Goal: Task Accomplishment & Management: Manage account settings

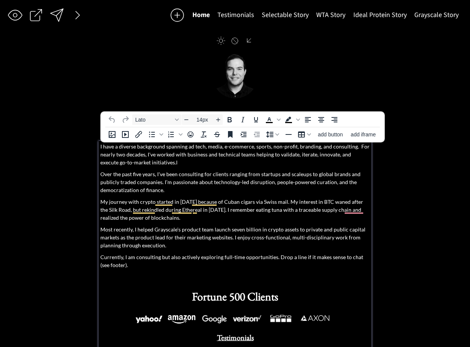
click at [227, 159] on p "I have a diverse background spanning ad tech, media, e-commerce, sports, non-pr…" at bounding box center [235, 154] width 270 height 24
click at [252, 151] on p "I have a diverse background spanning ad tech, media, e-commerce, sports, non-pr…" at bounding box center [235, 154] width 270 height 24
click at [279, 149] on p "I have a diverse background spanning ad tech, media, e-commerce, sports, non-pr…" at bounding box center [235, 154] width 270 height 24
click at [309, 148] on p "I have a diverse background spanning ad tech, media, e-commerce, sports, non-pr…" at bounding box center [235, 154] width 270 height 24
click at [342, 148] on p "I have a diverse background spanning ad tech, media, e-commerce, sports, non-pr…" at bounding box center [235, 154] width 270 height 24
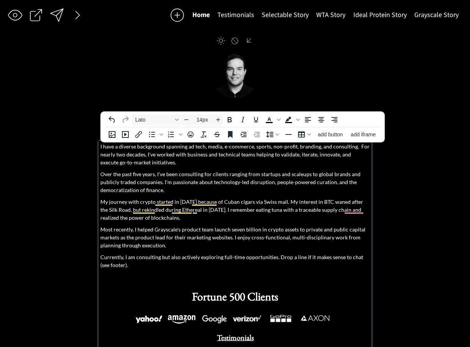
click at [357, 147] on p "I have a diverse background spanning ad tech, media, e-commerce, sports, non-pr…" at bounding box center [235, 154] width 270 height 24
click at [205, 146] on p "I have a diverse background spanning ad tech, media, e-commerce, sports, non-pr…" at bounding box center [235, 154] width 270 height 24
drag, startPoint x: 206, startPoint y: 146, endPoint x: 188, endPoint y: 148, distance: 18.2
click at [187, 148] on p "I have a diverse background spanning ad tech, media, e-commerce, sports, non-pr…" at bounding box center [235, 154] width 270 height 24
click at [213, 148] on p "I have a diverse background spanning ad tech, media, e-commerce, sports, non-pr…" at bounding box center [235, 154] width 270 height 24
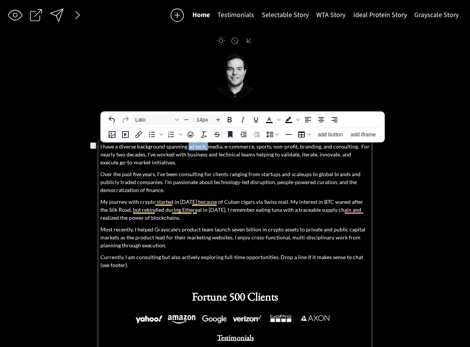
drag, startPoint x: 188, startPoint y: 148, endPoint x: 206, endPoint y: 149, distance: 17.9
click at [206, 149] on p "I have a diverse background spanning ad tech, media, e-commerce, sports, non-pr…" at bounding box center [235, 154] width 270 height 24
drag, startPoint x: 145, startPoint y: 148, endPoint x: 173, endPoint y: 149, distance: 28.8
click at [146, 147] on p "I have a diverse background spanning advertising and media, e-commerce, sports,…" at bounding box center [235, 154] width 270 height 24
click at [245, 148] on p "I have a diverse background spanning advertising and media, e-commerce, sports,…" at bounding box center [235, 154] width 270 height 24
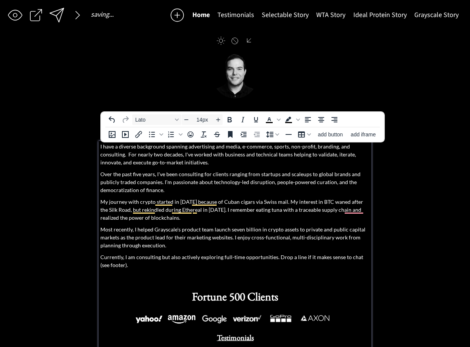
click at [240, 147] on p "I have a diverse background spanning advertising and media, e-commerce, sports,…" at bounding box center [235, 154] width 270 height 24
click at [329, 147] on p "I have a diverse background spanning advertising and media, direct-to-consumer …" at bounding box center [235, 154] width 270 height 24
click at [328, 147] on p "I have a diverse background spanning advertising and media, direct-to-consumer …" at bounding box center [235, 154] width 270 height 24
click at [328, 148] on p "I have a diverse background spanning advertising and media, direct-to-consumer …" at bounding box center [235, 154] width 270 height 24
drag, startPoint x: 345, startPoint y: 147, endPoint x: 334, endPoint y: 147, distance: 11.0
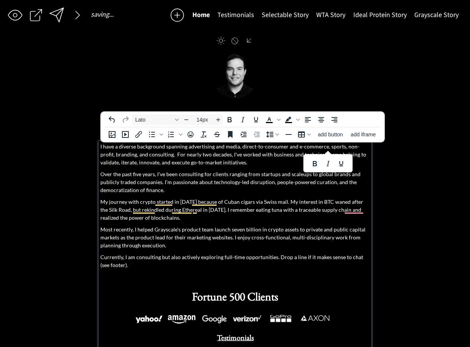
click at [345, 147] on p "I have a diverse background spanning advertising and media, direct-to-consumer …" at bounding box center [235, 154] width 270 height 24
click at [328, 147] on p "I have a diverse background spanning advertising and media, direct-to-consumer …" at bounding box center [235, 154] width 270 height 24
drag, startPoint x: 124, startPoint y: 155, endPoint x: 93, endPoint y: 154, distance: 31.1
click at [92, 154] on div "saving... Home Testimonials Selectable Story WTA Story Ideal Protein Story Gray…" at bounding box center [235, 214] width 470 height 429
click at [173, 151] on p "I have a diverse background spanning advertising and media, direct-to-consumer …" at bounding box center [235, 154] width 270 height 24
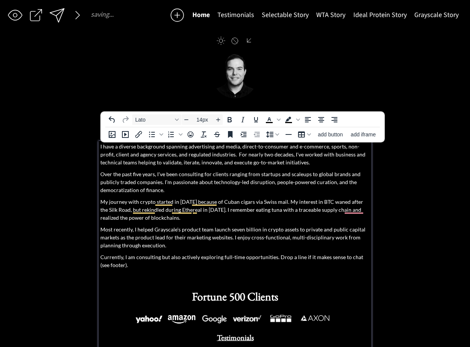
click at [281, 149] on p "I have a diverse background spanning advertising and media, direct-to-consumer …" at bounding box center [235, 154] width 270 height 24
click at [328, 148] on p "I have a diverse background spanning advertising and media, direct-to-consumer …" at bounding box center [235, 154] width 270 height 24
drag, startPoint x: 325, startPoint y: 147, endPoint x: 286, endPoint y: 147, distance: 39.0
click at [286, 147] on p "I have a diverse background spanning advertising and media, direct-to-consumer …" at bounding box center [235, 154] width 270 height 24
click at [304, 147] on p "I have a diverse background spanning advertising and media, direct-to-consumer,…" at bounding box center [235, 154] width 270 height 24
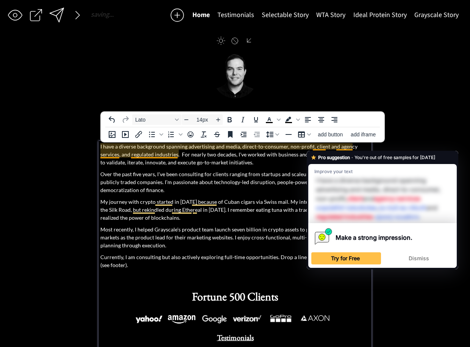
click at [314, 147] on p "I have a diverse background spanning advertising and media, direct-to-consumer,…" at bounding box center [235, 154] width 270 height 24
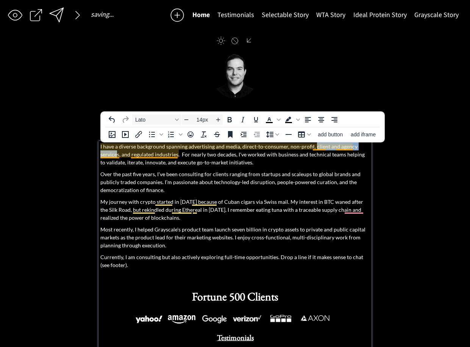
click at [118, 156] on p "I have a diverse background spanning advertising and media, direct-to-consumer,…" at bounding box center [235, 154] width 270 height 24
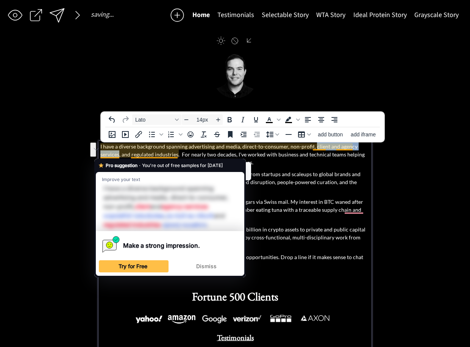
click at [118, 156] on p "I have a diverse background spanning advertising and media, direct-to-consumer,…" at bounding box center [235, 154] width 270 height 24
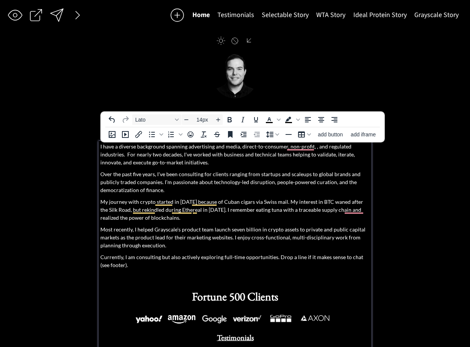
click at [206, 158] on p "I have a diverse background spanning advertising and media, direct-to-consumer,…" at bounding box center [235, 154] width 270 height 24
click at [187, 145] on p "I have a diverse background spanning advertising and media, direct-to-consumer,…" at bounding box center [235, 154] width 270 height 24
click at [190, 145] on p "I have a diverse background spanning advertising and media, direct-to-consumer,…" at bounding box center [235, 154] width 270 height 24
click at [188, 146] on p "I have a diverse background spanning advertising and media, direct-to-consumer,…" at bounding box center [235, 154] width 270 height 24
click at [237, 147] on p "I have a diverse background spanning advertising and media, direct-to-consumer,…" at bounding box center [235, 154] width 270 height 24
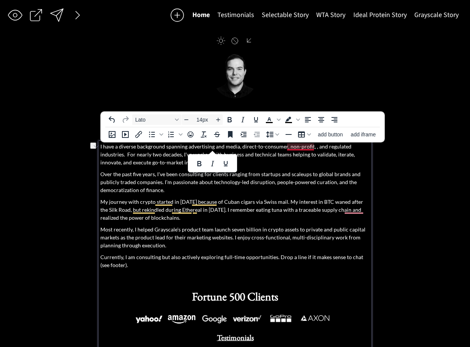
click at [296, 148] on p "I have a diverse background spanning advertising and media, direct-to-consumer,…" at bounding box center [235, 154] width 270 height 24
drag, startPoint x: 148, startPoint y: 149, endPoint x: 172, endPoint y: 150, distance: 24.2
click at [148, 149] on p "I have a diverse background spanning advertising and media, direct-to-consumer,…" at bounding box center [235, 154] width 270 height 24
click at [226, 148] on p "I have a diverse background spanning advertising and media, direct-to-consumer,…" at bounding box center [235, 154] width 270 height 24
click at [191, 146] on p "I have a diverse background spanning advertising and media, direct-to-consumer,…" at bounding box center [235, 154] width 270 height 24
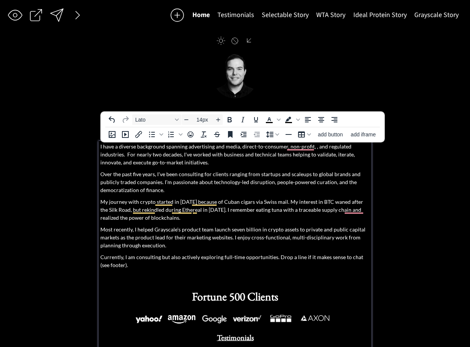
click at [188, 147] on p "I have a diverse background spanning advertising and media, direct-to-consumer,…" at bounding box center [235, 154] width 270 height 24
click at [237, 146] on p "I have a diverse background spanning advertising and media, direct-to-consumer,…" at bounding box center [235, 154] width 270 height 24
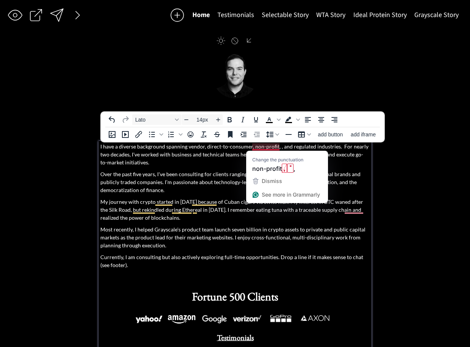
click at [254, 147] on p "I have a diverse background spanning vendor, direct-to-consumer, non-profit, , …" at bounding box center [235, 154] width 270 height 24
click at [251, 147] on p "I have a diverse background spanning vendor, direct-to-consumer, non-profit, , …" at bounding box center [235, 154] width 270 height 24
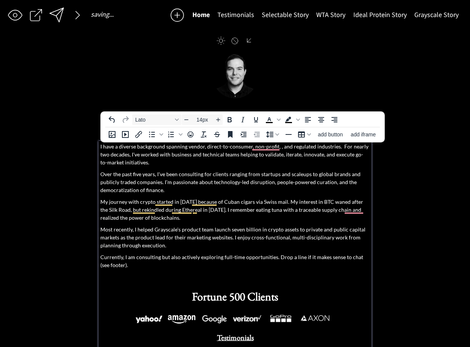
click at [254, 147] on p "I have a diverse background spanning vendor, direct-to-consumer, non-profit, , …" at bounding box center [235, 154] width 270 height 24
click at [252, 148] on p "I have a diverse background spanning vendor, direct-to-consumer, non-profit, , …" at bounding box center [235, 154] width 270 height 24
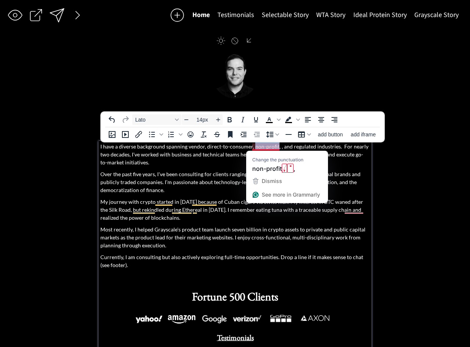
click at [276, 147] on p "I have a diverse background spanning vendor, direct-to-consumer, non-profit, , …" at bounding box center [235, 154] width 270 height 24
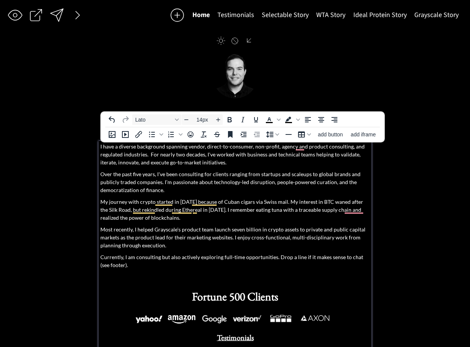
click at [354, 143] on p "I have a diverse background spanning vendor, direct-to-consumer, non-profit, ag…" at bounding box center [235, 154] width 270 height 24
click at [352, 149] on p "I have a diverse background spanning vendor, direct-to-consumer, non-profit, ag…" at bounding box center [235, 154] width 270 height 24
click at [353, 149] on p "I have a diverse background spanning vendor, direct-to-consumer, non-profit, ag…" at bounding box center [235, 154] width 270 height 24
click at [342, 173] on p "Over the past five years, I've been consulting for clients ranging from startup…" at bounding box center [235, 182] width 270 height 24
click at [183, 150] on p "I have a diverse background spanning vendor, direct-to-consumer, non-profit, ag…" at bounding box center [235, 154] width 270 height 24
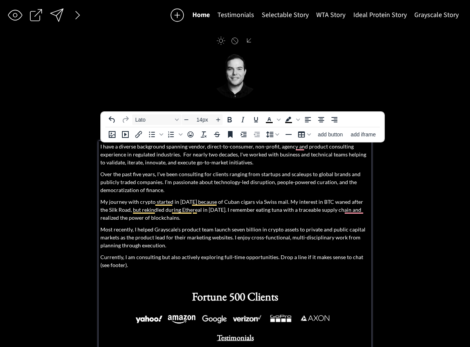
click at [237, 176] on p "Over the past five years, I've been consulting for clients ranging from startup…" at bounding box center [235, 182] width 270 height 24
click at [202, 154] on p "I have a diverse background spanning vendor, direct-to-consumer, non-profit, ag…" at bounding box center [235, 154] width 270 height 24
click at [197, 147] on p "I have a diverse background spanning vendor, direct-to-consumer, non-profit, ag…" at bounding box center [235, 154] width 270 height 24
drag, startPoint x: 188, startPoint y: 147, endPoint x: 205, endPoint y: 146, distance: 17.1
click at [205, 146] on p "I have a diverse background spanning vendor, direct-to-consumer, non-profit, ag…" at bounding box center [235, 154] width 270 height 24
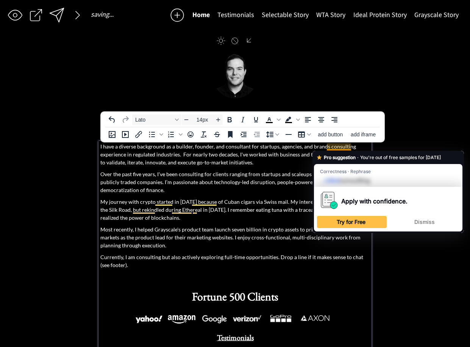
click at [327, 148] on p "I have a diverse background as a builder, founder, and consultant for startups,…" at bounding box center [235, 154] width 270 height 24
click at [350, 146] on p "I have a diverse background as a builder, founder, and consultant for startups,…" at bounding box center [235, 154] width 270 height 24
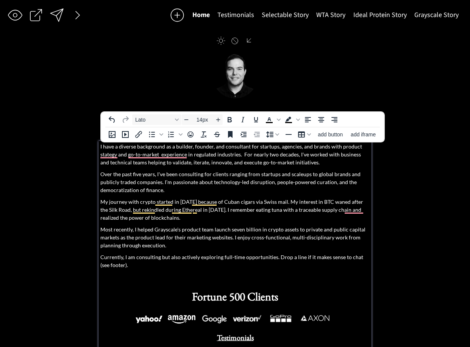
click at [309, 157] on p "I have a diverse background as a builder, founder, and consultant for startups,…" at bounding box center [235, 154] width 270 height 24
click at [217, 155] on p "I have a diverse background as a builder, founder, and consultant for startups,…" at bounding box center [235, 154] width 270 height 24
click at [165, 147] on p "I have a diverse background as a builder, founder, and consultant for startups,…" at bounding box center [235, 154] width 270 height 24
click at [250, 175] on p "Over the past five years, I've been consulting for clients ranging from startup…" at bounding box center [235, 182] width 270 height 24
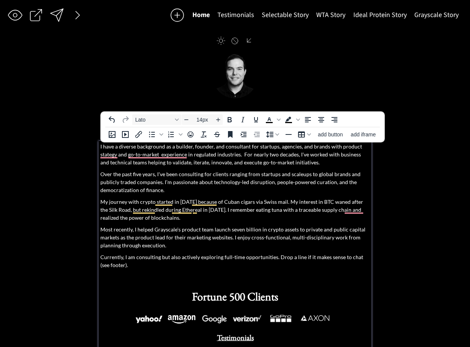
click at [290, 155] on p "I have a diverse background as a builder, founder, and consultant for startups,…" at bounding box center [235, 154] width 270 height 24
click at [253, 148] on p "I have a diverse background as a builder, founder, and consultant for startups,…" at bounding box center [235, 154] width 270 height 24
click at [360, 148] on p "I have a diverse background as a builder, founder, and consultant with startups…" at bounding box center [235, 154] width 270 height 24
click at [330, 148] on p "I have a diverse background as a builder, founder, and consultant with startups…" at bounding box center [235, 154] width 270 height 24
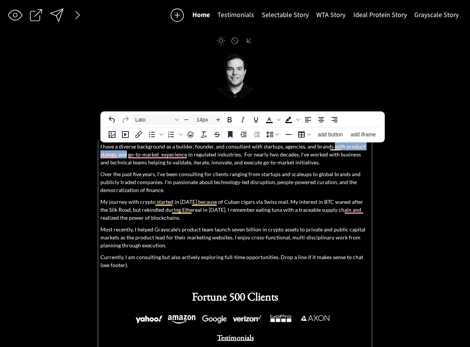
click at [126, 154] on p "I have a diverse background as a builder, founder, and consultant with startups…" at bounding box center [235, 154] width 270 height 24
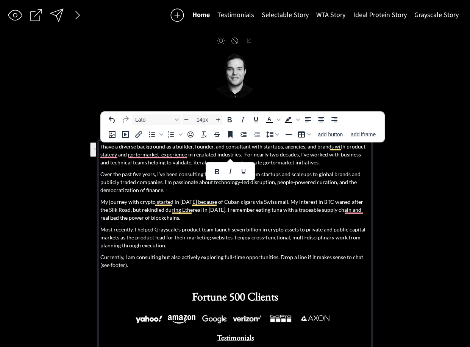
click at [327, 151] on p "I have a diverse background as a builder, founder, and consultant with startups…" at bounding box center [235, 154] width 270 height 24
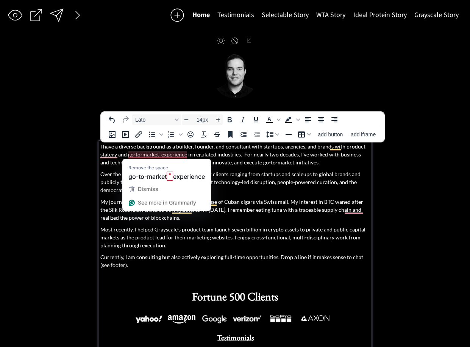
click at [130, 147] on p "I have a diverse background as a builder, founder, and consultant with startups…" at bounding box center [235, 154] width 270 height 24
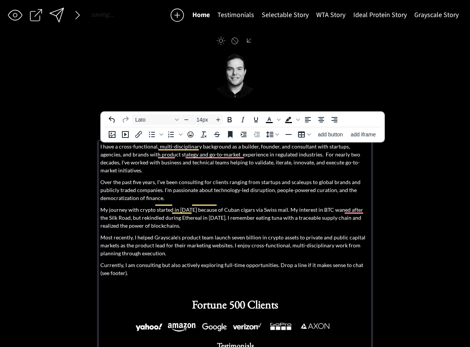
drag, startPoint x: 270, startPoint y: 148, endPoint x: 239, endPoint y: 147, distance: 31.5
click at [270, 148] on p "I have a cross-functional, multi-disciplinary background as a builder, founder,…" at bounding box center [235, 158] width 270 height 32
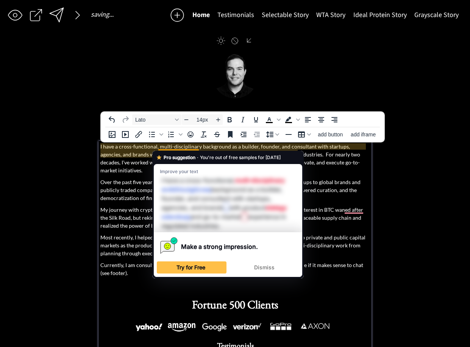
click at [129, 147] on p "I have a cross-functional, multi-disciplinary background as a builder, founder,…" at bounding box center [235, 158] width 270 height 32
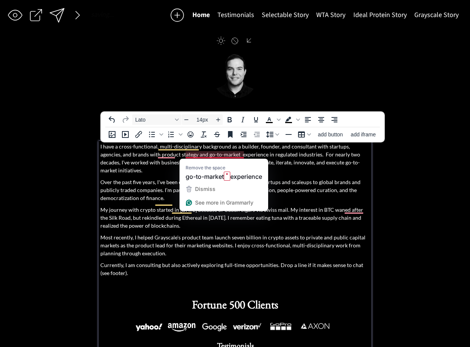
click at [228, 147] on p "I have a cross-functional, multi-disciplinary background as a builder, founder,…" at bounding box center [235, 158] width 270 height 32
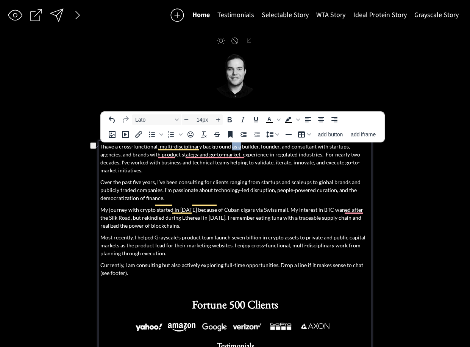
drag, startPoint x: 234, startPoint y: 148, endPoint x: 228, endPoint y: 148, distance: 6.1
click at [228, 148] on p "I have a cross-functional, multi-disciplinary background as a builder, founder,…" at bounding box center [235, 158] width 270 height 32
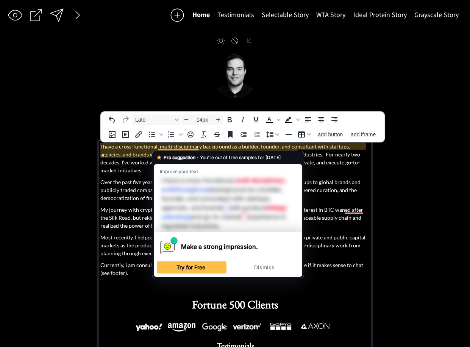
drag, startPoint x: 192, startPoint y: 148, endPoint x: 220, endPoint y: 150, distance: 28.1
click at [194, 148] on p "I have a cross-functional, multi-disciplinary background as a builder, founder,…" at bounding box center [235, 158] width 270 height 32
click at [220, 150] on p "I have a cross-functional, multi-disciplinary background as a builder, founder,…" at bounding box center [235, 158] width 270 height 32
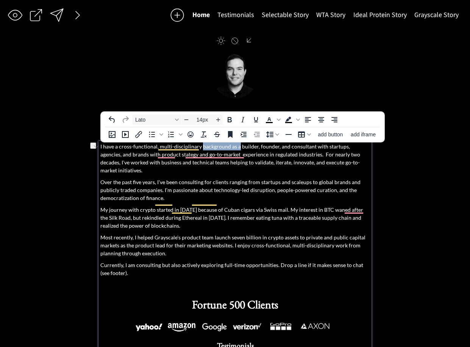
drag, startPoint x: 201, startPoint y: 147, endPoint x: 237, endPoint y: 148, distance: 35.2
click at [237, 148] on p "I have a cross-functional, multi-disciplinary background as a builder, founder,…" at bounding box center [235, 158] width 270 height 32
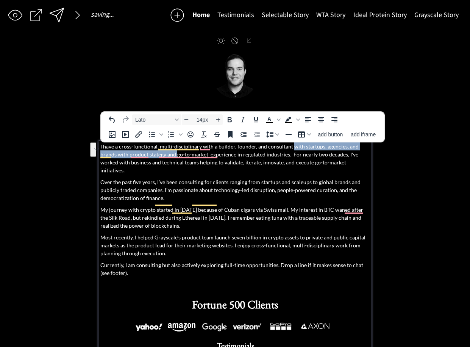
drag, startPoint x: 289, startPoint y: 147, endPoint x: 169, endPoint y: 158, distance: 120.9
click at [159, 155] on p "I have a cross-functional, multi-disciplinary with a builder, founder, and cons…" at bounding box center [235, 158] width 270 height 32
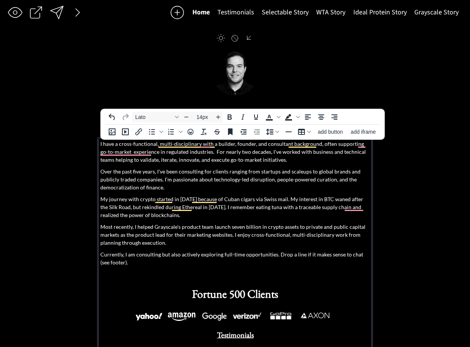
scroll to position [3, 0]
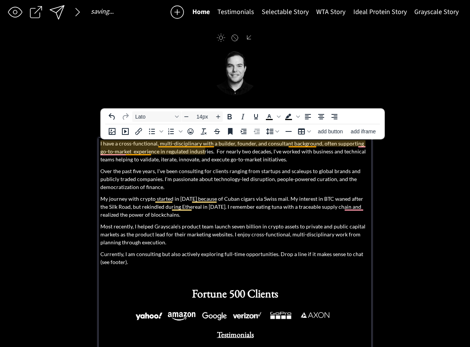
click at [290, 144] on p "I have a cross-functional, multi-disciplinary with a builder, founder, and cons…" at bounding box center [235, 151] width 270 height 24
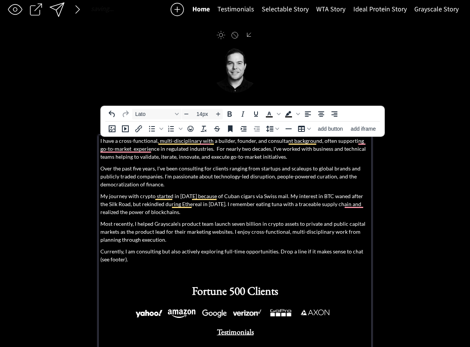
click at [303, 141] on p "I have a cross-functional, multi-disciplinary with a builder, founder, and cons…" at bounding box center [235, 149] width 270 height 24
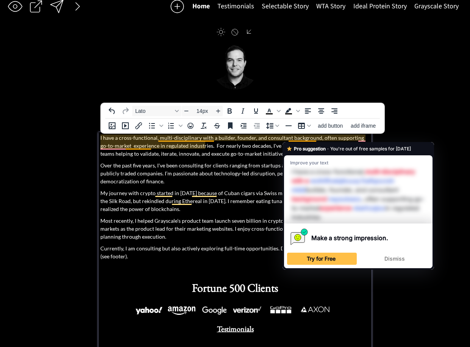
drag, startPoint x: 254, startPoint y: 147, endPoint x: 263, endPoint y: 146, distance: 9.1
click at [254, 147] on p "I have a cross-functional, multi-disciplinary with a builder, founder, and cons…" at bounding box center [235, 146] width 270 height 24
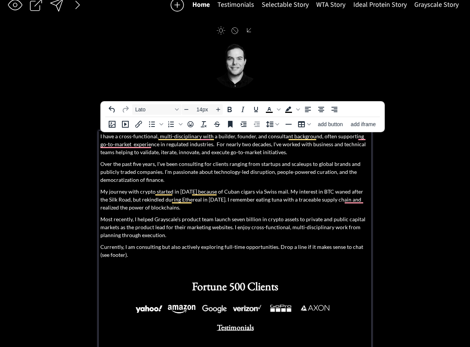
scroll to position [9, 0]
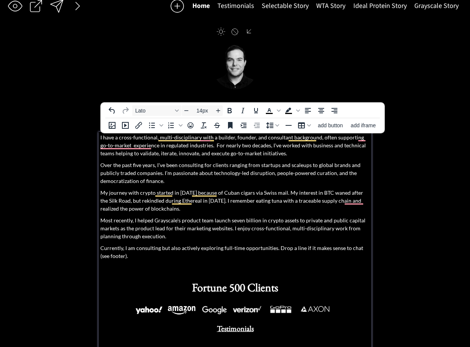
drag, startPoint x: 318, startPoint y: 137, endPoint x: 208, endPoint y: 148, distance: 110.4
click at [208, 148] on p "I have a cross-functional, multi-disciplinary with a builder, founder, and cons…" at bounding box center [235, 145] width 270 height 24
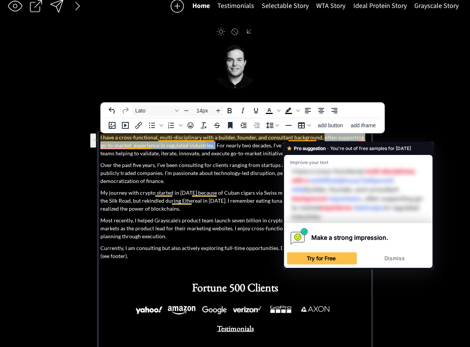
drag, startPoint x: 206, startPoint y: 148, endPoint x: 318, endPoint y: 138, distance: 112.5
click at [319, 138] on p "I have a cross-functional, multi-disciplinary with a builder, founder, and cons…" at bounding box center [235, 145] width 270 height 24
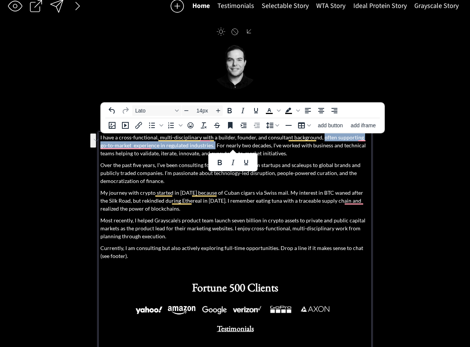
scroll to position [9, 0]
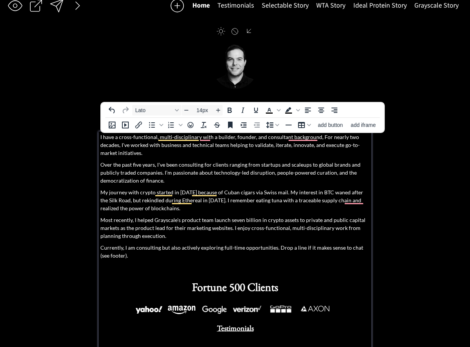
click at [221, 146] on p "I have a cross-functional, multi-disciplinary with a builder, founder, and cons…" at bounding box center [235, 145] width 270 height 24
click at [296, 144] on p "I have a cross-functional, multi-disciplinary with a builder, founder, and cons…" at bounding box center [235, 145] width 270 height 24
drag, startPoint x: 262, startPoint y: 145, endPoint x: 357, endPoint y: 142, distance: 95.1
click at [357, 142] on p "I have a cross-functional, multi-disciplinary with a builder, founder, and cons…" at bounding box center [235, 145] width 270 height 24
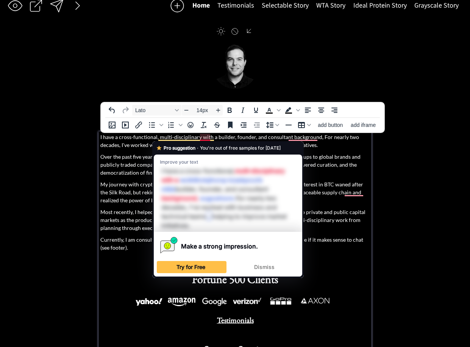
click at [206, 137] on p "I have a cross-functional, multi-disciplinary with a builder, founder, and cons…" at bounding box center [235, 141] width 270 height 16
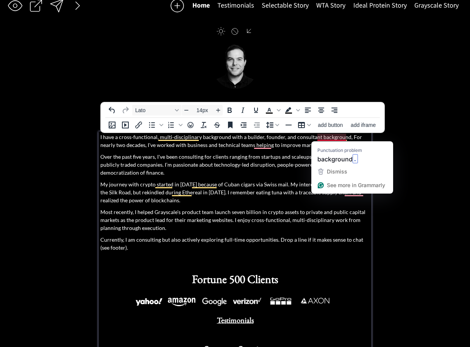
click at [331, 136] on p "I have a cross-functional, multi-disciplinary background with a builder, founde…" at bounding box center [235, 141] width 270 height 16
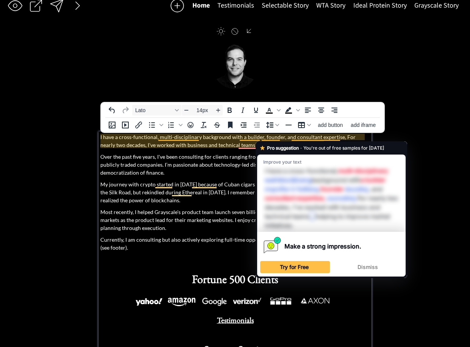
click at [243, 137] on p "I have a cross-functional, multi-disciplinary background with a builder, founde…" at bounding box center [235, 141] width 270 height 16
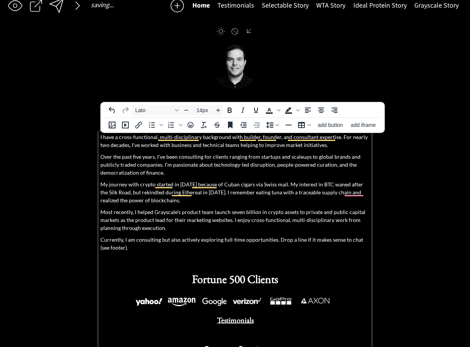
click at [202, 136] on p "I have a cross-functional, multi-disciplinary background with builder, founder,…" at bounding box center [235, 141] width 270 height 16
click at [242, 144] on p "I have a cross-functional, multi-disciplinary background with builder, founder,…" at bounding box center [235, 141] width 270 height 16
click at [326, 145] on p "I have a cross-functional, multi-disciplinary background with builder, founder,…" at bounding box center [235, 141] width 270 height 16
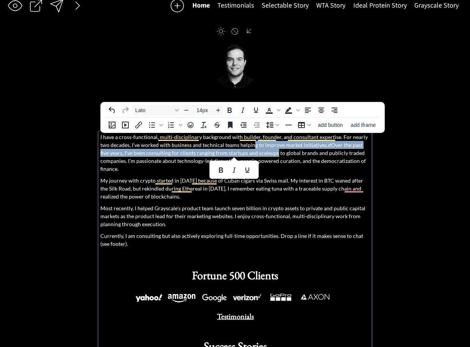
drag, startPoint x: 321, startPoint y: 145, endPoint x: 253, endPoint y: 148, distance: 68.6
click at [252, 147] on p "I have a cross-functional, multi-disciplinary background with builder, founder,…" at bounding box center [235, 153] width 270 height 40
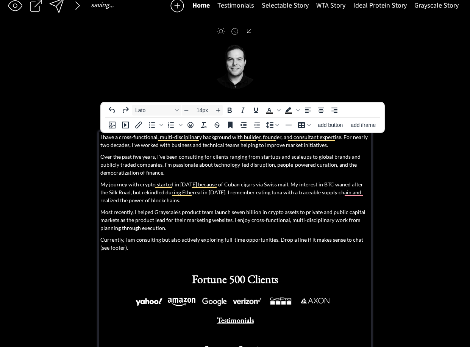
click at [318, 147] on p "I have a cross-functional, multi-disciplinary background with builder, founder,…" at bounding box center [235, 141] width 270 height 16
click at [252, 147] on p "I have a cross-functional, multi-disciplinary background with builder, founder,…" at bounding box center [235, 141] width 270 height 16
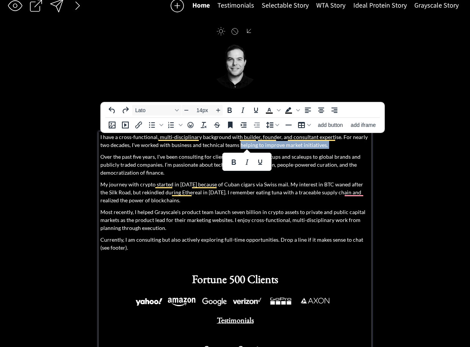
click at [326, 144] on p "I have a cross-functional, multi-disciplinary background with builder, founder,…" at bounding box center [235, 141] width 270 height 16
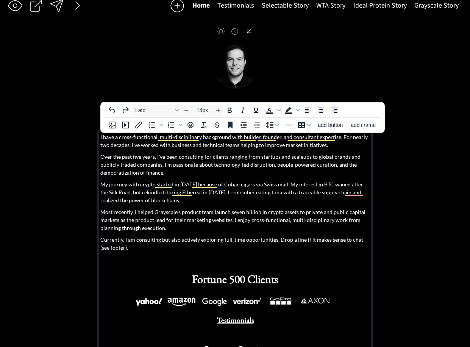
click at [160, 158] on p "Over the past five years, I've been consulting for clients ranging from startup…" at bounding box center [235, 165] width 270 height 24
click at [202, 178] on div "I have a cross-functional, multi-disciplinary background with builder, founder,…" at bounding box center [235, 252] width 270 height 238
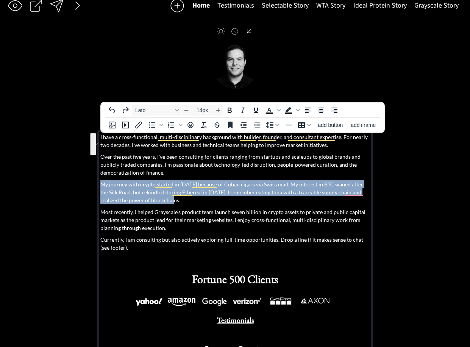
drag, startPoint x: 184, startPoint y: 200, endPoint x: 86, endPoint y: 185, distance: 99.3
click at [87, 185] on div "saving... Home Testimonials Selectable Story WTA Story Ideal Protein Story Gray…" at bounding box center [235, 201] width 470 height 421
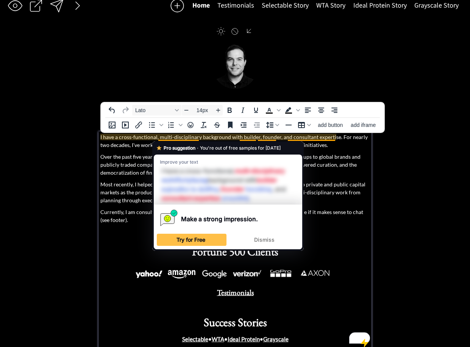
click at [259, 140] on p "I have a cross-functional, multi-disciplinary background with builder, founder,…" at bounding box center [235, 141] width 270 height 16
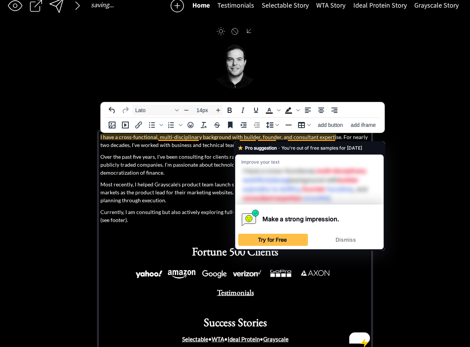
click at [231, 139] on p "I have a cross-functional, multi-disciplinary background with builder, founder,…" at bounding box center [235, 141] width 270 height 16
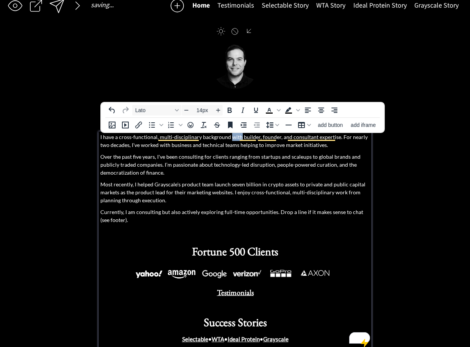
click at [231, 139] on p "I have a cross-functional, multi-disciplinary background with builder, founder,…" at bounding box center [235, 141] width 270 height 16
drag, startPoint x: 258, startPoint y: 142, endPoint x: 299, endPoint y: 143, distance: 40.5
click at [258, 142] on p "I have a cross-functional, multi-disciplinary background as a builder, founder,…" at bounding box center [235, 141] width 270 height 16
click at [313, 138] on p "I have a cross-functional, multi-disciplinary background as a builder, founder,…" at bounding box center [235, 141] width 270 height 16
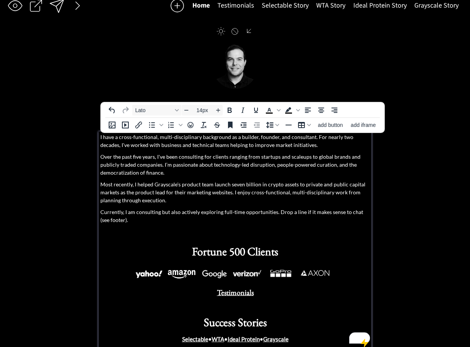
click at [136, 146] on p "I have a cross-functional, multi-disciplinary background as a builder, founder,…" at bounding box center [235, 141] width 270 height 16
click at [219, 145] on p "I have a cross-functional, multi-disciplinary background as a builder, founder,…" at bounding box center [235, 141] width 270 height 16
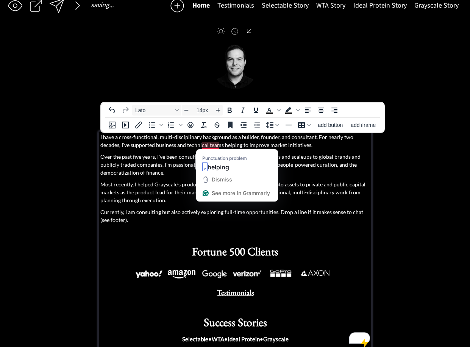
click at [239, 147] on p "I have a cross-functional, multi-disciplinary background as a builder, founder,…" at bounding box center [235, 141] width 270 height 16
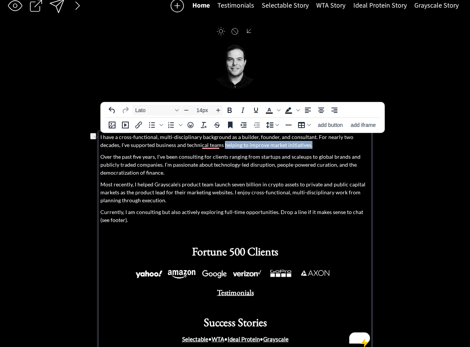
drag, startPoint x: 202, startPoint y: 146, endPoint x: 307, endPoint y: 144, distance: 104.5
click at [307, 144] on p "I have a cross-functional, multi-disciplinary background as a builder, founder,…" at bounding box center [235, 141] width 270 height 16
click at [276, 145] on p "I have a cross-functional, multi-disciplinary background as a builder, founder,…" at bounding box center [235, 141] width 270 height 16
click at [277, 145] on p "I have a cross-functional, multi-disciplinary background as a builder, founder,…" at bounding box center [235, 141] width 270 height 16
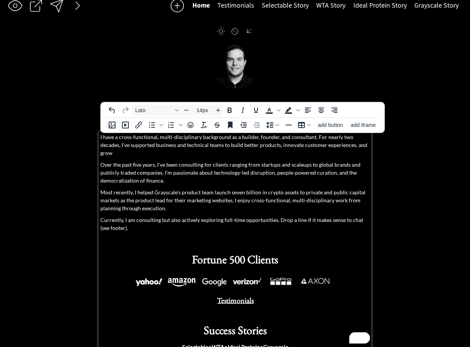
click at [234, 145] on p "I have a cross-functional, multi-disciplinary background as a builder, founder,…" at bounding box center [235, 145] width 270 height 24
click at [236, 145] on p "I have a cross-functional, multi-disciplinary background as a builder, founder,…" at bounding box center [235, 145] width 270 height 24
click at [183, 136] on p "I have a cross-functional, multi-disciplinary background as a builder, founder,…" at bounding box center [235, 145] width 270 height 24
drag, startPoint x: 366, startPoint y: 147, endPoint x: 368, endPoint y: 151, distance: 5.6
click at [368, 151] on p "I have a cross-functional, multi-disciplinary background as a builder, founder,…" at bounding box center [235, 145] width 270 height 24
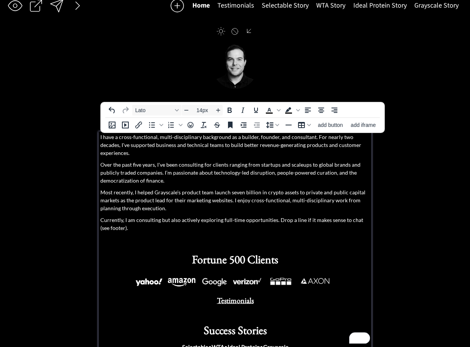
click at [311, 142] on p "I have a cross-functional, multi-disciplinary background as a builder, founder,…" at bounding box center [235, 145] width 270 height 24
click at [274, 161] on p "Over the past five years, I've been consulting for clients ranging from startup…" at bounding box center [235, 173] width 270 height 24
click at [254, 161] on p "Over the past five years, I've been consulting for clients ranging from startup…" at bounding box center [235, 173] width 270 height 24
click at [312, 161] on p "Over the past five years, I've been consulting for clients ranging from startup…" at bounding box center [235, 173] width 270 height 24
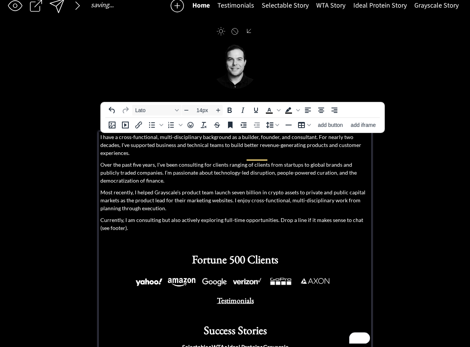
click at [340, 161] on p "Over the past five years, I've been consulting for clients ranging of clients f…" at bounding box center [235, 173] width 270 height 24
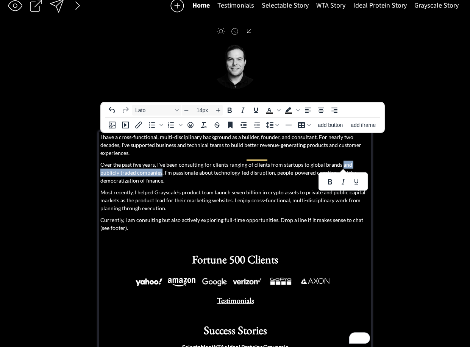
click at [140, 166] on p "Over the past five years, I've been consulting for clients ranging of clients f…" at bounding box center [235, 173] width 270 height 24
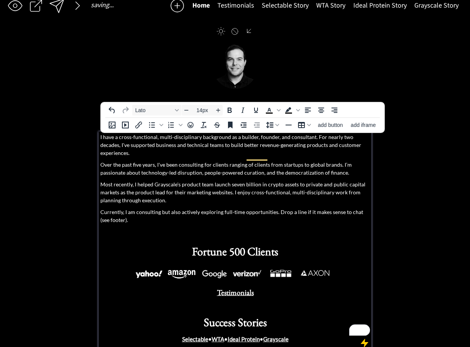
click at [231, 161] on p "Over the past five years, I've been consulting for clients ranging of clients f…" at bounding box center [235, 169] width 270 height 16
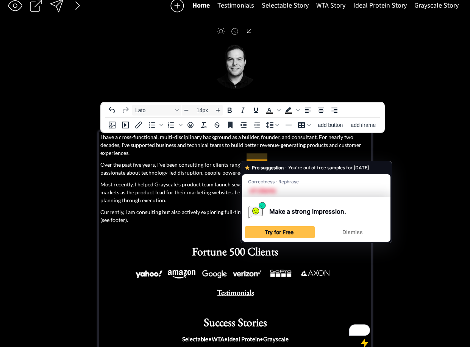
click at [297, 161] on p "Over the past five years, I've been consulting for clients ranging of clients f…" at bounding box center [235, 169] width 270 height 16
click at [236, 161] on p "Over the past five years, I've been consulting for clients ranging of clients f…" at bounding box center [235, 169] width 270 height 16
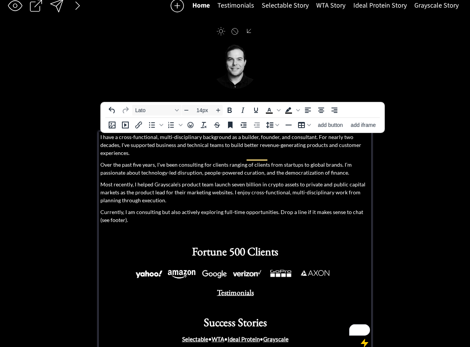
click at [266, 140] on p "I have a cross-functional, multi-disciplinary background as a builder, founder,…" at bounding box center [235, 145] width 270 height 24
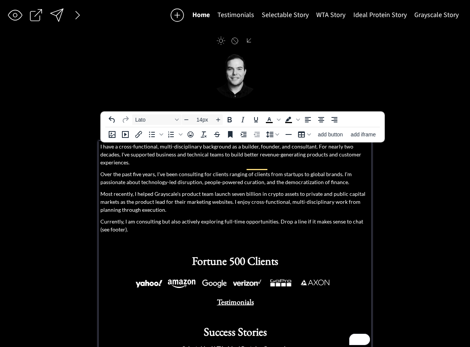
scroll to position [9, 0]
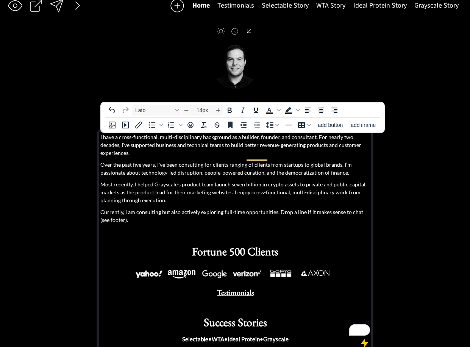
click at [206, 137] on p "I have a cross-functional, multi-disciplinary background as a builder, founder,…" at bounding box center [235, 145] width 270 height 24
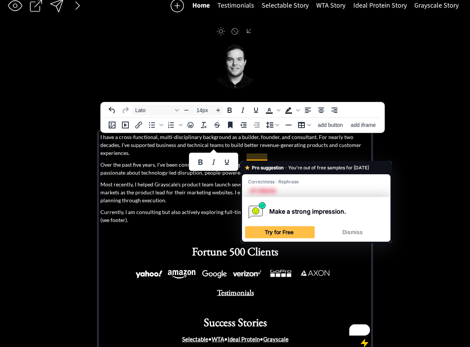
click at [242, 140] on p "I have a cross-functional, multi-disciplinary background as a builder, founder,…" at bounding box center [235, 145] width 270 height 24
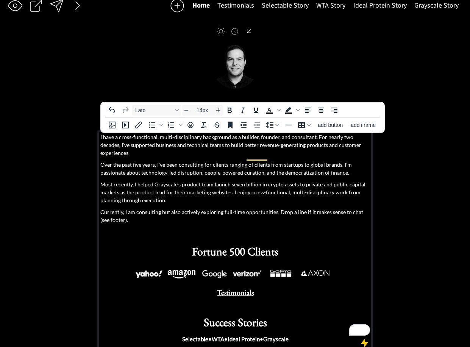
click at [289, 137] on p "I have a cross-functional, multi-disciplinary background as a builder, founder,…" at bounding box center [235, 145] width 270 height 24
click at [286, 139] on p "I have a cross-functional, multi-disciplinary background as a builder, founder,…" at bounding box center [235, 145] width 270 height 24
click at [199, 139] on p "I have a cross-functional, multi-disciplinary background as a builder, founder,…" at bounding box center [235, 145] width 270 height 24
click at [224, 145] on p "I have a cross-functional, multi-disciplinary background as a builder, founder,…" at bounding box center [235, 145] width 270 height 24
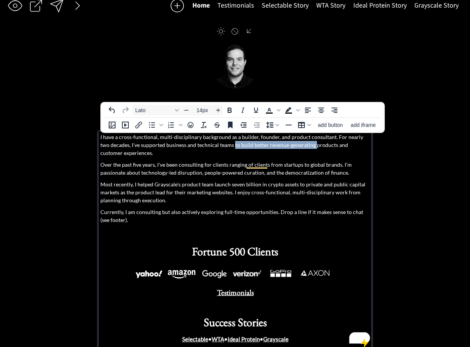
click at [304, 147] on p "I have a cross-functional, multi-disciplinary background as a builder, founder,…" at bounding box center [235, 145] width 270 height 24
click at [181, 142] on p "I have a cross-functional, multi-disciplinary background as a builder, founder,…" at bounding box center [235, 145] width 270 height 24
drag, startPoint x: 132, startPoint y: 139, endPoint x: 156, endPoint y: 141, distance: 24.7
click at [133, 139] on p "I have a cross-functional, multi-disciplinary background as a builder, founder,…" at bounding box center [235, 145] width 270 height 24
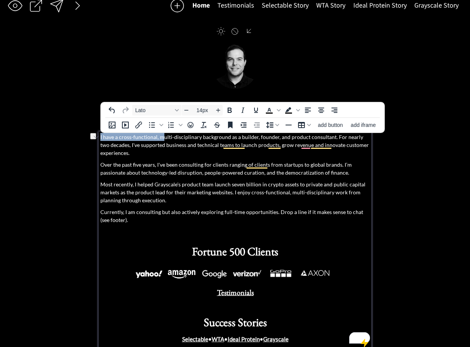
drag, startPoint x: 161, startPoint y: 139, endPoint x: 100, endPoint y: 137, distance: 61.4
click at [100, 137] on div "I have a cross-functional, multi-disciplinary background as a builder, founder,…" at bounding box center [234, 239] width 273 height 217
drag, startPoint x: 163, startPoint y: 146, endPoint x: 139, endPoint y: 143, distance: 24.0
click at [162, 146] on p "I have a cross-functional, multi-disciplinary background as a builder, founder,…" at bounding box center [235, 145] width 270 height 24
drag, startPoint x: 118, startPoint y: 138, endPoint x: 159, endPoint y: 139, distance: 40.9
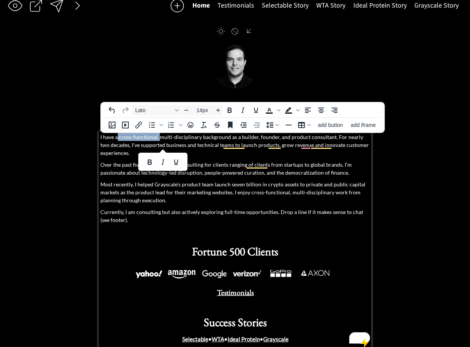
click at [159, 139] on p "I have a cross-functional, multi-disciplinary background as a builder, founder,…" at bounding box center [235, 145] width 270 height 24
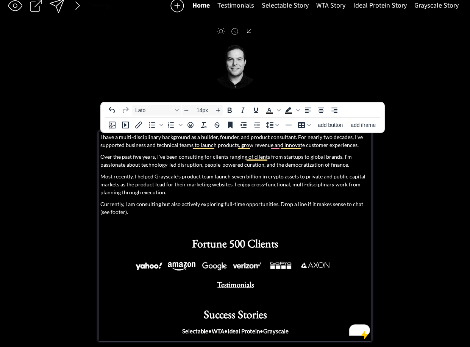
click at [290, 139] on p "I have a multi-disciplinary background as a builder, founder, and product consu…" at bounding box center [235, 141] width 270 height 16
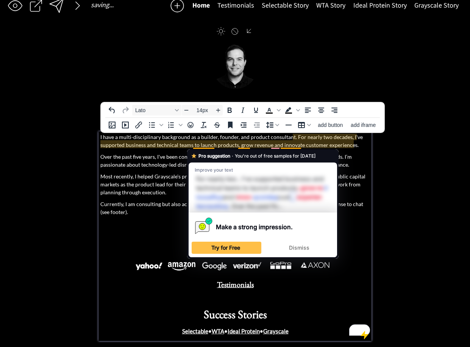
click at [194, 147] on p "I have a multi-disciplinary background as a builder, founder, and product consu…" at bounding box center [235, 141] width 270 height 16
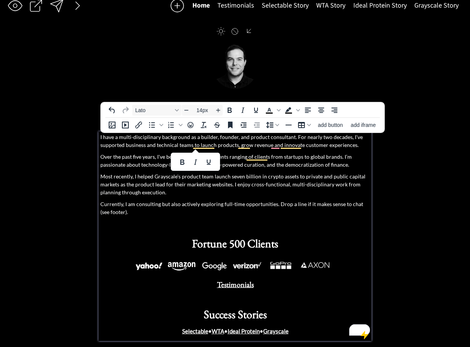
click at [221, 140] on p "I have a multi-disciplinary background as a builder, founder, and product consu…" at bounding box center [235, 141] width 270 height 16
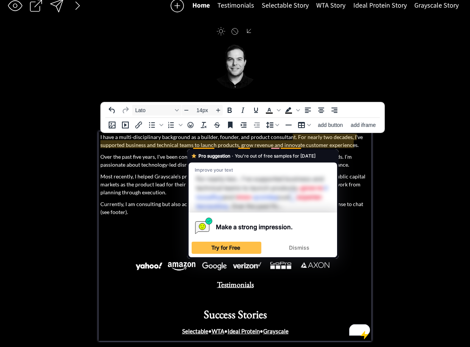
click at [195, 147] on p "I have a multi-disciplinary background as a builder, founder, and product consu…" at bounding box center [235, 141] width 270 height 16
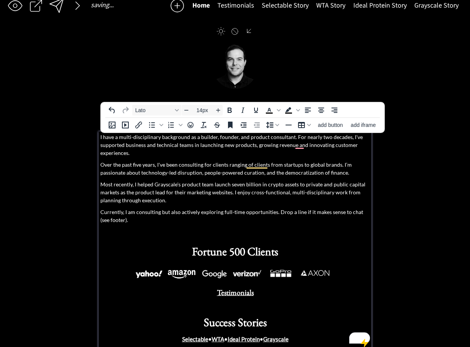
click at [144, 140] on p "I have a multi-disciplinary background as a builder, founder, and product consu…" at bounding box center [235, 145] width 270 height 24
click at [335, 139] on p "I have a multi-disciplinary background as a builder, founder, and product consu…" at bounding box center [235, 145] width 270 height 24
drag, startPoint x: 125, startPoint y: 146, endPoint x: 91, endPoint y: 148, distance: 34.1
click at [91, 148] on div "saving... Home Testimonials Selectable Story WTA Story Ideal Protein Story Gray…" at bounding box center [235, 187] width 470 height 393
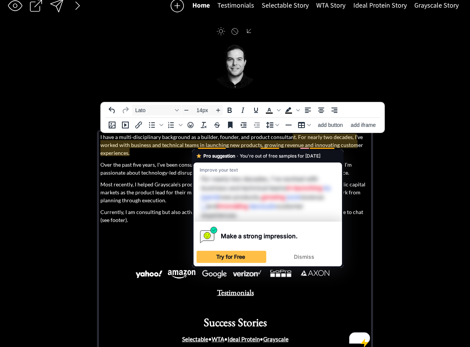
click at [203, 147] on p "I have a multi-disciplinary background as a builder, founder, and product consu…" at bounding box center [235, 145] width 270 height 24
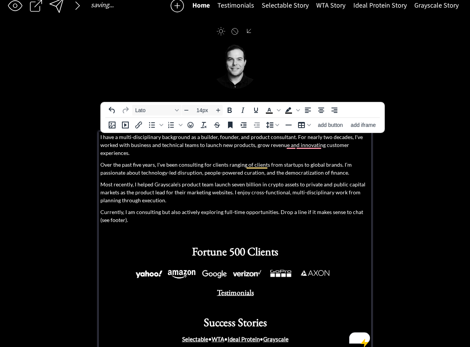
click at [260, 145] on p "I have a multi-disciplinary background as a builder, founder, and product consu…" at bounding box center [235, 145] width 270 height 24
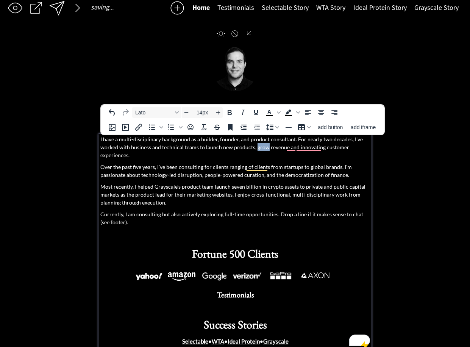
drag, startPoint x: 260, startPoint y: 145, endPoint x: 294, endPoint y: 147, distance: 34.5
click at [260, 145] on p "I have a multi-disciplinary background as a builder, founder, and product consu…" at bounding box center [235, 147] width 270 height 24
click at [296, 148] on p "I have a multi-disciplinary background as a builder, founder, and product consu…" at bounding box center [235, 147] width 270 height 24
click at [299, 139] on p "I have a multi-disciplinary background as a builder, founder, and product consu…" at bounding box center [235, 147] width 270 height 24
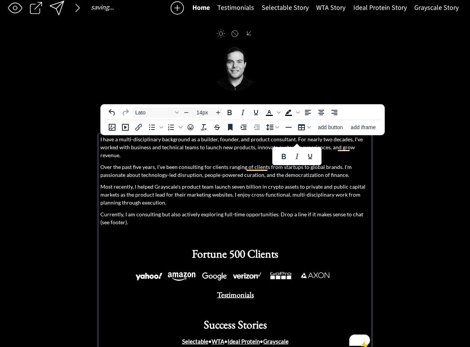
click at [318, 145] on p "I have a multi-disciplinary background as a builder, founder, and product consu…" at bounding box center [235, 147] width 270 height 24
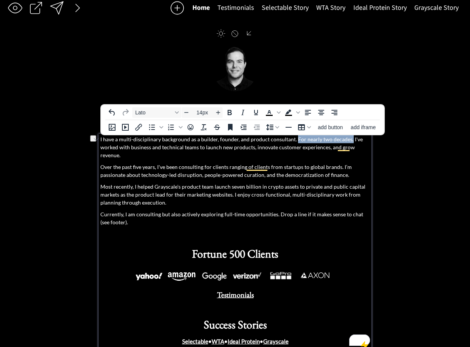
drag, startPoint x: 294, startPoint y: 142, endPoint x: 347, endPoint y: 140, distance: 53.4
click at [347, 140] on p "I have a multi-disciplinary background as a builder, founder, and product consu…" at bounding box center [235, 147] width 270 height 24
click at [286, 146] on p "I have a multi-disciplinary background as a builder, founder, and product consu…" at bounding box center [235, 147] width 270 height 24
click at [140, 146] on p "I have a multi-disciplinary background as a builder, founder, and product consu…" at bounding box center [235, 147] width 270 height 24
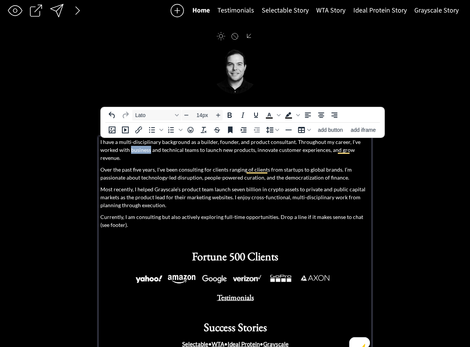
click at [140, 146] on p "I have a multi-disciplinary background as a builder, founder, and product consu…" at bounding box center [235, 150] width 270 height 24
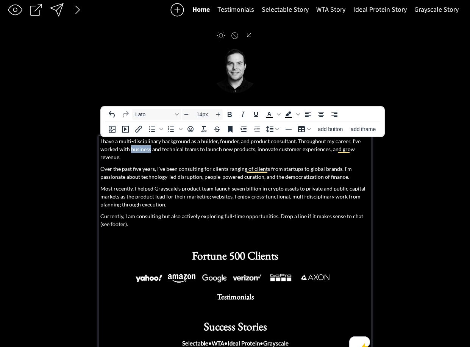
scroll to position [6, 0]
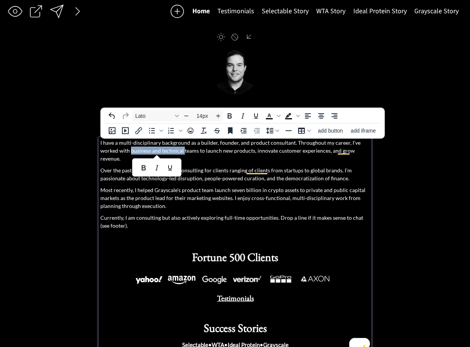
click at [181, 148] on p "I have a multi-disciplinary background as a builder, founder, and product consu…" at bounding box center [235, 151] width 270 height 24
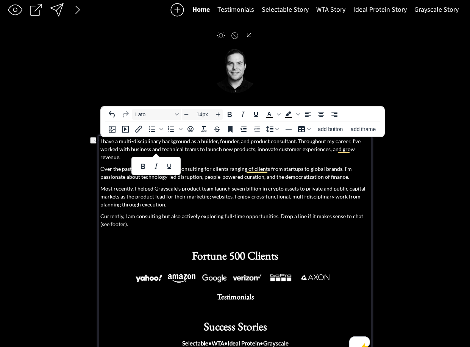
click at [202, 150] on p "I have a multi-disciplinary background as a builder, founder, and product consu…" at bounding box center [235, 149] width 270 height 24
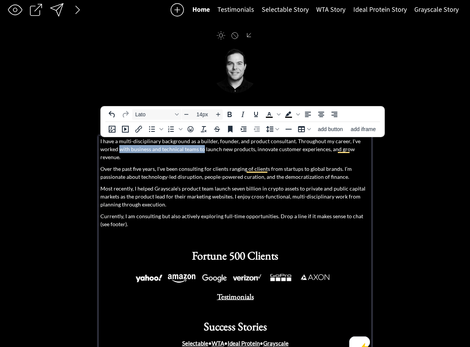
scroll to position [3, 0]
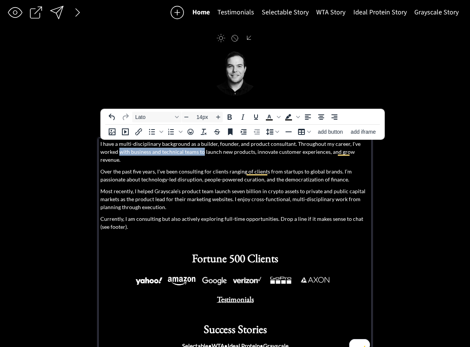
click at [120, 150] on p "I have a multi-disciplinary background as a builder, founder, and product consu…" at bounding box center [235, 152] width 270 height 24
drag, startPoint x: 281, startPoint y: 150, endPoint x: 259, endPoint y: 154, distance: 21.8
click at [279, 151] on p "I have a multi-disciplinary background as a builder, founder, and product consu…" at bounding box center [235, 152] width 270 height 24
drag, startPoint x: 204, startPoint y: 153, endPoint x: 120, endPoint y: 153, distance: 84.4
click at [120, 153] on p "I have a multi-disciplinary background as a builder, founder, and product consu…" at bounding box center [235, 152] width 270 height 24
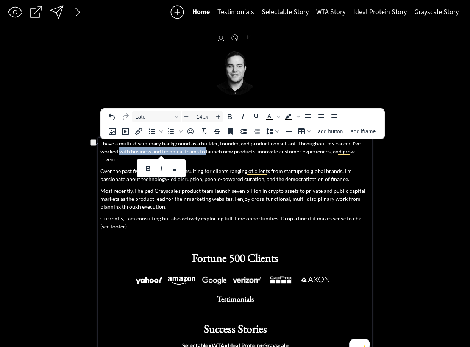
scroll to position [1, 0]
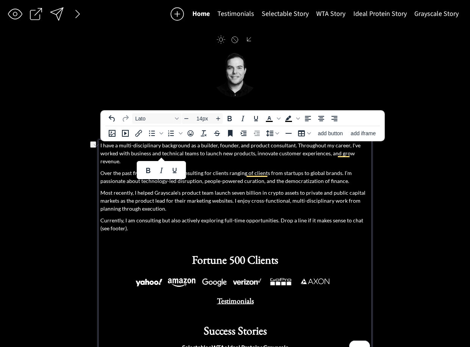
click at [260, 144] on p "I have a multi-disciplinary background as a builder, founder, and product consu…" at bounding box center [235, 153] width 270 height 24
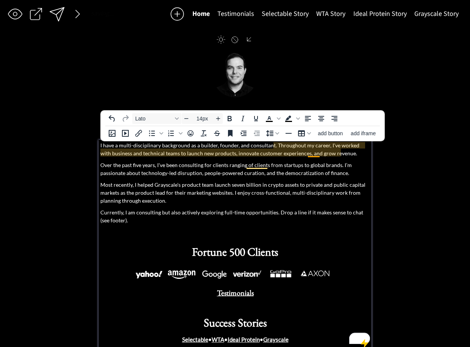
click at [317, 153] on p "I have a multi-disciplinary background as a builder, founder, and consultant. T…" at bounding box center [235, 149] width 270 height 16
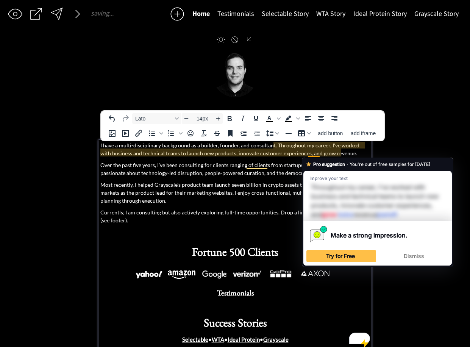
click at [356, 146] on p "I have a multi-disciplinary background as a builder, founder, and consultant. T…" at bounding box center [235, 149] width 270 height 16
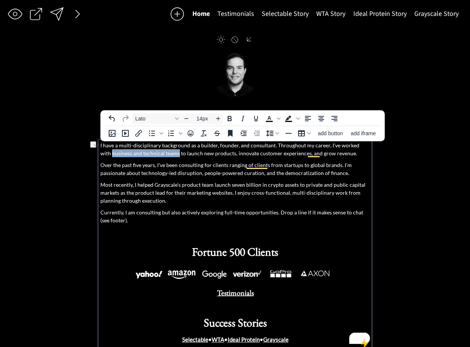
drag, startPoint x: 95, startPoint y: 155, endPoint x: 76, endPoint y: 153, distance: 19.4
click at [75, 153] on div "saving... Home Testimonials Selectable Story WTA Story Ideal Protein Story Gray…" at bounding box center [235, 191] width 470 height 385
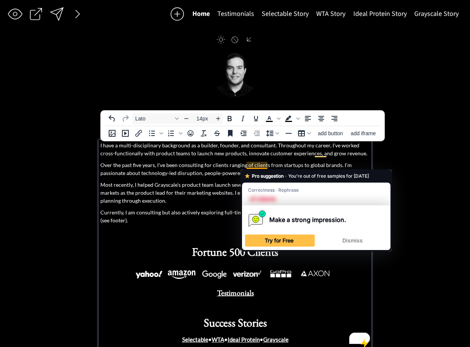
drag, startPoint x: 282, startPoint y: 151, endPoint x: 287, endPoint y: 157, distance: 7.9
click at [282, 151] on p "I have a multi-disciplinary background as a builder, founder, and consultant. T…" at bounding box center [235, 149] width 270 height 16
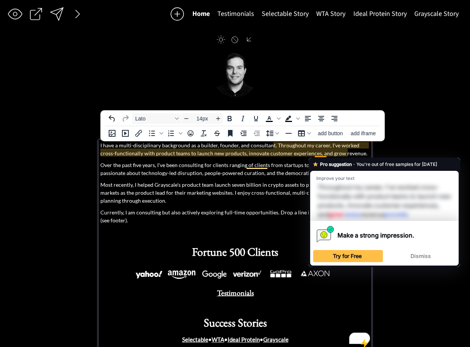
drag, startPoint x: 269, startPoint y: 154, endPoint x: 237, endPoint y: 159, distance: 32.6
click at [270, 154] on p "I have a multi-disciplinary background as a builder, founder, and consultant. T…" at bounding box center [235, 149] width 270 height 16
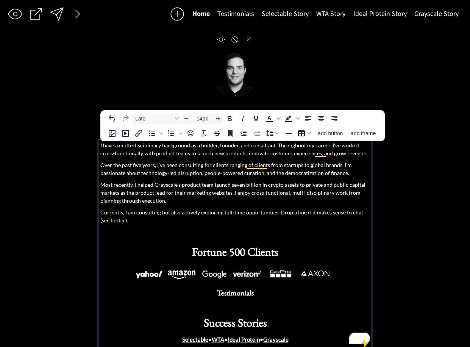
click at [232, 154] on p "I have a multi-disciplinary background as a builder, founder, and consultant. T…" at bounding box center [235, 149] width 270 height 16
click at [231, 154] on p "I have a multi-disciplinary background as a builder, founder, and consultant. T…" at bounding box center [235, 149] width 270 height 16
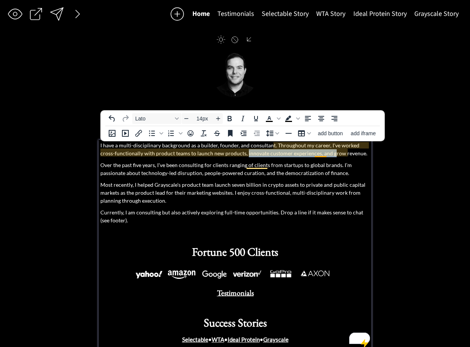
click at [317, 154] on p "I have a multi-disciplinary background as a builder, founder, and consultant. T…" at bounding box center [235, 149] width 270 height 16
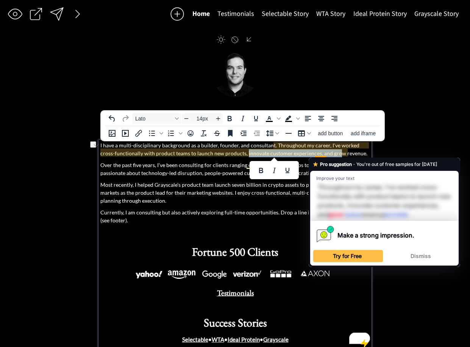
click at [325, 154] on p "I have a multi-disciplinary background as a builder, founder, and consultant. T…" at bounding box center [235, 149] width 270 height 16
click at [327, 154] on p "I have a multi-disciplinary background as a builder, founder, and consultant. T…" at bounding box center [235, 149] width 270 height 16
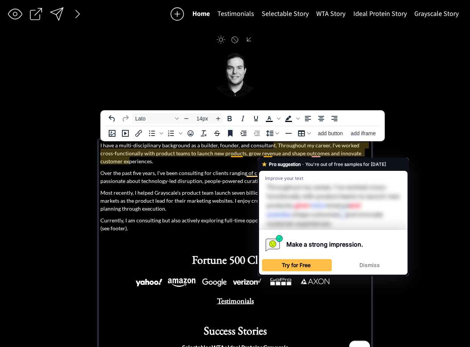
click at [264, 154] on p "I have a multi-disciplinary background as a builder, founder, and consultant. T…" at bounding box center [235, 153] width 270 height 24
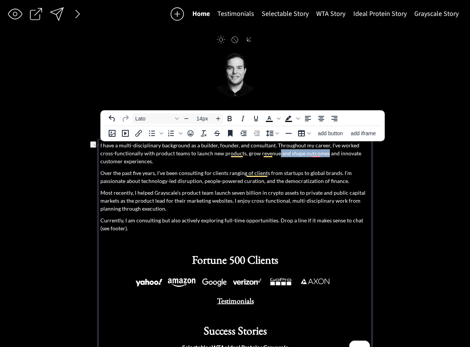
drag, startPoint x: 262, startPoint y: 154, endPoint x: 310, endPoint y: 154, distance: 48.5
click at [310, 154] on p "I have a multi-disciplinary background as a builder, founder, and consultant. T…" at bounding box center [235, 153] width 270 height 24
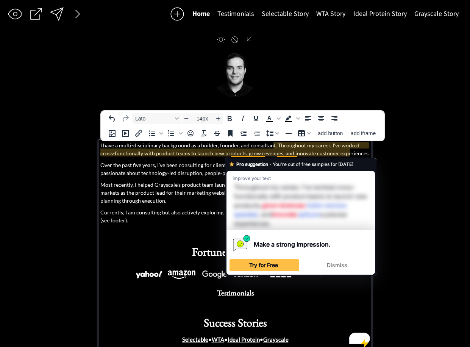
drag, startPoint x: 277, startPoint y: 162, endPoint x: 262, endPoint y: 159, distance: 15.1
click at [276, 162] on span "You're out of free samples for [DATE]" at bounding box center [313, 164] width 81 height 7
click at [265, 155] on p "I have a multi-disciplinary background as a builder, founder, and consultant. T…" at bounding box center [235, 149] width 270 height 16
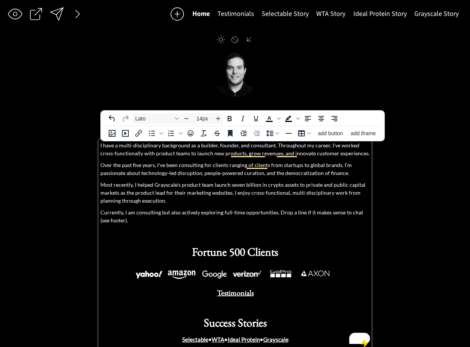
drag, startPoint x: 264, startPoint y: 155, endPoint x: 268, endPoint y: 160, distance: 6.5
click at [265, 156] on p "I have a multi-disciplinary background as a builder, founder, and consultant. T…" at bounding box center [235, 149] width 270 height 16
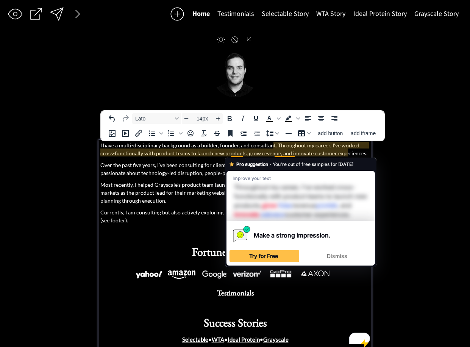
drag, startPoint x: 237, startPoint y: 152, endPoint x: 248, endPoint y: 152, distance: 11.0
click at [238, 153] on p "I have a multi-disciplinary background as a builder, founder, and consultant. T…" at bounding box center [235, 149] width 270 height 16
drag, startPoint x: 315, startPoint y: 151, endPoint x: 325, endPoint y: 148, distance: 10.3
click at [316, 151] on p "I have a multi-disciplinary background as a builder, founder, and consultant. T…" at bounding box center [235, 149] width 270 height 16
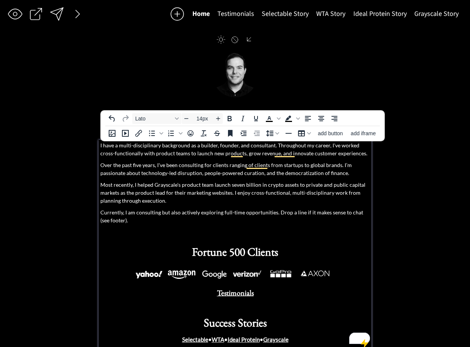
click at [229, 154] on p "I have a multi-disciplinary background as a builder, founder, and consultant. T…" at bounding box center [235, 149] width 270 height 16
drag, startPoint x: 231, startPoint y: 154, endPoint x: 234, endPoint y: 158, distance: 4.8
click at [231, 155] on p "I have a multi-disciplinary background as a builder, founder, and consultant. T…" at bounding box center [235, 149] width 270 height 16
click at [179, 154] on p "I have a multi-disciplinary background as a builder, founder, and consultant. T…" at bounding box center [235, 149] width 270 height 16
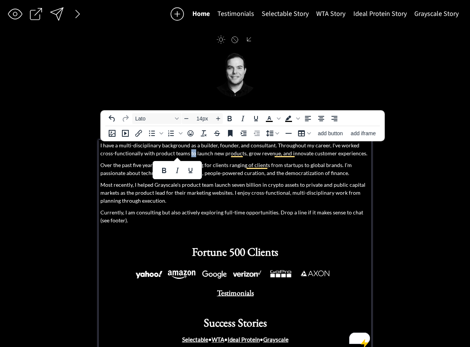
click at [177, 156] on body "saving... Home Testimonials Selectable Story WTA Story Ideal Protein Story Gray…" at bounding box center [235, 172] width 470 height 347
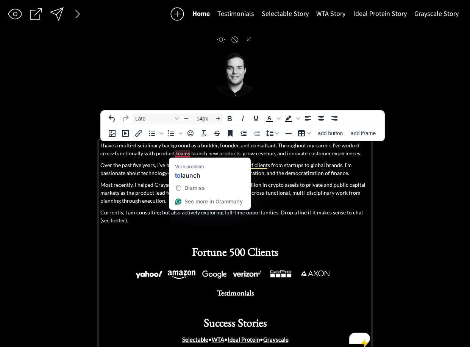
scroll to position [4, 0]
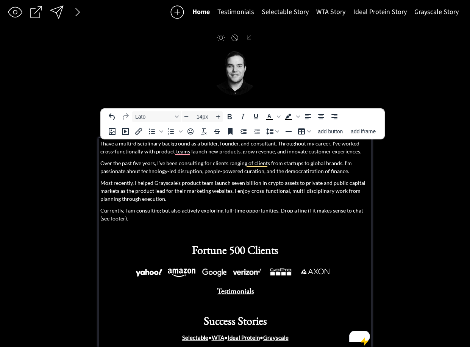
drag, startPoint x: 193, startPoint y: 170, endPoint x: 200, endPoint y: 171, distance: 7.0
click at [194, 170] on p "Over the past five years, I've been consulting for clients ranging of clients f…" at bounding box center [235, 167] width 270 height 16
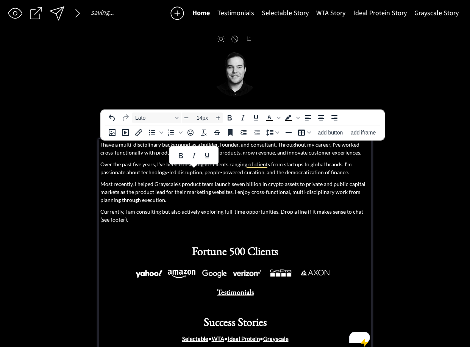
click at [237, 147] on p "I have a multi-disciplinary background as a builder, founder, and consultant. T…" at bounding box center [235, 148] width 270 height 16
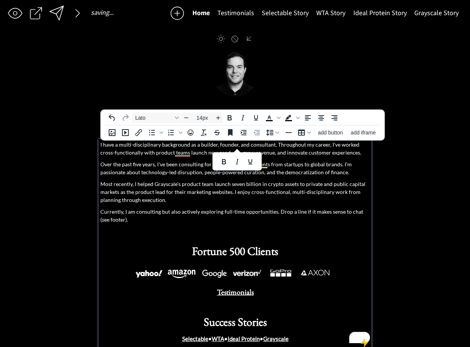
scroll to position [3, 0]
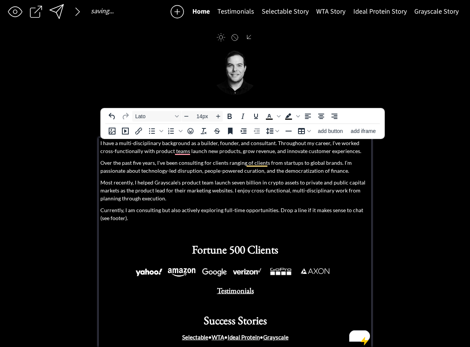
click at [229, 150] on p "I have a multi-disciplinary background as a builder, founder, and consultant. T…" at bounding box center [235, 147] width 270 height 16
click at [224, 153] on p "I have a multi-disciplinary background as a builder, founder, and consultant. T…" at bounding box center [235, 147] width 270 height 16
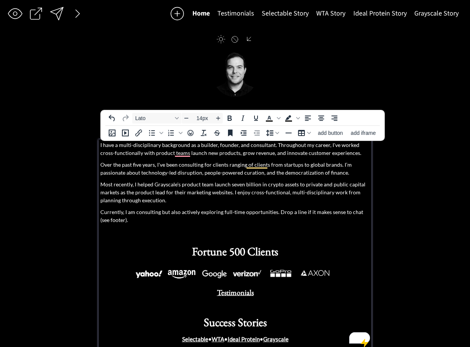
scroll to position [0, 0]
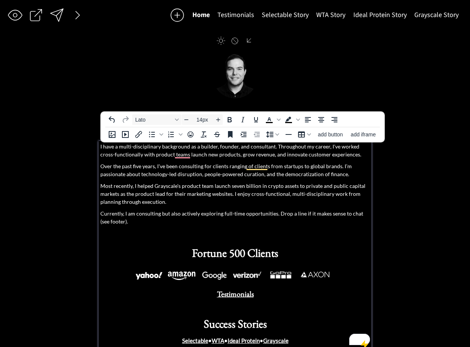
click at [197, 172] on p "Over the past five years, I've been consulting for clients ranging of clients f…" at bounding box center [235, 170] width 270 height 16
click at [250, 153] on p "I have a multi-disciplinary background as a builder, founder, and consultant. T…" at bounding box center [235, 150] width 270 height 16
drag, startPoint x: 275, startPoint y: 156, endPoint x: 231, endPoint y: 156, distance: 44.3
click at [231, 156] on p "I have a multi-disciplinary background as a builder, founder, and consultant. T…" at bounding box center [235, 150] width 270 height 16
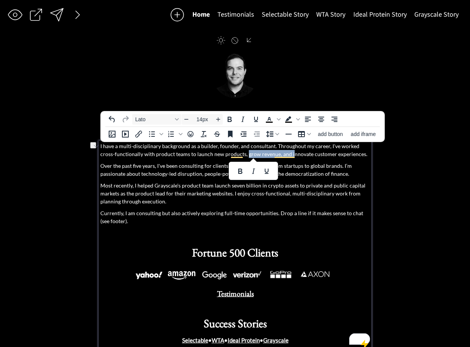
scroll to position [1, 0]
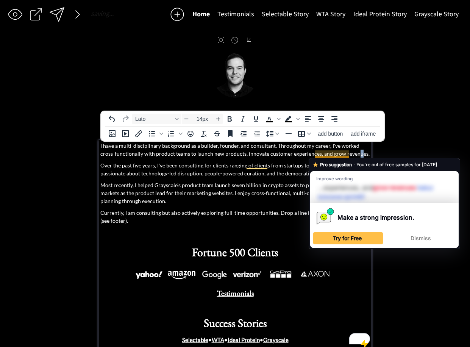
drag, startPoint x: 341, startPoint y: 154, endPoint x: 345, endPoint y: 155, distance: 4.0
click at [343, 155] on p "I have a multi-disciplinary background as a builder, founder, and consultant. T…" at bounding box center [235, 150] width 270 height 16
drag, startPoint x: 348, startPoint y: 155, endPoint x: 351, endPoint y: 158, distance: 4.0
click at [349, 156] on p "I have a multi-disciplinary background as a builder, founder, and consultant. T…" at bounding box center [235, 150] width 270 height 16
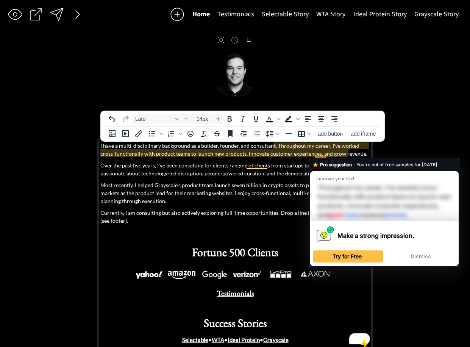
drag, startPoint x: 291, startPoint y: 152, endPoint x: 290, endPoint y: 157, distance: 4.6
click at [291, 152] on p "I have a multi-disciplinary background as a builder, founder, and consultant. T…" at bounding box center [235, 150] width 270 height 16
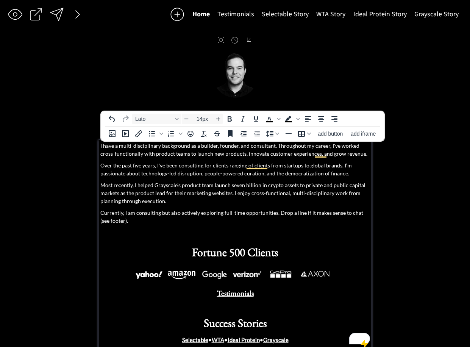
click at [294, 166] on p "Over the past five years, I've been consulting for clients ranging of clients f…" at bounding box center [235, 169] width 270 height 16
click at [219, 167] on p "Over the past five years, I've been consulting for clients ranging of clients f…" at bounding box center [235, 169] width 270 height 16
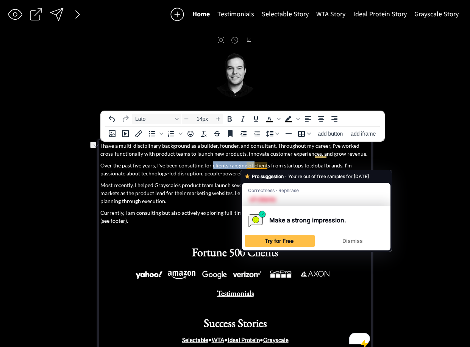
drag, startPoint x: 212, startPoint y: 167, endPoint x: 253, endPoint y: 167, distance: 40.9
click at [253, 167] on p "Over the past five years, I've been consulting for clients ranging of clients f…" at bounding box center [235, 169] width 270 height 16
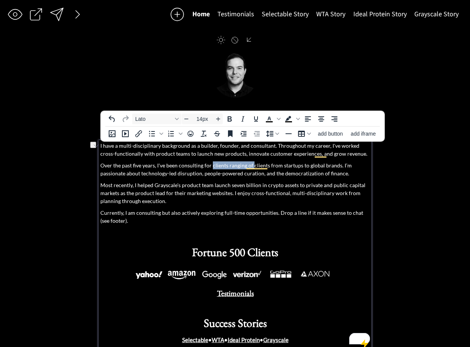
scroll to position [0, 0]
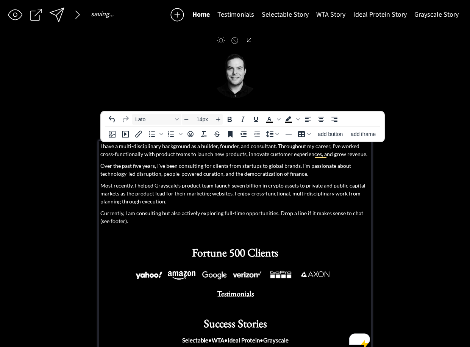
click at [237, 164] on p "Over the past five years, I've been consulting for clients from startups to glo…" at bounding box center [235, 170] width 270 height 16
drag, startPoint x: 237, startPoint y: 164, endPoint x: 243, endPoint y: 163, distance: 6.2
click at [238, 164] on p "Over the past five years, I've been consulting for clients from startups to glo…" at bounding box center [235, 170] width 270 height 16
click at [320, 164] on p "Over the past five years, I've been consulting for clients ranging from startup…" at bounding box center [235, 170] width 270 height 16
click at [331, 174] on p "Over the past five years, I've been consulting for clients ranging from startup…" at bounding box center [235, 170] width 270 height 16
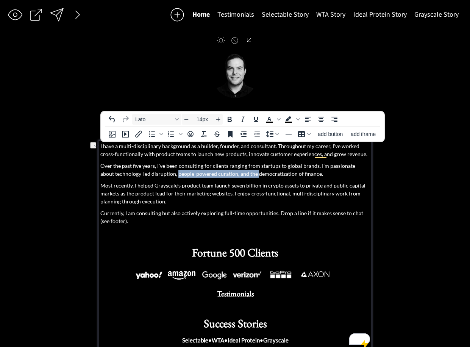
drag, startPoint x: 163, startPoint y: 175, endPoint x: 241, endPoint y: 175, distance: 78.0
click at [241, 175] on p "Over the past five years, I've been consulting for clients ranging from startup…" at bounding box center [235, 170] width 270 height 16
click at [210, 169] on p "Over the past five years, I've been consulting for clients ranging from startup…" at bounding box center [235, 170] width 270 height 16
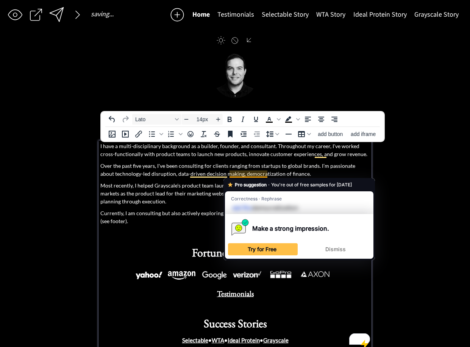
click at [328, 168] on p "Over the past five years, I've been consulting for clients ranging from startup…" at bounding box center [235, 170] width 270 height 16
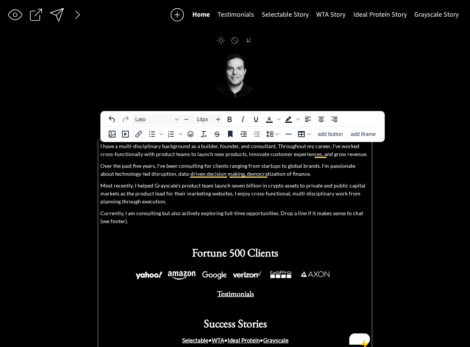
click at [199, 169] on p "Over the past five years, I've been consulting for clients ranging from startup…" at bounding box center [235, 170] width 270 height 16
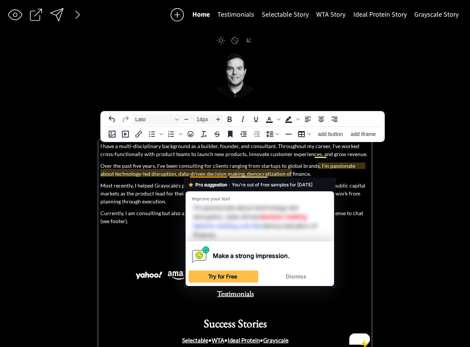
click at [200, 174] on p "Over the past five years, I've been consulting for clients ranging from startup…" at bounding box center [235, 170] width 270 height 16
click at [209, 174] on p "Over the past five years, I've been consulting for clients ranging from startup…" at bounding box center [235, 170] width 270 height 16
drag, startPoint x: 177, startPoint y: 172, endPoint x: 195, endPoint y: 172, distance: 17.8
click at [177, 172] on p "Over the past five years, I've been consulting for clients ranging from startup…" at bounding box center [235, 170] width 270 height 16
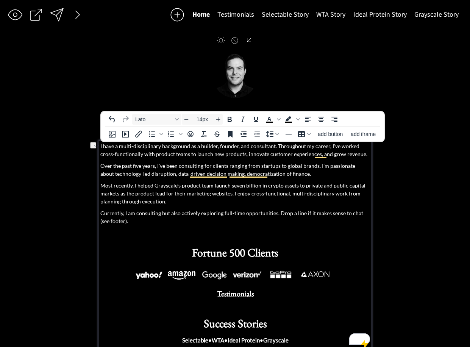
drag, startPoint x: 190, startPoint y: 174, endPoint x: 314, endPoint y: 177, distance: 123.9
click at [314, 177] on p "Over the past five years, I've been consulting for clients ranging from startup…" at bounding box center [235, 170] width 270 height 16
click at [319, 167] on p "Over the past five years, I've been consulting for clients ranging from startup…" at bounding box center [235, 170] width 270 height 16
click at [316, 167] on p "Over the past five years, I've been consulting for clients ranging from startup…" at bounding box center [235, 170] width 270 height 16
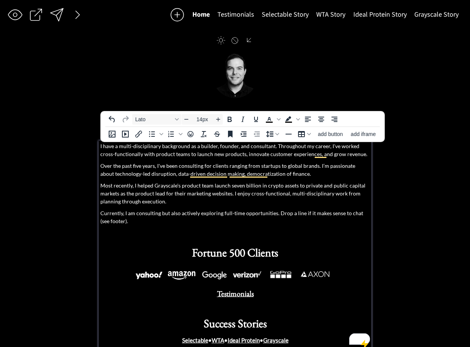
click at [319, 167] on p "Over the past five years, I've been consulting for clients ranging from startup…" at bounding box center [235, 170] width 270 height 16
click at [318, 167] on p "Over the past five years, I've been consulting for clients ranging from startup…" at bounding box center [235, 170] width 270 height 16
click at [317, 167] on p "Over the past five years, I've been consulting for clients ranging from startup…" at bounding box center [235, 170] width 270 height 16
click at [316, 167] on p "Over the past five years, I've been consulting for clients ranging from startup…" at bounding box center [235, 170] width 270 height 16
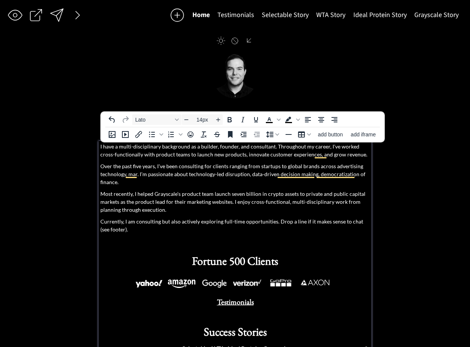
scroll to position [0, 0]
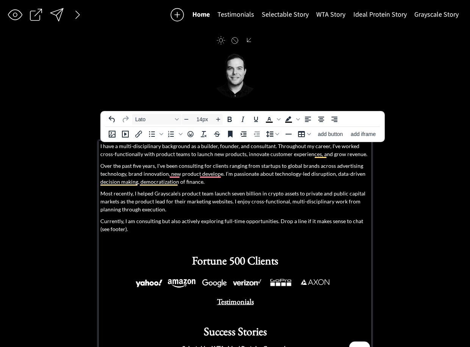
drag, startPoint x: 310, startPoint y: 172, endPoint x: 314, endPoint y: 173, distance: 3.9
click at [312, 172] on p "Over the past five years, I've been consulting for clients ranging from startup…" at bounding box center [235, 174] width 270 height 24
click at [328, 172] on p "Over the past five years, I've been consulting for clients ranging from startup…" at bounding box center [235, 174] width 270 height 24
click at [340, 171] on p "Over the past five years, I've been consulting for clients ranging from startup…" at bounding box center [235, 174] width 270 height 24
click at [335, 167] on p "Over the past five years, I've been consulting for clients ranging from startup…" at bounding box center [235, 174] width 270 height 24
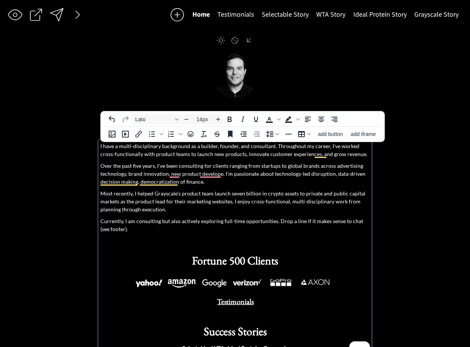
click at [335, 167] on p "Over the past five years, I've been consulting for clients ranging from startup…" at bounding box center [235, 174] width 270 height 24
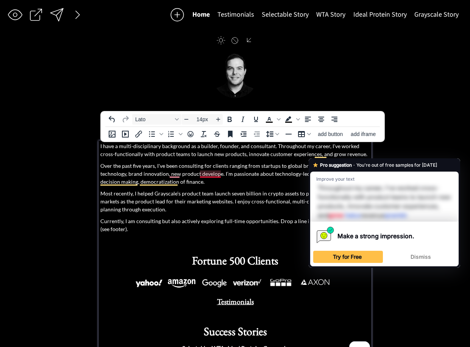
click at [216, 175] on p "Over the past five years, I've been consulting for clients ranging from startup…" at bounding box center [235, 174] width 270 height 24
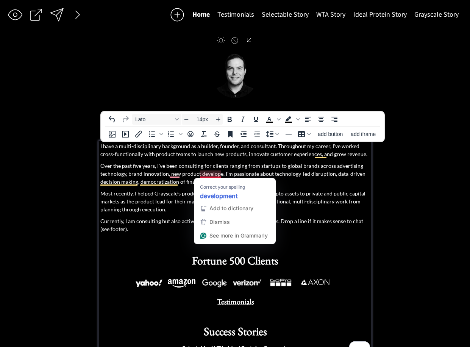
scroll to position [0, 0]
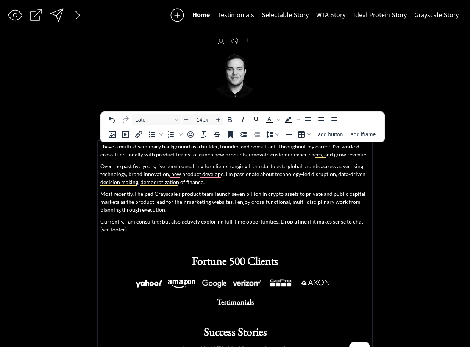
click at [262, 159] on div "I have a multi-disciplinary background as a builder, founder, and consultant. T…" at bounding box center [235, 247] width 270 height 211
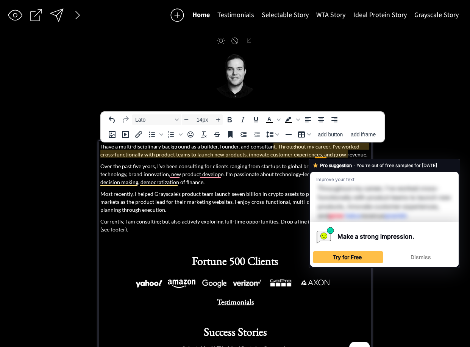
click at [320, 155] on p "I have a multi-disciplinary background as a builder, founder, and consultant. T…" at bounding box center [235, 150] width 270 height 16
click at [312, 154] on p "I have a multi-disciplinary background as a builder, founder, and consultant. T…" at bounding box center [235, 150] width 270 height 16
click at [321, 156] on p "I have a multi-disciplinary background as a builder, founder, and consultant. T…" at bounding box center [235, 150] width 270 height 16
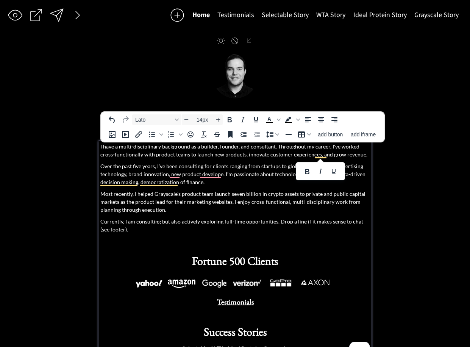
click at [340, 151] on p "I have a multi-disciplinary background as a builder, founder, and consultant. T…" at bounding box center [235, 150] width 270 height 16
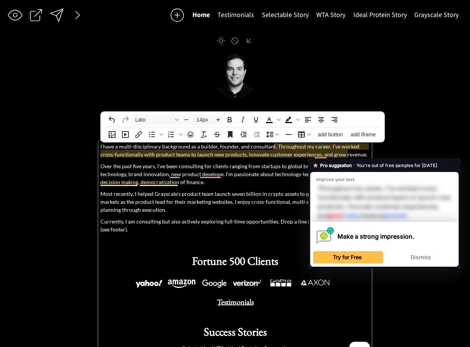
click at [227, 161] on div "I have a multi-disciplinary background as a builder, founder, and consultant. T…" at bounding box center [235, 247] width 270 height 211
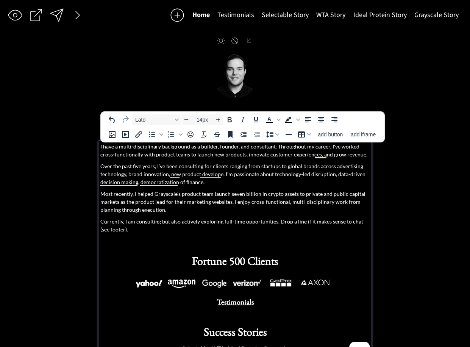
click at [268, 170] on p "Over the past five years, I've been consulting for clients ranging from startup…" at bounding box center [235, 174] width 270 height 24
click at [271, 167] on p "Over the past five years, I've been consulting for clients ranging from startup…" at bounding box center [235, 174] width 270 height 24
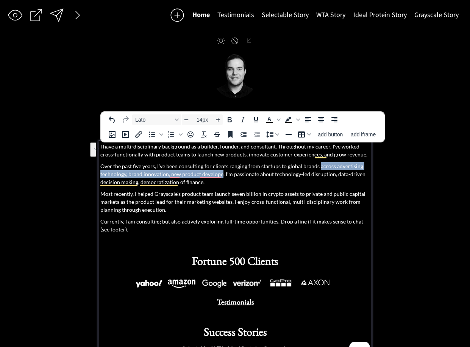
drag, startPoint x: 317, startPoint y: 167, endPoint x: 221, endPoint y: 176, distance: 96.6
click at [221, 176] on p "Over the past five years, I've been consulting for clients ranging from startup…" at bounding box center [235, 174] width 270 height 24
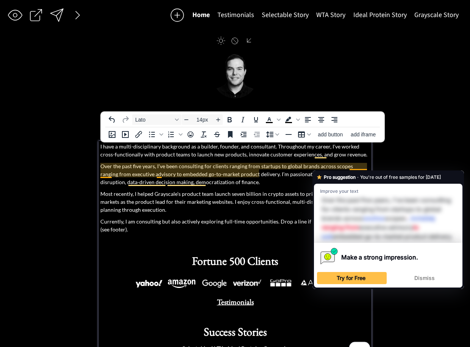
click at [356, 168] on p "Over the past five years, I've been consulting for clients ranging from startup…" at bounding box center [235, 174] width 270 height 24
click at [329, 165] on p "Over the past five years, I've been consulting for clients ranging from startup…" at bounding box center [235, 174] width 270 height 24
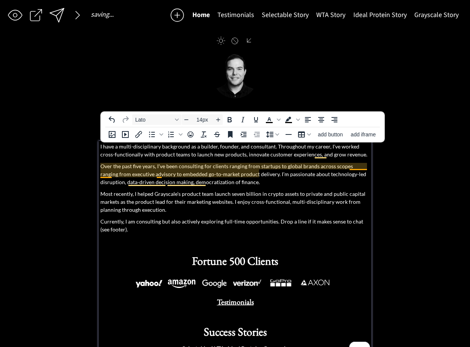
click at [349, 167] on p "Over the past five years, I've been consulting for clients ranging from startup…" at bounding box center [235, 174] width 270 height 24
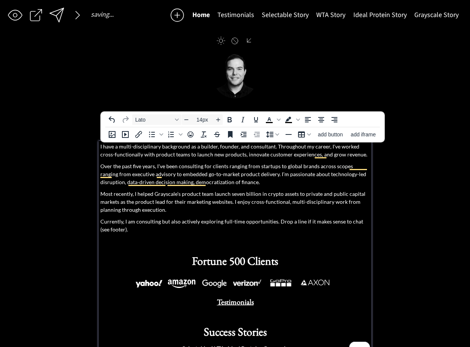
click at [349, 167] on p "Over the past five years, I've been consulting for clients ranging from startup…" at bounding box center [235, 174] width 270 height 24
drag, startPoint x: 179, startPoint y: 168, endPoint x: 146, endPoint y: 170, distance: 33.4
click at [179, 168] on p "Over the past five years, I've been consulting for clients ranging from startup…" at bounding box center [235, 174] width 270 height 24
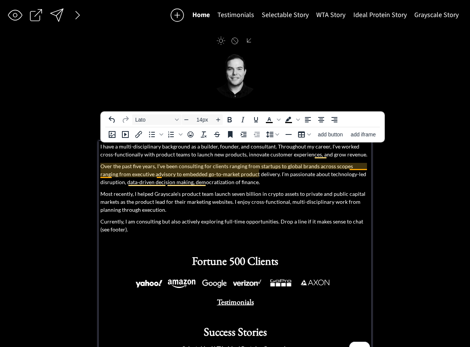
click at [103, 170] on p "Over the past five years, I've been consulting for clients ranging from startup…" at bounding box center [235, 174] width 270 height 24
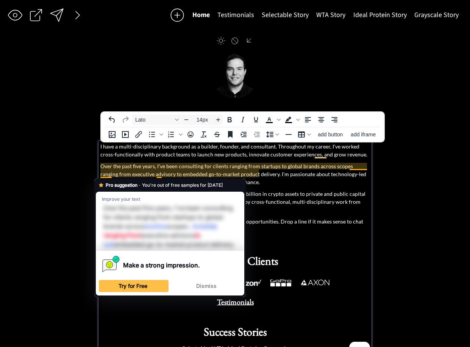
click at [137, 188] on strong "Pro suggestion" at bounding box center [122, 184] width 32 height 7
click at [145, 164] on p "Over the past five years, I've been consulting for clients ranging from startup…" at bounding box center [235, 174] width 270 height 24
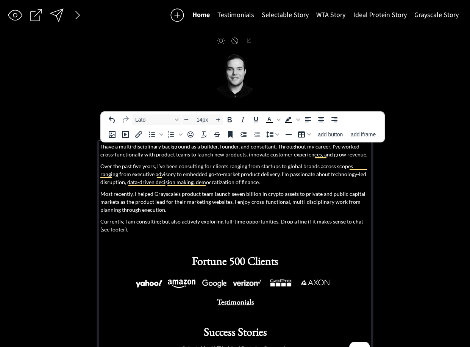
drag, startPoint x: 142, startPoint y: 154, endPoint x: 149, endPoint y: 156, distance: 7.2
click at [142, 154] on p "I have a multi-disciplinary background as a builder, founder, and consultant. T…" at bounding box center [235, 150] width 270 height 16
click at [159, 167] on p "Over the past five years, I've been consulting for clients ranging from startup…" at bounding box center [235, 174] width 270 height 24
click at [158, 168] on p "Over the past five years, I've been consulting for clients ranging from startup…" at bounding box center [235, 174] width 270 height 24
click at [154, 168] on p "Over the past five years, I've been consulting for clients ranging from startup…" at bounding box center [235, 174] width 270 height 24
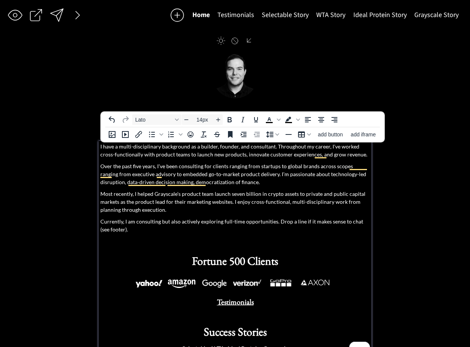
click at [158, 168] on p "Over the past five years, I've been consulting for clients ranging from startup…" at bounding box center [235, 174] width 270 height 24
click at [132, 167] on p "Over the past five years, I've been consulting for clients ranging from startup…" at bounding box center [235, 174] width 270 height 24
drag, startPoint x: 208, startPoint y: 163, endPoint x: 262, endPoint y: 174, distance: 55.2
click at [209, 164] on p "Over the past five years, I've been consulting for clients ranging from startup…" at bounding box center [235, 174] width 270 height 24
click at [228, 168] on p "Over the past five years, I've been consulting for clients ranging from startup…" at bounding box center [235, 174] width 270 height 24
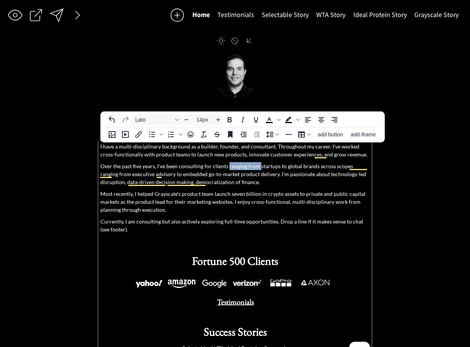
click at [259, 167] on p "Over the past five years, I've been consulting for clients ranging from startup…" at bounding box center [235, 174] width 270 height 24
click at [280, 171] on p "Over the past five years, I've been consulting for clients at startups to globa…" at bounding box center [235, 174] width 270 height 24
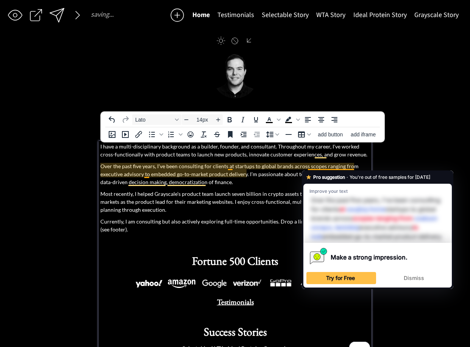
drag, startPoint x: 278, startPoint y: 164, endPoint x: 301, endPoint y: 169, distance: 22.9
click at [279, 164] on p "Over the past five years, I've been consulting for clients at startups to globa…" at bounding box center [235, 174] width 270 height 24
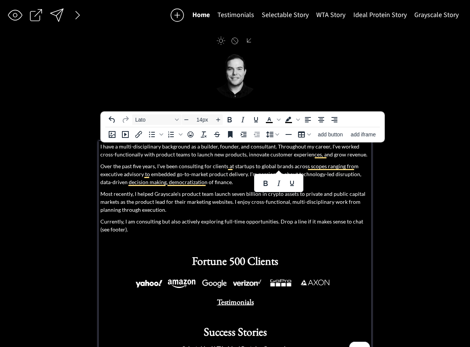
click at [291, 166] on p "Over the past five years, I've been consulting for clients at startups to globa…" at bounding box center [235, 174] width 270 height 24
click at [293, 168] on p "Over the past five years, I've been consulting for clients at startups to globa…" at bounding box center [235, 174] width 270 height 24
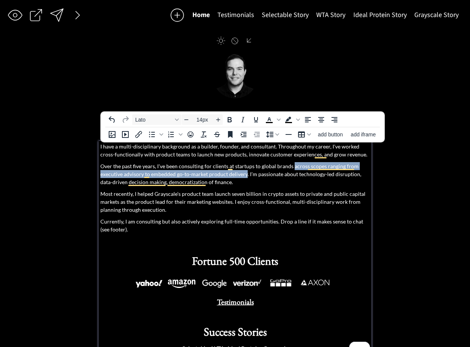
click at [245, 176] on p "Over the past five years, I've been consulting for clients at startups to globa…" at bounding box center [235, 174] width 270 height 24
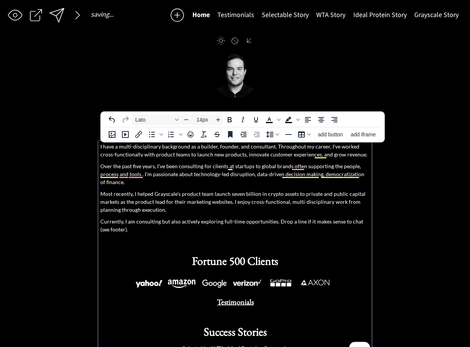
click at [318, 168] on p "Over the past five years, I've been consulting for clients at startups to globa…" at bounding box center [235, 174] width 270 height 24
drag, startPoint x: 318, startPoint y: 168, endPoint x: 324, endPoint y: 167, distance: 6.1
click at [318, 168] on p "Over the past five years, I've been consulting for clients at startups to globa…" at bounding box center [235, 174] width 270 height 24
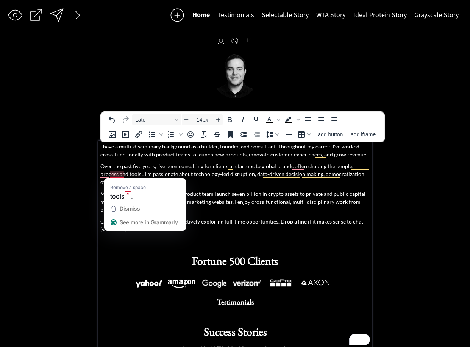
click at [121, 175] on p "Over the past five years, I've been consulting for clients at startups to globa…" at bounding box center [235, 174] width 270 height 24
click at [122, 175] on p "Over the past five years, I've been consulting for clients at startups to globa…" at bounding box center [235, 174] width 270 height 24
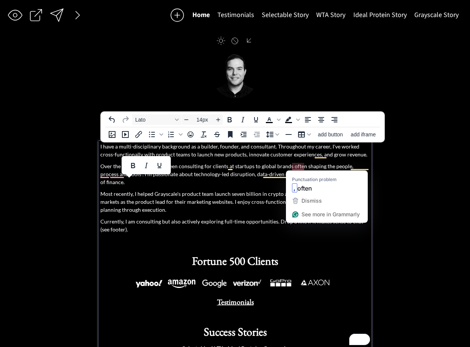
click at [225, 190] on p "Most recently, I helped Grayscale's product team launch seven billion in crypto…" at bounding box center [235, 202] width 270 height 24
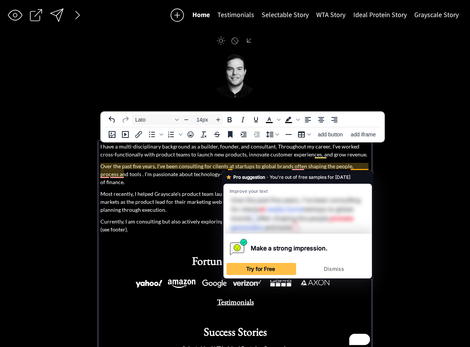
click at [230, 168] on p "Over the past five years, I've been consulting for clients at startups to globa…" at bounding box center [235, 174] width 270 height 24
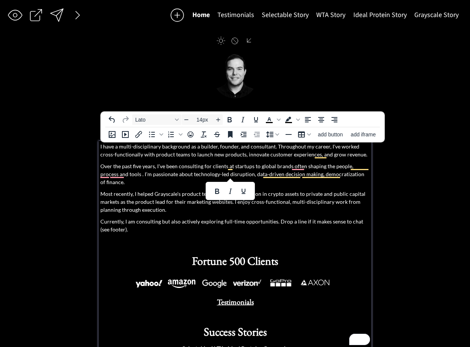
click at [212, 166] on p "Over the past five years, I've been consulting for clients at startups to globa…" at bounding box center [235, 174] width 270 height 24
drag, startPoint x: 212, startPoint y: 167, endPoint x: 233, endPoint y: 167, distance: 20.8
click at [233, 167] on p "Over the past five years, I've been consulting for clients at startups to globa…" at bounding box center [235, 174] width 270 height 24
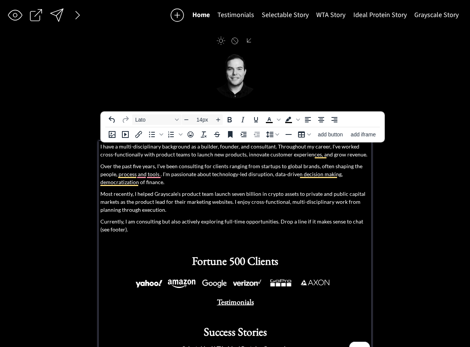
click at [229, 159] on div "I have a multi-disciplinary background as a builder, founder, and consultant. T…" at bounding box center [235, 247] width 270 height 211
click at [265, 168] on p "Over the past five years, I've been consulting for clients ranging from startup…" at bounding box center [235, 174] width 270 height 24
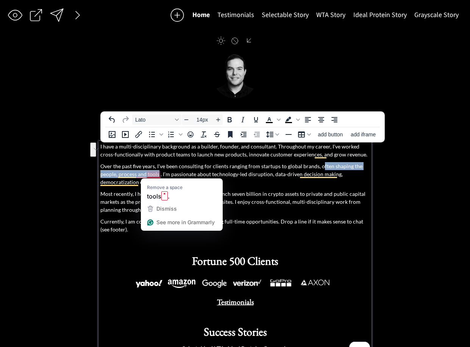
drag, startPoint x: 320, startPoint y: 167, endPoint x: 158, endPoint y: 177, distance: 162.4
click at [158, 176] on p "Over the past five years, I've been consulting for clients ranging from startup…" at bounding box center [235, 174] width 270 height 24
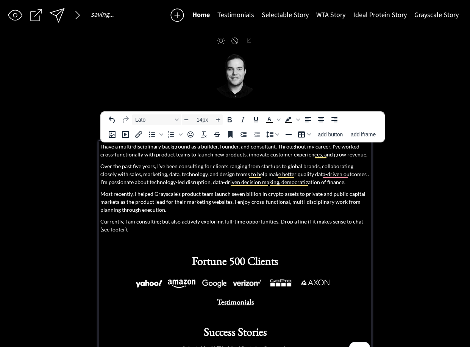
click at [239, 174] on p "Over the past five years, I've been consulting for clients ranging from startup…" at bounding box center [235, 174] width 270 height 24
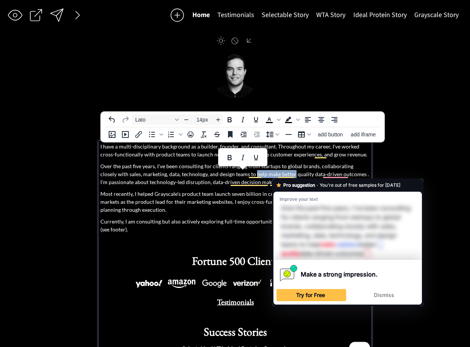
click at [262, 175] on p "Over the past five years, I've been consulting for clients ranging from startup…" at bounding box center [235, 174] width 270 height 24
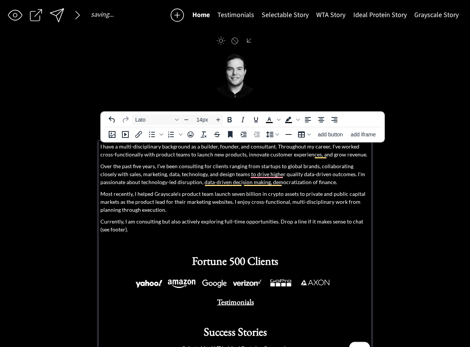
drag, startPoint x: 337, startPoint y: 174, endPoint x: 338, endPoint y: 180, distance: 5.9
click at [337, 175] on p "Over the past five years, I've been consulting for clients ranging from startup…" at bounding box center [235, 174] width 270 height 24
click at [340, 181] on p "Over the past five years, I've been consulting for clients ranging from startup…" at bounding box center [235, 174] width 270 height 24
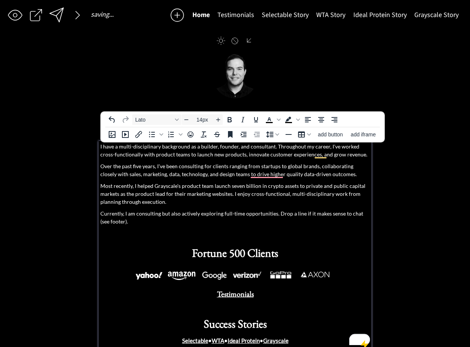
drag, startPoint x: 221, startPoint y: 192, endPoint x: 223, endPoint y: 195, distance: 4.2
click at [221, 192] on p "Most recently, I helped Grayscale's product team launch seven billion in crypto…" at bounding box center [235, 194] width 270 height 24
click at [158, 179] on div "I have a multi-disciplinary background as a builder, founder, and consultant. T…" at bounding box center [235, 243] width 270 height 203
click at [180, 200] on p "Most recently, I helped Grayscale's product team launch seven billion in crypto…" at bounding box center [235, 194] width 270 height 24
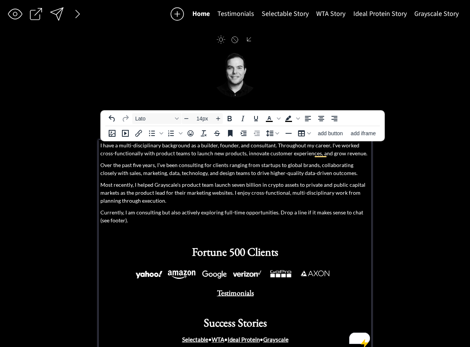
click at [233, 192] on p "Most recently, I helped Grayscale's product team launch seven billion in crypto…" at bounding box center [235, 193] width 270 height 24
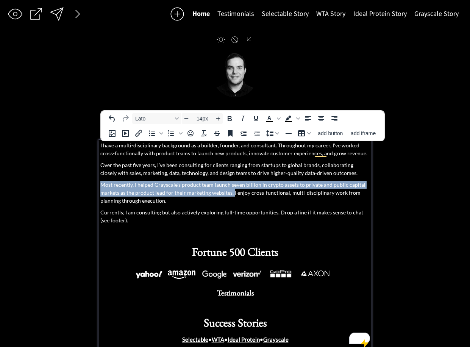
scroll to position [1, 0]
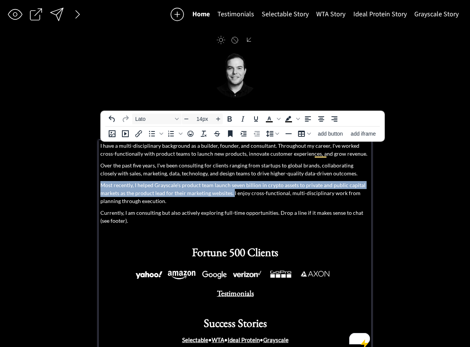
click at [101, 185] on p "Most recently, I helped Grayscale's product team launch seven billion in crypto…" at bounding box center [235, 193] width 270 height 24
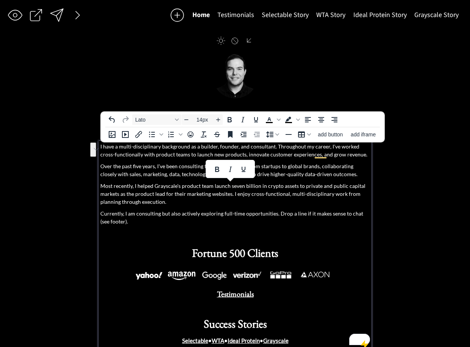
click at [270, 198] on p "Most recently, I helped Grayscale's product team launch seven billion in crypto…" at bounding box center [235, 194] width 270 height 24
click at [101, 186] on p "Most recently, I helped Grayscale's product team launch seven billion in crypto…" at bounding box center [235, 194] width 270 height 24
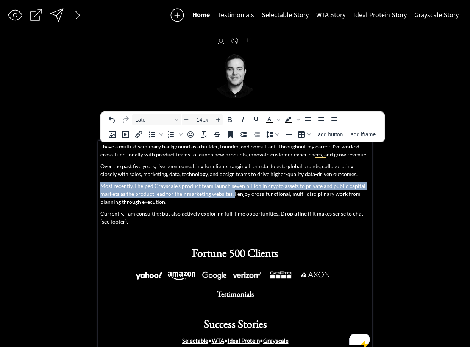
click at [233, 194] on p "Most recently, I helped Grayscale's product team launch seven billion in crypto…" at bounding box center [235, 194] width 270 height 24
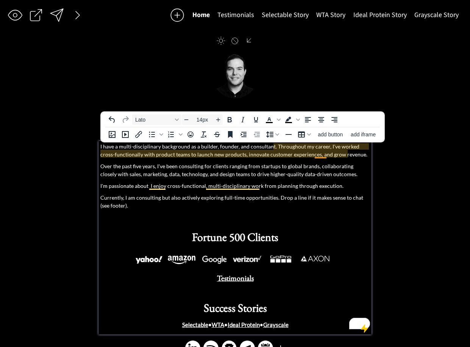
click at [320, 154] on p "I have a multi-disciplinary background as a builder, founder, and consultant. T…" at bounding box center [235, 150] width 270 height 16
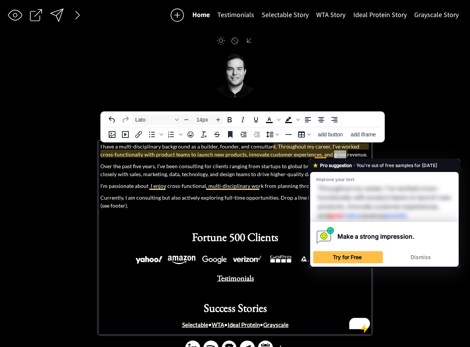
drag, startPoint x: 320, startPoint y: 154, endPoint x: 326, endPoint y: 156, distance: 6.3
click at [320, 154] on p "I have a multi-disciplinary background as a builder, founder, and consultant. T…" at bounding box center [235, 150] width 270 height 16
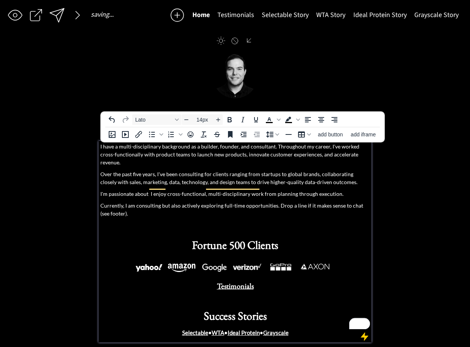
click at [304, 156] on p "I have a multi-disciplinary background as a builder, founder, and consultant. T…" at bounding box center [235, 154] width 270 height 24
drag, startPoint x: 108, startPoint y: 165, endPoint x: 134, endPoint y: 166, distance: 26.5
click at [108, 170] on p "Over the past five years, I've been consulting for clients ranging from startup…" at bounding box center [235, 178] width 270 height 16
click at [243, 170] on p "Over the past five years, I've been consulting for clients ranging from startup…" at bounding box center [235, 178] width 270 height 16
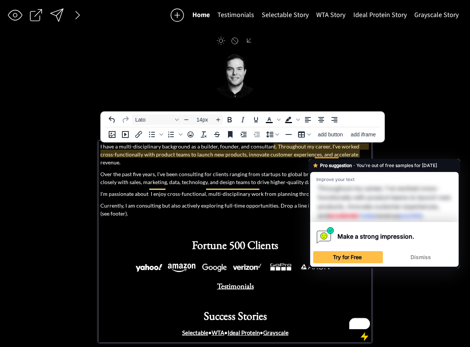
drag, startPoint x: 319, startPoint y: 150, endPoint x: 322, endPoint y: 156, distance: 6.8
click at [319, 150] on p "I have a multi-disciplinary background as a builder, founder, and consultant. T…" at bounding box center [235, 154] width 270 height 24
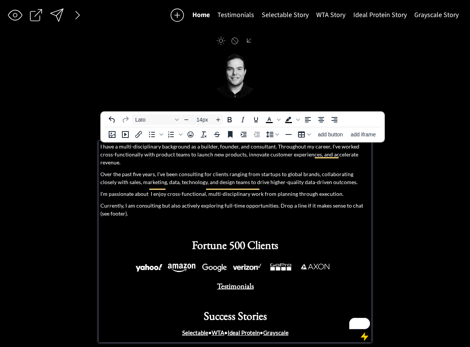
click at [354, 173] on p "Over the past five years, I've been consulting for clients ranging from startup…" at bounding box center [235, 178] width 270 height 16
drag, startPoint x: 167, startPoint y: 175, endPoint x: 186, endPoint y: 176, distance: 18.6
click at [168, 175] on p "Over the past five years, I've been consulting for clients ranging from startup…" at bounding box center [235, 178] width 270 height 16
click at [192, 175] on p "Over the past five years, I've been consulting for clients ranging from startup…" at bounding box center [235, 178] width 270 height 16
click at [151, 175] on p "Over the past five years, I've been consulting for clients ranging from startup…" at bounding box center [235, 178] width 270 height 16
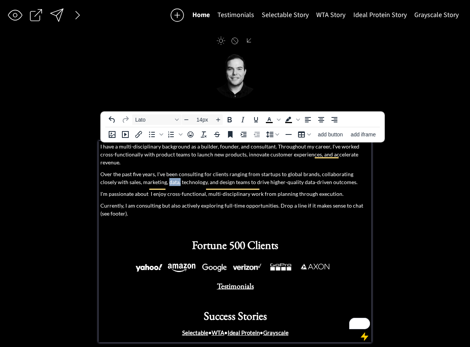
click at [162, 175] on p "Over the past five years, I've been consulting for clients ranging from startup…" at bounding box center [235, 178] width 270 height 16
click at [190, 175] on p "Over the past five years, I've been consulting for clients ranging from startup…" at bounding box center [235, 178] width 270 height 16
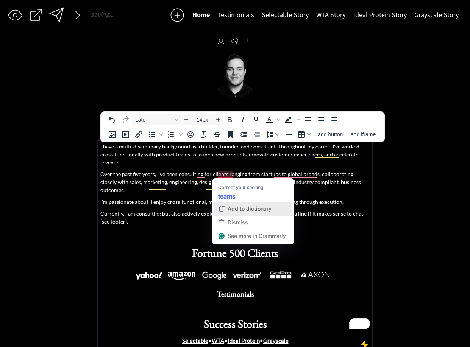
click at [245, 202] on button "Add to dictionary" at bounding box center [253, 209] width 79 height 14
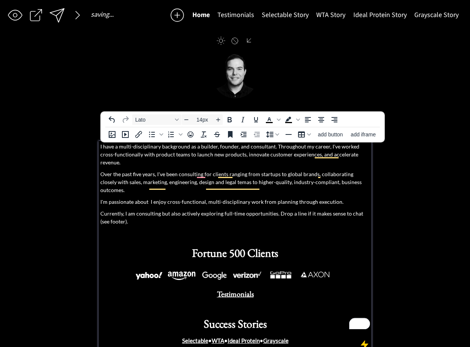
click at [189, 170] on p "Over the past five years, I've been consulting for clients ranging from startup…" at bounding box center [235, 182] width 270 height 24
click at [156, 170] on p "Over the past five years, I've been consulting for clients ranging from startup…" at bounding box center [235, 182] width 270 height 24
click at [180, 175] on p "Over the past five years, I've been consulting for clients ranging from startup…" at bounding box center [235, 182] width 270 height 24
drag, startPoint x: 151, startPoint y: 174, endPoint x: 173, endPoint y: 178, distance: 22.7
click at [152, 174] on p "Over the past five years, I've been consulting for clients ranging from startup…" at bounding box center [235, 182] width 270 height 24
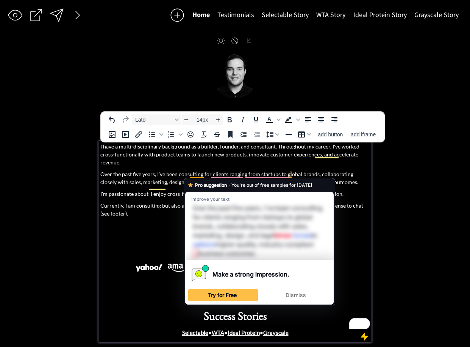
click at [208, 177] on p "Over the past five years, I've been consulting for clients ranging from startup…" at bounding box center [235, 178] width 270 height 16
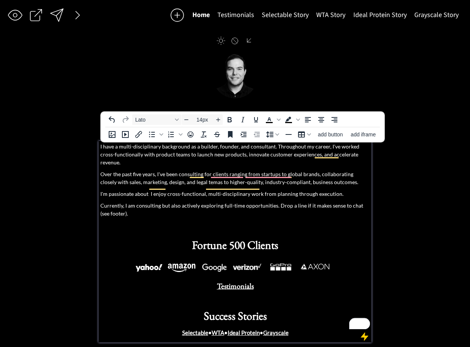
click at [195, 173] on p "Over the past five years, I've been consulting for clients ranging from startup…" at bounding box center [235, 178] width 270 height 16
click at [169, 175] on p "Over the past five years, I've been consulting for clients ranging from startup…" at bounding box center [235, 178] width 270 height 16
click at [179, 175] on p "Over the past five years, I've been consulting for clients ranging from startup…" at bounding box center [235, 178] width 270 height 16
click at [177, 175] on p "Over the past five years, I've been consulting for clients ranging from startup…" at bounding box center [235, 178] width 270 height 16
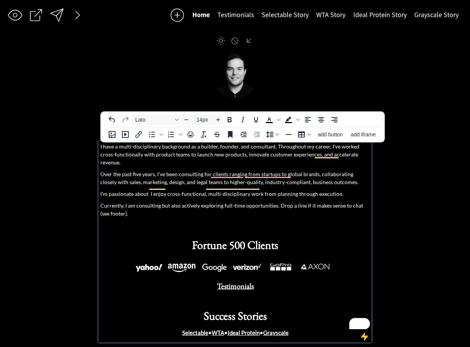
click at [169, 175] on p "Over the past five years, I've been consulting for clients ranging from startup…" at bounding box center [235, 178] width 270 height 16
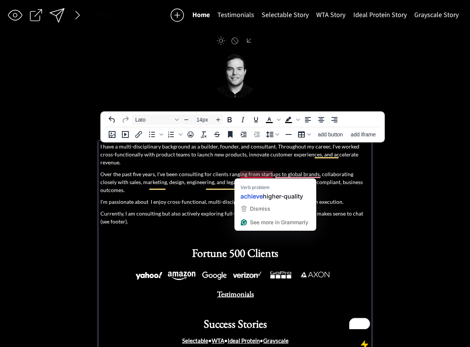
click at [261, 175] on p "Over the past five years, I've been consulting for clients ranging from startup…" at bounding box center [235, 182] width 270 height 24
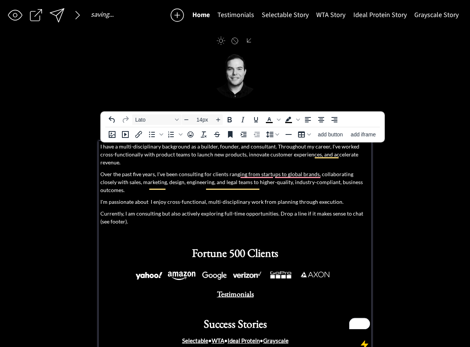
click at [241, 174] on p "Over the past five years, I've been consulting for clients ranging from startup…" at bounding box center [235, 182] width 270 height 24
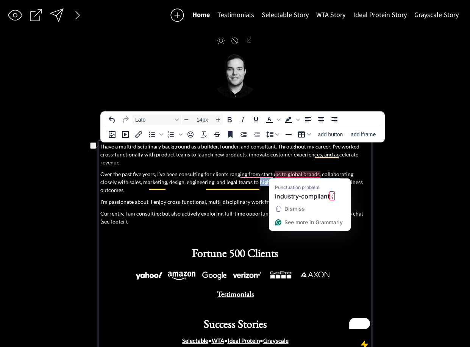
drag, startPoint x: 319, startPoint y: 174, endPoint x: 323, endPoint y: 176, distance: 4.2
click at [319, 174] on p "Over the past five years, I've been consulting for clients ranging from startup…" at bounding box center [235, 182] width 270 height 24
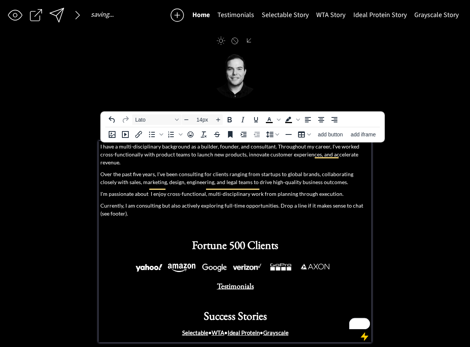
click at [247, 170] on p "Over the past five years, I've been consulting for clients ranging from startup…" at bounding box center [235, 178] width 270 height 16
click at [241, 171] on p "Over the past five years, I've been consulting for clients ranging from startup…" at bounding box center [235, 178] width 270 height 16
click at [242, 171] on p "Over the past five years, I've been consulting for clients ranging from startup…" at bounding box center [235, 178] width 270 height 16
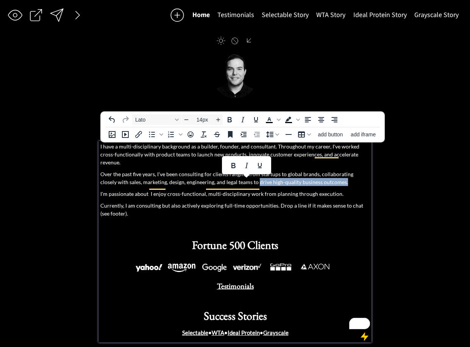
click at [326, 175] on p "Over the past five years, I've been consulting for clients ranging from startup…" at bounding box center [235, 178] width 270 height 16
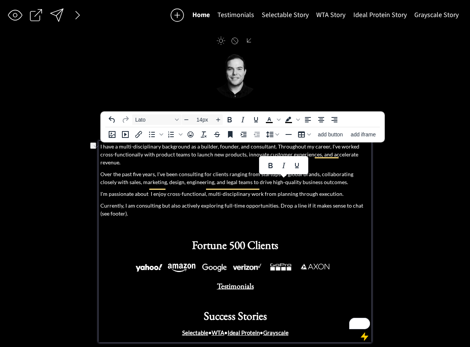
click at [209, 170] on p "Over the past five years, I've been consulting for clients ranging from startup…" at bounding box center [235, 178] width 270 height 16
drag, startPoint x: 304, startPoint y: 173, endPoint x: 343, endPoint y: 174, distance: 39.8
click at [346, 173] on p "Over the past five years, I've been consulting for clients ranging from startup…" at bounding box center [235, 178] width 270 height 16
drag, startPoint x: 334, startPoint y: 175, endPoint x: 258, endPoint y: 176, distance: 75.7
click at [243, 175] on p "Over the past five years, I've been consulting for clients ranging from startup…" at bounding box center [235, 178] width 270 height 16
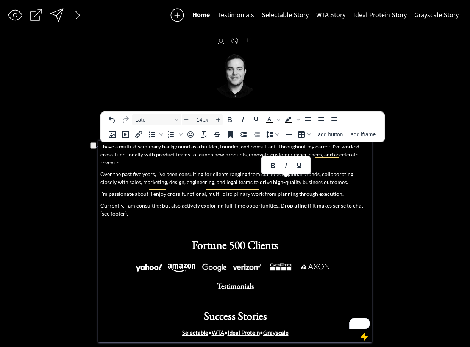
drag, startPoint x: 281, startPoint y: 174, endPoint x: 264, endPoint y: 173, distance: 16.7
click at [281, 174] on p "Over the past five years, I've been consulting for clients ranging from startup…" at bounding box center [235, 178] width 270 height 16
drag, startPoint x: 260, startPoint y: 174, endPoint x: 339, endPoint y: 175, distance: 79.2
click at [345, 175] on p "Over the past five years, I've been consulting for clients ranging from startup…" at bounding box center [235, 178] width 270 height 16
click at [338, 175] on p "Over the past five years, I've been consulting for clients ranging from startup…" at bounding box center [235, 178] width 270 height 16
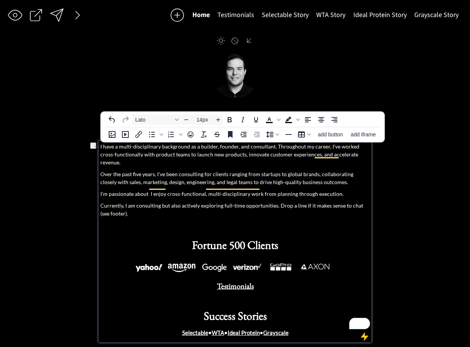
drag, startPoint x: 270, startPoint y: 170, endPoint x: 262, endPoint y: 175, distance: 9.0
click at [243, 173] on p "Over the past five years, I've been consulting for clients ranging from startup…" at bounding box center [235, 178] width 270 height 16
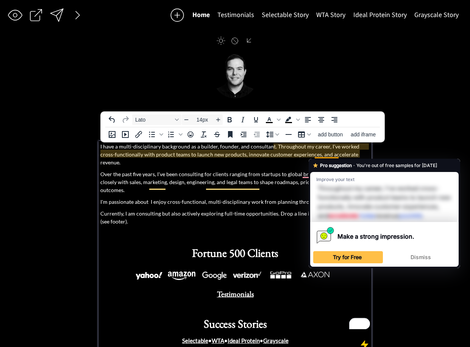
click at [341, 159] on div "Pro suggestion · You're out of free samples for today Improve your text Through…" at bounding box center [384, 213] width 151 height 109
drag, startPoint x: 264, startPoint y: 175, endPoint x: 270, endPoint y: 174, distance: 6.5
click at [264, 175] on p "Over the past five years, I've been consulting for clients ranging from startup…" at bounding box center [235, 182] width 270 height 24
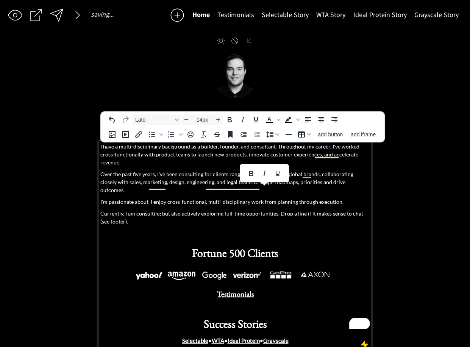
click at [321, 175] on p "Over the past five years, I've been consulting for clients ranging from startup…" at bounding box center [235, 182] width 270 height 24
click at [290, 170] on p "Over the past five years, I've been consulting for clients ranging from startup…" at bounding box center [235, 182] width 270 height 24
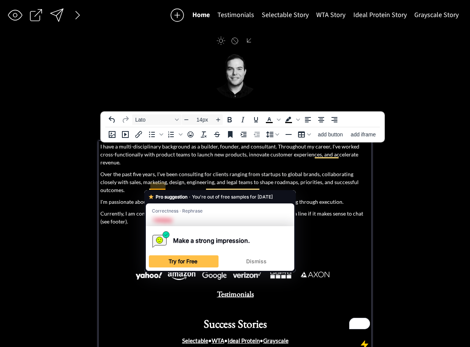
click at [158, 198] on p "I'm passionate about I enjoy cross-functional, multi-disciplinary work from pla…" at bounding box center [235, 202] width 270 height 8
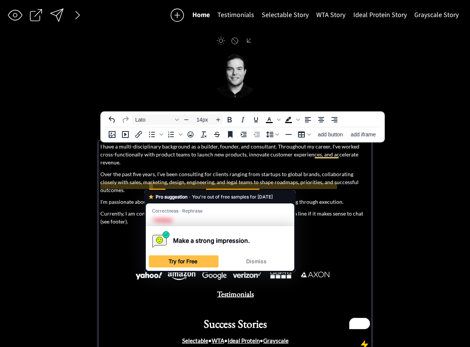
click at [149, 198] on p "I'm passionate about I enjoy cross-functional, multi-disciplinary work from pla…" at bounding box center [235, 202] width 270 height 8
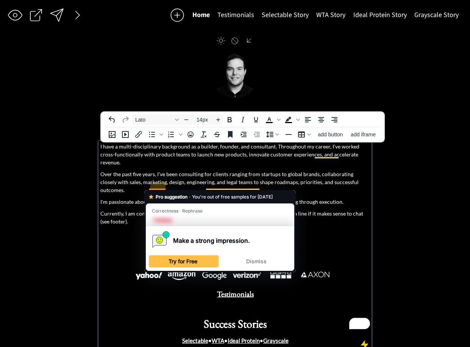
click at [150, 198] on p "I'm passionate about I enjoy cross-functional, multi-disciplinary work from pla…" at bounding box center [235, 202] width 270 height 8
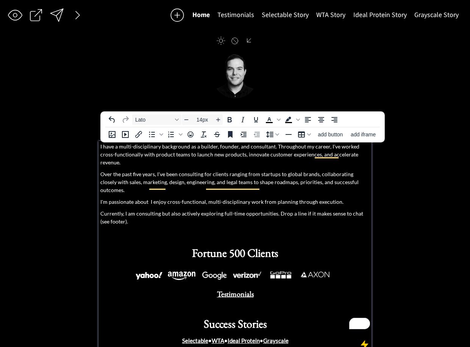
drag, startPoint x: 201, startPoint y: 186, endPoint x: 196, endPoint y: 187, distance: 5.4
click at [201, 198] on p "I'm passionate about I enjoy cross-functional, multi-disciplinary work from pla…" at bounding box center [235, 202] width 270 height 8
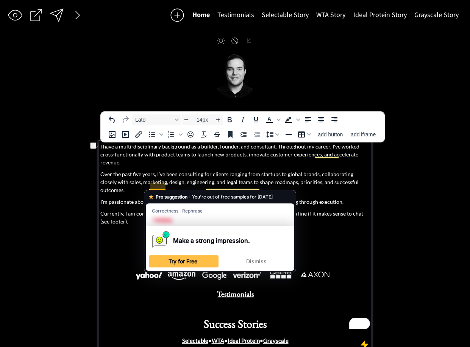
drag, startPoint x: 162, startPoint y: 187, endPoint x: 150, endPoint y: 187, distance: 12.1
click at [150, 198] on p "I'm passionate about I enjoy cross-functional, multi-disciplinary work from pla…" at bounding box center [235, 202] width 270 height 8
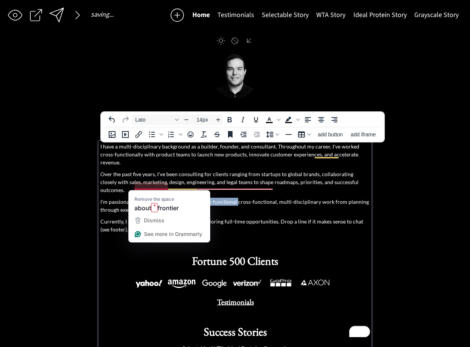
click at [136, 198] on p "I'm passionate about frontier technology, cross-functional cross-functional, mu…" at bounding box center [235, 206] width 270 height 16
drag, startPoint x: 127, startPoint y: 187, endPoint x: 133, endPoint y: 188, distance: 5.4
click at [129, 198] on p "I'm passionate about frontier technology, cross-functional cross-functional, mu…" at bounding box center [235, 206] width 270 height 16
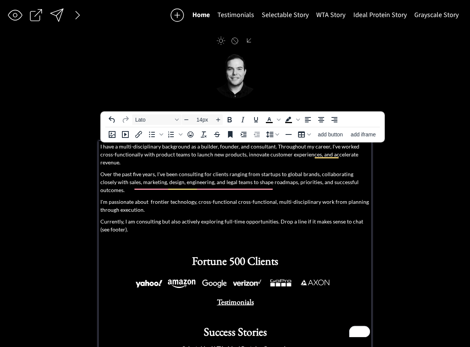
click at [135, 198] on p "I'm passionate about frontier technology, cross-functional cross-functional, mu…" at bounding box center [235, 206] width 270 height 16
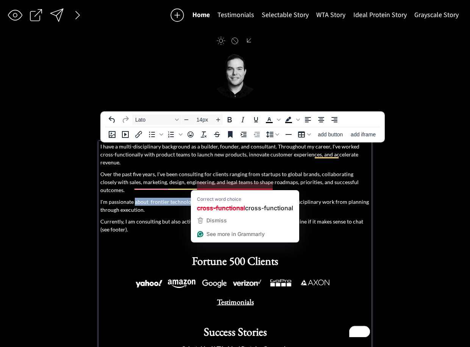
click at [236, 198] on p "I'm passionate about frontier technology, cross-functional cross-functional, mu…" at bounding box center [235, 206] width 270 height 16
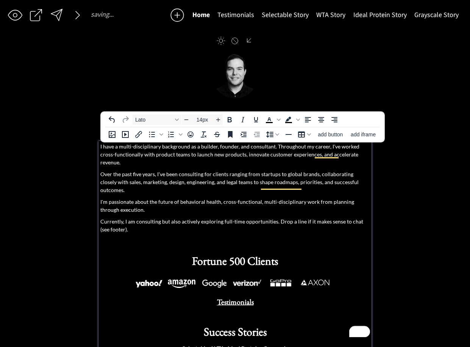
drag, startPoint x: 221, startPoint y: 186, endPoint x: 223, endPoint y: 190, distance: 4.7
click at [221, 198] on p "I'm passionate about the future of behavioral health, cross-functional, multi-d…" at bounding box center [235, 206] width 270 height 16
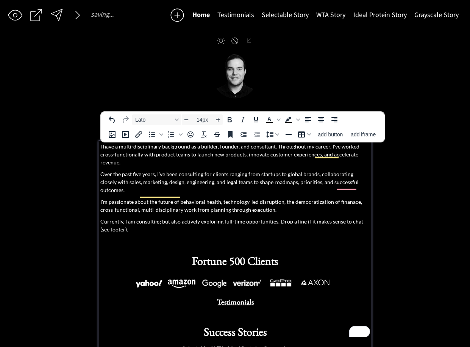
click at [263, 198] on p "I'm passionate about the future of behavioral health, technology-led disruption…" at bounding box center [235, 206] width 270 height 16
click at [252, 198] on p "I'm passionate about the future of behavioral health, technology-led product in…" at bounding box center [235, 206] width 270 height 16
click at [259, 198] on p "I'm passionate about the future of behavioral health, technology-led product in…" at bounding box center [235, 206] width 270 height 16
drag, startPoint x: 257, startPoint y: 186, endPoint x: 222, endPoint y: 186, distance: 34.5
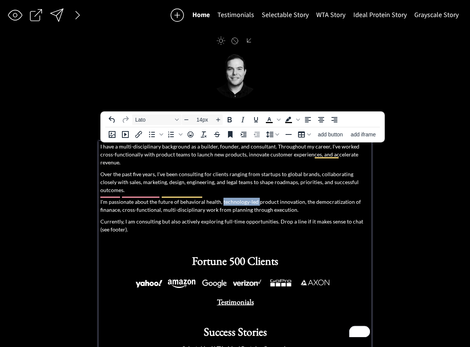
click at [222, 198] on p "I'm passionate about the future of behavioral health, technology-led product in…" at bounding box center [235, 206] width 270 height 16
click at [346, 198] on p "I'm passionate about the future of behavioral health, category-disrupting produ…" at bounding box center [235, 206] width 270 height 16
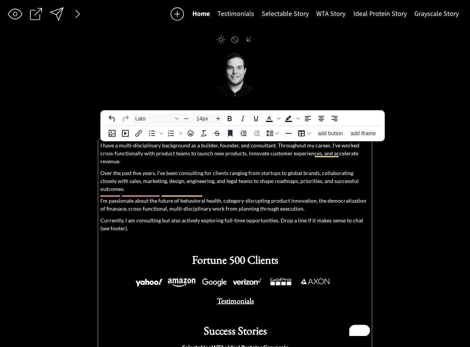
click at [324, 197] on p "I'm passionate about the future of behavioral health, category-disrupting produ…" at bounding box center [235, 205] width 270 height 16
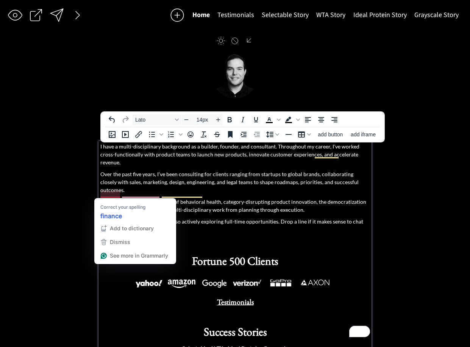
click at [120, 198] on p "I'm passionate about the future of behavioral health, category-disrupting produ…" at bounding box center [235, 206] width 270 height 16
click at [122, 198] on p "I'm passionate about the future of behavioral health, category-disrupting produ…" at bounding box center [235, 206] width 270 height 16
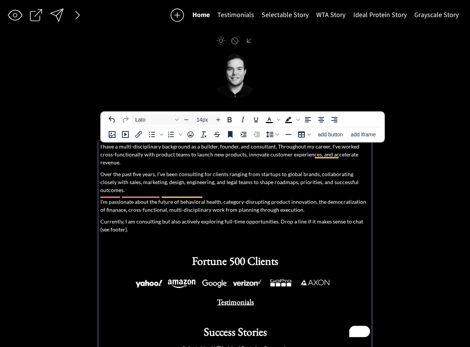
click at [192, 198] on p "I'm passionate about the future of behavioral health, category-disrupting produ…" at bounding box center [235, 206] width 270 height 16
click at [335, 150] on p "I have a multi-disciplinary background as a builder, founder, and consultant. T…" at bounding box center [235, 154] width 270 height 24
click at [206, 157] on p "I have a multi-disciplinary background as a builder, founder, and consultant. T…" at bounding box center [235, 154] width 270 height 24
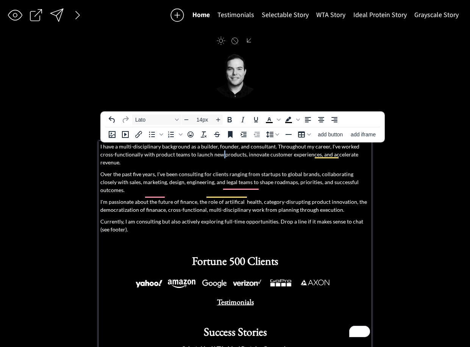
click at [206, 157] on p "I have a multi-disciplinary background as a builder, founder, and consultant. T…" at bounding box center [235, 154] width 270 height 24
click at [203, 157] on p "I have a multi-disciplinary background as a builder, founder, and consultant. T…" at bounding box center [235, 154] width 270 height 24
drag, startPoint x: 203, startPoint y: 157, endPoint x: 225, endPoint y: 159, distance: 22.8
click at [203, 157] on p "I have a multi-disciplinary background as a builder, founder, and consultant. T…" at bounding box center [235, 154] width 270 height 24
click at [225, 156] on p "I have a multi-disciplinary background as a builder, founder, and consultant. T…" at bounding box center [235, 154] width 270 height 24
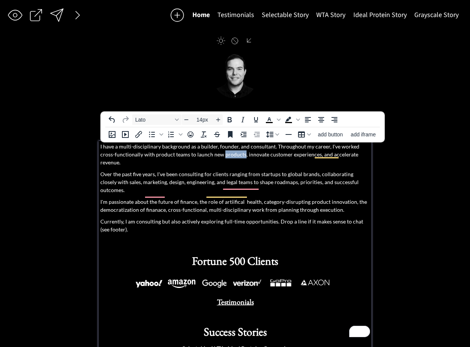
click at [225, 156] on p "I have a multi-disciplinary background as a builder, founder, and consultant. T…" at bounding box center [235, 154] width 270 height 24
click at [223, 157] on p "I have a multi-disciplinary background as a builder, founder, and consultant. T…" at bounding box center [235, 154] width 270 height 24
drag, startPoint x: 197, startPoint y: 156, endPoint x: 230, endPoint y: 154, distance: 33.4
click at [230, 154] on p "I have a multi-disciplinary background as a builder, founder, and consultant. T…" at bounding box center [235, 154] width 270 height 24
drag, startPoint x: 230, startPoint y: 154, endPoint x: 181, endPoint y: 155, distance: 49.2
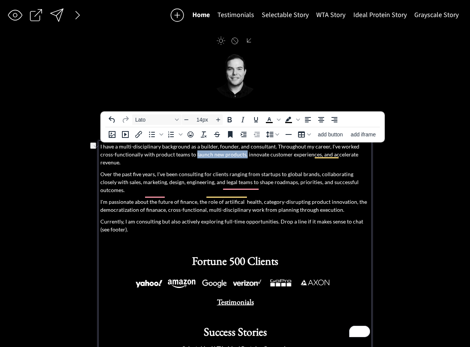
click at [181, 155] on p "I have a multi-disciplinary background as a builder, founder, and consultant. T…" at bounding box center [235, 154] width 270 height 24
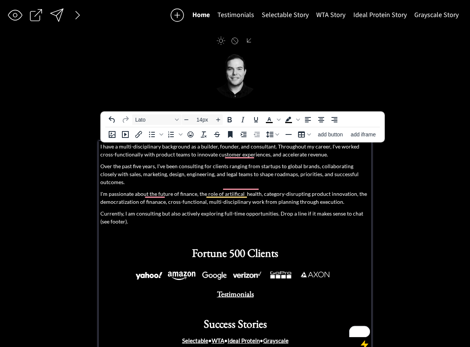
click at [202, 156] on p "I have a multi-disciplinary background as a builder, founder, and consultant. T…" at bounding box center [235, 150] width 270 height 16
click at [281, 156] on p "I have a multi-disciplinary background as a builder, founder, and consultant. T…" at bounding box center [235, 150] width 270 height 16
click at [280, 156] on p "I have a multi-disciplinary background as a builder, founder, and consultant. T…" at bounding box center [235, 150] width 270 height 16
click at [352, 152] on p "I have a multi-disciplinary background as a builder, founder, and consultant. T…" at bounding box center [235, 150] width 270 height 16
click at [247, 176] on p "Over the past five years, I've been consulting for clients ranging from startup…" at bounding box center [235, 174] width 270 height 24
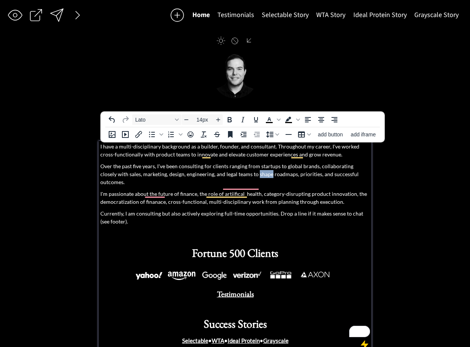
click at [247, 176] on p "Over the past five years, I've been consulting for clients ranging from startup…" at bounding box center [235, 174] width 270 height 24
click at [283, 181] on div "I have a multi-disciplinary background as a builder, founder, and consultant. T…" at bounding box center [235, 243] width 270 height 203
click at [270, 179] on div "I have a multi-disciplinary background as a builder, founder, and consultant. T…" at bounding box center [235, 243] width 270 height 203
click at [272, 175] on p "Over the past five years, I've been consulting for clients ranging from startup…" at bounding box center [235, 174] width 270 height 24
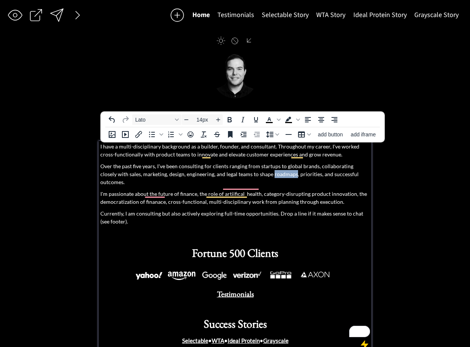
click at [272, 175] on p "Over the past five years, I've been consulting for clients ranging from startup…" at bounding box center [235, 174] width 270 height 24
click at [243, 174] on p "Over the past five years, I've been consulting for clients ranging from startup…" at bounding box center [235, 174] width 270 height 24
drag, startPoint x: 243, startPoint y: 174, endPoint x: 255, endPoint y: 175, distance: 12.5
click at [243, 174] on p "Over the past five years, I've been consulting for clients ranging from startup…" at bounding box center [235, 174] width 270 height 24
click at [261, 175] on p "Over the past five years, I've been consulting for clients ranging from startup…" at bounding box center [235, 174] width 270 height 24
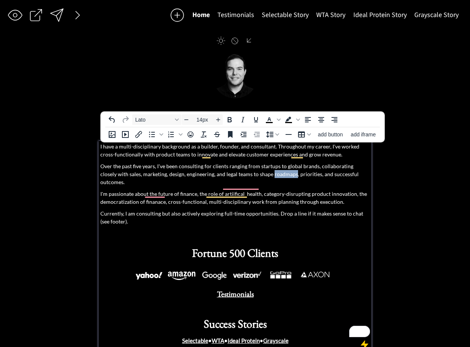
click at [261, 175] on p "Over the past five years, I've been consulting for clients ranging from startup…" at bounding box center [235, 174] width 270 height 24
click at [245, 174] on p "Over the past five years, I've been consulting for clients ranging from startup…" at bounding box center [235, 174] width 270 height 24
click at [261, 175] on p "Over the past five years, I've been consulting for clients ranging from startup…" at bounding box center [235, 174] width 270 height 24
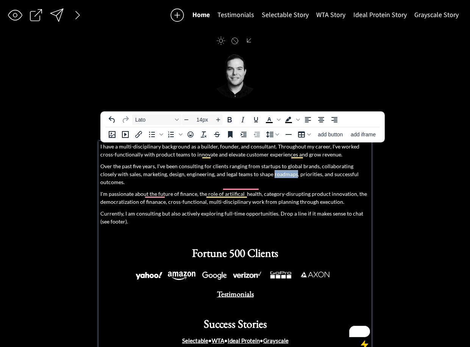
click at [261, 175] on p "Over the past five years, I've been consulting for clients ranging from startup…" at bounding box center [235, 174] width 270 height 24
click at [242, 175] on p "Over the past five years, I've been consulting for clients ranging from startup…" at bounding box center [235, 174] width 270 height 24
click at [267, 174] on p "Over the past five years, I've been consulting for clients ranging from startup…" at bounding box center [235, 174] width 270 height 24
click at [241, 174] on p "Over the past five years, I've been consulting for clients ranging from startup…" at bounding box center [235, 174] width 270 height 24
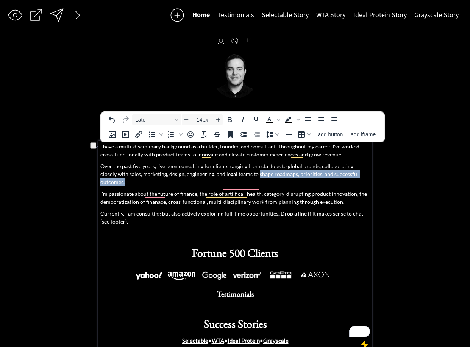
drag, startPoint x: 360, startPoint y: 174, endPoint x: 240, endPoint y: 175, distance: 119.7
click at [240, 175] on p "Over the past five years, I've been consulting for clients ranging from startup…" at bounding box center [235, 174] width 270 height 24
click at [276, 176] on p "Over the past five years, I've been consulting for clients ranging from startup…" at bounding box center [235, 174] width 270 height 24
click at [283, 171] on p "Over the past five years, I've been consulting for clients ranging from startup…" at bounding box center [235, 174] width 270 height 24
click at [288, 169] on p "Over the past five years, I've been consulting for clients ranging from startup…" at bounding box center [235, 174] width 270 height 24
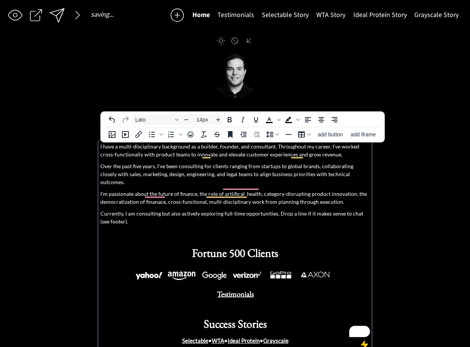
click at [321, 176] on p "Over the past five years, I've been consulting for clients ranging from startup…" at bounding box center [235, 174] width 270 height 24
click at [298, 173] on p "Over the past five years, I've been consulting for clients ranging from startup…" at bounding box center [235, 174] width 270 height 24
click at [345, 173] on p "Over the past five years, I've been consulting for clients ranging from startup…" at bounding box center [235, 174] width 270 height 24
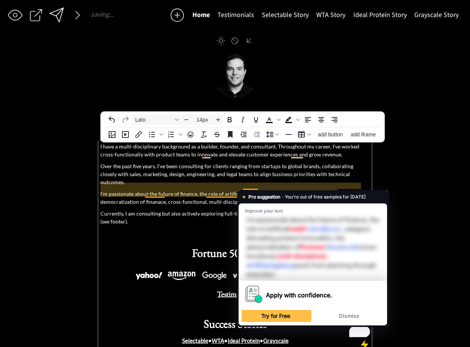
click at [219, 190] on p "I'm passionate about the future of finance, the role of artificial health, cate…" at bounding box center [235, 198] width 270 height 16
drag, startPoint x: 198, startPoint y: 187, endPoint x: 243, endPoint y: 189, distance: 45.5
click at [243, 190] on p "I'm passionate about the future of finance, the role of artificial health, cate…" at bounding box center [235, 198] width 270 height 16
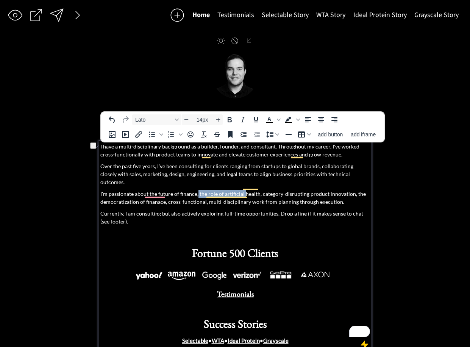
drag, startPoint x: 242, startPoint y: 187, endPoint x: 197, endPoint y: 187, distance: 44.3
click at [197, 190] on p "I'm passionate about the future of finance, the role of artificial health, cate…" at bounding box center [235, 198] width 270 height 16
click at [311, 151] on p "I have a multi-disciplinary background as a builder, founder, and consultant. T…" at bounding box center [235, 150] width 270 height 16
click at [351, 155] on p "I have a multi-disciplinary background as a builder, founder, and consultant. T…" at bounding box center [235, 150] width 270 height 16
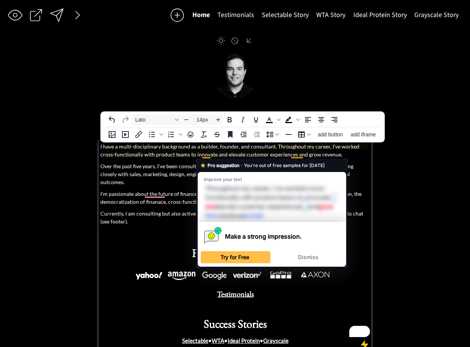
click at [193, 155] on p "I have a multi-disciplinary background as a builder, founder, and consultant. T…" at bounding box center [235, 150] width 270 height 16
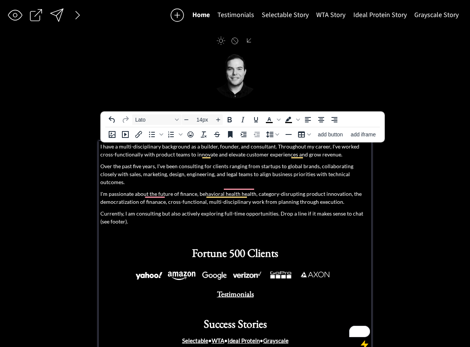
click at [206, 154] on p "I have a multi-disciplinary background as a builder, founder, and consultant. T…" at bounding box center [235, 150] width 270 height 16
click at [298, 155] on p "I have a multi-disciplinary background as a builder, founder, and consultant. T…" at bounding box center [235, 150] width 270 height 16
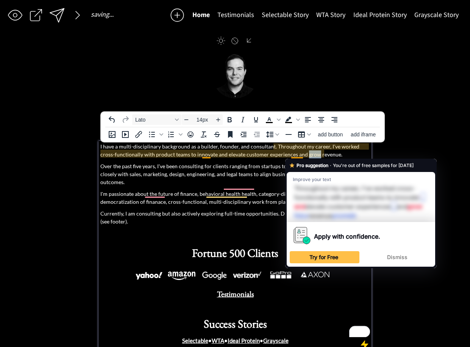
click at [298, 155] on p "I have a multi-disciplinary background as a builder, founder, and consultant. T…" at bounding box center [235, 150] width 270 height 16
click at [325, 155] on p "I have a multi-disciplinary background as a builder, founder, and consultant. T…" at bounding box center [235, 150] width 270 height 16
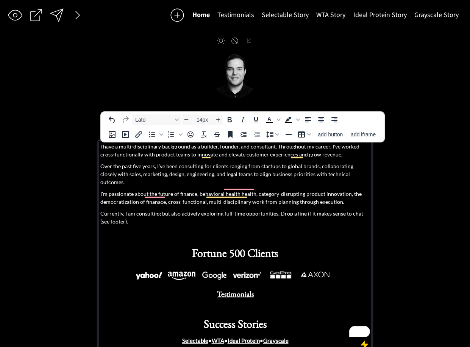
click at [196, 153] on p "I have a multi-disciplinary background as a builder, founder, and consultant. T…" at bounding box center [235, 150] width 270 height 16
click at [220, 174] on p "Over the past five years, I've been consulting for clients ranging from startup…" at bounding box center [235, 174] width 270 height 24
click at [285, 170] on p "Over the past five years, I've been consulting for clients ranging from startup…" at bounding box center [235, 174] width 270 height 24
click at [216, 168] on p "Over the past five years, I've been consulting for clients ranging from startup…" at bounding box center [235, 174] width 270 height 24
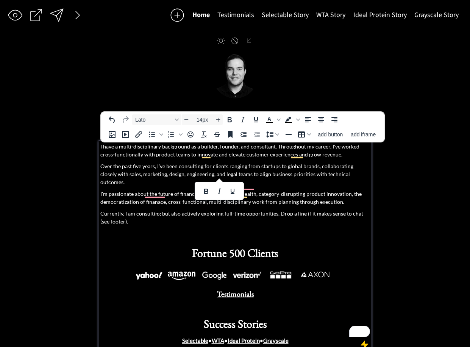
click at [247, 167] on p "Over the past five years, I've been consulting for clients ranging from startup…" at bounding box center [235, 174] width 270 height 24
drag, startPoint x: 257, startPoint y: 167, endPoint x: 212, endPoint y: 168, distance: 44.7
click at [211, 168] on p "Over the past five years, I've been consulting for clients ranging from startup…" at bounding box center [235, 174] width 270 height 24
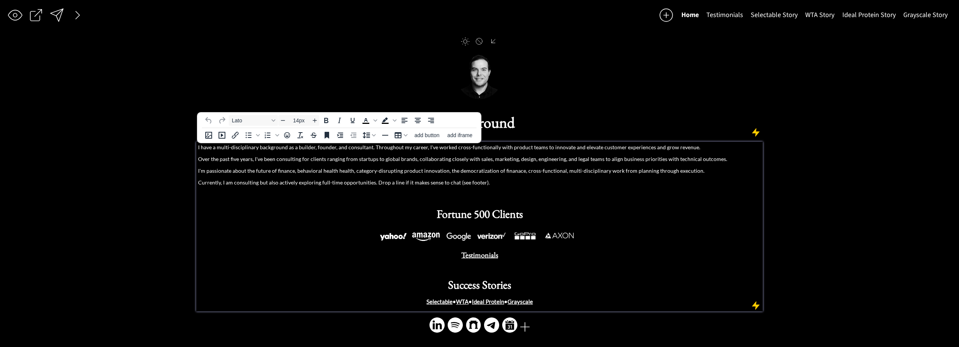
click at [599, 168] on p "I'm passionate about the future of finance, behavioral health health, category-…" at bounding box center [479, 171] width 563 height 8
click at [607, 151] on div "I have a multi-disciplinary background as a builder, founder, and consultant. T…" at bounding box center [479, 224] width 563 height 163
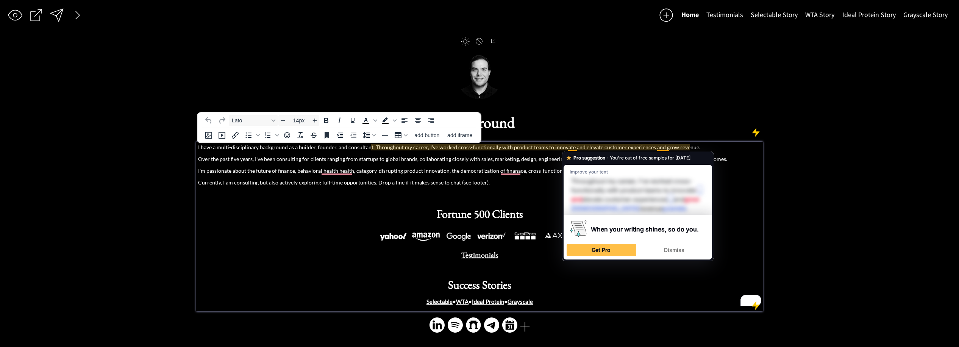
click at [528, 147] on p "I have a multi-disciplinary background as a builder, founder, and consultant. T…" at bounding box center [479, 147] width 563 height 8
click at [566, 148] on p "I have a multi-disciplinary background as a builder, founder, and consultant. T…" at bounding box center [479, 147] width 563 height 8
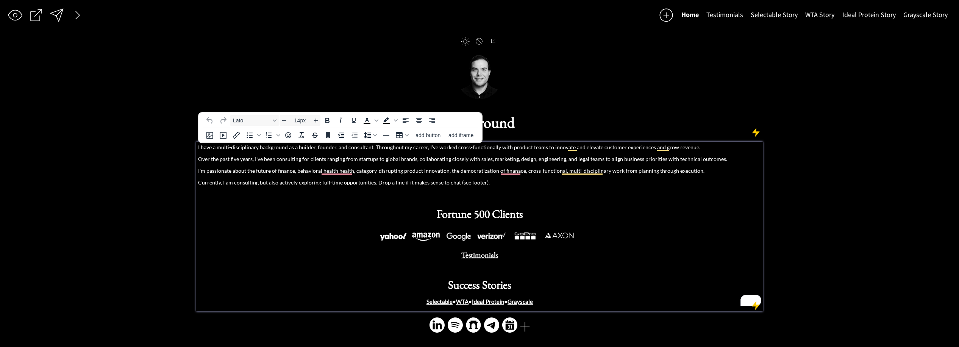
click at [510, 148] on p "I have a multi-disciplinary background as a builder, founder, and consultant. T…" at bounding box center [479, 147] width 563 height 8
click at [549, 146] on p "I have a multi-disciplinary background as a builder, founder, and consultant. T…" at bounding box center [479, 147] width 563 height 8
click at [577, 146] on p "I have a multi-disciplinary background as a builder, founder, and consultant. T…" at bounding box center [479, 147] width 563 height 8
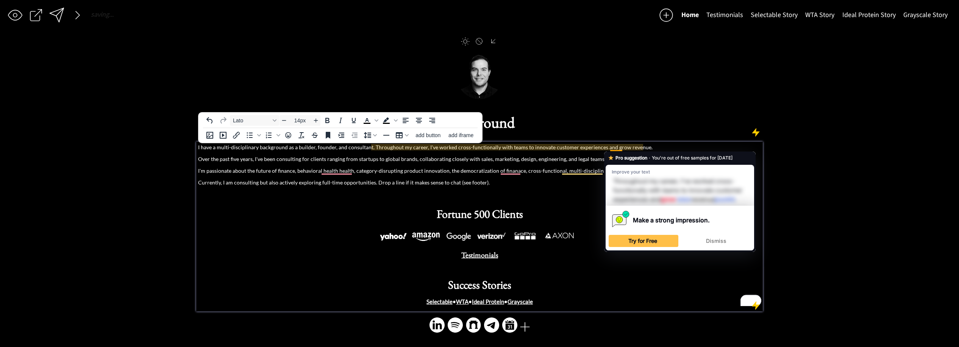
click at [605, 149] on p "I have a multi-disciplinary background as a builder, founder, and consultant. T…" at bounding box center [479, 147] width 563 height 8
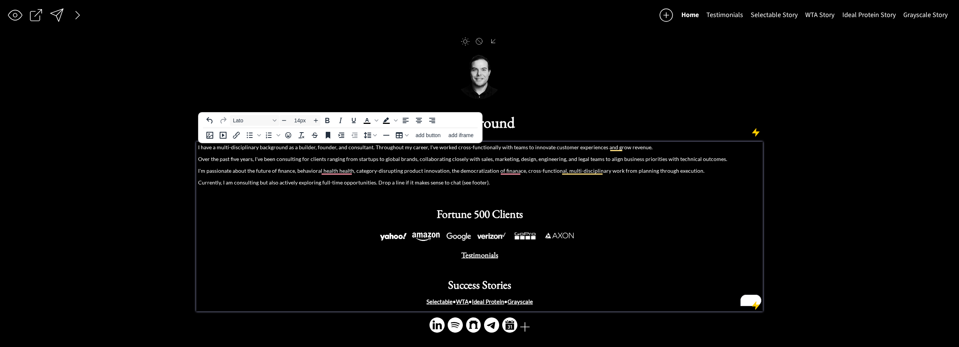
click at [623, 149] on p "I have a multi-disciplinary background as a builder, founder, and consultant. T…" at bounding box center [479, 147] width 563 height 8
click at [655, 146] on p "I have a multi-disciplinary background as a builder, founder, and consultant. T…" at bounding box center [479, 147] width 563 height 8
click at [600, 146] on p "I have a multi-disciplinary background as a builder, founder, and consultant. T…" at bounding box center [479, 147] width 563 height 8
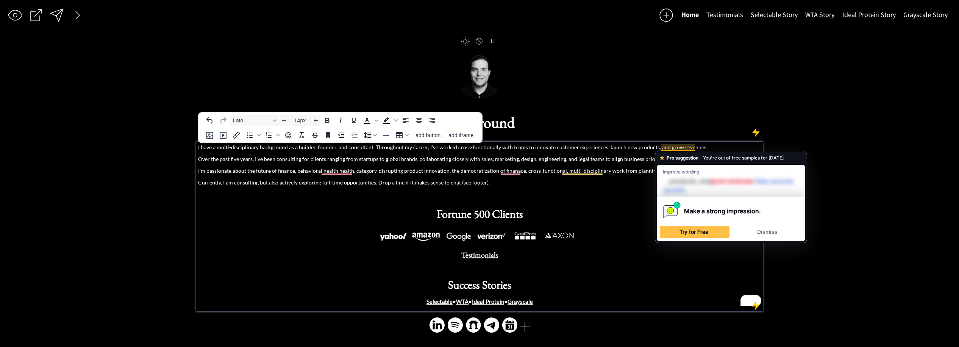
click at [678, 144] on p "I have a multi-disciplinary background as a builder, founder, and consultant. T…" at bounding box center [479, 147] width 563 height 8
click at [658, 150] on p "I have a multi-disciplinary background as a builder, founder, and consultant. T…" at bounding box center [479, 147] width 563 height 8
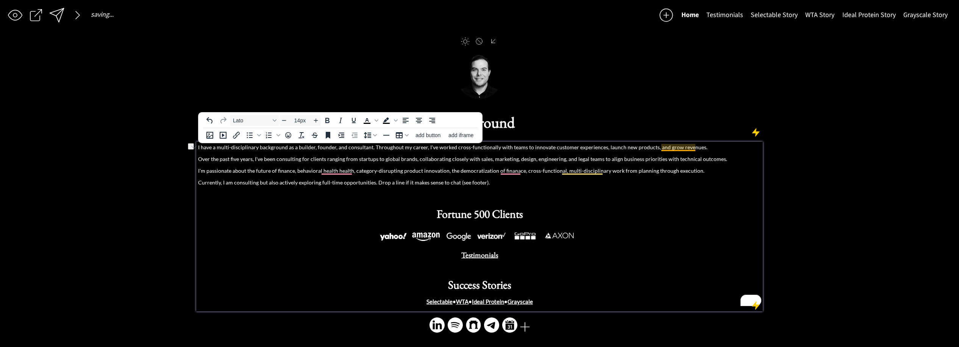
drag, startPoint x: 701, startPoint y: 149, endPoint x: 662, endPoint y: 147, distance: 39.0
click at [662, 147] on p "I have a multi-disciplinary background as a builder, founder, and consultant. T…" at bounding box center [479, 147] width 563 height 8
click at [268, 152] on div "I have a multi-disciplinary background as a builder, founder, and consultant. T…" at bounding box center [479, 224] width 563 height 163
click at [273, 148] on p "I have a multi-disciplinary background as a builder, founder, and consultant. T…" at bounding box center [479, 147] width 563 height 8
click at [662, 160] on p "Over the past five years, I've been consulting for clients ranging from startup…" at bounding box center [479, 159] width 563 height 8
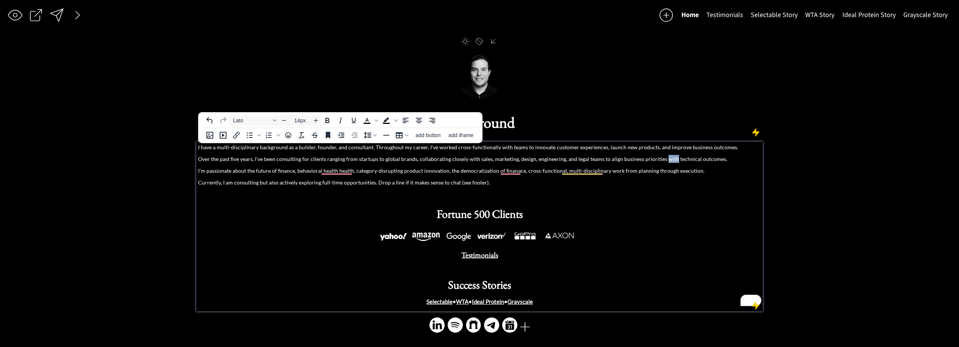
click at [662, 160] on p "Over the past five years, I've been consulting for clients ranging from startup…" at bounding box center [479, 159] width 563 height 8
click at [731, 161] on p "Over the past five years, I've been consulting for clients ranging from startup…" at bounding box center [479, 159] width 563 height 8
drag, startPoint x: 728, startPoint y: 161, endPoint x: 685, endPoint y: 162, distance: 43.2
click at [673, 159] on p "Over the past five years, I've been consulting for clients ranging from startup…" at bounding box center [479, 159] width 563 height 8
click at [670, 160] on p "Over the past five years, I've been consulting for clients ranging from startup…" at bounding box center [479, 159] width 563 height 8
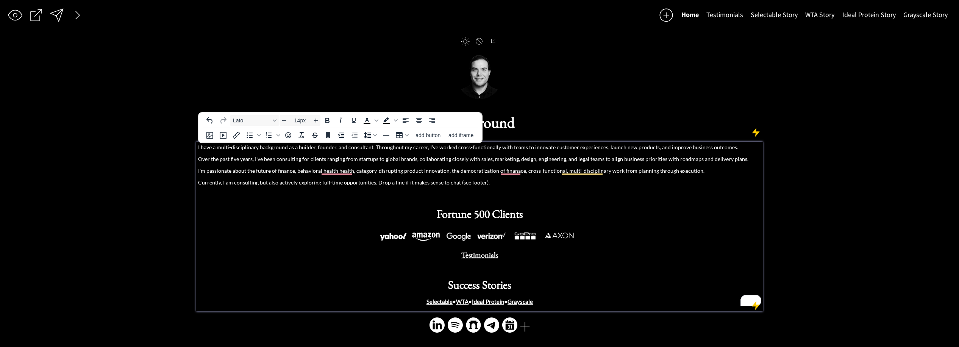
click at [723, 161] on p "Over the past five years, I've been consulting for clients ranging from startup…" at bounding box center [479, 159] width 563 height 8
drag, startPoint x: 279, startPoint y: 155, endPoint x: 256, endPoint y: 164, distance: 25.0
click at [279, 155] on p "Over the past five years, I've been consulting for clients ranging from startup…" at bounding box center [479, 159] width 563 height 8
click at [256, 169] on p "I'm passionate about the future of finance, behavioral health, category-disrupt…" at bounding box center [479, 171] width 563 height 8
drag, startPoint x: 256, startPoint y: 169, endPoint x: 246, endPoint y: 172, distance: 10.5
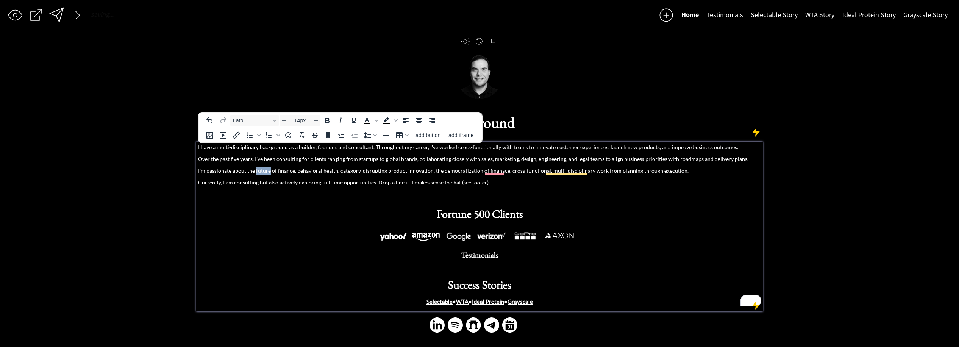
click at [256, 169] on p "I'm passionate about the future of finance, behavioral health, category-disrupt…" at bounding box center [479, 171] width 563 height 8
click at [246, 172] on p "I'm passionate about the future of finance, behavioral health, category-disrupt…" at bounding box center [479, 171] width 563 height 8
click at [247, 171] on p "I'm passionate about the future of finance, behavioral health, category-disrupt…" at bounding box center [479, 171] width 563 height 8
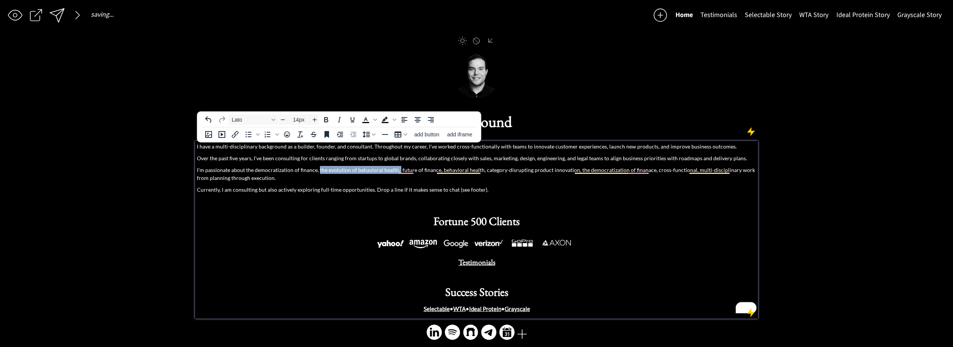
click at [318, 171] on p "I'm passionate about the democratization of finance, the evolution of behaviora…" at bounding box center [476, 174] width 559 height 16
click at [478, 172] on p "I'm passionate about the democratization of finance, the evolution of behaviora…" at bounding box center [476, 174] width 559 height 16
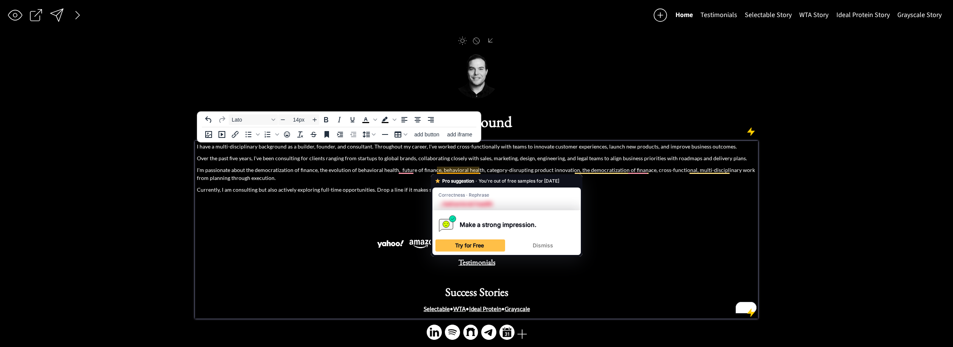
click at [551, 170] on p "I'm passionate about the democratization of finance, the evolution of behaviora…" at bounding box center [476, 174] width 559 height 16
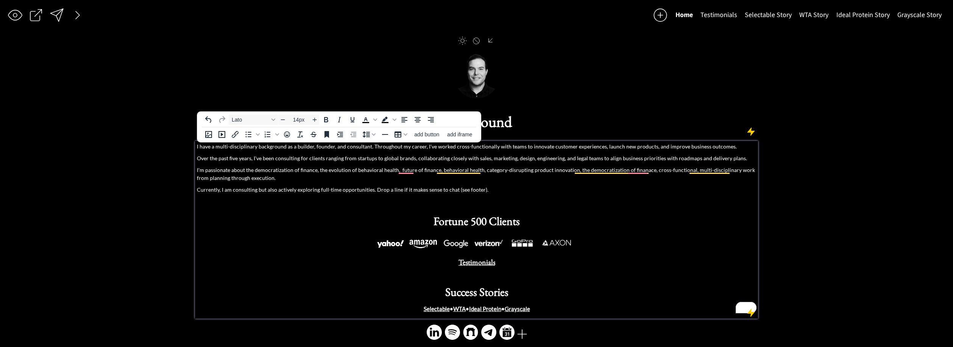
click at [261, 169] on p "I'm passionate about the democratization of finance, the evolution of behaviora…" at bounding box center [476, 174] width 559 height 16
click at [329, 172] on p "I'm passionate about the democratization of finance, the evolution of behaviora…" at bounding box center [476, 174] width 559 height 16
click at [225, 171] on p "I'm passionate about the democratization of finance, the evolution of behaviora…" at bounding box center [476, 174] width 559 height 16
click at [259, 170] on p "I'm passionate about the democratization of finance, the evolution of behaviora…" at bounding box center [476, 174] width 559 height 16
click at [256, 170] on p "I'm passionate about the democratization of finance, the evolution of behaviora…" at bounding box center [476, 174] width 559 height 16
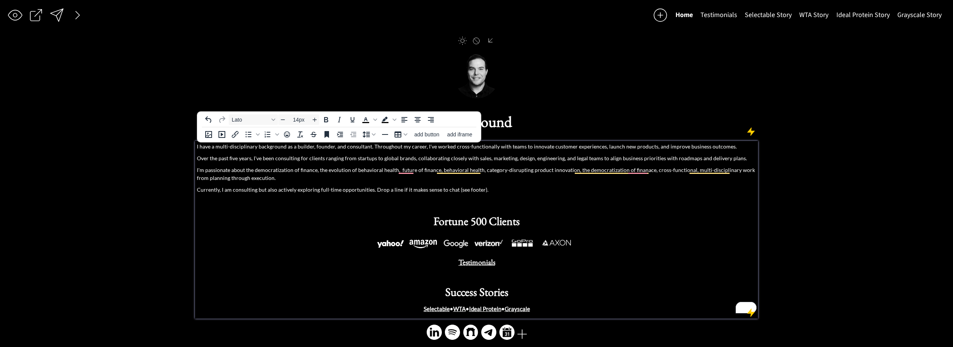
click at [253, 171] on p "I'm passionate about the democratization of finance, the evolution of behaviora…" at bounding box center [476, 174] width 559 height 16
drag, startPoint x: 255, startPoint y: 171, endPoint x: 267, endPoint y: 177, distance: 13.9
click at [255, 171] on p "I'm passionate about the democratization of finance, the evolution of behaviora…" at bounding box center [476, 174] width 559 height 16
click at [307, 181] on p "I'm passionate about the democratization of finance, the evolution of behaviora…" at bounding box center [476, 174] width 559 height 16
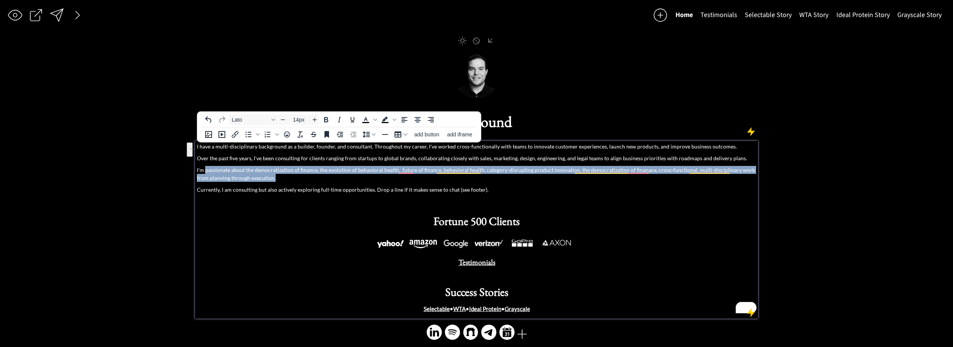
drag, startPoint x: 293, startPoint y: 179, endPoint x: 231, endPoint y: 176, distance: 62.5
click at [206, 170] on p "I'm passionate about the democratization of finance, the evolution of behaviora…" at bounding box center [476, 174] width 559 height 16
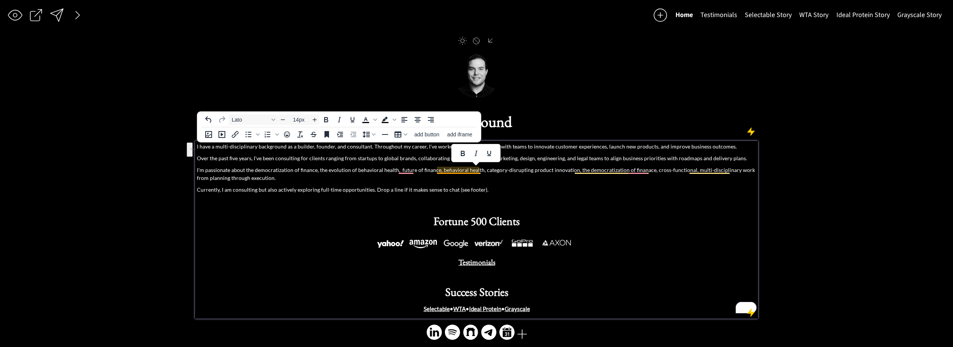
click at [467, 172] on p "I'm passionate about the democratization of finance, the evolution of behaviora…" at bounding box center [476, 174] width 559 height 16
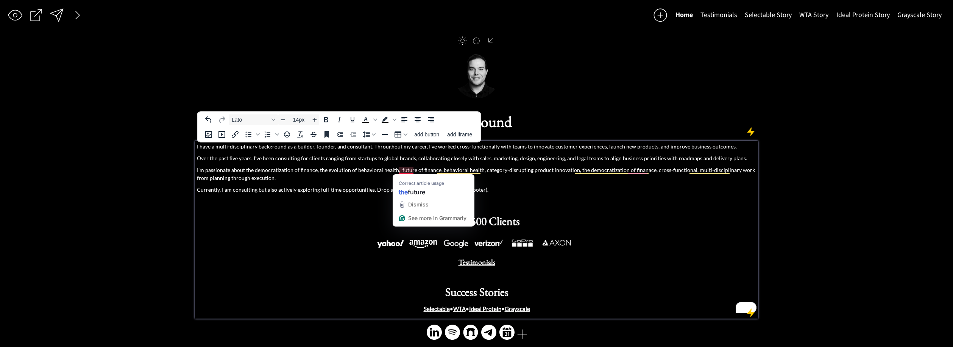
click at [404, 170] on p "I'm passionate about the democratization of finance, the evolution of behaviora…" at bounding box center [476, 174] width 559 height 16
click at [309, 178] on p "I'm passionate about the democratization of finance, the evolution of behaviora…" at bounding box center [476, 174] width 559 height 16
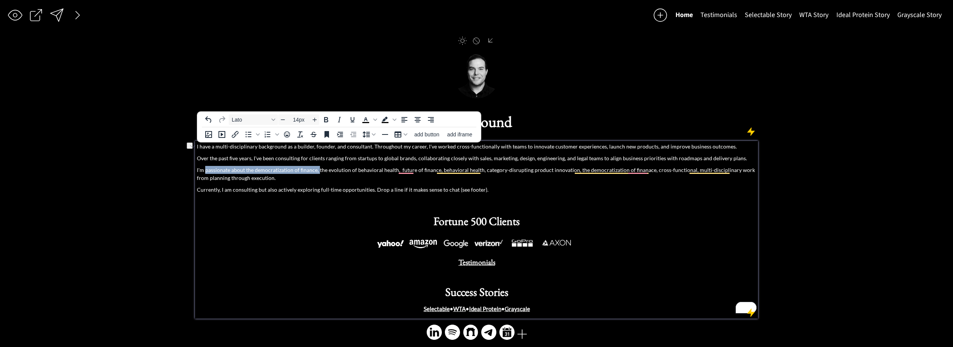
drag, startPoint x: 206, startPoint y: 173, endPoint x: 326, endPoint y: 171, distance: 120.0
click at [319, 171] on p "I'm passionate about the democratization of finance, the evolution of behaviora…" at bounding box center [476, 174] width 559 height 16
click at [198, 171] on p "I'm comfortable operating high level and in the trenches the evolution of behav…" at bounding box center [476, 174] width 559 height 16
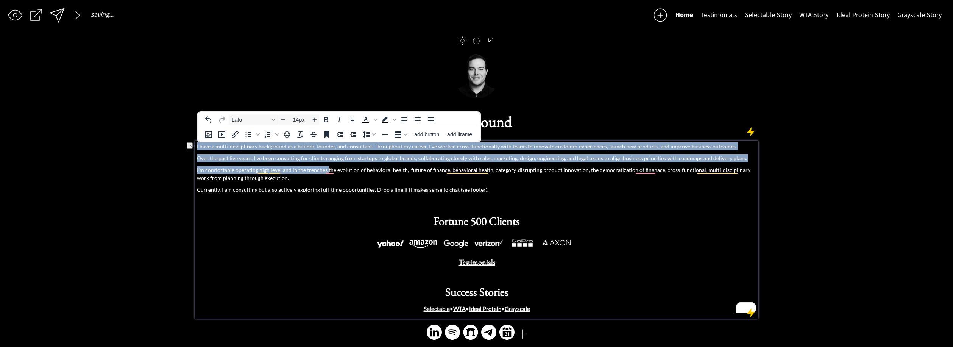
click at [196, 171] on div "I have a multi-disciplinary background as a builder, founder, and consultant. T…" at bounding box center [476, 230] width 563 height 178
click at [198, 171] on p "I'm comfortable operating high level and in the trenches the evolution of behav…" at bounding box center [476, 174] width 559 height 16
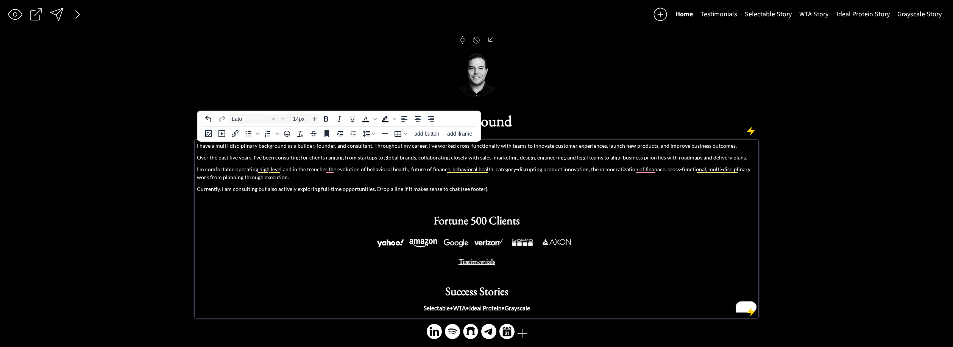
click at [256, 158] on p "Over the past five years, I've been consulting for clients ranging from startup…" at bounding box center [476, 157] width 559 height 8
click at [287, 147] on p "I have a multi-disciplinary background as a builder, founder, and consultant. T…" at bounding box center [476, 145] width 559 height 8
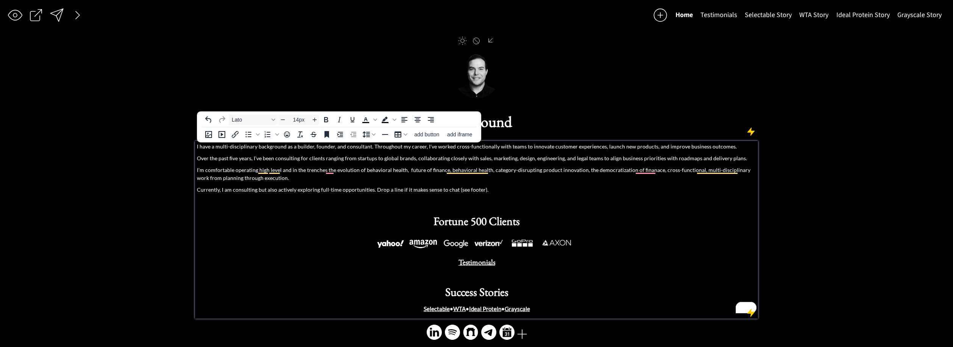
click at [648, 161] on div "I have a multi-disciplinary background as a builder, founder, and consultant. T…" at bounding box center [476, 227] width 559 height 171
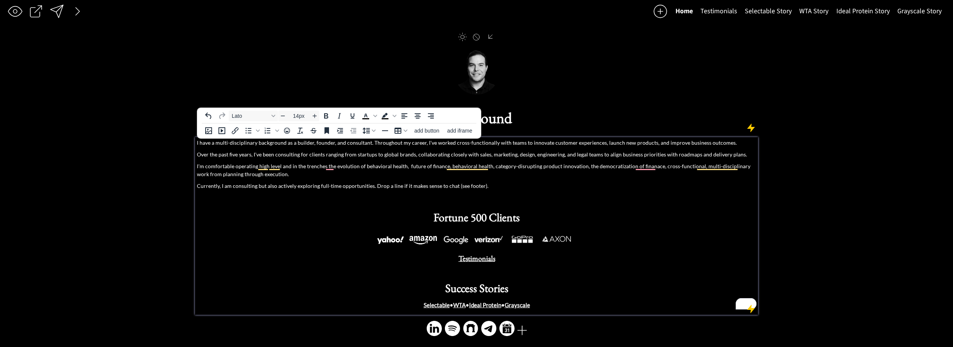
click at [237, 168] on p "I'm comfortable operating high level and in the trenches the evolution of behav…" at bounding box center [476, 170] width 559 height 16
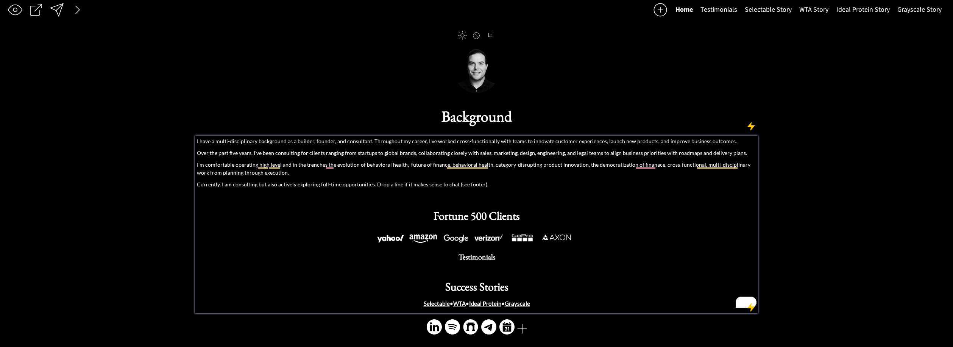
click at [195, 165] on div "I have a multi-disciplinary background as a builder, founder, and consultant. T…" at bounding box center [476, 225] width 563 height 178
click at [201, 165] on p "I'm comfortable operating high level and in the trenches the evolution of behav…" at bounding box center [476, 168] width 559 height 16
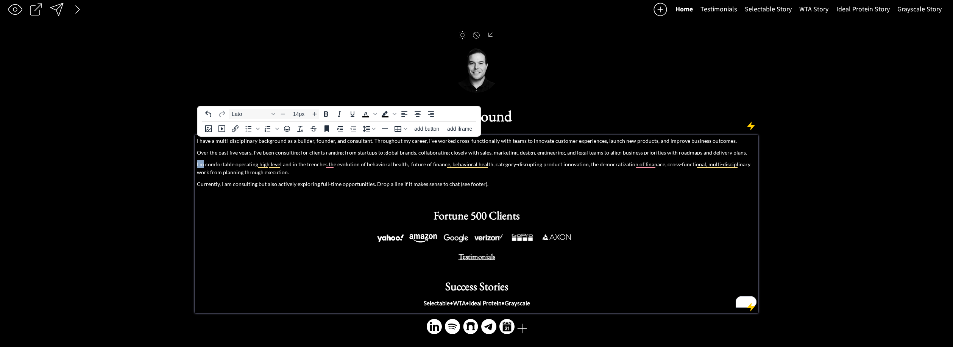
click at [201, 165] on p "I'm comfortable operating high level and in the trenches the evolution of behav…" at bounding box center [476, 168] width 559 height 16
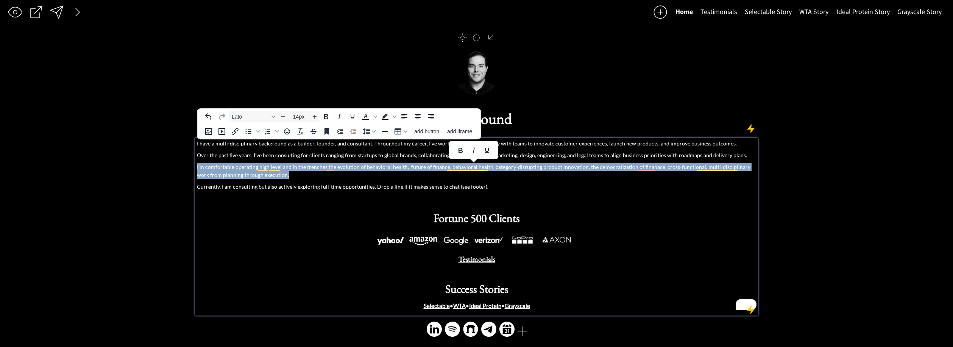
click at [201, 165] on p "I'm comfortable operating high level and in the trenches the evolution of behav…" at bounding box center [476, 171] width 559 height 16
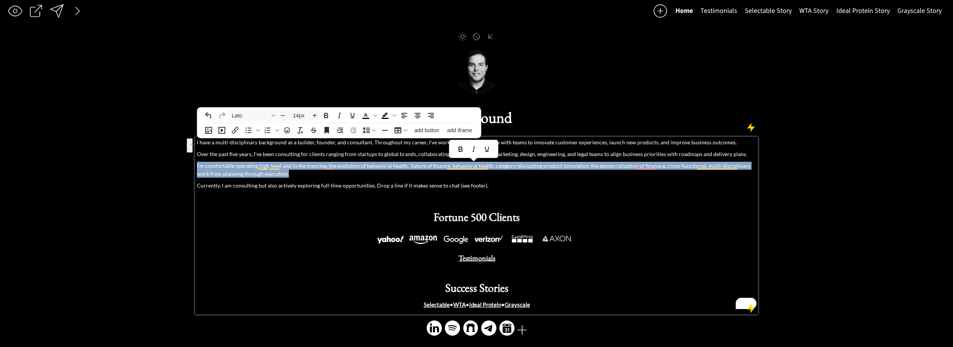
drag, startPoint x: 226, startPoint y: 165, endPoint x: 210, endPoint y: 165, distance: 16.7
click at [226, 165] on p "I'm comfortable operating high level and in the trenches the evolution of behav…" at bounding box center [476, 170] width 559 height 16
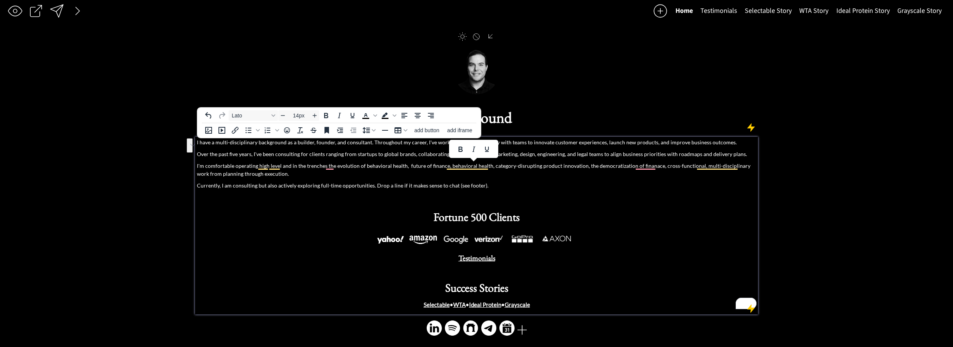
scroll to position [5, 0]
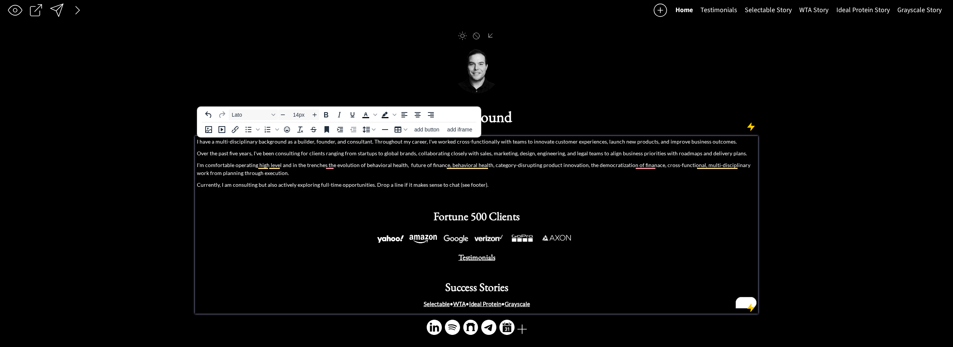
click at [204, 165] on p "I'm comfortable operating high level and in the trenches the evolution of behav…" at bounding box center [476, 169] width 559 height 16
click at [200, 165] on p "I'm comfortable operating high level and in the trenches the evolution of behav…" at bounding box center [476, 169] width 559 height 16
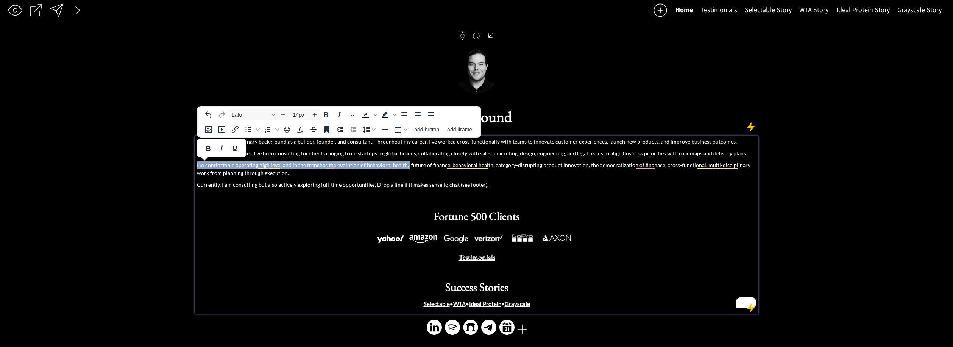
click at [405, 165] on p "I'm comfortable operating high level and in the trenches the evolution of behav…" at bounding box center [476, 169] width 559 height 16
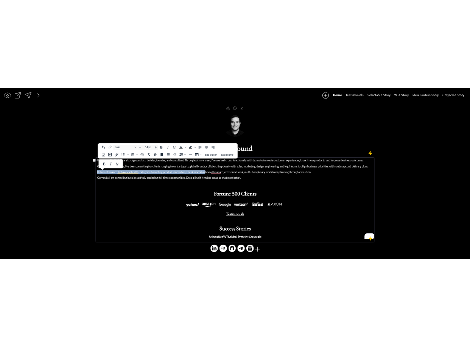
scroll to position [0, 0]
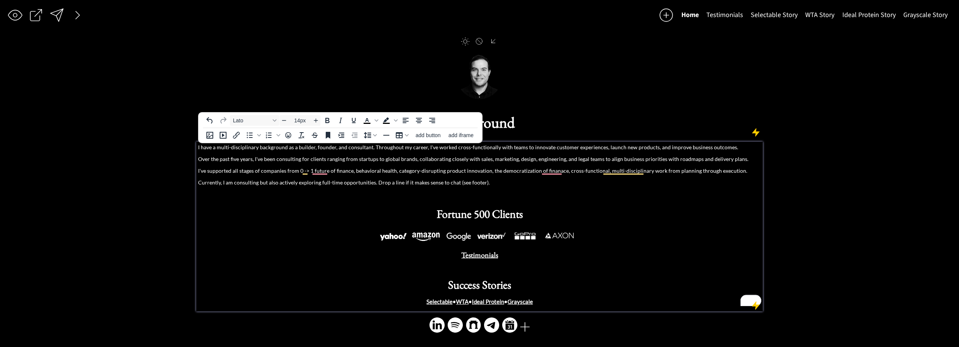
click at [614, 153] on div "I have a multi-disciplinary background as a builder, founder, and consultant. T…" at bounding box center [479, 224] width 563 height 163
click at [614, 148] on p "I have a multi-disciplinary background as a builder, founder, and consultant. T…" at bounding box center [479, 147] width 563 height 8
click at [312, 174] on p "I've supported all stages of companies from 0 -> 1 future of finance, behaviora…" at bounding box center [479, 171] width 563 height 8
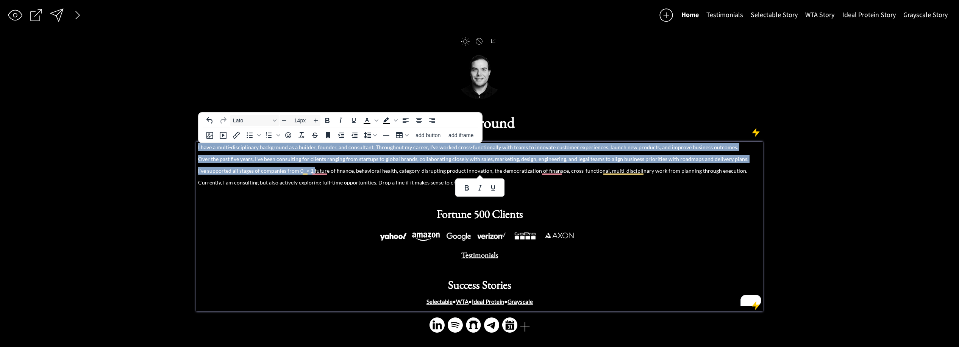
click at [197, 172] on div "I have a multi-disciplinary background as a builder, founder, and consultant. T…" at bounding box center [479, 227] width 566 height 170
click at [199, 172] on p "I've supported all stages of companies from 0 -> 1 future of finance, behaviora…" at bounding box center [479, 171] width 563 height 8
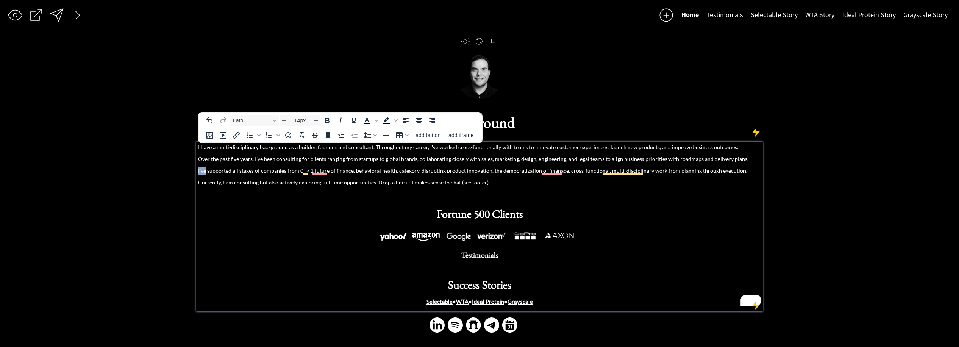
click at [199, 172] on p "I've supported all stages of companies from 0 -> 1 future of finance, behaviora…" at bounding box center [479, 171] width 563 height 8
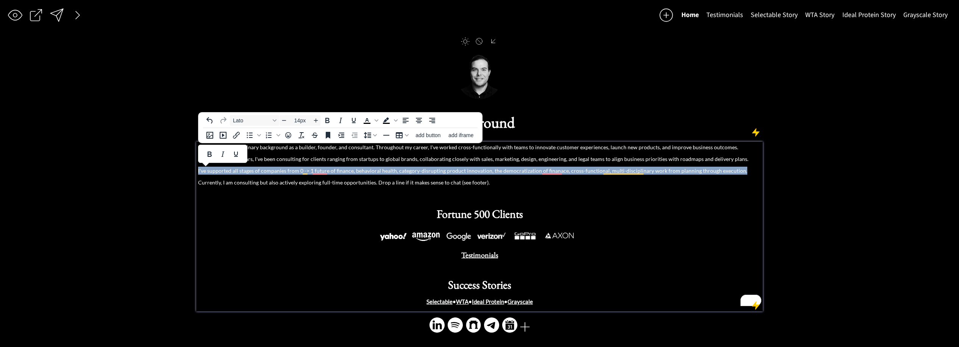
click at [199, 172] on p "I've supported all stages of companies from 0 -> 1 future of finance, behaviora…" at bounding box center [479, 171] width 563 height 8
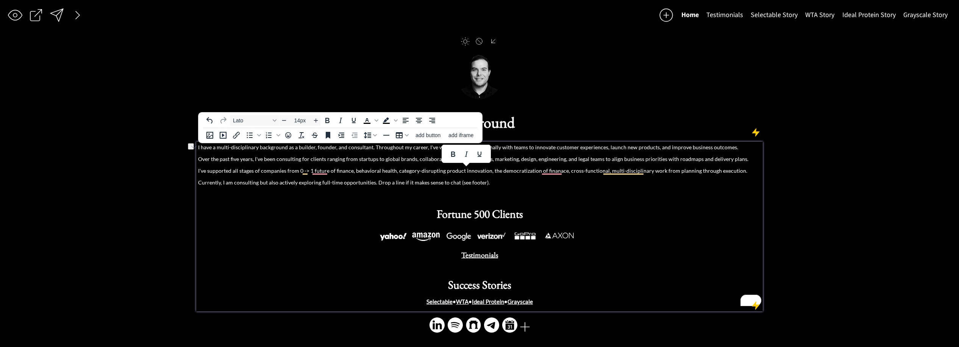
click at [269, 175] on div "I have a multi-disciplinary background as a builder, founder, and consultant. T…" at bounding box center [479, 224] width 563 height 163
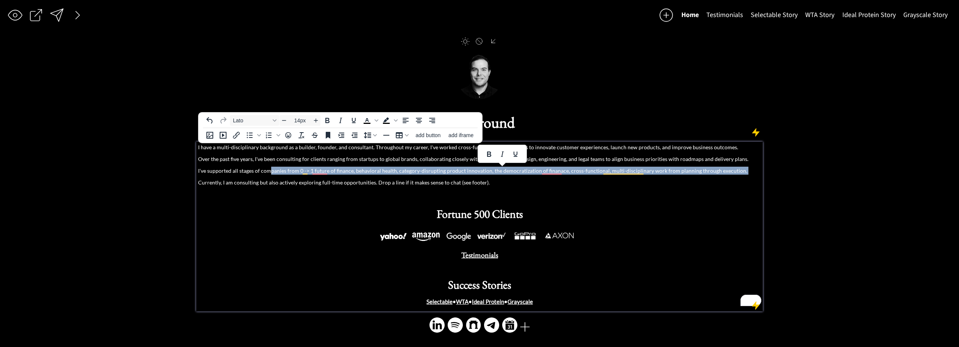
click at [309, 173] on p "I've supported all stages of companies from 0 -> 1 future of finance, behaviora…" at bounding box center [479, 171] width 563 height 8
drag, startPoint x: 337, startPoint y: 171, endPoint x: 189, endPoint y: 174, distance: 148.5
click at [189, 174] on div "saving... Home Testimonials Selectable Story WTA Story Ideal Protein Story Gray…" at bounding box center [479, 173] width 959 height 347
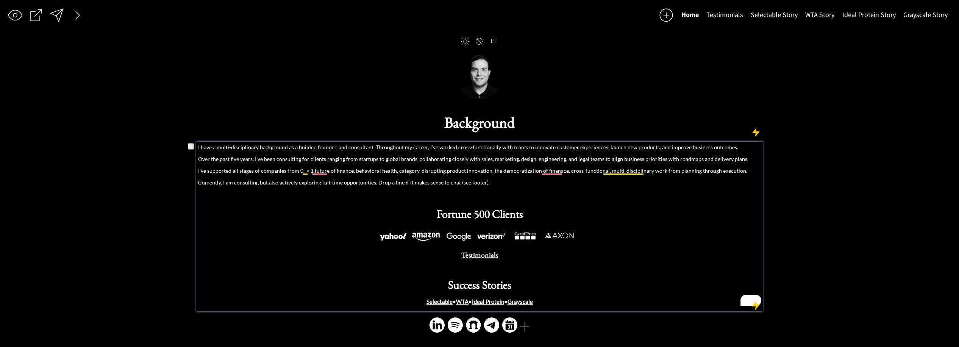
click at [198, 169] on div "I have a multi-disciplinary background as a builder, founder, and consultant. T…" at bounding box center [479, 227] width 566 height 170
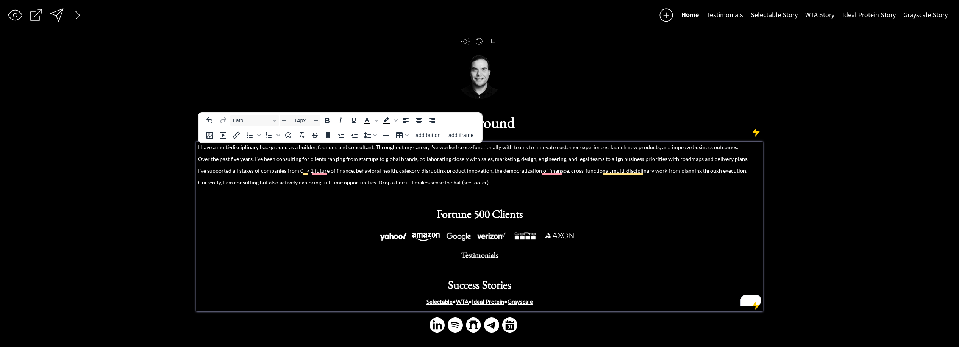
click at [205, 171] on p "I've supported all stages of companies from 0 -> 1 future of finance, behaviora…" at bounding box center [479, 171] width 563 height 8
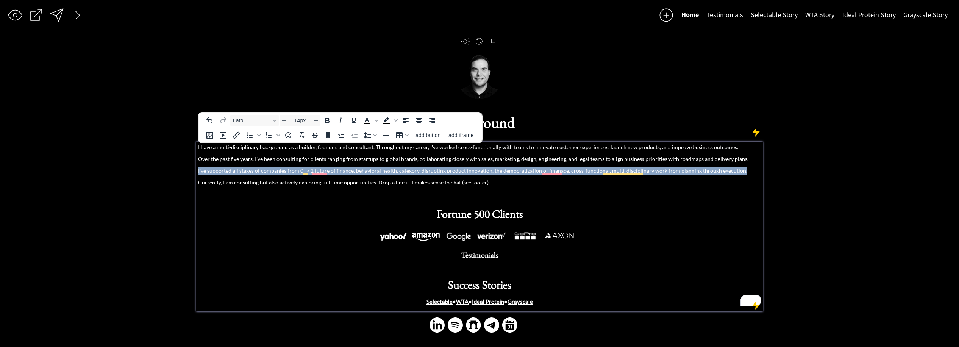
click at [205, 171] on p "I've supported all stages of companies from 0 -> 1 future of finance, behaviora…" at bounding box center [479, 171] width 563 height 8
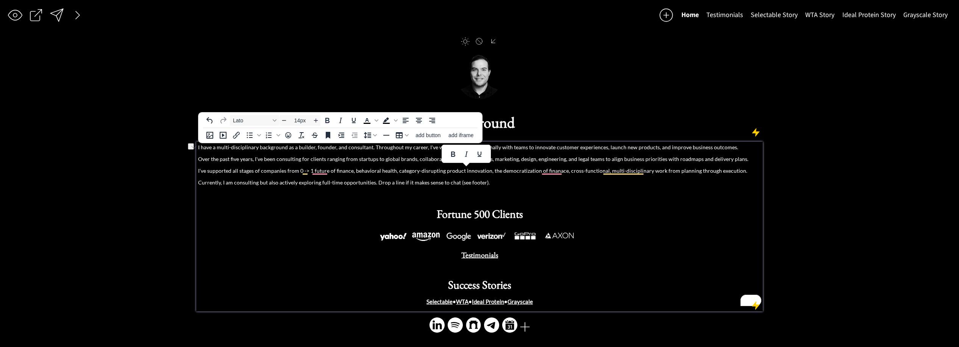
click at [330, 178] on div "I have a multi-disciplinary background as a builder, founder, and consultant. T…" at bounding box center [479, 224] width 563 height 163
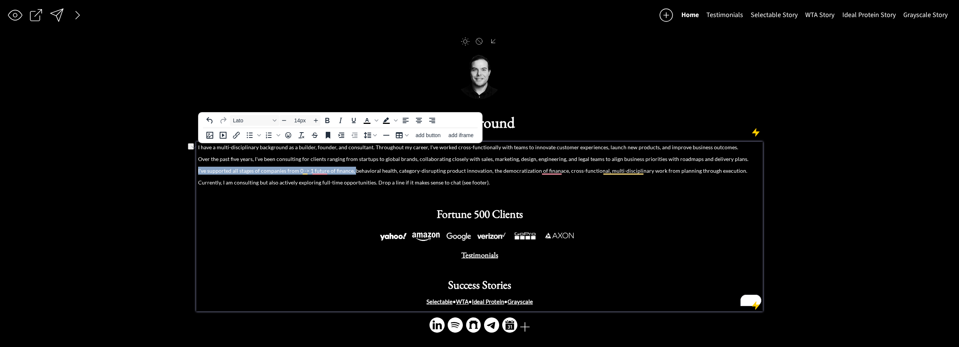
drag, startPoint x: 353, startPoint y: 171, endPoint x: 188, endPoint y: 171, distance: 164.7
click at [188, 171] on div "saving... Home Testimonials Selectable Story WTA Story Ideal Protein Story Gray…" at bounding box center [479, 173] width 959 height 347
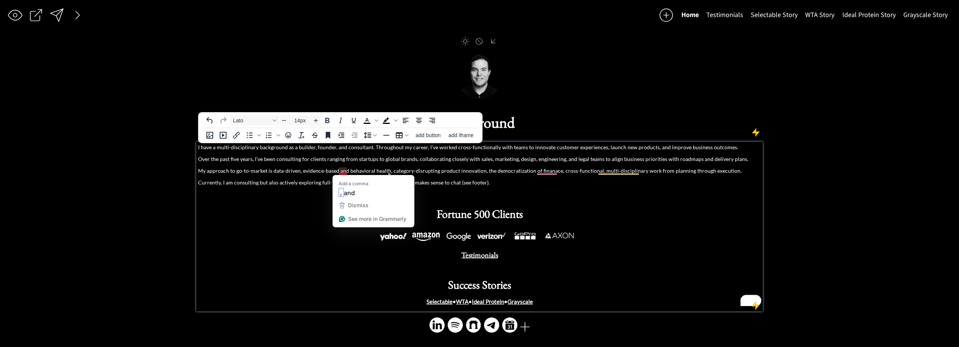
drag, startPoint x: 248, startPoint y: 174, endPoint x: 232, endPoint y: 176, distance: 16.1
click at [248, 174] on p "My approach to go-to-market is data-driven, evidence-based and behavioral healt…" at bounding box center [479, 171] width 563 height 8
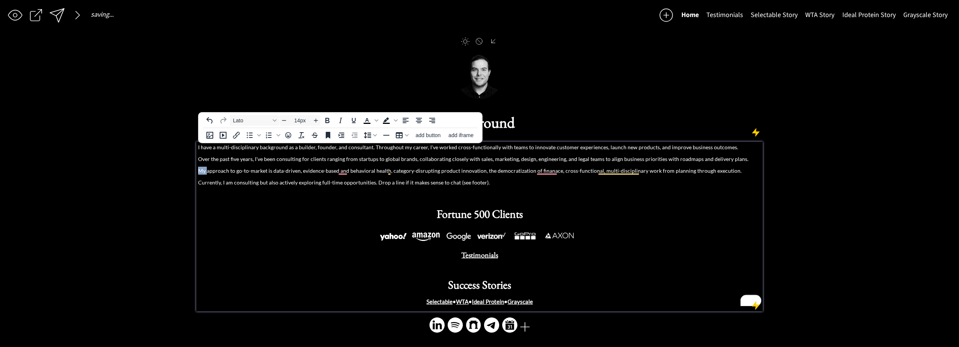
click at [191, 172] on div "saving... Home Testimonials Selectable Story WTA Story Ideal Protein Story Gray…" at bounding box center [479, 173] width 959 height 347
click at [251, 173] on p "My approach to go-to-market is data-driven, evidence-based and behavioral healt…" at bounding box center [479, 171] width 563 height 8
click at [270, 172] on p "My approach to go-to-market is data-driven, evidence-based and behavioral healt…" at bounding box center [479, 171] width 563 height 8
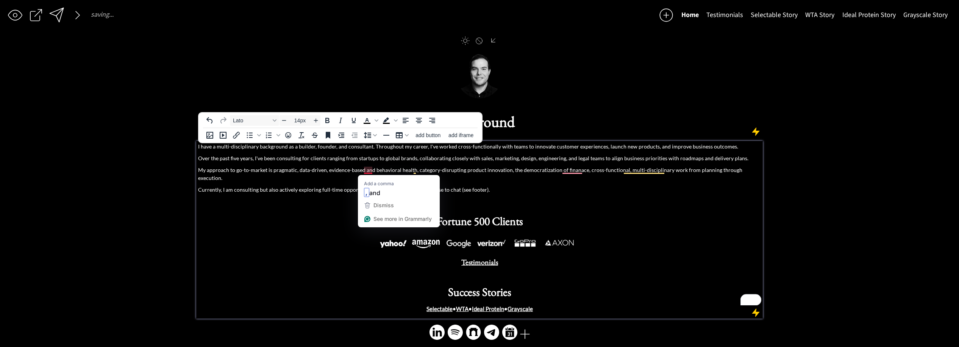
click at [365, 170] on p "My approach to go-to-market is pragmatic, data-driven, evidence-based and behav…" at bounding box center [479, 174] width 563 height 16
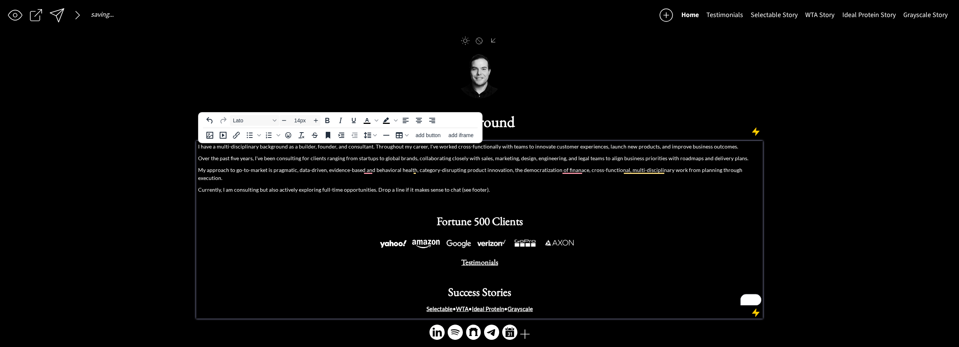
click at [326, 172] on p "My approach to go-to-market is pragmatic, data-driven, evidence-based and behav…" at bounding box center [479, 174] width 563 height 16
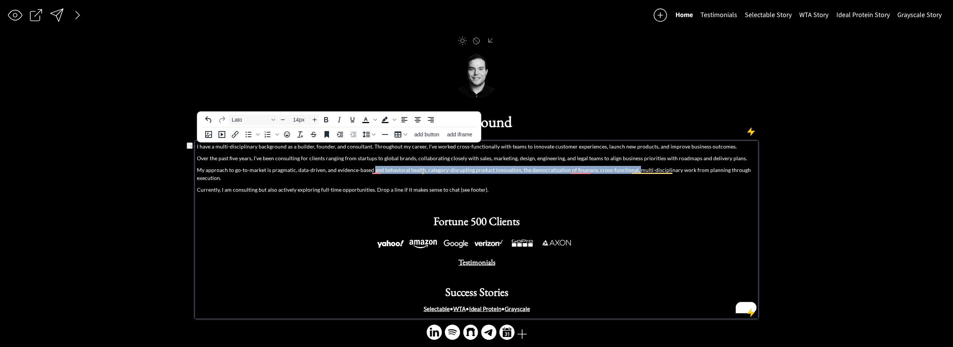
drag, startPoint x: 372, startPoint y: 171, endPoint x: 632, endPoint y: 169, distance: 259.4
click at [632, 169] on p "My approach to go-to-market is pragmatic, data-driven, and evidence-based and b…" at bounding box center [476, 174] width 559 height 16
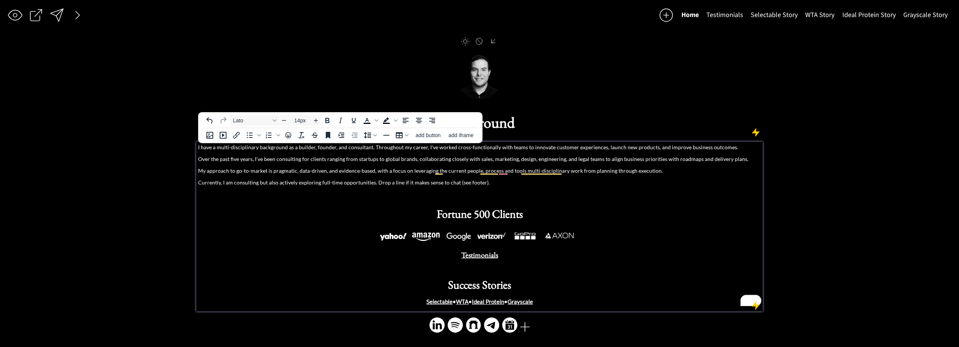
click at [411, 174] on p "My approach to go-to-market is pragmatic, data-driven, and evidence-based, with…" at bounding box center [479, 171] width 563 height 8
click at [376, 172] on p "My approach to go-to-market is pragmatic, data-driven, and evidence-based, with…" at bounding box center [479, 171] width 563 height 8
drag, startPoint x: 373, startPoint y: 172, endPoint x: 409, endPoint y: 173, distance: 35.6
click at [409, 173] on p "My approach to go-to-market is pragmatic, data-driven, and evidence-based, with…" at bounding box center [479, 171] width 563 height 8
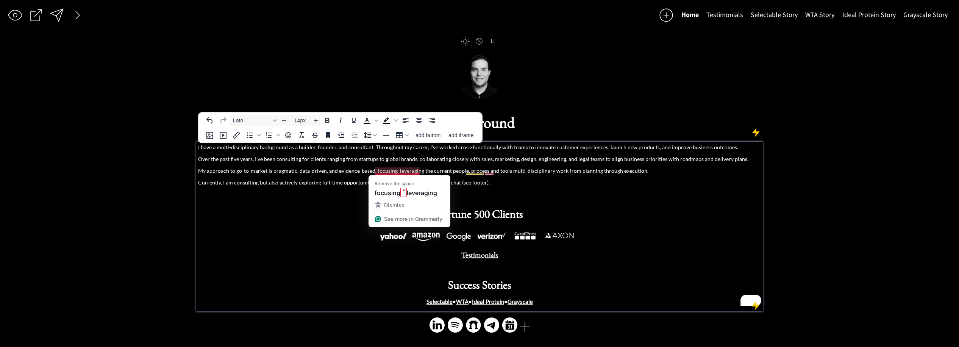
click at [388, 171] on p "My approach to go-to-market is pragmatic, data-driven, and evidence-based, focu…" at bounding box center [479, 171] width 563 height 8
click at [439, 172] on p "My approach to go-to-market is pragmatic, data-driven, and evidence-based, focu…" at bounding box center [479, 171] width 563 height 8
click at [381, 170] on p "My approach to go-to-market is pragmatic, data-driven, and evidence-based, focu…" at bounding box center [479, 171] width 563 height 8
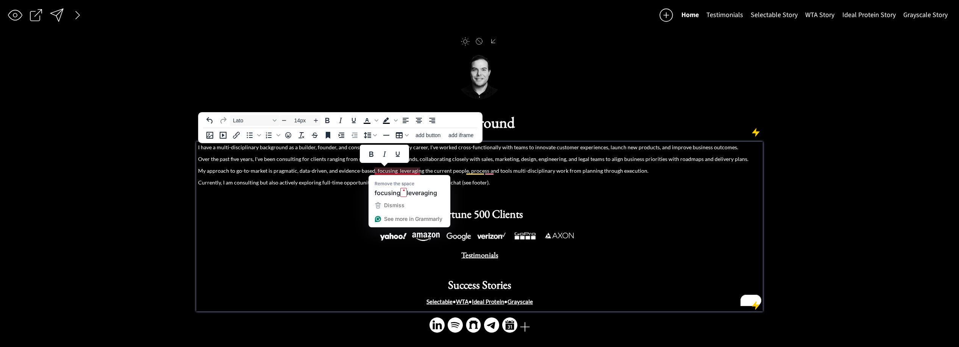
click at [426, 170] on p "My approach to go-to-market is pragmatic, data-driven, and evidence-based, focu…" at bounding box center [479, 171] width 563 height 8
drag, startPoint x: 372, startPoint y: 171, endPoint x: 376, endPoint y: 171, distance: 4.2
click at [372, 171] on p "My approach to go-to-market is pragmatic, data-driven, and evidence-based, focu…" at bounding box center [479, 171] width 563 height 8
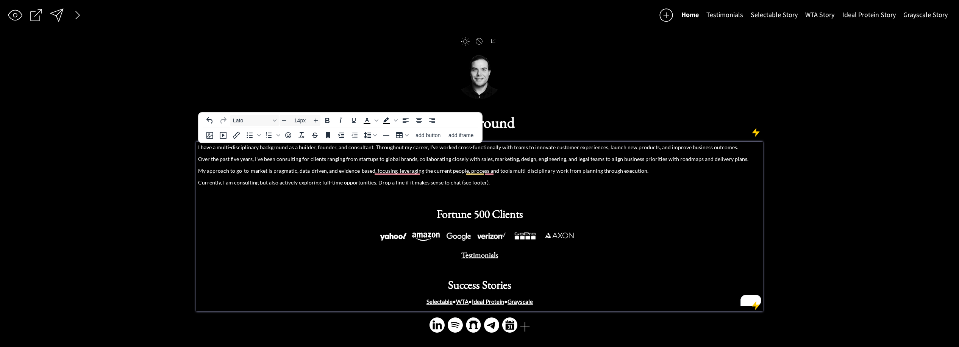
click at [374, 171] on p "My approach to go-to-market is pragmatic, data-driven, and evidence-based, focu…" at bounding box center [479, 171] width 563 height 8
click at [375, 171] on p "My approach to go-to-market is pragmatic, data-driven, and evidence-based, focu…" at bounding box center [479, 171] width 563 height 8
click at [448, 172] on p "My approach to go-to-market is pragmatic, data-driven, and evidence-based, focu…" at bounding box center [479, 171] width 563 height 8
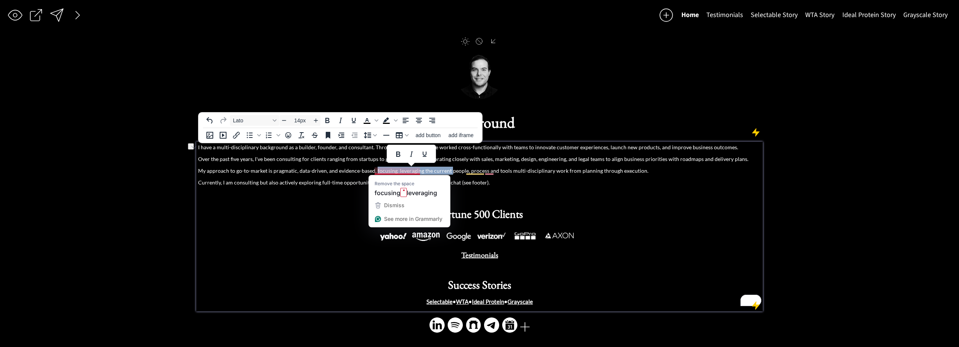
click at [420, 172] on p "My approach to go-to-market is pragmatic, data-driven, and evidence-based, focu…" at bounding box center [479, 171] width 563 height 8
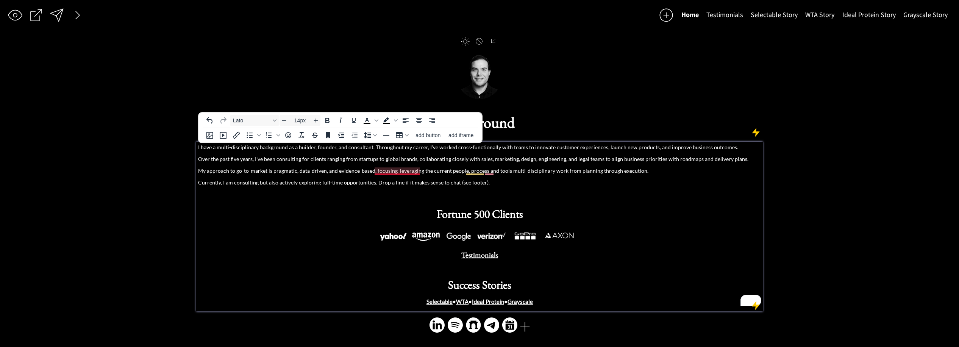
click at [404, 171] on p "My approach to go-to-market is pragmatic, data-driven, and evidence-based, focu…" at bounding box center [479, 171] width 563 height 8
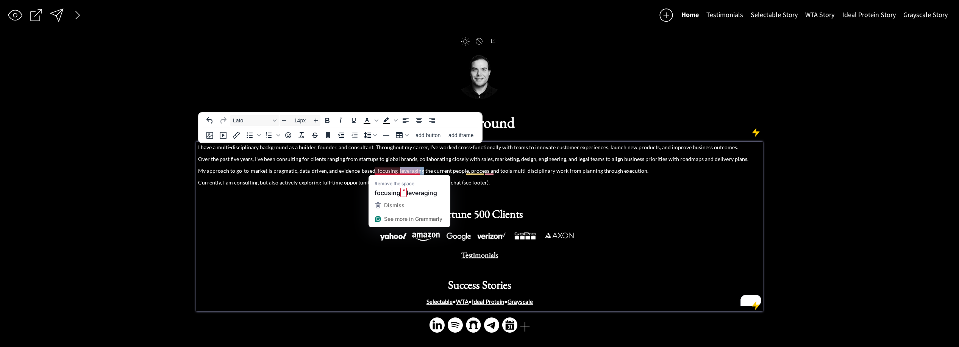
click at [404, 171] on p "My approach to go-to-market is pragmatic, data-driven, and evidence-based, focu…" at bounding box center [479, 171] width 563 height 8
click at [445, 173] on p "My approach to go-to-market is pragmatic, data-driven, and evidence-based, focu…" at bounding box center [479, 171] width 563 height 8
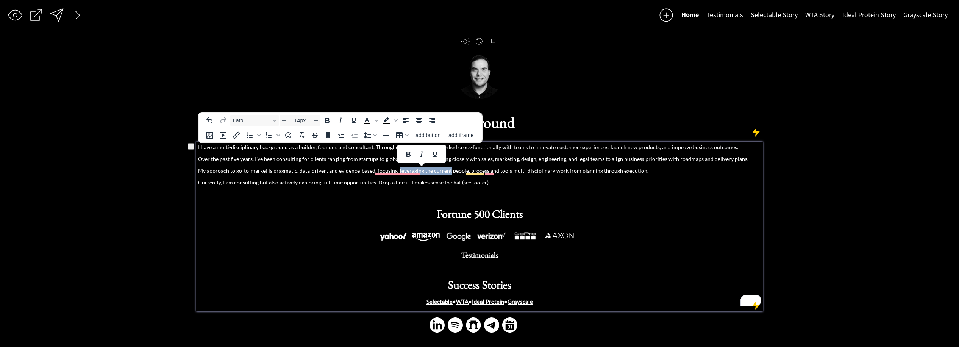
click at [419, 170] on p "My approach to go-to-market is pragmatic, data-driven, and evidence-based, focu…" at bounding box center [479, 171] width 563 height 8
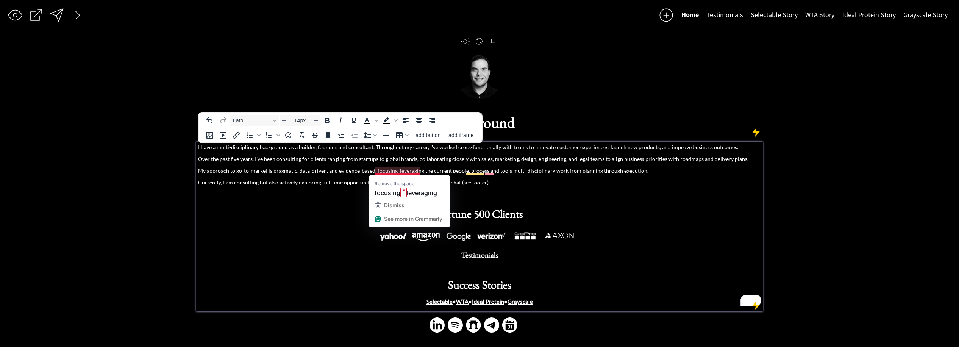
click at [379, 173] on p "My approach to go-to-market is pragmatic, data-driven, and evidence-based, focu…" at bounding box center [479, 171] width 563 height 8
drag, startPoint x: 379, startPoint y: 173, endPoint x: 396, endPoint y: 172, distance: 17.4
click at [379, 173] on p "My approach to go-to-market is pragmatic, data-driven, and evidence-based, focu…" at bounding box center [479, 171] width 563 height 8
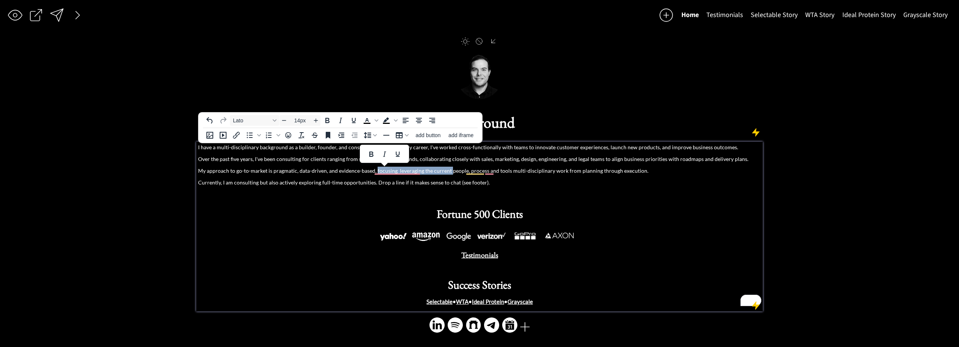
click at [447, 172] on p "My approach to go-to-market is pragmatic, data-driven, and evidence-based, focu…" at bounding box center [479, 171] width 563 height 8
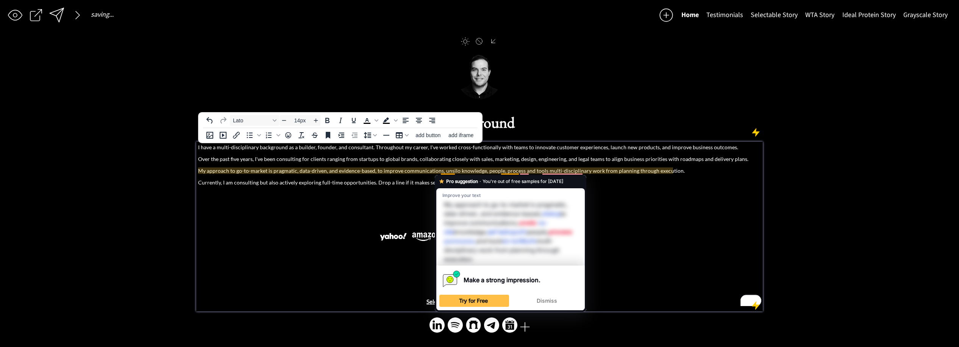
click at [441, 172] on p "My approach to go-to-market is pragmatic, data-driven, and evidence-based, to i…" at bounding box center [479, 171] width 563 height 8
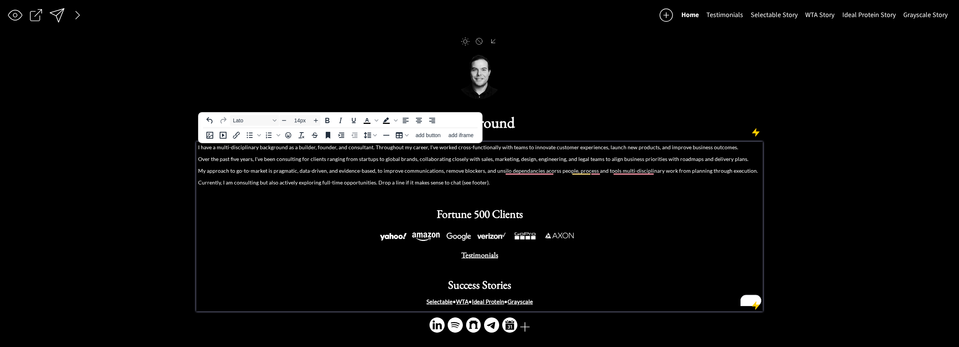
click at [618, 174] on p "My approach to go-to-market is pragmatic, data-driven, and evidence-based, to i…" at bounding box center [479, 171] width 563 height 8
click at [613, 172] on p "My approach to go-to-market is pragmatic, data-driven, and evidence-based, to i…" at bounding box center [479, 171] width 563 height 8
click at [663, 172] on p "My approach to go-to-market is pragmatic, data-driven, and evidence-based, to i…" at bounding box center [479, 171] width 563 height 8
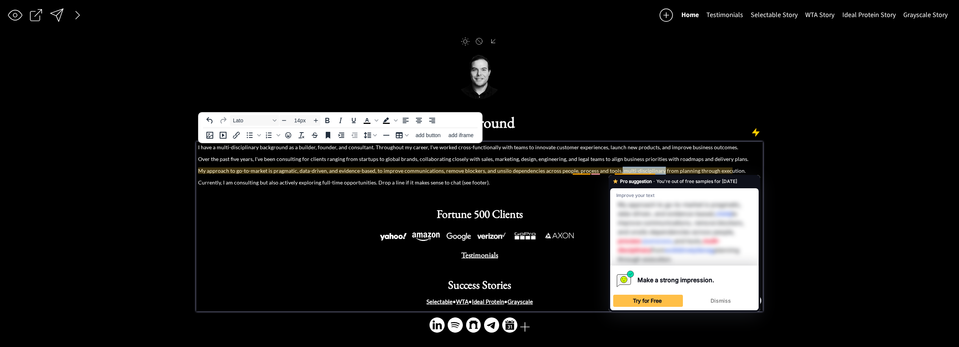
click at [654, 172] on p "My approach to go-to-market is pragmatic, data-driven, and evidence-based, to i…" at bounding box center [479, 171] width 563 height 8
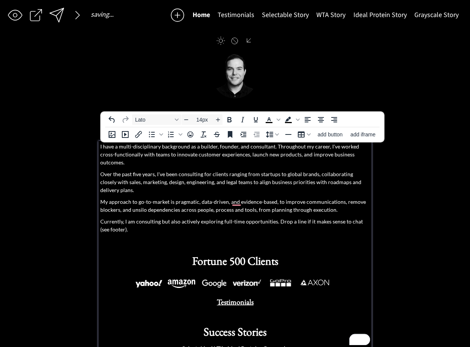
click at [281, 174] on p "Over the past five years, I've been consulting for clients ranging from startup…" at bounding box center [235, 182] width 270 height 24
click at [164, 170] on p "Over the past five years, I've been consulting for clients ranging from startup…" at bounding box center [235, 182] width 270 height 24
drag, startPoint x: 158, startPoint y: 167, endPoint x: 99, endPoint y: 167, distance: 58.7
click at [100, 170] on p "Over the past five years, I've been consulting for clients ranging from startup…" at bounding box center [235, 182] width 270 height 24
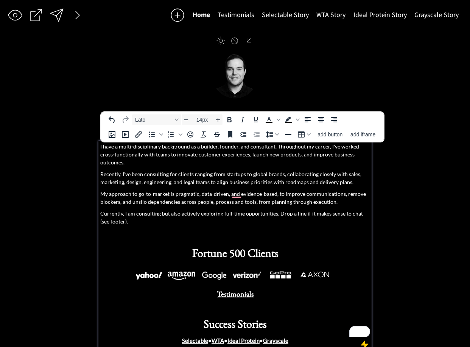
click at [188, 170] on p "Recently, I've been consulting for clients ranging from startups to global bran…" at bounding box center [235, 178] width 270 height 16
click at [297, 170] on p "Recently, I've been consulting for clients ranging from startups to global bran…" at bounding box center [235, 178] width 270 height 16
drag, startPoint x: 283, startPoint y: 174, endPoint x: 295, endPoint y: 181, distance: 13.8
click at [283, 174] on p "Recently, I've been consulting for clients ranging from startups to global bran…" at bounding box center [235, 178] width 270 height 16
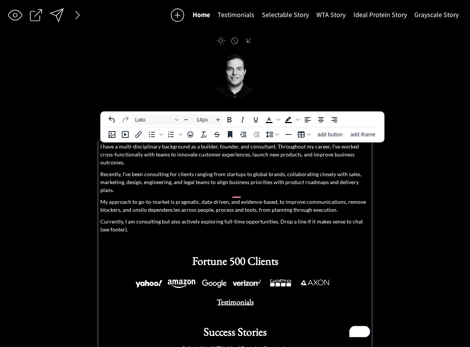
click at [188, 170] on p "Recently, I've been consulting for clients ranging from startups to global bran…" at bounding box center [235, 182] width 270 height 24
click at [220, 174] on p "Recently, I've been consulting for clients ranging from startups to global bran…" at bounding box center [235, 182] width 270 height 24
drag, startPoint x: 220, startPoint y: 174, endPoint x: 238, endPoint y: 175, distance: 18.2
click at [220, 174] on p "Recently, I've been consulting for clients ranging from startups to global bran…" at bounding box center [235, 182] width 270 height 24
click at [285, 173] on p "Recently, I've been consulting for clients ranging from startups to global bran…" at bounding box center [235, 182] width 270 height 24
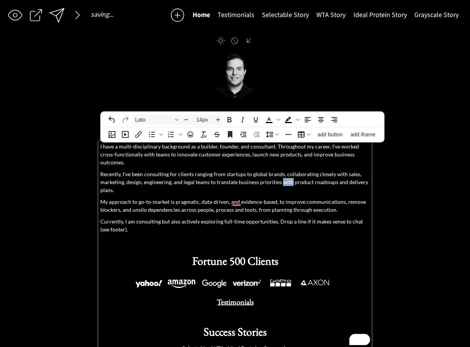
drag, startPoint x: 285, startPoint y: 173, endPoint x: 309, endPoint y: 175, distance: 24.0
click at [301, 174] on p "Recently, I've been consulting for clients ranging from startups to global bran…" at bounding box center [235, 182] width 270 height 24
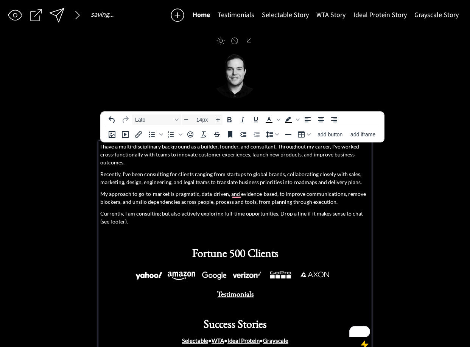
click at [156, 190] on p "My approach to go-to-market is pragmatic, data-driven, and evidence-based, to i…" at bounding box center [235, 198] width 270 height 16
click at [228, 190] on p "My approach to go-to-market is pragmatic, data-driven, and evidence-based, to i…" at bounding box center [235, 198] width 270 height 16
click at [253, 190] on p "My approach to go-to-market is pragmatic, data-driven, and evidence-based, to i…" at bounding box center [235, 198] width 270 height 16
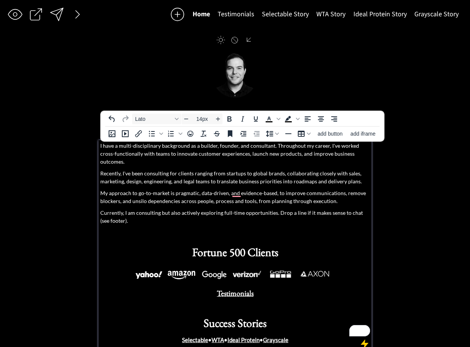
click at [282, 189] on p "My approach to go-to-market is pragmatic, data-driven, and evidence-based, to i…" at bounding box center [235, 197] width 270 height 16
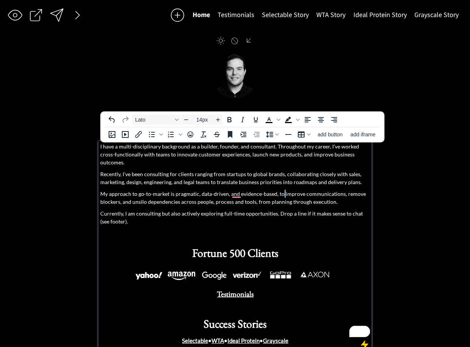
click at [282, 190] on p "My approach to go-to-market is pragmatic, data-driven, and evidence-based, to i…" at bounding box center [235, 198] width 270 height 16
click at [278, 190] on p "My approach to go-to-market is pragmatic, data-driven, and evidence-based, to i…" at bounding box center [235, 198] width 270 height 16
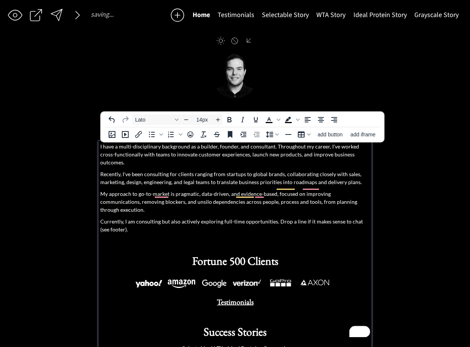
click at [101, 196] on p "My approach to go-to-market is pragmatic, data-driven, and evidence-based, focu…" at bounding box center [235, 202] width 270 height 24
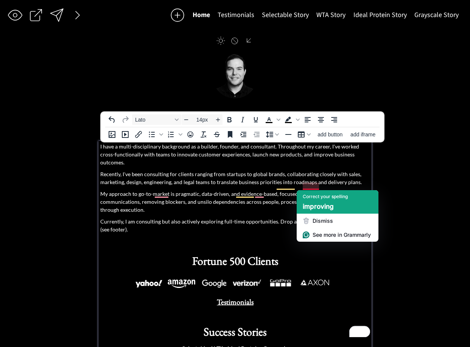
click at [319, 207] on span "improving" at bounding box center [318, 207] width 31 height 8
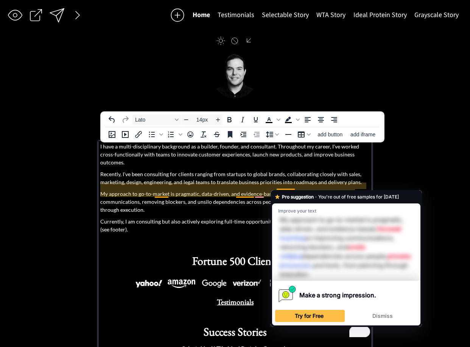
click at [282, 190] on p "My approach to go-to-market is pragmatic, data-driven, and evidence-based, focu…" at bounding box center [235, 202] width 270 height 24
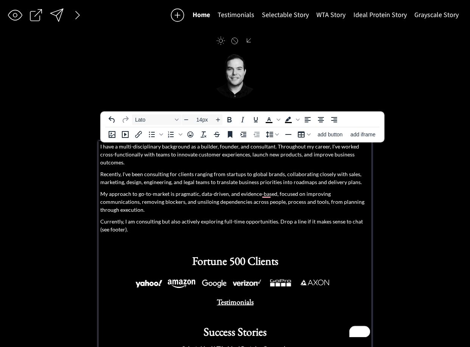
click at [194, 195] on p "My approach to go-to-market is pragmatic, data-driven, and evidence-based, focu…" at bounding box center [235, 202] width 270 height 24
drag, startPoint x: 221, startPoint y: 187, endPoint x: 163, endPoint y: 190, distance: 57.6
click at [221, 190] on p "My approach to go-to-market is pragmatic, data-driven, and evidence-based, focu…" at bounding box center [235, 202] width 270 height 24
click at [123, 195] on p "My approach to go-to-market is pragmatic, data-driven, and evidence-based, focu…" at bounding box center [235, 202] width 270 height 24
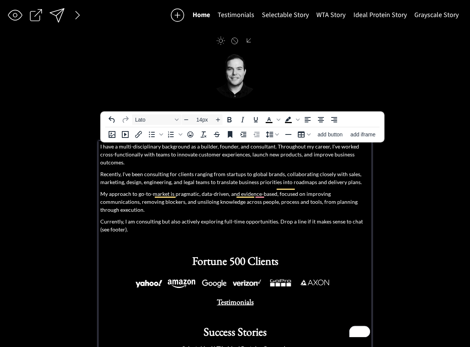
click at [368, 190] on p "My approach to go-to-market is pragmatic, data-driven, and evidence-based, focu…" at bounding box center [235, 202] width 270 height 24
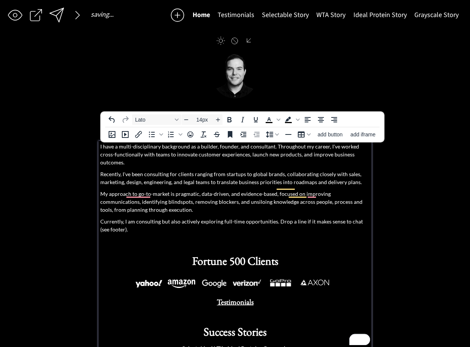
click at [259, 190] on p "My approach to go-to-market is pragmatic, data-driven, and evidence-based, focu…" at bounding box center [235, 202] width 270 height 24
drag, startPoint x: 284, startPoint y: 196, endPoint x: 255, endPoint y: 196, distance: 28.8
click at [255, 196] on p "My approach to go-to-market is pragmatic, data-driven, and evidence-based, focu…" at bounding box center [235, 202] width 270 height 24
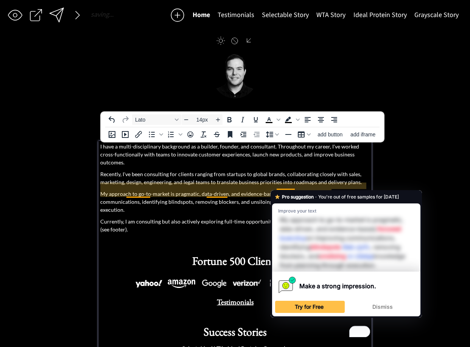
click at [287, 190] on p "My approach to go-to-market is pragmatic, data-driven, and evidence-based, focu…" at bounding box center [235, 202] width 270 height 24
click at [276, 190] on p "My approach to go-to-market is pragmatic, data-driven, and evidence-based, focu…" at bounding box center [235, 202] width 270 height 24
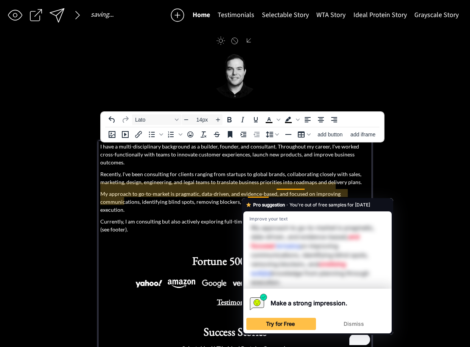
click at [258, 194] on p "My approach to go-to-market is pragmatic, data-driven, and evidence-based, and …" at bounding box center [235, 202] width 270 height 24
drag, startPoint x: 289, startPoint y: 194, endPoint x: 246, endPoint y: 195, distance: 42.8
click at [289, 194] on p "My approach to go-to-market is pragmatic, data-driven, and evidence-based, and …" at bounding box center [235, 202] width 270 height 24
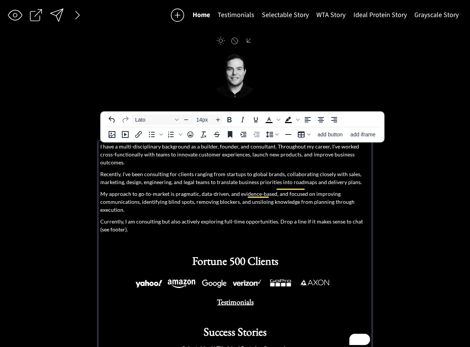
click at [270, 195] on p "My approach to go-to-market is pragmatic, data-driven, and evidence-based, and …" at bounding box center [235, 202] width 270 height 24
drag, startPoint x: 310, startPoint y: 193, endPoint x: 370, endPoint y: 193, distance: 60.6
click at [370, 193] on div "I have a multi-disciplinary background as a builder, founder, and consultant. T…" at bounding box center [234, 249] width 273 height 217
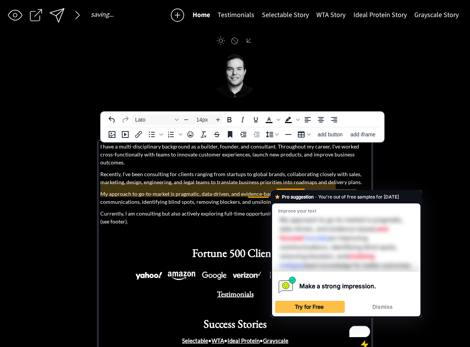
click at [293, 190] on p "My approach to go-to-market is pragmatic, data-driven, and evidence-based, and …" at bounding box center [235, 198] width 270 height 16
drag, startPoint x: 286, startPoint y: 187, endPoint x: 250, endPoint y: 187, distance: 35.2
click at [284, 190] on p "My approach to go-to-market is pragmatic, data-driven, and evidence-based, and …" at bounding box center [235, 198] width 270 height 16
drag, startPoint x: 140, startPoint y: 186, endPoint x: 144, endPoint y: 190, distance: 5.4
click at [140, 190] on p "My approach to go-to-market is pragmatic, data-driven, and evidence-based, and …" at bounding box center [235, 198] width 270 height 16
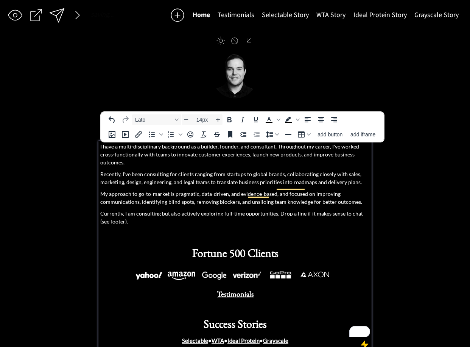
click at [227, 190] on p "My approach to go-to-market is pragmatic, data-driven, and evidence-based, and …" at bounding box center [235, 198] width 270 height 16
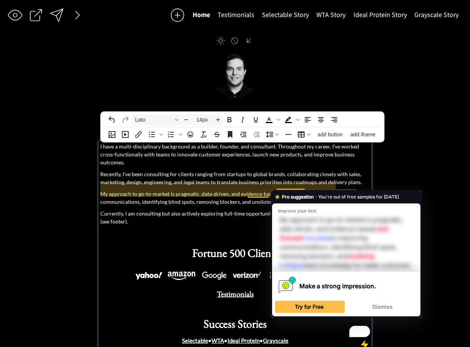
click at [278, 190] on p "My approach to go-to-market is pragmatic, data-driven, and evidence-based, and …" at bounding box center [235, 198] width 270 height 16
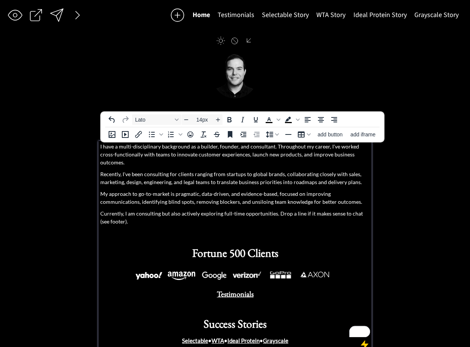
click at [303, 190] on p "My approach to go-to-market is pragmatic, data-driven, and evidence-based, focu…" at bounding box center [235, 198] width 270 height 16
click at [367, 190] on p "My approach to go-to-market is pragmatic, data-driven, and evidence-based, focu…" at bounding box center [235, 198] width 270 height 16
click at [252, 193] on p "My approach to go-to-market is pragmatic, data-driven, and evidence-based, focu…" at bounding box center [235, 198] width 270 height 16
click at [244, 195] on p "My approach to go-to-market is pragmatic, data-driven, and evidence-based, focu…" at bounding box center [235, 198] width 270 height 16
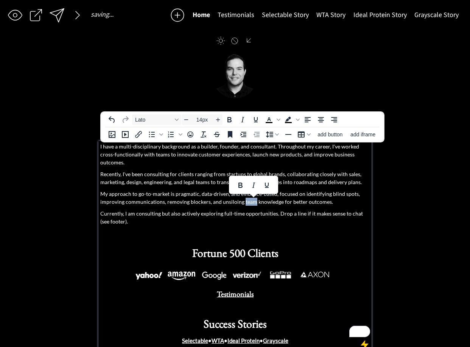
click at [244, 195] on p "My approach to go-to-market is pragmatic, data-driven, and evidence-based, focu…" at bounding box center [235, 198] width 270 height 16
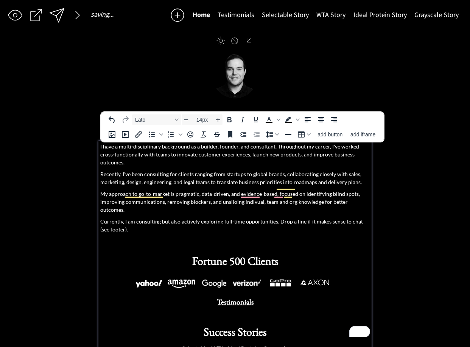
click at [224, 192] on p "My approach to go-to-market is pragmatic, data-driven, and evidence-based, focu…" at bounding box center [235, 202] width 270 height 24
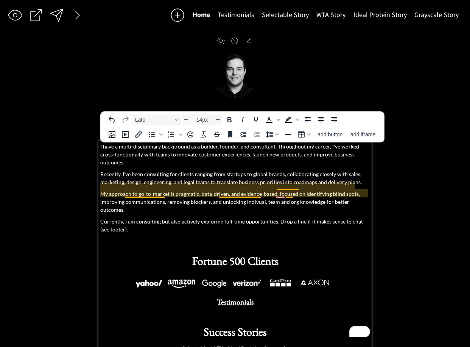
click at [251, 195] on p "My approach to go-to-market is pragmatic, data-driven, and evidence-based, focu…" at bounding box center [235, 202] width 270 height 24
click at [255, 193] on p "My approach to go-to-market is pragmatic, data-driven, and evidence-based, focu…" at bounding box center [235, 202] width 270 height 24
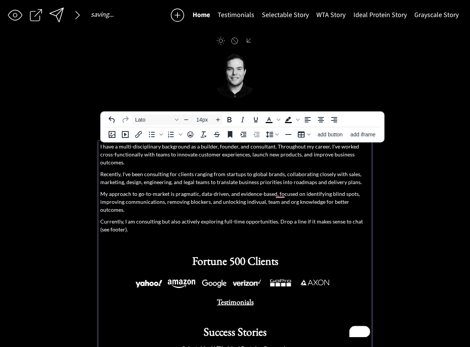
click at [260, 193] on p "My approach to go-to-market is pragmatic, data-driven, and evidence-based, focu…" at bounding box center [235, 202] width 270 height 24
click at [233, 195] on p "My approach to go-to-market is pragmatic, data-driven, and evidence-based, focu…" at bounding box center [235, 202] width 270 height 24
click at [332, 193] on p "My approach to go-to-market is pragmatic, data-driven, and evidence-based, focu…" at bounding box center [235, 202] width 270 height 24
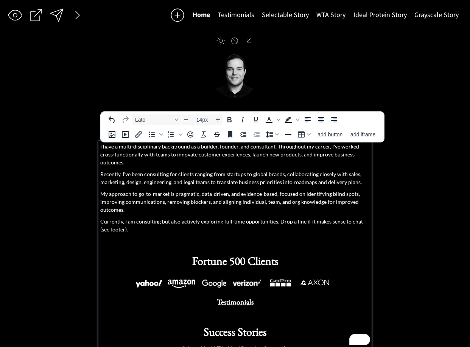
click at [175, 190] on p "My approach to go-to-market is pragmatic, data-driven, and evidence-based, focu…" at bounding box center [235, 202] width 270 height 24
click at [176, 190] on p "My approach to go-to-market is pragmatic, data-driven, and evidence-based, focu…" at bounding box center [235, 202] width 270 height 24
click at [171, 190] on p "My approach to go-to-market is pragmatic, data-driven, and evidence-based, focu…" at bounding box center [235, 202] width 270 height 24
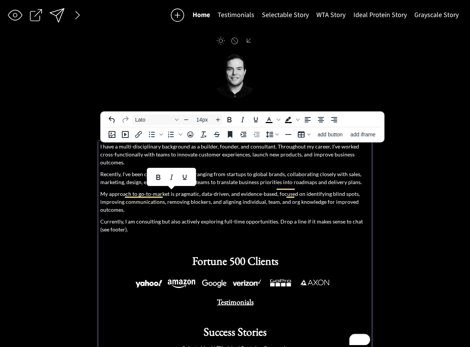
click at [198, 190] on p "My approach to go-to-market is pragmatic, data-driven, and evidence-based, focu…" at bounding box center [235, 202] width 270 height 24
click at [201, 190] on p "My approach to go-to-market is pragmatic, data-driven, and evidence-based, focu…" at bounding box center [235, 202] width 270 height 24
click at [200, 190] on p "My approach to go-to-market is pragmatic, data-driven, and evidence-based, focu…" at bounding box center [235, 202] width 270 height 24
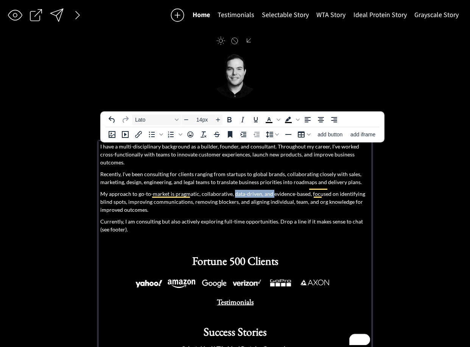
click at [271, 190] on p "My approach to go-to-market is pragmatic, collaborative, data-driven, and evide…" at bounding box center [235, 202] width 270 height 24
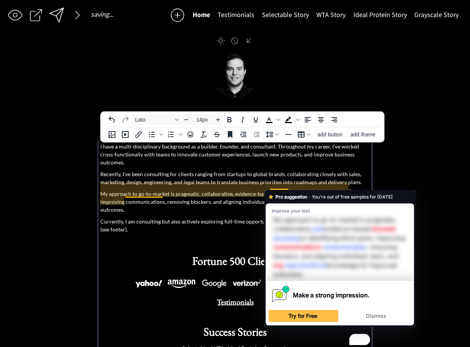
click at [278, 190] on p "My approach to go-to-market is pragmatic, collaborative, evidence-based, focuse…" at bounding box center [235, 202] width 270 height 24
drag, startPoint x: 278, startPoint y: 185, endPoint x: 281, endPoint y: 189, distance: 4.6
click at [278, 190] on p "My approach to go-to-market is pragmatic, collaborative, evidence-based, focuse…" at bounding box center [235, 202] width 270 height 24
drag, startPoint x: 227, startPoint y: 188, endPoint x: 232, endPoint y: 187, distance: 4.7
click at [227, 190] on p "My approach to go-to-market is pragmatic, collaborative, evidence-based, focuse…" at bounding box center [235, 202] width 270 height 24
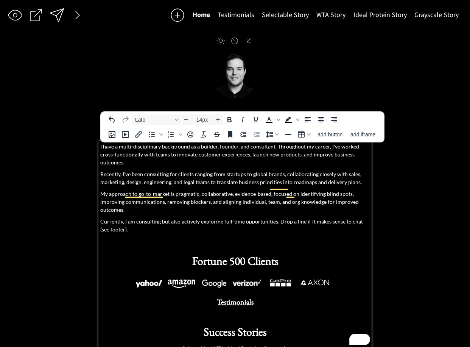
click at [292, 190] on p "My approach to go-to-market is pragmatic, collaborative, evidence-based, focuse…" at bounding box center [235, 202] width 270 height 24
click at [290, 190] on p "My approach to go-to-market is pragmatic, collaborative, evidence-based, focuse…" at bounding box center [235, 202] width 270 height 24
click at [354, 190] on p "My approach to go-to-market is pragmatic, collaborative, evidence-based, focuse…" at bounding box center [235, 202] width 270 height 24
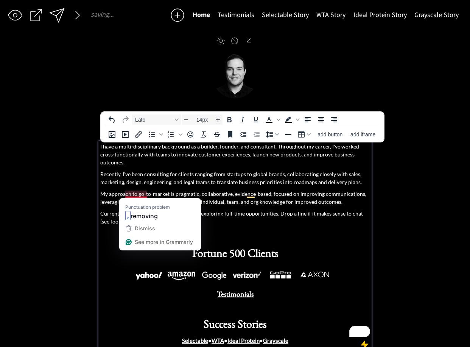
click at [144, 191] on p "My approach to go-to-market is pragmatic, collaborative, evidence-based, focuse…" at bounding box center [235, 198] width 270 height 16
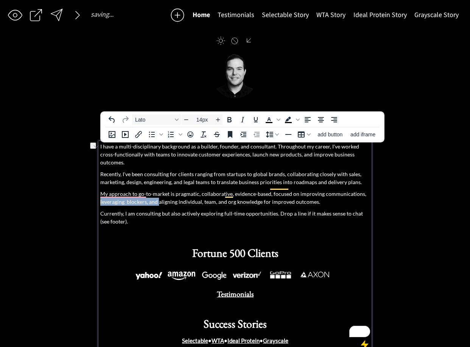
drag, startPoint x: 157, startPoint y: 195, endPoint x: 100, endPoint y: 195, distance: 56.8
click at [100, 195] on p "My approach to go-to-market is pragmatic, collaborative, evidence-based, focuse…" at bounding box center [235, 198] width 270 height 16
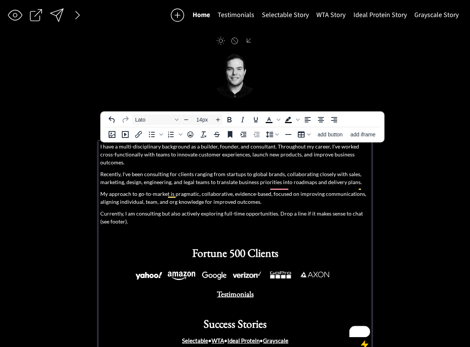
drag, startPoint x: 233, startPoint y: 193, endPoint x: 203, endPoint y: 193, distance: 29.9
click at [203, 193] on p "My approach to go-to-market is pragmatic, collaborative, evidence-based, focuse…" at bounding box center [235, 198] width 270 height 16
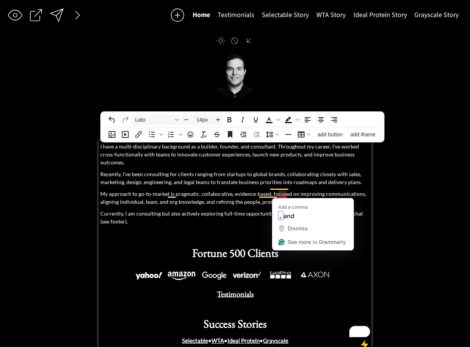
click at [158, 190] on p "My approach to go-to-market is pragmatic, collaborative, evidence-based, focuse…" at bounding box center [235, 198] width 270 height 16
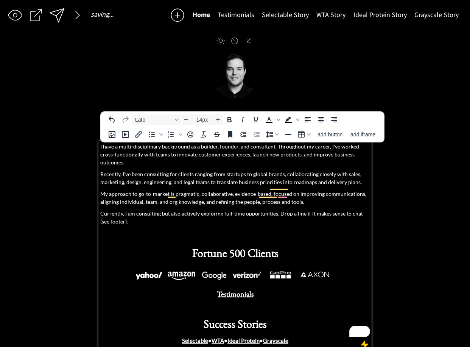
click at [250, 190] on p "My approach to go-to-market is pragmatic, collaborative, evidence-based, focuse…" at bounding box center [235, 198] width 270 height 16
click at [234, 190] on p "My approach to go-to-market is pragmatic, collaborative, evidence-based, focuse…" at bounding box center [235, 198] width 270 height 16
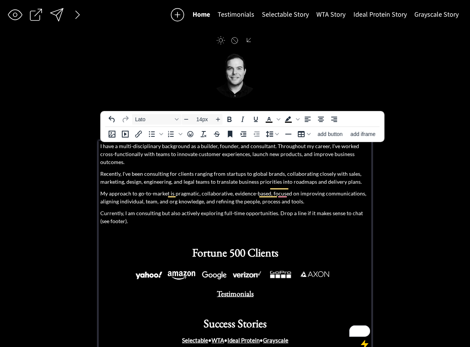
click at [233, 189] on p "My approach to go-to-market is pragmatic, collaborative, evidence-based, focuse…" at bounding box center [235, 197] width 270 height 16
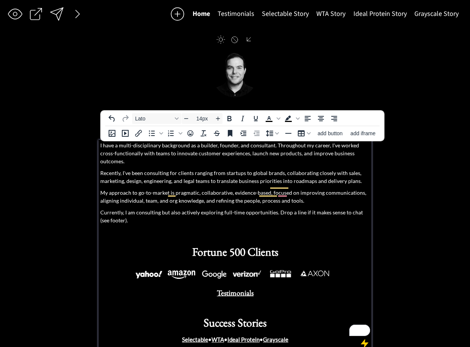
scroll to position [2, 0]
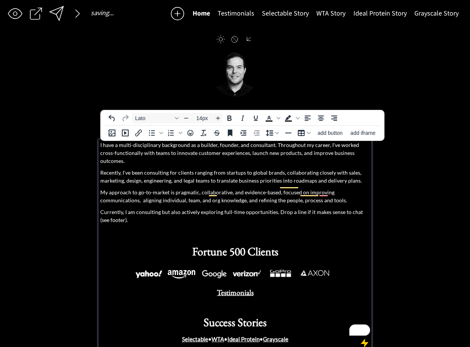
click at [311, 188] on p "My approach to go-to-market is pragmatic, collaborative, and evidence-based, fo…" at bounding box center [235, 196] width 270 height 16
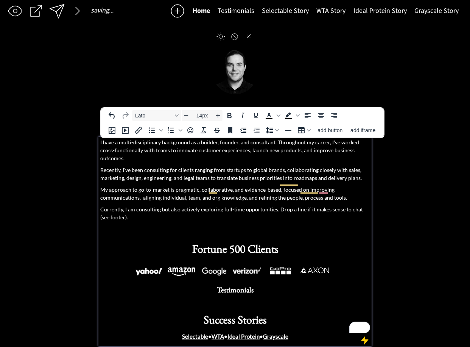
scroll to position [5, 0]
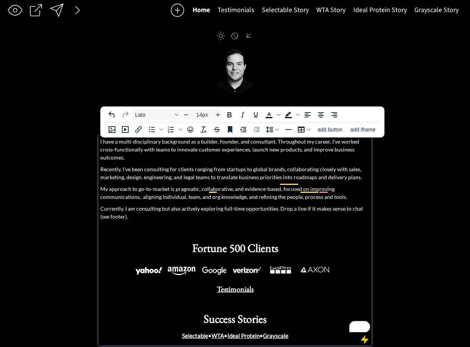
click at [316, 185] on p "My approach to go-to-market is pragmatic, collaborative, and evidence-based, fo…" at bounding box center [235, 193] width 270 height 16
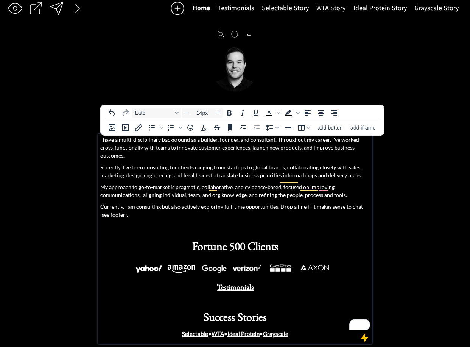
scroll to position [7, 0]
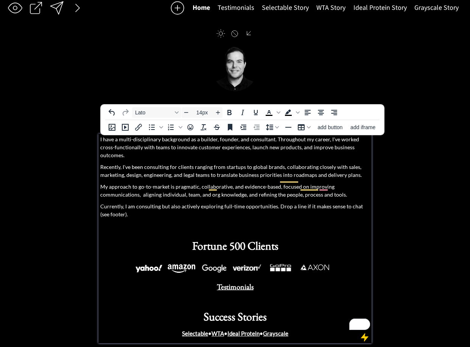
drag, startPoint x: 147, startPoint y: 180, endPoint x: 156, endPoint y: 183, distance: 9.2
click at [147, 183] on p "My approach to go-to-market is pragmatic, collaborative, and evidence-based, fo…" at bounding box center [235, 191] width 270 height 16
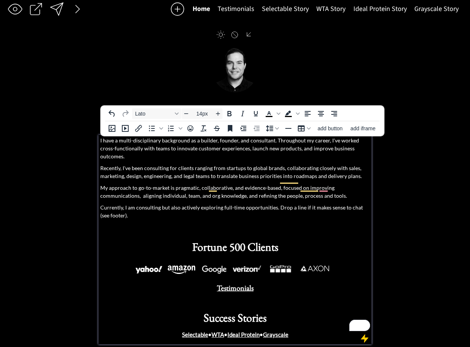
click at [190, 185] on p "My approach to go-to-market is pragmatic, collaborative, and evidence-based, fo…" at bounding box center [235, 192] width 270 height 16
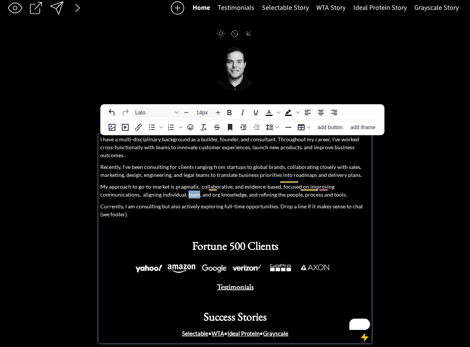
click at [190, 185] on p "My approach to go-to-market is pragmatic, collaborative, and evidence-based, fo…" at bounding box center [235, 191] width 270 height 16
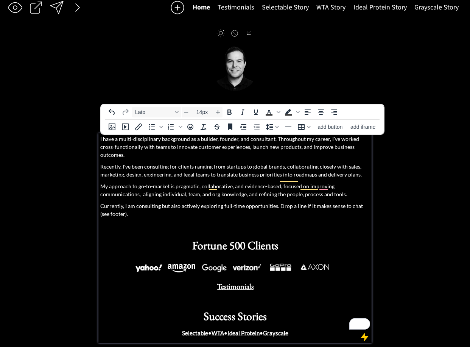
click at [188, 186] on p "My approach to go-to-market is pragmatic, collaborative, and evidence-based, fo…" at bounding box center [235, 190] width 270 height 16
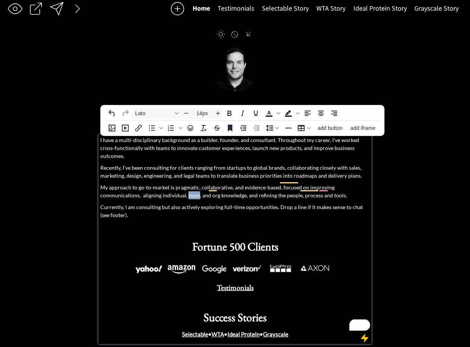
click at [188, 186] on p "My approach to go-to-market is pragmatic, collaborative, and evidence-based, fo…" at bounding box center [235, 191] width 270 height 16
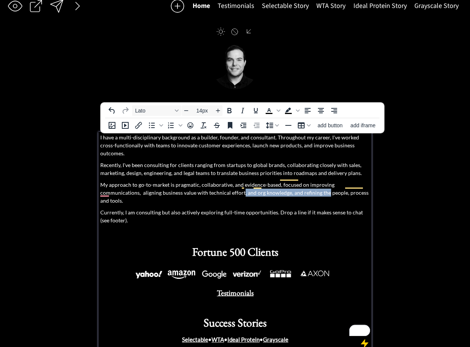
click at [325, 186] on p "My approach to go-to-market is pragmatic, collaborative, and evidence-based, fo…" at bounding box center [235, 193] width 270 height 24
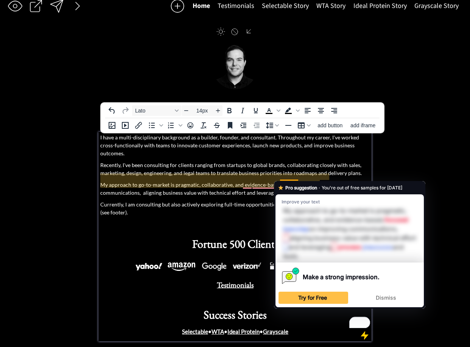
click at [250, 181] on p "My approach to go-to-market is pragmatic, collaborative, and evidence-based, fo…" at bounding box center [235, 189] width 270 height 16
click at [283, 181] on p "My approach to go-to-market is pragmatic, collaborative, and evidence-based, fo…" at bounding box center [235, 189] width 270 height 16
click at [259, 181] on p "My approach to go-to-market is pragmatic, collaborative, and evidence-based, fo…" at bounding box center [235, 189] width 270 height 16
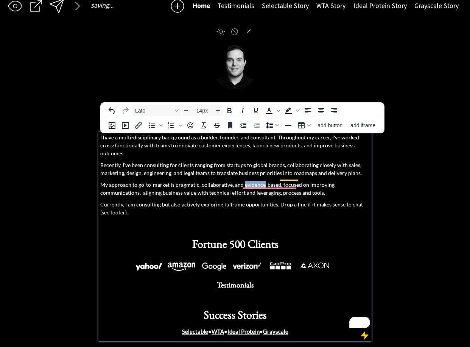
drag, startPoint x: 259, startPoint y: 176, endPoint x: 323, endPoint y: 177, distance: 64.0
click at [259, 181] on p "My approach to go-to-market is pragmatic, collaborative, and evidence-based, fo…" at bounding box center [235, 189] width 270 height 16
click at [333, 181] on p "My approach to go-to-market is pragmatic, collaborative, and evidence-based, fo…" at bounding box center [235, 189] width 270 height 16
drag, startPoint x: 142, startPoint y: 185, endPoint x: 196, endPoint y: 195, distance: 55.2
click at [142, 185] on p "My approach to go-to-market is pragmatic, collaborative, and evidence-based, fo…" at bounding box center [235, 189] width 270 height 16
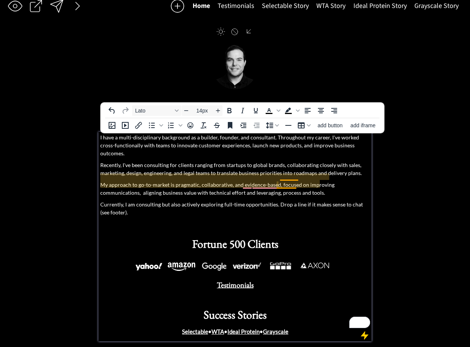
click at [291, 181] on p "My approach to go-to-market is pragmatic, collaborative, and evidence-based, fo…" at bounding box center [235, 189] width 270 height 16
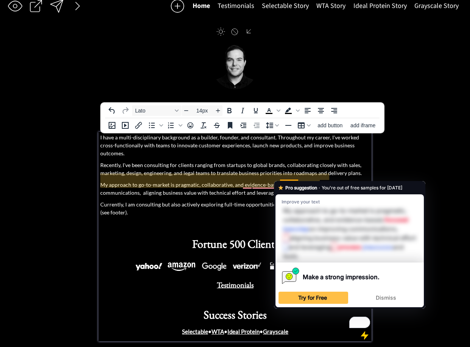
click at [273, 181] on p "My approach to go-to-market is pragmatic, collaborative, and evidence-based, fo…" at bounding box center [235, 189] width 270 height 16
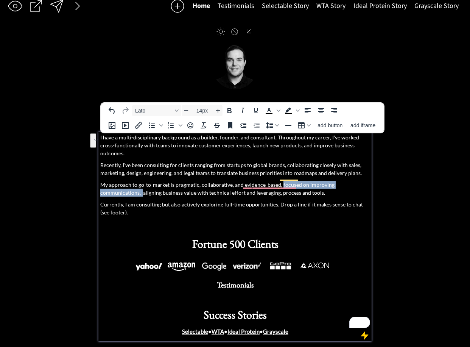
drag, startPoint x: 281, startPoint y: 178, endPoint x: 144, endPoint y: 187, distance: 137.4
click at [142, 187] on p "My approach to go-to-market is pragmatic, collaborative, and evidence-based, fo…" at bounding box center [235, 189] width 270 height 16
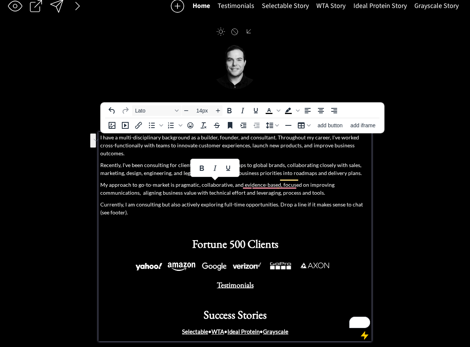
click at [199, 181] on p "My approach to go-to-market is pragmatic, collaborative, and evidence-based, fo…" at bounding box center [235, 189] width 270 height 16
click at [242, 181] on p "My approach to go-to-market is pragmatic, collaborative, and evidence-based, fo…" at bounding box center [235, 189] width 270 height 16
drag, startPoint x: 278, startPoint y: 176, endPoint x: 246, endPoint y: 176, distance: 31.4
click at [243, 181] on p "My approach to go-to-market is pragmatic, collaborative, and evidence-based, fo…" at bounding box center [235, 189] width 270 height 16
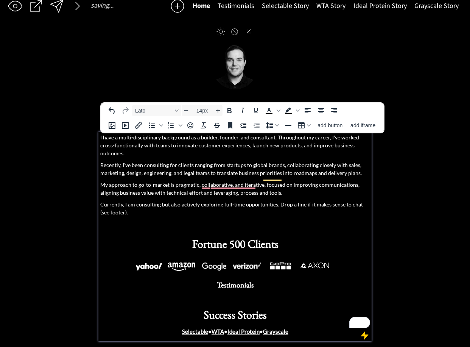
click at [318, 181] on p "My approach to go-to-market is pragmatic, collaborative, and iterative, focused…" at bounding box center [235, 189] width 270 height 16
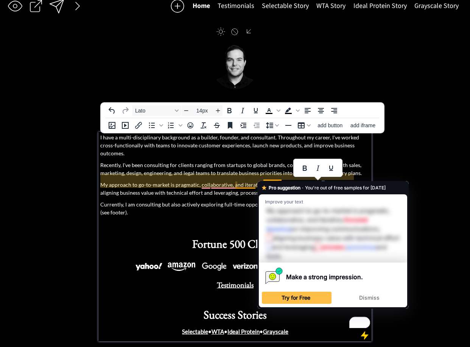
click at [327, 181] on div "Pro suggestion · You're out of free samples for today Improve your text My appr…" at bounding box center [332, 245] width 151 height 128
click at [294, 181] on p "My approach to go-to-market is pragmatic, collaborative, and iterative, focused…" at bounding box center [235, 189] width 270 height 16
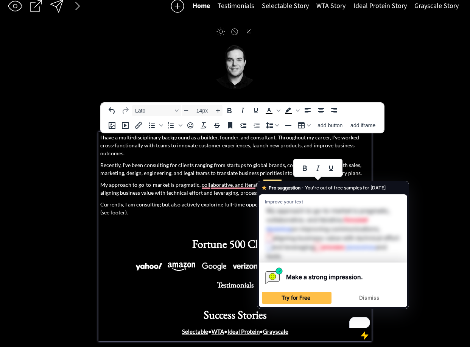
click at [294, 181] on p "My approach to go-to-market is pragmatic, collaborative, and iterative, focused…" at bounding box center [235, 189] width 270 height 16
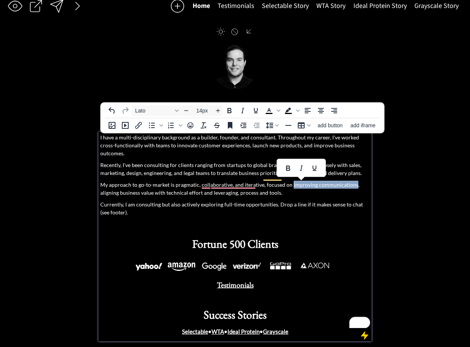
drag, startPoint x: 350, startPoint y: 176, endPoint x: 359, endPoint y: 178, distance: 9.3
click at [351, 181] on p "My approach to go-to-market is pragmatic, collaborative, and iterative, focused…" at bounding box center [235, 189] width 270 height 16
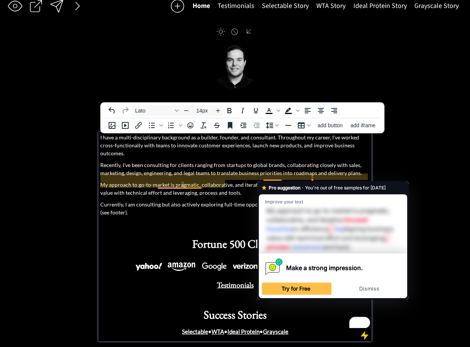
drag, startPoint x: 311, startPoint y: 177, endPoint x: 318, endPoint y: 180, distance: 7.3
click at [311, 181] on p "My approach to go-to-market is pragmatic, collaborative, and iterative, focused…" at bounding box center [235, 189] width 270 height 16
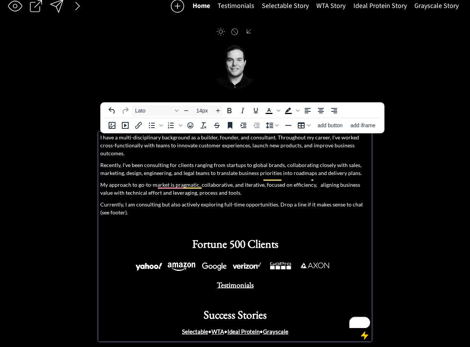
click at [318, 181] on p "My approach to go-to-market is pragmatic, collaborative, and iterative, focused…" at bounding box center [235, 189] width 270 height 16
drag, startPoint x: 315, startPoint y: 179, endPoint x: 319, endPoint y: 181, distance: 4.9
click at [316, 181] on p "My approach to go-to-market is pragmatic, collaborative, and iterative, focused…" at bounding box center [235, 189] width 270 height 16
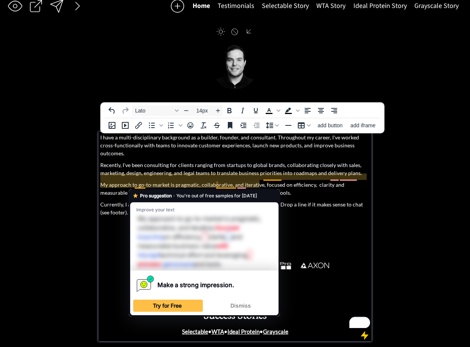
click at [159, 181] on p "My approach to go-to-market is pragmatic, collaborative, and iterative, focused…" at bounding box center [235, 189] width 270 height 16
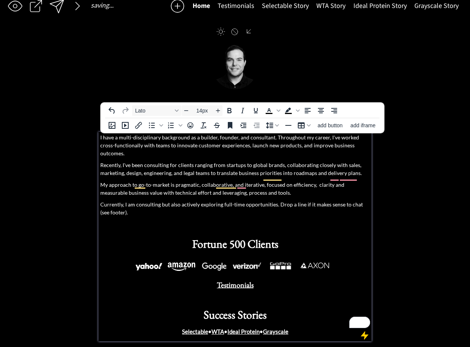
scroll to position [9, 0]
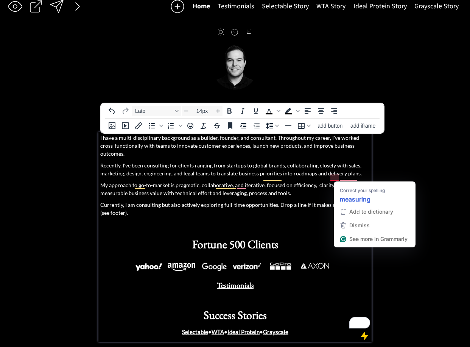
click at [337, 181] on p "My approach to go-to-market is pragmatic, collaborative, and iterative, focused…" at bounding box center [235, 189] width 270 height 16
click at [350, 181] on p "My approach to go-to-market is pragmatic, collaborative, and iterative, focused…" at bounding box center [235, 189] width 270 height 16
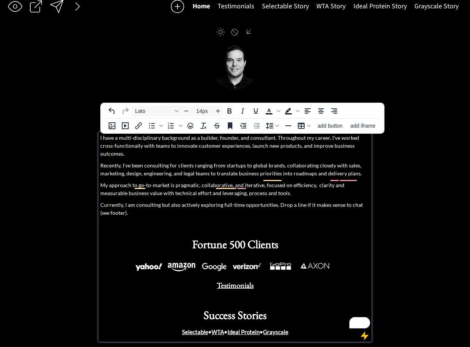
click at [261, 181] on p "My approach to go-to-market is pragmatic, collaborative, and iterative, focused…" at bounding box center [235, 189] width 270 height 16
click at [314, 181] on p "My approach to go-to-market is pragmatic, collaborative, and iterative, focused…" at bounding box center [235, 189] width 270 height 16
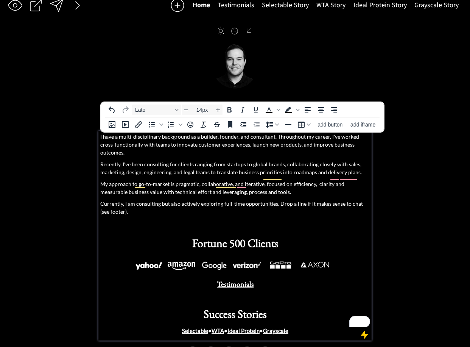
click at [209, 180] on p "My approach to go-to-market is pragmatic, collaborative, and iterative, focused…" at bounding box center [235, 188] width 270 height 16
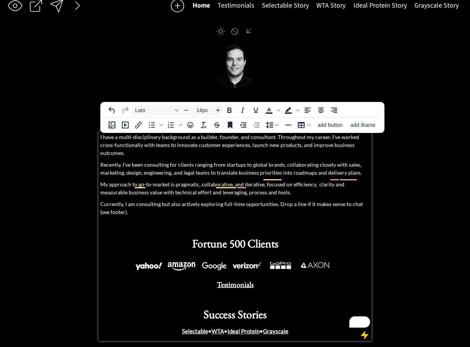
drag, startPoint x: 247, startPoint y: 168, endPoint x: 244, endPoint y: 170, distance: 3.9
click at [247, 168] on p "Recently, I've been consulting for clients ranging from startups to global bran…" at bounding box center [235, 169] width 270 height 16
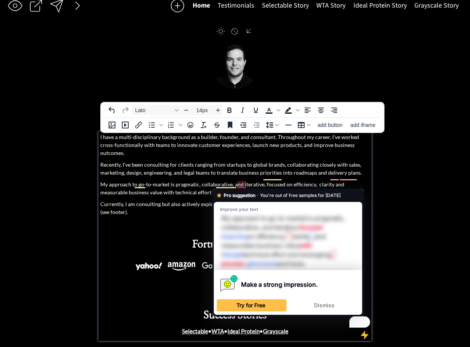
click at [274, 180] on p "My approach to go-to-market is pragmatic, collaborative, and iterative, focused…" at bounding box center [235, 188] width 270 height 16
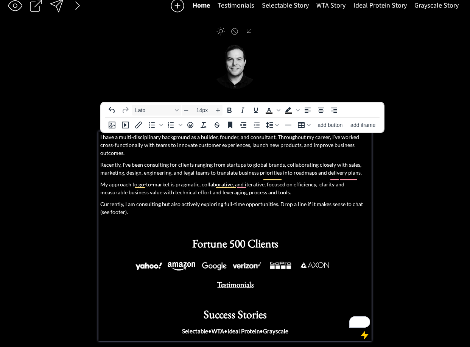
click at [263, 180] on p "My approach to go-to-market is pragmatic, collaborative, and iterative, focused…" at bounding box center [235, 188] width 270 height 16
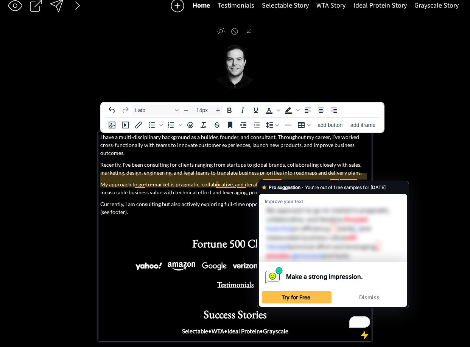
click at [222, 161] on p "Recently, I've been consulting for clients ranging from startups to global bran…" at bounding box center [235, 169] width 270 height 16
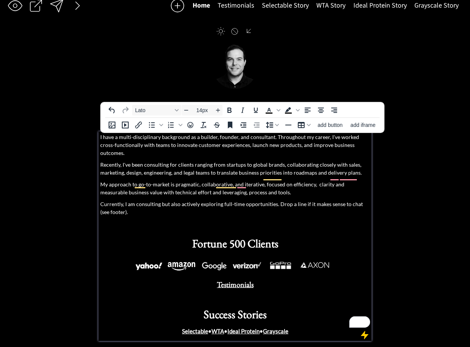
scroll to position [9, 0]
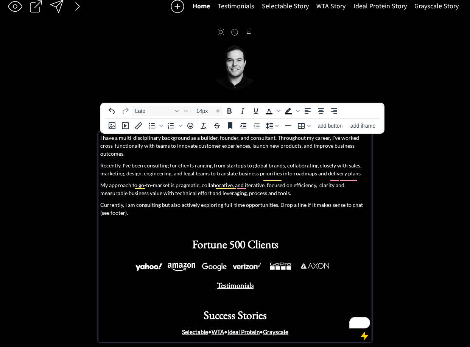
click at [215, 161] on p "Recently, I've been consulting for clients ranging from startups to global bran…" at bounding box center [235, 169] width 270 height 16
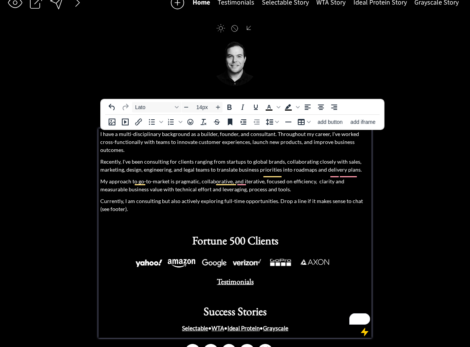
click at [215, 134] on p "I have a multi-disciplinary background as a builder, founder, and consultant. T…" at bounding box center [235, 142] width 270 height 24
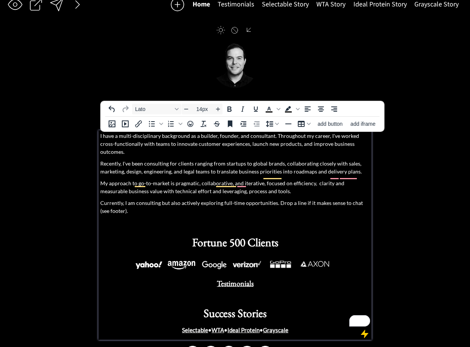
scroll to position [10, 0]
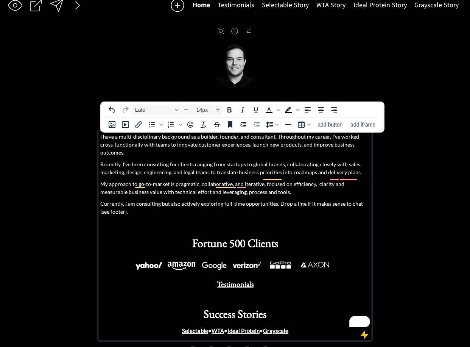
click at [109, 140] on p "I have a multi-disciplinary background as a builder, founder, and consultant. T…" at bounding box center [235, 145] width 270 height 24
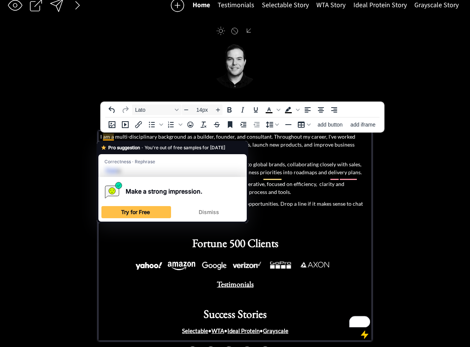
click at [166, 140] on p "I am a multi-disciplinary background as a builder, founder, and consultant. Thr…" at bounding box center [235, 145] width 270 height 24
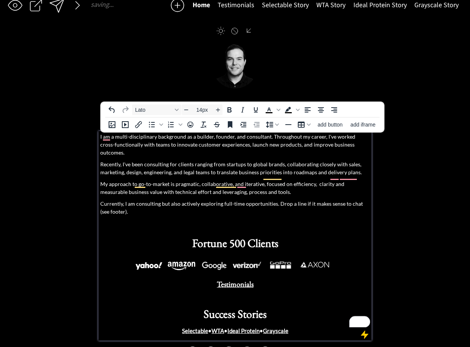
click at [164, 139] on p "I am a multi-disciplinary background as a builder, founder, and consultant. Thr…" at bounding box center [235, 145] width 270 height 24
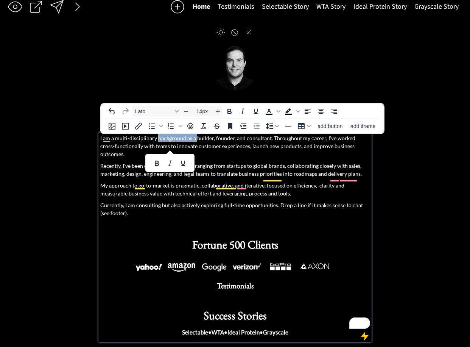
click at [193, 139] on p "I am a multi-disciplinary background as a builder, founder, and consultant. Thr…" at bounding box center [235, 146] width 270 height 24
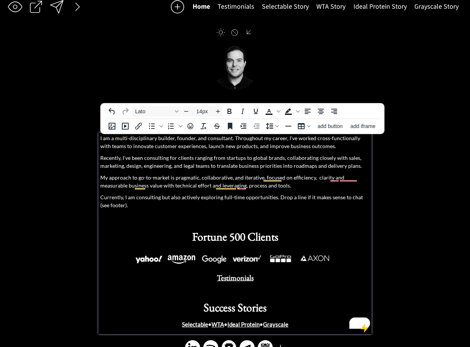
click at [359, 145] on p "I am a multi-disciplinary builder, founder, and consultant. Throughout my caree…" at bounding box center [235, 142] width 270 height 16
click at [259, 148] on p "I am a multi-disciplinary builder, founder, and consultant. Throughout my caree…" at bounding box center [235, 142] width 270 height 16
drag, startPoint x: 259, startPoint y: 148, endPoint x: 276, endPoint y: 152, distance: 17.8
click at [259, 148] on p "I am a multi-disciplinary builder, founder, and consultant. Throughout my caree…" at bounding box center [235, 142] width 270 height 16
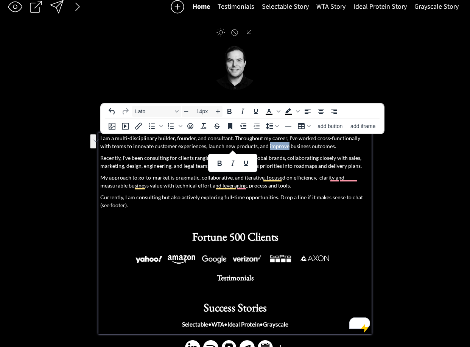
click at [287, 149] on p "I am a multi-disciplinary builder, founder, and consultant. Throughout my caree…" at bounding box center [235, 142] width 270 height 16
click at [287, 150] on p "I am a multi-disciplinary builder, founder, and consultant. Throughout my caree…" at bounding box center [235, 142] width 270 height 16
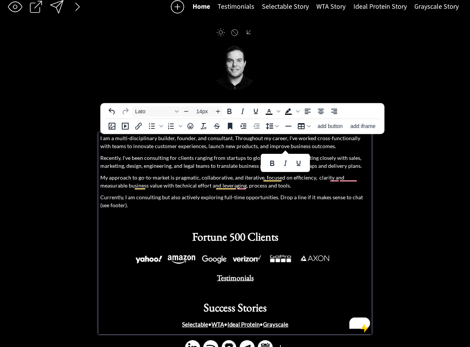
click at [267, 148] on p "I am a multi-disciplinary builder, founder, and consultant. Throughout my caree…" at bounding box center [235, 142] width 270 height 16
click at [189, 161] on p "Recently, I've been consulting for clients ranging from startups to global bran…" at bounding box center [235, 162] width 270 height 16
click at [176, 149] on p "I am a multi-disciplinary builder, founder, and consultant. Throughout my caree…" at bounding box center [235, 142] width 270 height 16
click at [197, 147] on p "I am a multi-disciplinary builder, founder, and consultant. Throughout my caree…" at bounding box center [235, 142] width 270 height 16
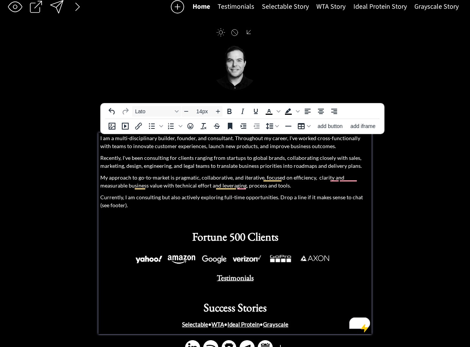
click at [195, 148] on p "I am a multi-disciplinary builder, founder, and consultant. Throughout my caree…" at bounding box center [235, 142] width 270 height 16
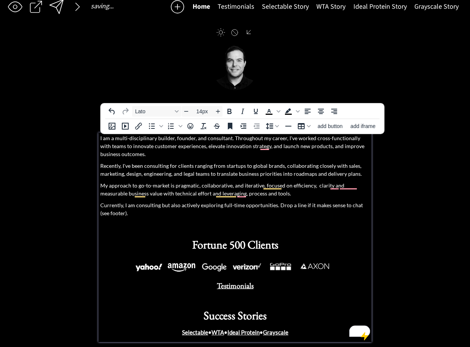
click at [271, 147] on p "I am a multi-disciplinary builder, founder, and consultant. Throughout my caree…" at bounding box center [235, 146] width 270 height 24
click at [346, 147] on p "I am a multi-disciplinary builder, founder, and consultant. Throughout my caree…" at bounding box center [235, 146] width 270 height 24
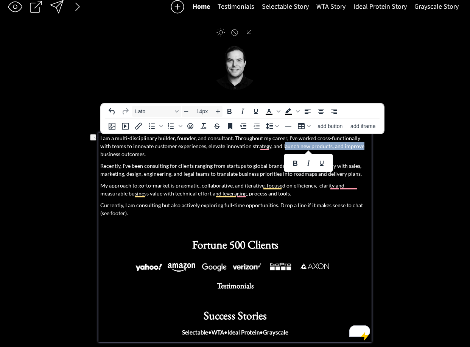
click at [349, 147] on p "I am a multi-disciplinary builder, founder, and consultant. Throughout my caree…" at bounding box center [235, 146] width 270 height 24
click at [316, 149] on p "I am a multi-disciplinary builder, founder, and consultant. Throughout my caree…" at bounding box center [235, 146] width 270 height 24
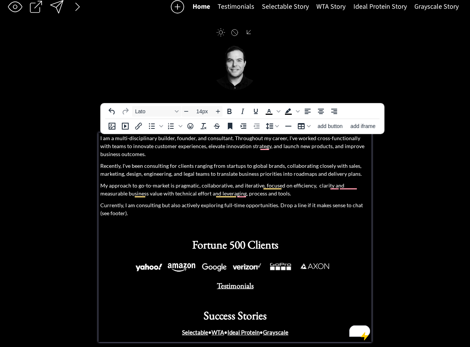
drag, startPoint x: 193, startPoint y: 140, endPoint x: 225, endPoint y: 152, distance: 33.8
click at [193, 140] on p "I am a multi-disciplinary builder, founder, and consultant. Throughout my caree…" at bounding box center [235, 146] width 270 height 24
click at [338, 137] on p "I am a multi-disciplinary builder, founder, and consultant. Throughout my caree…" at bounding box center [235, 146] width 270 height 24
click at [337, 138] on p "I am a multi-disciplinary builder, founder, and consultant. Throughout my caree…" at bounding box center [235, 146] width 270 height 24
click at [207, 154] on p "I am a multi-disciplinary builder, founder, and consultant. Throughout my caree…" at bounding box center [235, 146] width 270 height 24
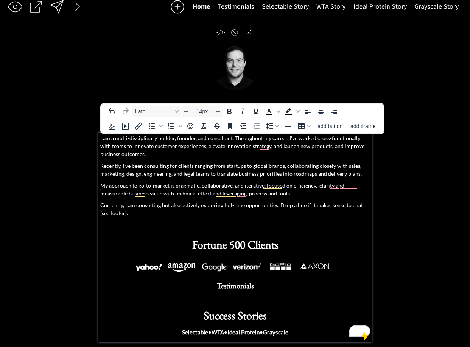
click at [233, 140] on p "I am a multi-disciplinary builder, founder, and consultant. Throughout my caree…" at bounding box center [235, 146] width 270 height 24
click at [113, 140] on p "I am a multi-disciplinary builder, founder, and consultant. Throughout my caree…" at bounding box center [235, 146] width 270 height 24
click at [112, 140] on p "I am a multi-disciplinary builder, founder, and consultant. Throughout my caree…" at bounding box center [235, 146] width 270 height 24
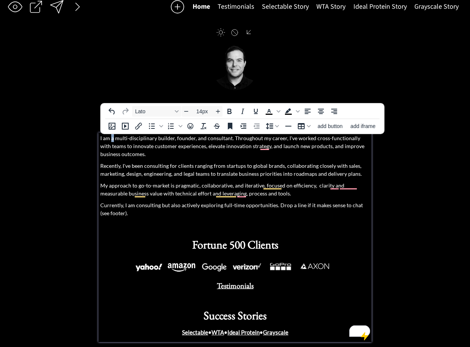
click at [112, 140] on p "I am a multi-disciplinary builder, founder, and consultant. Throughout my caree…" at bounding box center [235, 146] width 270 height 24
click at [211, 140] on p "I am an elder millennial with a multi-disciplinary builder, founder, and consul…" at bounding box center [235, 146] width 270 height 24
click at [117, 139] on p "I am an elder millennial with a multi-disciplinary background as a builder, fou…" at bounding box center [235, 146] width 270 height 24
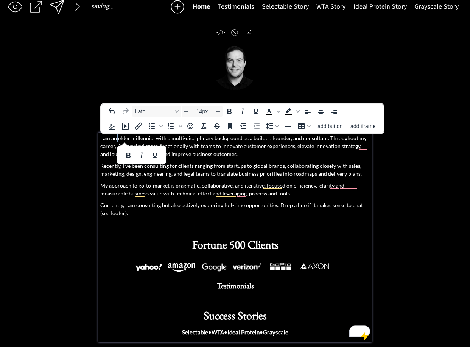
click at [122, 146] on div at bounding box center [141, 155] width 49 height 18
click at [119, 139] on p "I am an elder millennial with a multi-disciplinary background as a builder, fou…" at bounding box center [235, 146] width 270 height 24
click at [230, 143] on p "I am an elder millennial with a multi-disciplinary background as a builder, fou…" at bounding box center [235, 146] width 270 height 24
click at [322, 139] on p "I am an elder millennial with a multi-disciplinary background as a builder, fou…" at bounding box center [235, 146] width 270 height 24
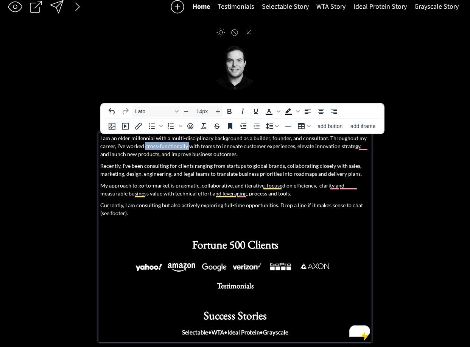
drag, startPoint x: 187, startPoint y: 147, endPoint x: 145, endPoint y: 148, distance: 42.0
click at [145, 148] on p "I am an elder millennial with a multi-disciplinary background as a builder, fou…" at bounding box center [235, 146] width 270 height 24
click at [197, 147] on p "I am an elder millennial with a multi-disciplinary background as a builder, fou…" at bounding box center [235, 146] width 270 height 24
click at [200, 147] on p "I am an elder millennial with a multi-disciplinary background as a builder, fou…" at bounding box center [235, 146] width 270 height 24
click at [253, 145] on p "I am an elder millennial with a multi-disciplinary background as a builder, fou…" at bounding box center [235, 146] width 270 height 24
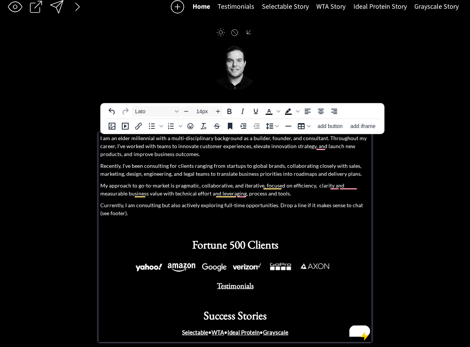
click at [197, 148] on p "I am an elder millennial with a multi-disciplinary background as a builder, fou…" at bounding box center [235, 146] width 270 height 24
click at [176, 148] on p "I am an elder millennial with a multi-disciplinary background as a builder, fou…" at bounding box center [235, 146] width 270 height 24
click at [181, 138] on p "I am an elder millennial with a multi-disciplinary background as a builder, fou…" at bounding box center [235, 146] width 270 height 24
click at [159, 144] on p "I am an elder millennial with a multi-disciplinary background as a builder, fou…" at bounding box center [235, 146] width 270 height 24
click at [170, 145] on p "I am an elder millennial with a multi-disciplinary background as a builder, fou…" at bounding box center [235, 146] width 270 height 24
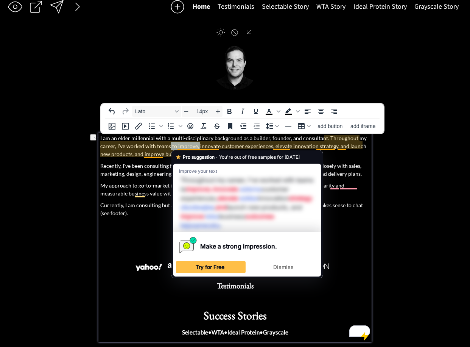
drag, startPoint x: 172, startPoint y: 145, endPoint x: 200, endPoint y: 147, distance: 27.8
click at [200, 147] on p "I am an elder millennial with a multi-disciplinary background as a builder, fou…" at bounding box center [235, 146] width 270 height 24
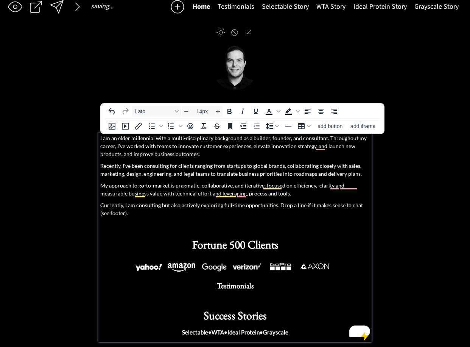
click at [285, 144] on p "I am an elder millennial with a multi-disciplinary background as a builder, fou…" at bounding box center [235, 146] width 270 height 24
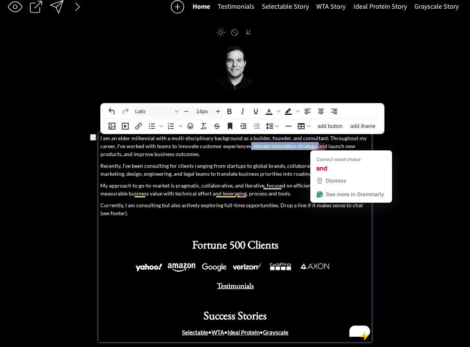
drag, startPoint x: 250, startPoint y: 148, endPoint x: 317, endPoint y: 147, distance: 67.8
click at [318, 147] on p "I am an elder millennial with a multi-disciplinary background as a builder, fou…" at bounding box center [235, 146] width 270 height 24
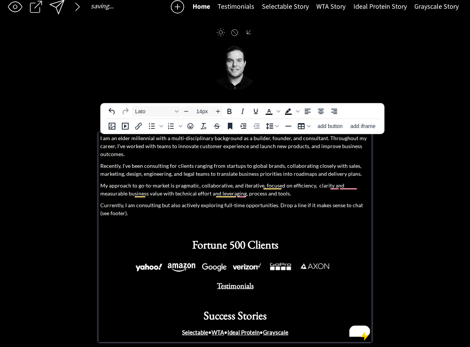
click at [317, 147] on p "I am an elder millennial with a multi-disciplinary background as a builder, fou…" at bounding box center [235, 146] width 270 height 24
drag, startPoint x: 305, startPoint y: 147, endPoint x: 268, endPoint y: 148, distance: 37.5
click at [305, 147] on p "I am an elder millennial with a multi-disciplinary background as a builder, fou…" at bounding box center [235, 146] width 270 height 24
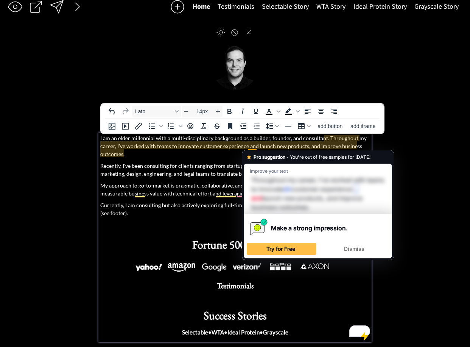
click at [256, 141] on p "I am an elder millennial with a multi-disciplinary background as a builder, fou…" at bounding box center [235, 146] width 270 height 24
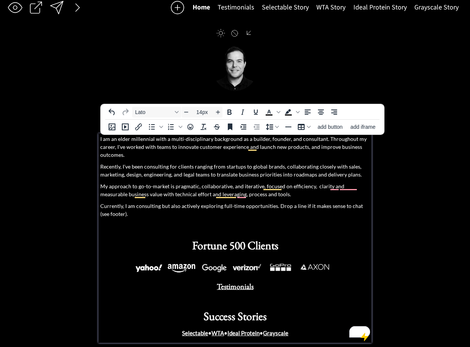
click at [200, 144] on p "I am an elder millennial with a multi-disciplinary background as a builder, fou…" at bounding box center [235, 147] width 270 height 24
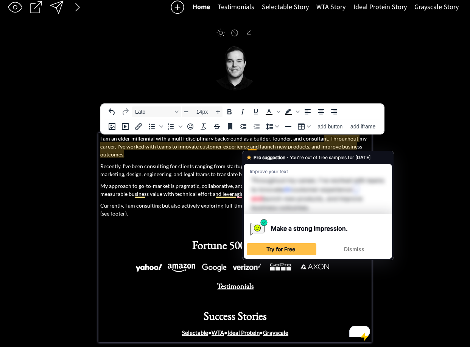
click at [278, 146] on p "I am an elder millennial with a multi-disciplinary background as a builder, fou…" at bounding box center [235, 146] width 270 height 24
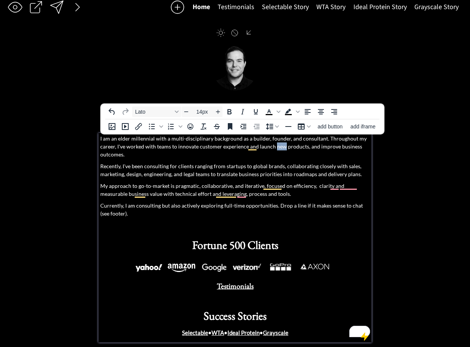
drag, startPoint x: 278, startPoint y: 146, endPoint x: 270, endPoint y: 147, distance: 8.3
click at [278, 146] on p "I am an elder millennial with a multi-disciplinary background as a builder, fou…" at bounding box center [235, 146] width 270 height 24
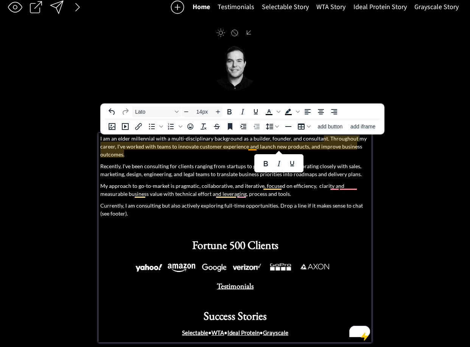
click at [251, 147] on p "I am an elder millennial with a multi-disciplinary background as a builder, fou…" at bounding box center [235, 146] width 270 height 24
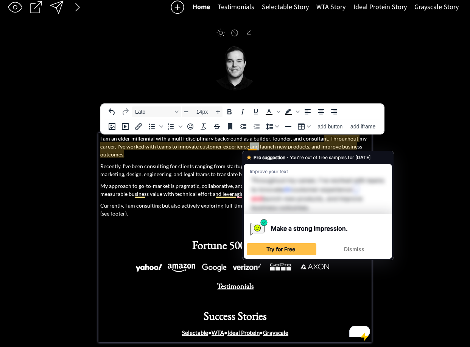
click at [251, 147] on p "I am an elder millennial with a multi-disciplinary background as a builder, fou…" at bounding box center [235, 146] width 270 height 24
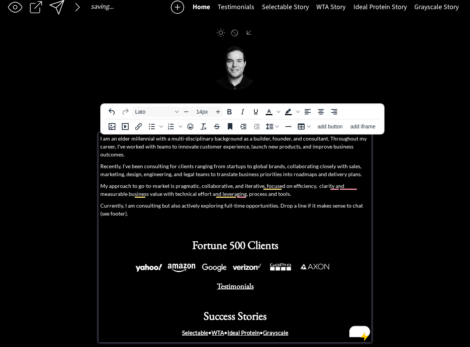
click at [320, 145] on p "I am an elder millennial with a multi-disciplinary background as a builder, fou…" at bounding box center [235, 146] width 270 height 24
click at [319, 140] on p "I am an elder millennial with a multi-disciplinary background as a builder, fou…" at bounding box center [235, 146] width 270 height 24
click at [315, 144] on p "I am an elder millennial with a multi-disciplinary background as a builder, fou…" at bounding box center [235, 146] width 270 height 24
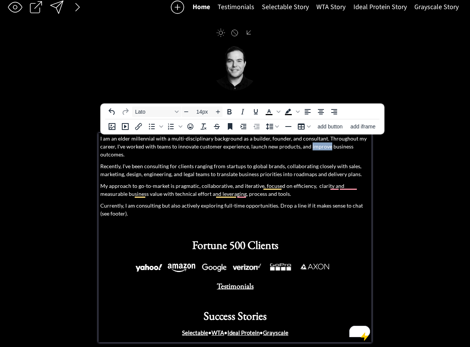
click at [315, 144] on p "I am an elder millennial with a multi-disciplinary background as a builder, fou…" at bounding box center [235, 146] width 270 height 24
click at [177, 156] on p "I am an elder millennial with a multi-disciplinary background as a builder, fou…" at bounding box center [235, 146] width 270 height 24
drag, startPoint x: 142, startPoint y: 138, endPoint x: 111, endPoint y: 139, distance: 31.4
click at [111, 139] on p "I am an elder millennial with a multi-disciplinary background as a builder, fou…" at bounding box center [235, 146] width 270 height 24
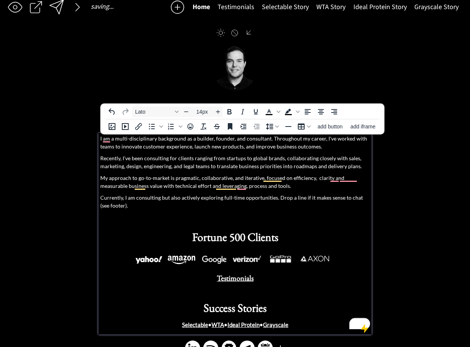
click at [158, 142] on p "I am a multi-disciplinary background as a builder, founder, and consultant. Thr…" at bounding box center [235, 142] width 270 height 16
click at [158, 139] on p "I am a multi-disciplinary background as a builder, founder, and consultant. Thr…" at bounding box center [235, 142] width 270 height 16
drag, startPoint x: 195, startPoint y: 139, endPoint x: 157, endPoint y: 139, distance: 37.9
click at [157, 139] on p "I am a multi-disciplinary background as a builder, founder, and consultant. Thr…" at bounding box center [235, 142] width 270 height 16
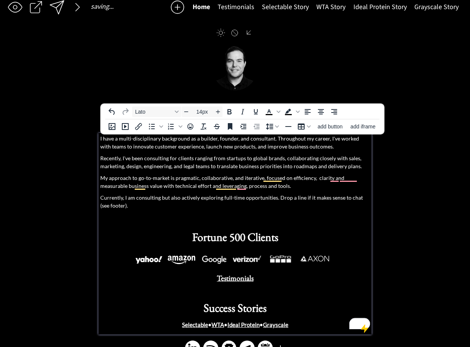
click at [179, 142] on p "I have a multi-disciplinary background as a builder, founder, and consultant. T…" at bounding box center [235, 142] width 270 height 16
click at [328, 142] on p "I have a multi-disciplinary background as a builder, founder, and consultant. T…" at bounding box center [235, 142] width 270 height 16
click at [129, 154] on p "Recently, I've been consulting for clients ranging from startups to global bran…" at bounding box center [235, 162] width 270 height 16
click at [119, 158] on p "Recently, I've been consulting for clients ranging from startups to global bran…" at bounding box center [235, 162] width 270 height 16
click at [123, 158] on p "Recently, I've been consulting for clients ranging from startups to global bran…" at bounding box center [235, 162] width 270 height 16
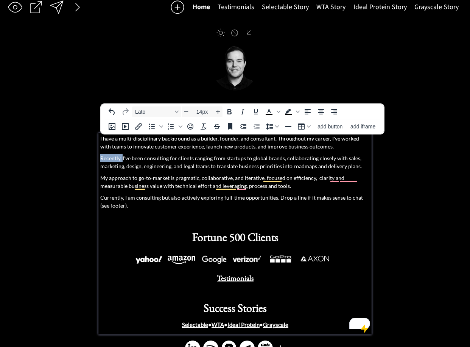
drag, startPoint x: 123, startPoint y: 158, endPoint x: 84, endPoint y: 156, distance: 39.0
click at [84, 156] on div "saving... Home Testimonials Selectable Story WTA Story Ideal Protein Story Gray…" at bounding box center [235, 180] width 470 height 377
click at [136, 160] on p "I've been consulting for clients ranging from startups to global brands, collab…" at bounding box center [235, 162] width 270 height 16
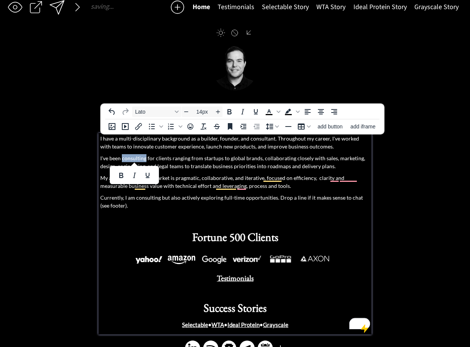
click at [164, 160] on p "I've been consulting for clients ranging from startups to global brands, collab…" at bounding box center [235, 162] width 270 height 16
drag, startPoint x: 104, startPoint y: 158, endPoint x: 111, endPoint y: 156, distance: 6.6
click at [110, 157] on p "I've been consulting for clients ranging from startups to global brands, collab…" at bounding box center [235, 162] width 270 height 16
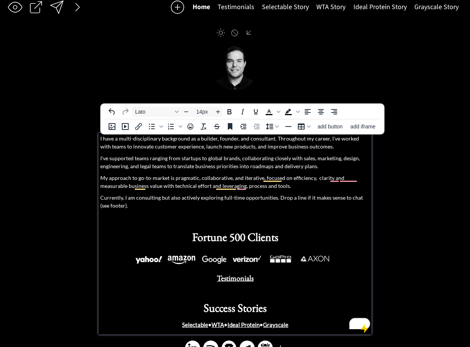
click at [247, 156] on p "I've supported teams ranging from startups to global brands, collaborating clos…" at bounding box center [235, 162] width 270 height 16
click at [328, 161] on p "I've supported teams ranging from startups to global brands, collaborating clos…" at bounding box center [235, 162] width 270 height 16
click at [133, 159] on p "I've supported teams ranging from startups to global brands, collaborating clos…" at bounding box center [235, 162] width 270 height 16
click at [185, 167] on p "I've supported product teams ranging from startups to global brands, collaborat…" at bounding box center [235, 162] width 270 height 16
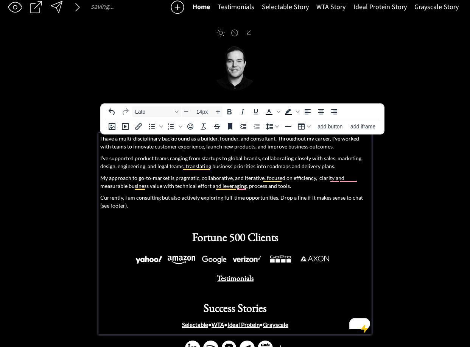
click at [230, 167] on p "I've supported product teams ranging from startups to global brands, collaborat…" at bounding box center [235, 162] width 270 height 16
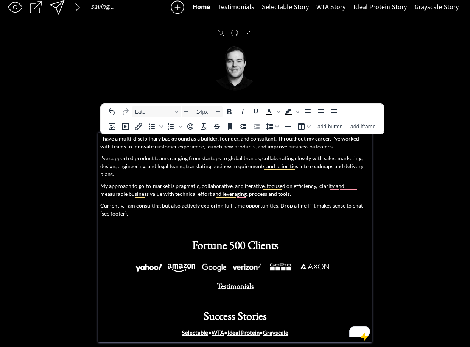
click at [307, 167] on p "I've supported product teams ranging from startups to global brands, collaborat…" at bounding box center [235, 166] width 270 height 24
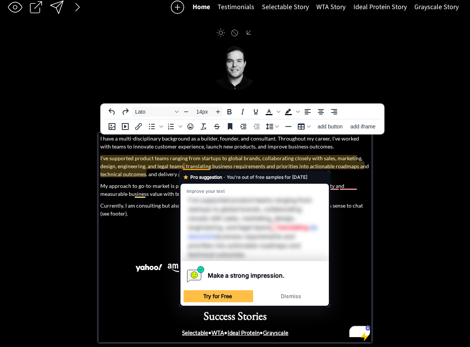
click at [196, 173] on strong "Pro suggestion" at bounding box center [206, 176] width 32 height 7
click at [207, 169] on p "I've supported product teams ranging from startups to global brands, collaborat…" at bounding box center [235, 166] width 270 height 24
click at [237, 162] on p "I've supported product teams ranging from startups to global brands, collaborat…" at bounding box center [235, 166] width 270 height 24
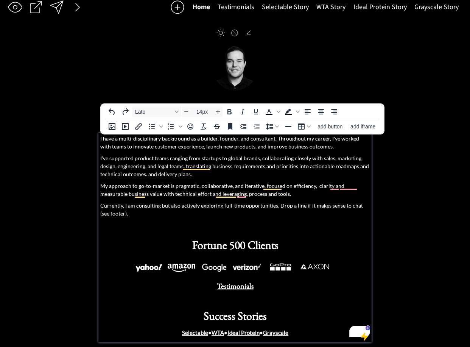
drag, startPoint x: 189, startPoint y: 175, endPoint x: 149, endPoint y: 175, distance: 39.8
click at [149, 175] on p "I've supported product teams ranging from startups to global brands, collaborat…" at bounding box center [235, 166] width 270 height 24
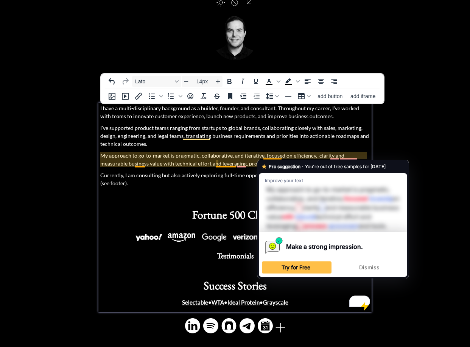
click at [207, 144] on p "I've supported product teams ranging from startups to global brands, collaborat…" at bounding box center [235, 136] width 270 height 24
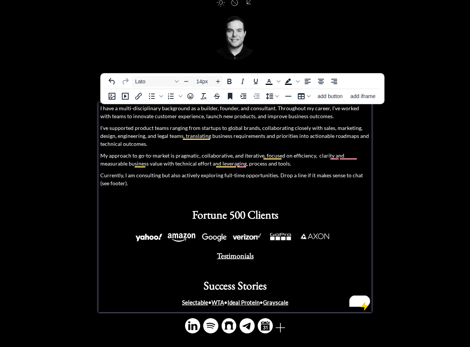
click at [292, 156] on p "My approach to go-to-market is pragmatic, collaborative, and iterative, focused…" at bounding box center [235, 159] width 270 height 16
drag, startPoint x: 289, startPoint y: 157, endPoint x: 311, endPoint y: 158, distance: 22.0
click at [289, 157] on p "My approach to go-to-market is pragmatic, collaborative, and iterative, focused…" at bounding box center [235, 159] width 270 height 16
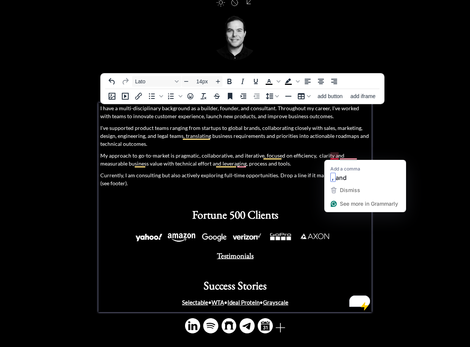
click at [335, 157] on p "My approach to go-to-market is pragmatic, collaborative, and iterative, focused…" at bounding box center [235, 159] width 270 height 16
click at [351, 156] on p "My approach to go-to-market is pragmatic, collaborative, and iterative, focused…" at bounding box center [235, 159] width 270 height 16
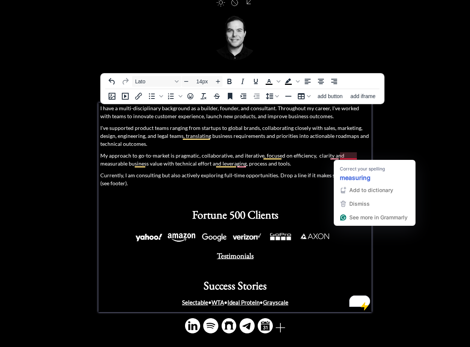
click at [350, 156] on p "My approach to go-to-market is pragmatic, collaborative, and iterative, focused…" at bounding box center [235, 159] width 270 height 16
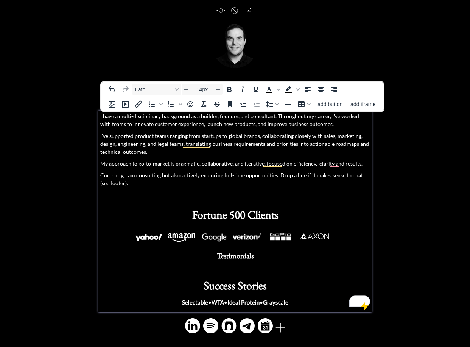
scroll to position [27, 0]
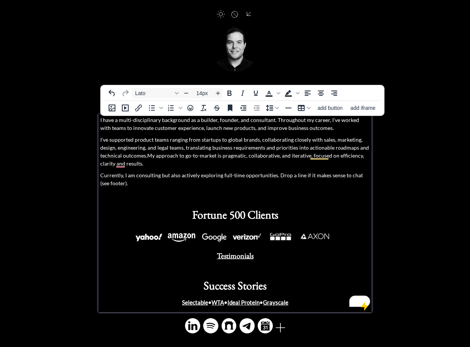
click at [143, 141] on p "I've supported product teams ranging from startups to global brands, collaborat…" at bounding box center [235, 152] width 270 height 32
click at [212, 141] on p "I've supported product teams ranging from startups to global brands, collaborat…" at bounding box center [235, 152] width 270 height 32
click at [181, 139] on p "I've supported product teams ranging from startups to global brands, collaborat…" at bounding box center [235, 152] width 270 height 32
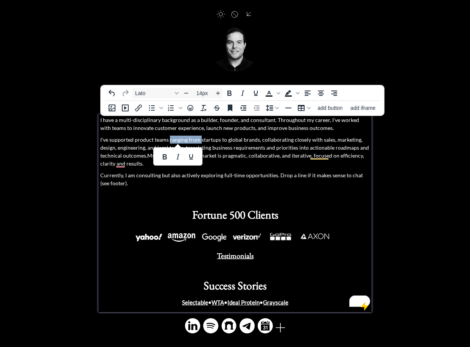
click at [198, 141] on p "I've supported product teams ranging from startups to global brands, collaborat…" at bounding box center [235, 152] width 270 height 32
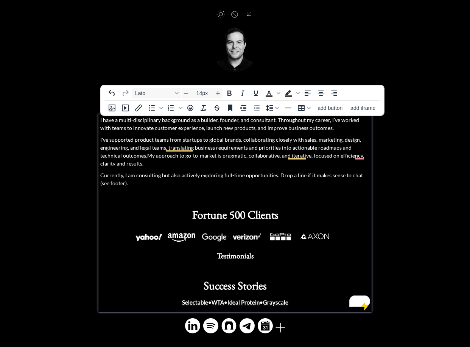
click at [339, 122] on p "I have a multi-disciplinary background as a builder, founder, and consultant. T…" at bounding box center [235, 124] width 270 height 16
click at [356, 119] on p "I have a multi-disciplinary background as a builder, founder, and consultant. T…" at bounding box center [235, 124] width 270 height 16
click at [168, 130] on p "I have a multi-disciplinary background as a builder, founder, and consultant. T…" at bounding box center [235, 124] width 270 height 16
click at [170, 129] on p "I have a multi-disciplinary background as a builder, founder, and consultant. T…" at bounding box center [235, 124] width 270 height 16
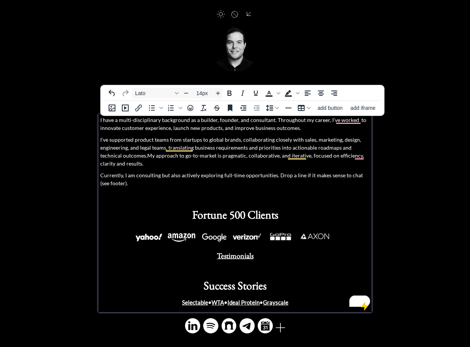
click at [216, 128] on p "I have a multi-disciplinary background as a builder, founder, and consultant. T…" at bounding box center [235, 124] width 270 height 16
click at [224, 128] on p "I have a multi-disciplinary background as a builder, founder, and consultant. T…" at bounding box center [235, 124] width 270 height 16
click at [223, 128] on p "I have a multi-disciplinary background as a builder, founder, and consultant. T…" at bounding box center [235, 124] width 270 height 16
click at [257, 127] on p "I have a multi-disciplinary background as a builder, founder, and consultant. T…" at bounding box center [235, 124] width 270 height 16
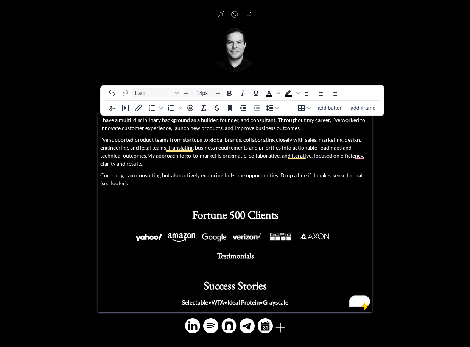
click at [364, 120] on p "I have a multi-disciplinary background as a builder, founder, and consultant. T…" at bounding box center [235, 124] width 270 height 16
click at [212, 130] on p "I have a multi-disciplinary background as a builder, founder, and consultant. T…" at bounding box center [235, 124] width 270 height 16
drag, startPoint x: 309, startPoint y: 132, endPoint x: 279, endPoint y: 130, distance: 29.6
click at [308, 132] on div "I have a multi-disciplinary background as a builder, founder, and consultant. T…" at bounding box center [235, 211] width 270 height 191
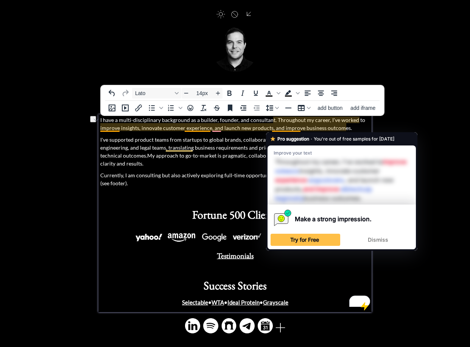
drag, startPoint x: 270, startPoint y: 129, endPoint x: 364, endPoint y: 131, distance: 94.3
click at [365, 131] on p "I have a multi-disciplinary background as a builder, founder, and consultant. T…" at bounding box center [235, 124] width 270 height 16
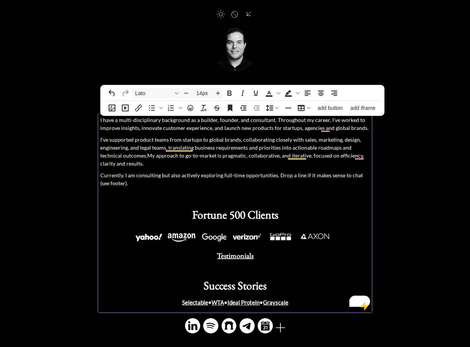
click at [244, 143] on p "I've supported product teams from startups to global brands, collaborating clos…" at bounding box center [235, 152] width 270 height 32
drag, startPoint x: 241, startPoint y: 140, endPoint x: 62, endPoint y: 137, distance: 178.4
click at [62, 137] on div "saving... Home Testimonials Selectable Story WTA Story Ideal Protein Story Gray…" at bounding box center [235, 159] width 470 height 373
click at [223, 154] on p "I've supported product teams from startups to global brands, collaborating clos…" at bounding box center [235, 152] width 270 height 32
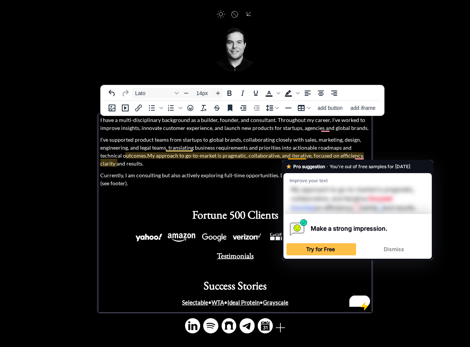
drag, startPoint x: 299, startPoint y: 156, endPoint x: 295, endPoint y: 158, distance: 4.0
click at [299, 157] on p "I've supported product teams from startups to global brands, collaborating clos…" at bounding box center [235, 152] width 270 height 32
click at [290, 158] on p "I've supported product teams from startups to global brands, collaborating clos…" at bounding box center [235, 152] width 270 height 32
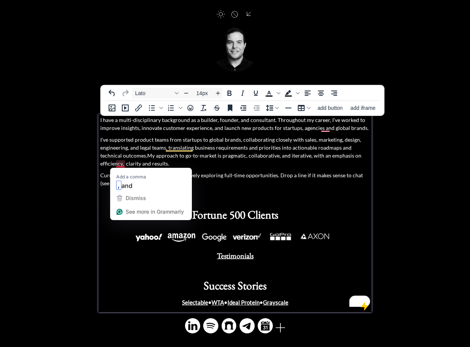
click at [167, 162] on p "I've supported product teams from startups to global brands, collaborating clos…" at bounding box center [235, 152] width 270 height 32
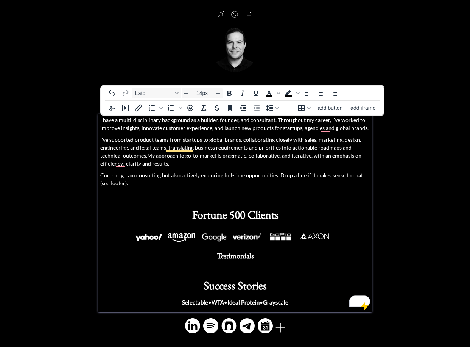
click at [368, 156] on p "I've supported product teams from startups to global brands, collaborating clos…" at bounding box center [235, 152] width 270 height 32
drag, startPoint x: 339, startPoint y: 156, endPoint x: 335, endPoint y: 157, distance: 4.2
click at [340, 156] on p "I've supported product teams from startups to global brands, collaborating clos…" at bounding box center [235, 152] width 270 height 32
click at [333, 156] on p "I've supported product teams from startups to global brands, collaborating clos…" at bounding box center [235, 152] width 270 height 32
click at [338, 156] on p "I've supported product teams from startups to global brands, collaborating clos…" at bounding box center [235, 152] width 270 height 32
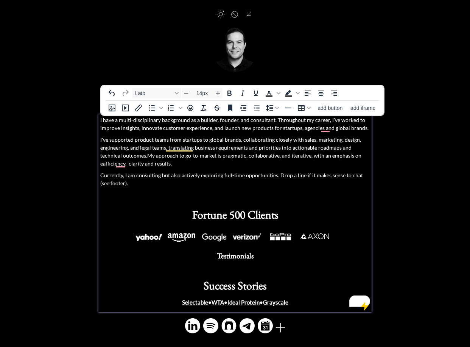
click at [337, 156] on p "I've supported product teams from startups to global brands, collaborating clos…" at bounding box center [235, 152] width 270 height 32
click at [363, 155] on p "I've supported product teams from startups to global brands, collaborating clos…" at bounding box center [235, 152] width 270 height 32
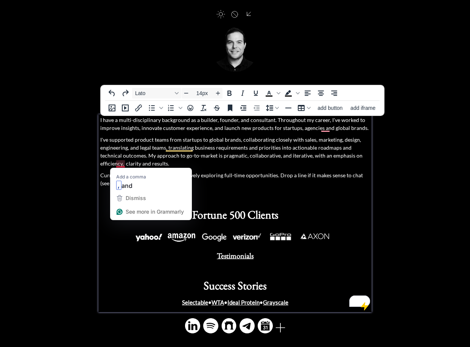
click at [127, 165] on p "I've supported product teams from startups to global brands, collaborating clos…" at bounding box center [235, 152] width 270 height 32
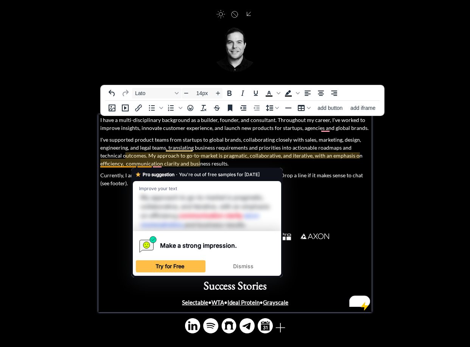
click at [125, 165] on p "I've supported product teams from startups to global brands, collaborating clos…" at bounding box center [235, 152] width 270 height 32
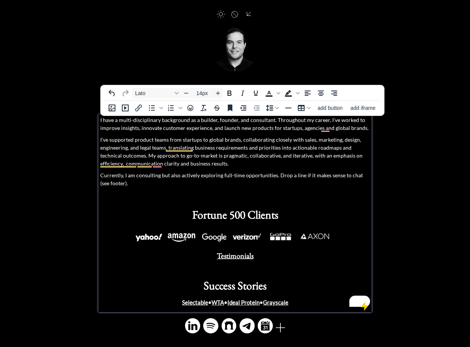
drag, startPoint x: 167, startPoint y: 127, endPoint x: 173, endPoint y: 128, distance: 6.5
click at [167, 127] on p "I have a multi-disciplinary background as a builder, founder, and consultant. T…" at bounding box center [235, 124] width 270 height 16
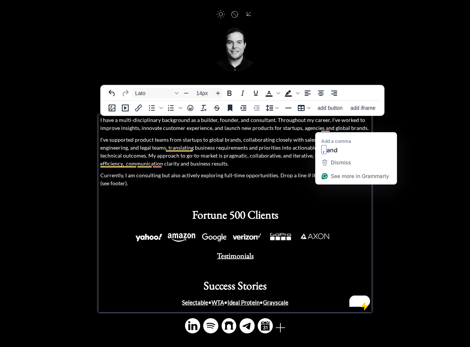
click at [341, 122] on p "I have a multi-disciplinary background as a builder, founder, and consultant. T…" at bounding box center [235, 124] width 270 height 16
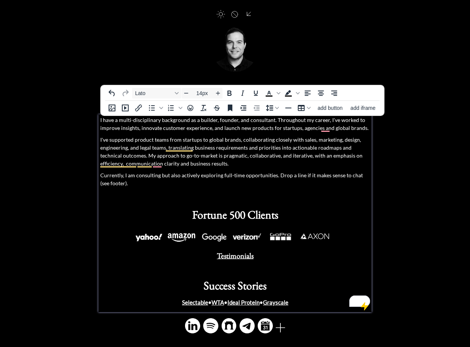
click at [340, 120] on p "I have a multi-disciplinary background as a builder, founder, and consultant. T…" at bounding box center [235, 124] width 270 height 16
click at [222, 119] on p "I have a multi-disciplinary background as a builder, founder, and consultant. T…" at bounding box center [235, 124] width 270 height 16
click at [209, 128] on p "I have a multi-disciplinary background as a builder, founder, and consultant. T…" at bounding box center [235, 124] width 270 height 16
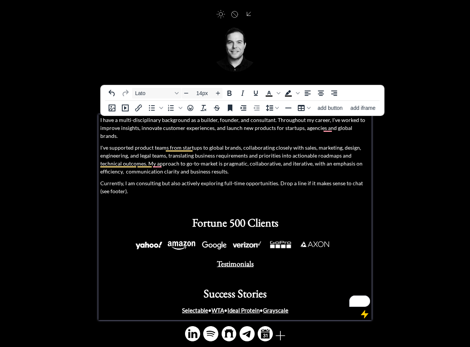
click at [110, 144] on p "I've supported product teams from startups to global brands, collaborating clos…" at bounding box center [235, 160] width 270 height 32
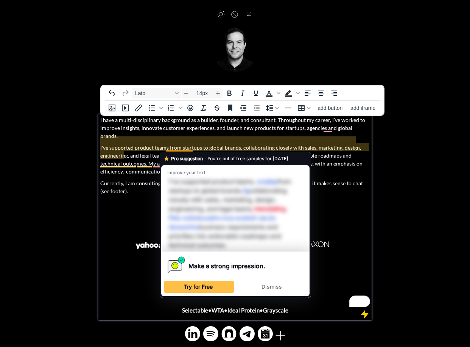
click at [153, 144] on p "I've supported product teams from startups to global brands, collaborating clos…" at bounding box center [235, 160] width 270 height 32
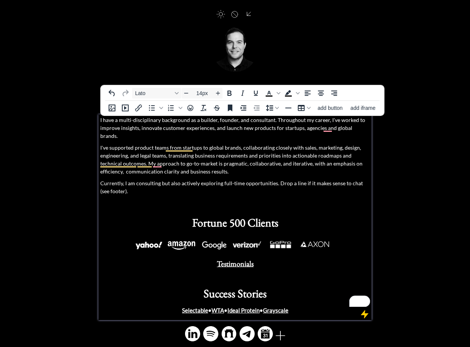
click at [247, 144] on p "I've supported product teams from startups to global brands, collaborating clos…" at bounding box center [235, 160] width 270 height 32
click at [275, 144] on p "I've supported product teams from startups to global brands, collaborating clos…" at bounding box center [235, 160] width 270 height 32
click at [130, 150] on p "I've supported product teams from startups to global brands, collaborating with…" at bounding box center [235, 160] width 270 height 32
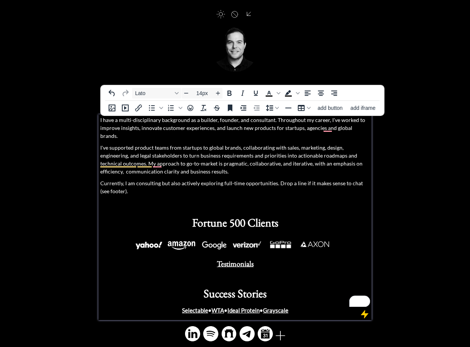
click at [124, 148] on p "I've supported product teams from startups to global brands, collaborating with…" at bounding box center [235, 160] width 270 height 32
click at [215, 160] on p "I've supported product teams from startups to global brands, collaborating with…" at bounding box center [235, 160] width 270 height 32
click at [222, 164] on p "I've supported product teams from startups to global brands, collaborating with…" at bounding box center [235, 160] width 270 height 32
click at [103, 158] on p "I've supported product teams from startups to global brands, collaborating with…" at bounding box center [235, 160] width 270 height 32
drag, startPoint x: 236, startPoint y: 156, endPoint x: 276, endPoint y: 162, distance: 40.3
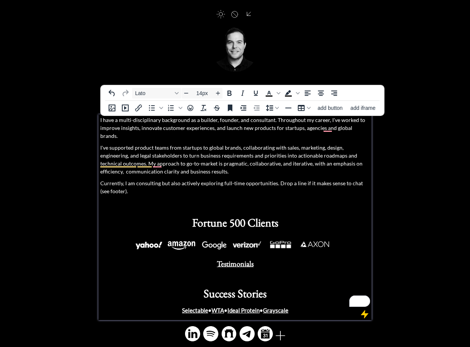
click at [236, 156] on p "I've supported product teams from startups to global brands, collaborating with…" at bounding box center [235, 160] width 270 height 32
click at [259, 164] on p "I've supported product teams from startups to global brands, collaborating with…" at bounding box center [235, 160] width 270 height 32
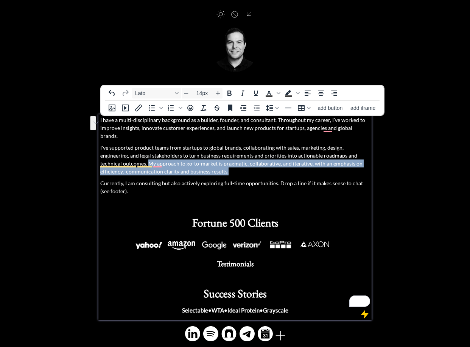
drag, startPoint x: 178, startPoint y: 160, endPoint x: 91, endPoint y: 156, distance: 86.8
click at [91, 156] on div "saving... Home Testimonials Selectable Story WTA Story Ideal Protein Story Gray…" at bounding box center [235, 163] width 470 height 381
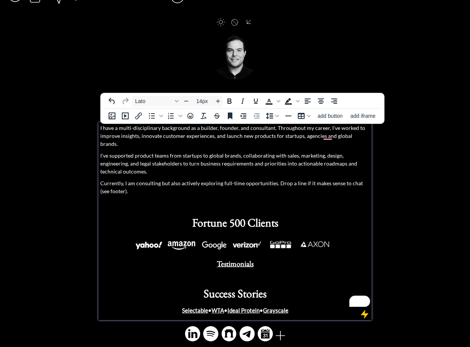
click at [334, 156] on p "I've supported product teams from startups to global brands, collaborating with…" at bounding box center [235, 163] width 270 height 24
drag, startPoint x: 334, startPoint y: 156, endPoint x: 360, endPoint y: 163, distance: 26.6
click at [334, 156] on p "I've supported product teams from startups to global brands, collaborating with…" at bounding box center [235, 163] width 270 height 24
click at [145, 155] on p "I've supported product teams from startups to global brands, collaborating with…" at bounding box center [235, 163] width 270 height 24
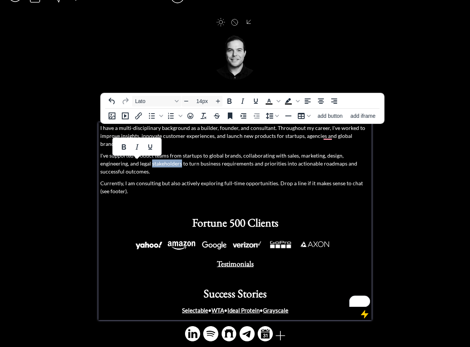
scroll to position [11, 0]
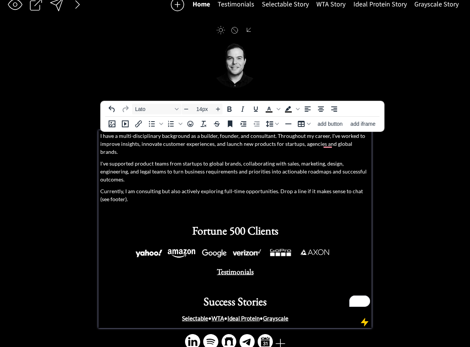
click at [340, 136] on p "I have a multi-disciplinary background as a builder, founder, and consultant. T…" at bounding box center [235, 144] width 270 height 24
click at [365, 138] on p "I have a multi-disciplinary background as a builder, founder, and consultant. T…" at bounding box center [235, 144] width 270 height 24
drag, startPoint x: 336, startPoint y: 136, endPoint x: 347, endPoint y: 140, distance: 12.1
click at [336, 136] on p "I have a multi-disciplinary background as a builder, founder, and consultant. T…" at bounding box center [235, 144] width 270 height 24
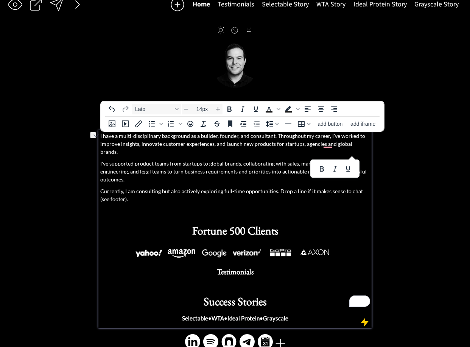
drag, startPoint x: 350, startPoint y: 138, endPoint x: 343, endPoint y: 138, distance: 6.8
click at [289, 136] on p "I have a multi-disciplinary background as a builder, founder, and consultant. T…" at bounding box center [235, 144] width 270 height 24
click at [336, 137] on p "I have a multi-disciplinary background as a builder, founder, and consultant. T…" at bounding box center [235, 144] width 270 height 24
drag, startPoint x: 353, startPoint y: 138, endPoint x: 367, endPoint y: 139, distance: 14.4
click at [368, 139] on p "I have a multi-disciplinary background as a builder, founder, and consultant. T…" at bounding box center [235, 144] width 270 height 24
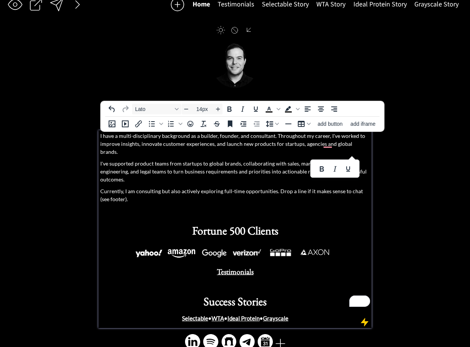
click at [299, 139] on p "I have a multi-disciplinary background as a builder, founder, and consultant. T…" at bounding box center [235, 144] width 270 height 24
click at [359, 138] on p "I have a multi-disciplinary background as a builder, founder, and consultant. T…" at bounding box center [235, 144] width 270 height 24
click at [356, 138] on p "I have a multi-disciplinary background as a builder, founder, and consultant. T…" at bounding box center [235, 144] width 270 height 24
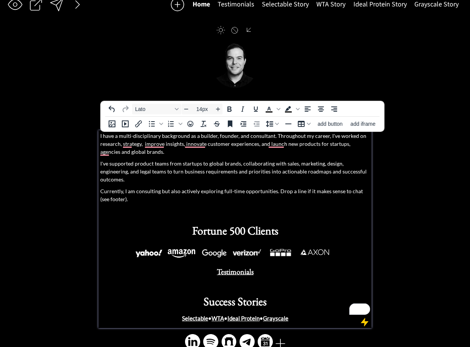
click at [291, 140] on p "I have a multi-disciplinary background as a builder, founder, and consultant. T…" at bounding box center [235, 144] width 270 height 24
click at [278, 139] on p "I have a multi-disciplinary background as a builder, founder, and consultant. T…" at bounding box center [235, 144] width 270 height 24
click at [274, 137] on p "I have a multi-disciplinary background as a builder, founder, and consultant. T…" at bounding box center [235, 144] width 270 height 24
click at [331, 137] on p "I have a multi-disciplinary background as a builder, founder, and consultant. T…" at bounding box center [235, 144] width 270 height 24
click at [275, 137] on p "I have a multi-disciplinary background as a builder, founder, and consultant. T…" at bounding box center [235, 144] width 270 height 24
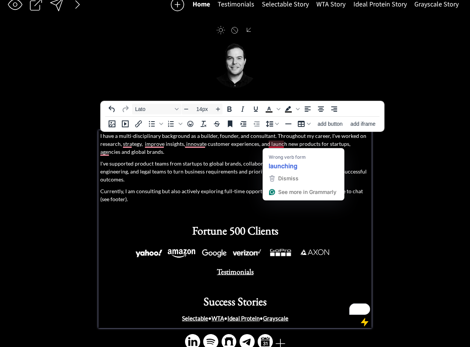
click at [269, 146] on p "I have a multi-disciplinary background as a builder, founder, and consultant. T…" at bounding box center [235, 144] width 270 height 24
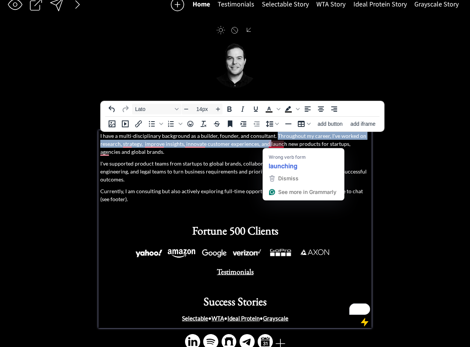
click at [275, 137] on p "I have a multi-disciplinary background as a builder, founder, and consultant. T…" at bounding box center [235, 144] width 270 height 24
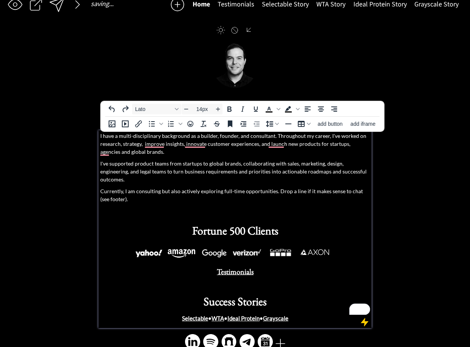
click at [307, 142] on p "I have a multi-disciplinary background as a builder, founder, and consultant. T…" at bounding box center [235, 144] width 270 height 24
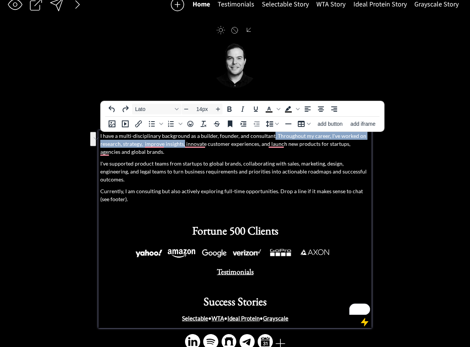
drag, startPoint x: 271, startPoint y: 137, endPoint x: 184, endPoint y: 145, distance: 86.8
click at [184, 145] on p "I have a multi-disciplinary background as a builder, founder, and consultant. T…" at bounding box center [235, 144] width 270 height 24
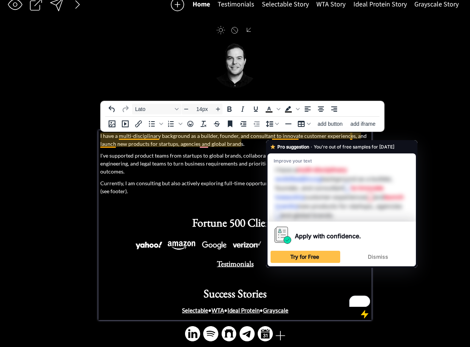
drag, startPoint x: 301, startPoint y: 137, endPoint x: 309, endPoint y: 137, distance: 8.0
click at [303, 137] on p "I have a multi-disciplinary background as a builder, founder, and consultant to…" at bounding box center [235, 140] width 270 height 16
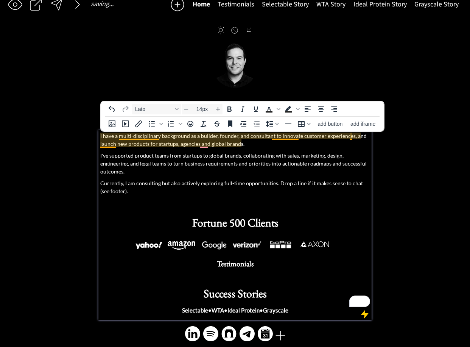
drag, startPoint x: 351, startPoint y: 136, endPoint x: 354, endPoint y: 139, distance: 4.3
click at [351, 137] on p "I have a multi-disciplinary background as a builder, founder, and consultant to…" at bounding box center [235, 140] width 270 height 16
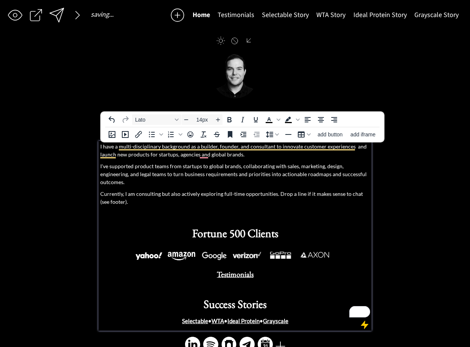
scroll to position [11, 0]
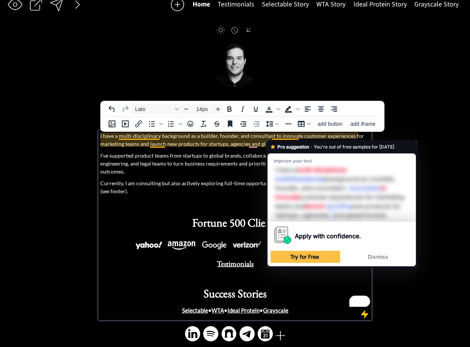
click at [287, 137] on p "I have a multi-disciplinary background as a builder, founder, and consultant to…" at bounding box center [235, 140] width 270 height 16
drag, startPoint x: 296, startPoint y: 137, endPoint x: 301, endPoint y: 137, distance: 4.5
click at [297, 137] on p "I have a multi-disciplinary background as a builder, founder, and consultant to…" at bounding box center [235, 140] width 270 height 16
click at [301, 137] on p "I have a multi-disciplinary background as a builder, founder, and consultant to…" at bounding box center [235, 140] width 270 height 16
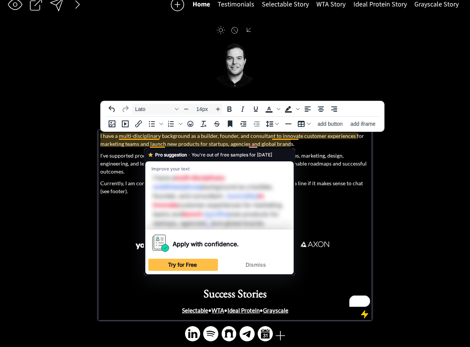
click at [161, 143] on p "I have a multi-disciplinary background as a builder, founder, and consultant to…" at bounding box center [235, 140] width 270 height 16
click at [149, 145] on p "I have a multi-disciplinary background as a builder, founder, and consultant to…" at bounding box center [235, 140] width 270 height 16
click at [150, 145] on p "I have a multi-disciplinary background as a builder, founder, and consultant to…" at bounding box center [235, 140] width 270 height 16
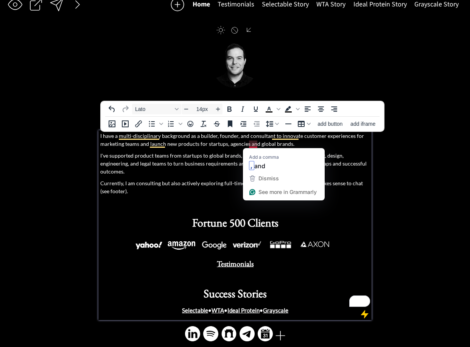
click at [293, 140] on p "I have a multi-disciplinary background as a builder, founder, and consultant to…" at bounding box center [235, 140] width 270 height 16
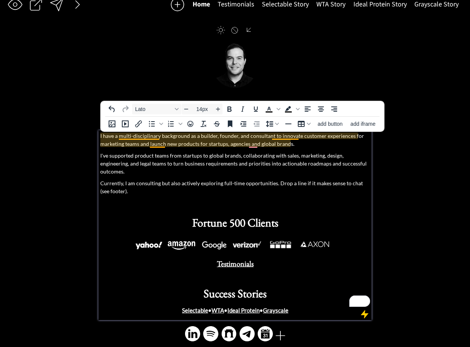
click at [292, 138] on p "I have a multi-disciplinary background as a builder, founder, and consultant to…" at bounding box center [235, 140] width 270 height 16
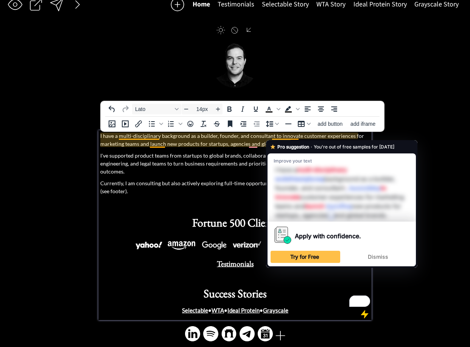
click at [292, 138] on p "I have a multi-disciplinary background as a builder, founder, and consultant to…" at bounding box center [235, 140] width 270 height 16
click at [165, 153] on p "I've supported product teams from startups to global brands, collaborating with…" at bounding box center [235, 163] width 270 height 24
click at [274, 136] on p "I have a multi-disciplinary background as a builder, founder, and consultant to…" at bounding box center [235, 140] width 270 height 16
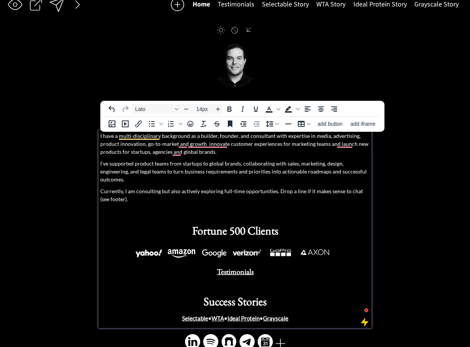
click at [284, 137] on p "I have a multi-disciplinary background as a builder, founder, and consultant wi…" at bounding box center [235, 144] width 270 height 24
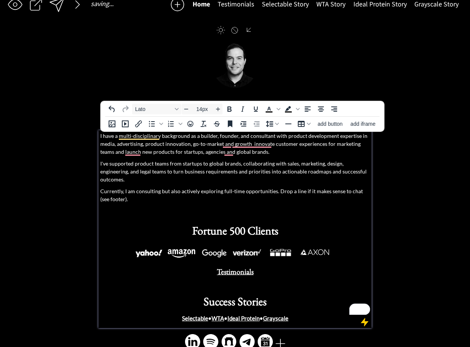
click at [213, 138] on p "I have a multi-disciplinary background as a builder, founder, and consultant wi…" at bounding box center [235, 144] width 270 height 24
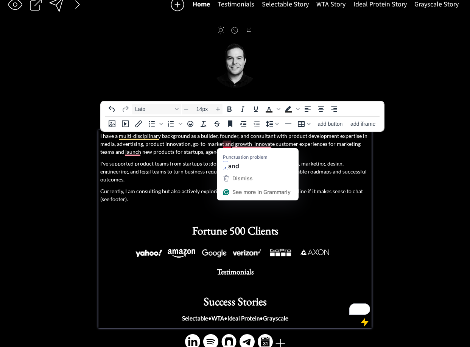
click at [224, 144] on p "I have a multi-disciplinary background as a builder, founder, and consultant wi…" at bounding box center [235, 144] width 270 height 24
drag, startPoint x: 199, startPoint y: 144, endPoint x: 192, endPoint y: 145, distance: 7.0
click at [199, 145] on p "I have a multi-disciplinary background as a builder, founder, and consultant wi…" at bounding box center [235, 144] width 270 height 24
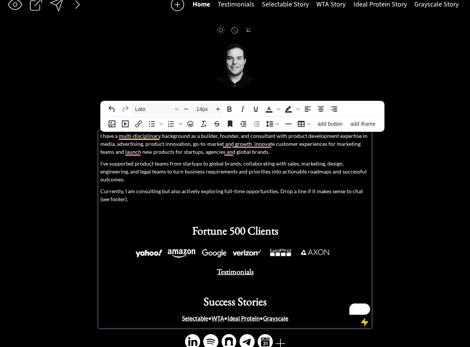
click at [192, 145] on p "I have a multi-disciplinary background as a builder, founder, and consultant wi…" at bounding box center [235, 144] width 270 height 24
click at [233, 144] on p "I have a multi-disciplinary background as a builder, founder, and consultant wi…" at bounding box center [235, 144] width 270 height 24
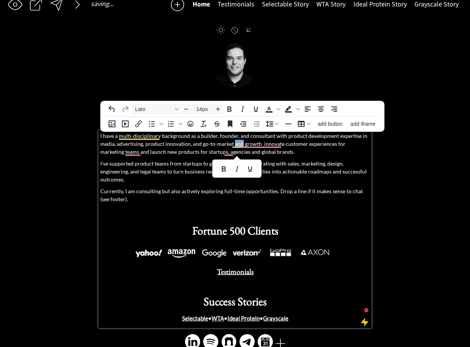
click at [233, 144] on p "I have a multi-disciplinary background as a builder, founder, and consultant wi…" at bounding box center [235, 144] width 270 height 24
click at [237, 159] on div at bounding box center [236, 168] width 49 height 18
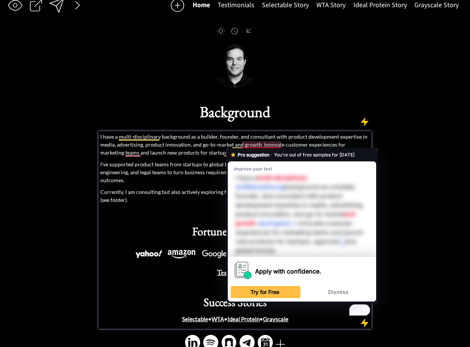
click at [234, 133] on p "I have a multi-disciplinary background as a builder, founder, and consultant wi…" at bounding box center [235, 145] width 270 height 24
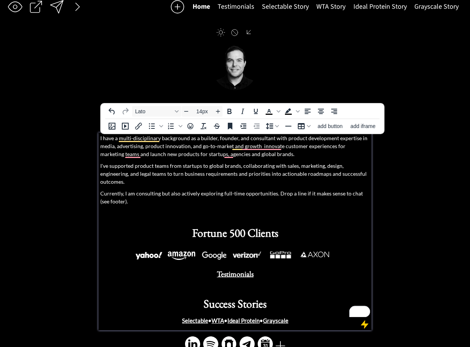
click at [186, 149] on p "I have a multi-disciplinary background as a builder, founder, and consultant wi…" at bounding box center [235, 146] width 270 height 24
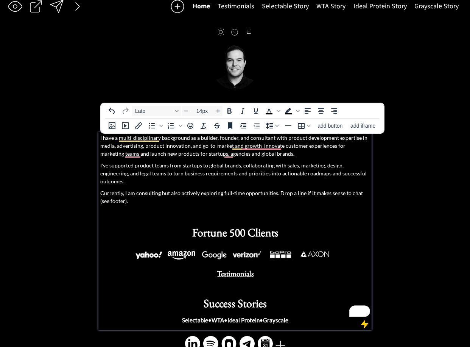
scroll to position [9, 0]
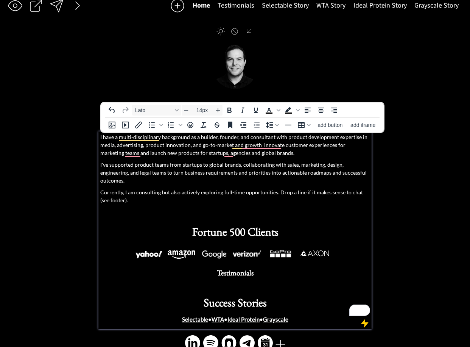
click at [351, 138] on p "I have a multi-disciplinary background as a builder, founder, and consultant wi…" at bounding box center [235, 145] width 270 height 24
click at [158, 147] on p "I have a multi-disciplinary background as a builder, founder, and consultant wi…" at bounding box center [235, 145] width 270 height 24
click at [250, 141] on p "I have a multi-disciplinary background as a builder, founder, and consultant wi…" at bounding box center [235, 145] width 270 height 24
click at [362, 137] on p "I have a multi-disciplinary background as a builder, founder, and consultant wi…" at bounding box center [235, 145] width 270 height 24
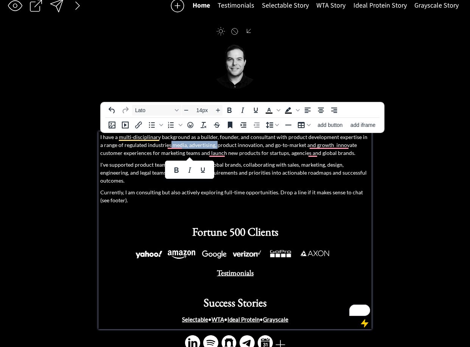
click at [212, 145] on p "I have a multi-disciplinary background as a builder, founder, and consultant wi…" at bounding box center [235, 145] width 270 height 24
click at [327, 145] on p "I have a multi-disciplinary background as a builder, founder, and consultant wi…" at bounding box center [235, 145] width 270 height 24
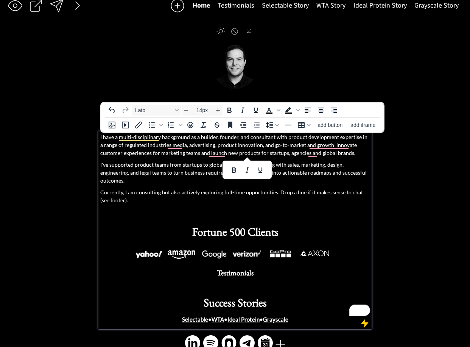
click at [311, 140] on p "I have a multi-disciplinary background as a builder, founder, and consultant wi…" at bounding box center [235, 145] width 270 height 24
click at [256, 141] on p "I have a multi-disciplinary background as a builder, founder, and consultant wi…" at bounding box center [235, 145] width 270 height 24
click at [357, 140] on p "I have a multi-disciplinary background as a builder, founder, and consultant wi…" at bounding box center [235, 145] width 270 height 24
click at [368, 139] on p "I have a multi-disciplinary background as a builder, founder, and consultant wi…" at bounding box center [235, 145] width 270 height 24
click at [284, 139] on p "I have a multi-disciplinary background as a builder, founder, and consultant wi…" at bounding box center [235, 145] width 270 height 24
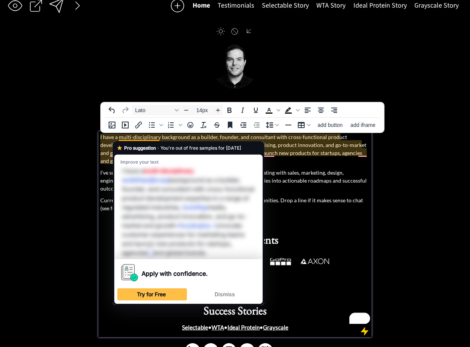
click at [233, 142] on div "Pro suggestion · You're out of free samples for today Improve your text I have …" at bounding box center [188, 223] width 151 height 164
click at [234, 139] on p "I have a multi-disciplinary background as a builder, founder, and consultant wi…" at bounding box center [235, 149] width 270 height 32
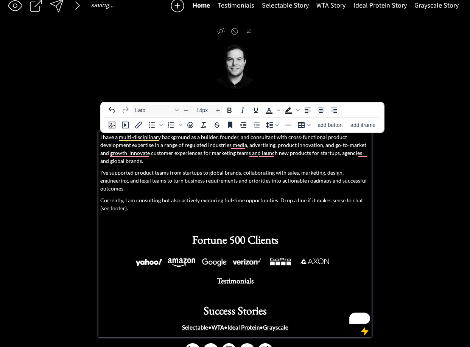
click at [315, 147] on p "I have a multi-disciplinary background as a builder, founder, and consultant wi…" at bounding box center [235, 149] width 270 height 32
drag, startPoint x: 160, startPoint y: 146, endPoint x: 245, endPoint y: 148, distance: 85.6
click at [248, 148] on p "I have a multi-disciplinary background as a builder, founder, and consultant wi…" at bounding box center [235, 149] width 270 height 32
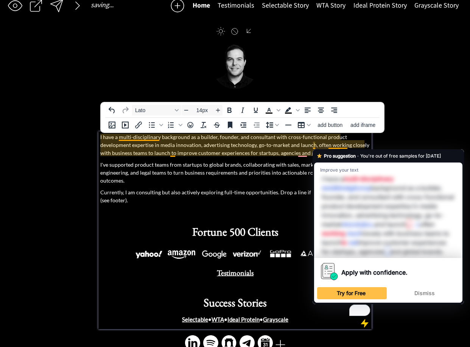
click at [331, 145] on p "I have a multi-disciplinary background as a builder, founder, and consultant wi…" at bounding box center [235, 145] width 270 height 24
click at [228, 140] on p "I have a multi-disciplinary background as a builder, founder, and consultant wi…" at bounding box center [235, 145] width 270 height 24
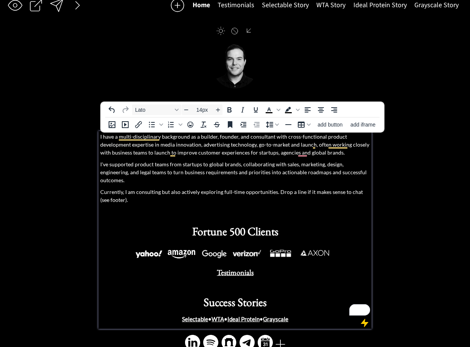
click at [341, 139] on p "I have a multi-disciplinary background as a builder, founder, and consultant wi…" at bounding box center [235, 145] width 270 height 24
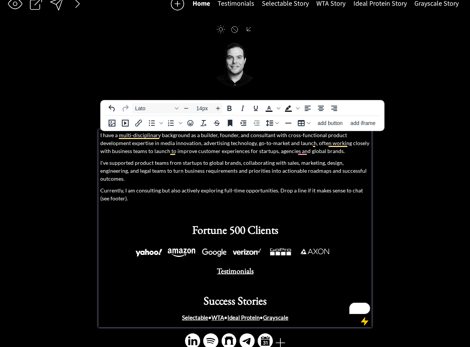
scroll to position [12, 0]
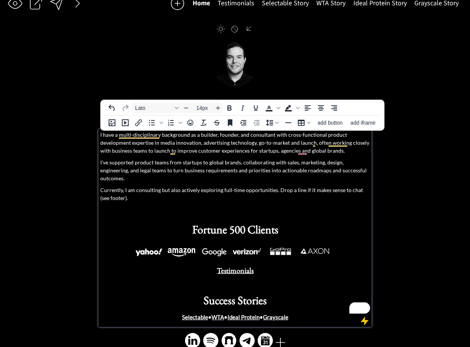
click at [190, 139] on p "I have a multi-disciplinary background as a builder, founder, and consultant wi…" at bounding box center [235, 143] width 270 height 24
click at [189, 142] on p "I have a multi-disciplinary background as a builder, founder, and consultant wi…" at bounding box center [235, 143] width 270 height 24
click at [263, 145] on p "I have a multi-disciplinary background as a builder, founder, and consultant wi…" at bounding box center [235, 143] width 270 height 24
click at [157, 141] on p "I have a multi-disciplinary background as a builder, founder, and consultant wi…" at bounding box center [235, 143] width 270 height 24
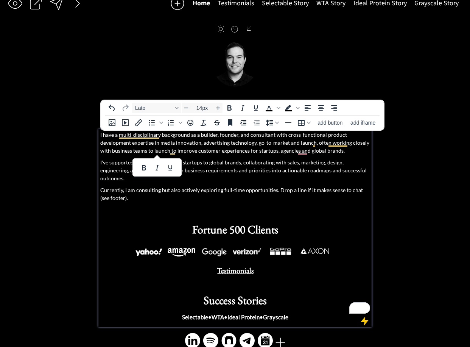
click at [157, 141] on p "I have a multi-disciplinary background as a builder, founder, and consultant wi…" at bounding box center [235, 143] width 270 height 24
click at [158, 142] on p "I have a multi-disciplinary background as a builder, founder, and consultant wi…" at bounding box center [235, 143] width 270 height 24
click at [162, 143] on p "I have a multi-disciplinary background as a builder, founder, and consultant wi…" at bounding box center [235, 143] width 270 height 24
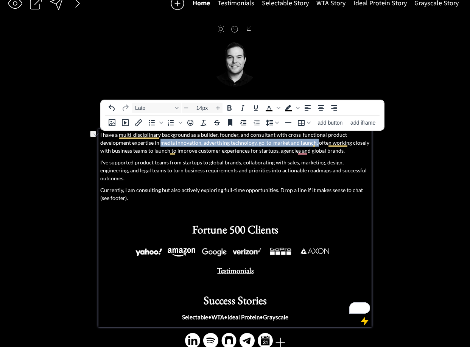
drag, startPoint x: 317, startPoint y: 143, endPoint x: 160, endPoint y: 143, distance: 156.8
click at [160, 143] on p "I have a multi-disciplinary background as a builder, founder, and consultant wi…" at bounding box center [235, 143] width 270 height 24
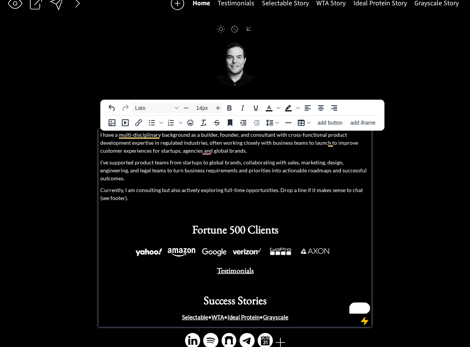
click at [307, 143] on p "I have a multi-disciplinary background as a builder, founder, and consultant wi…" at bounding box center [235, 143] width 270 height 24
click at [306, 144] on p "I have a multi-disciplinary background as a builder, founder, and consultant wi…" at bounding box center [235, 143] width 270 height 24
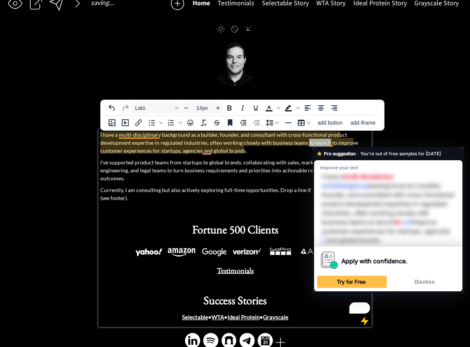
click at [327, 144] on p "I have a multi-disciplinary background as a builder, founder, and consultant wi…" at bounding box center [235, 143] width 270 height 24
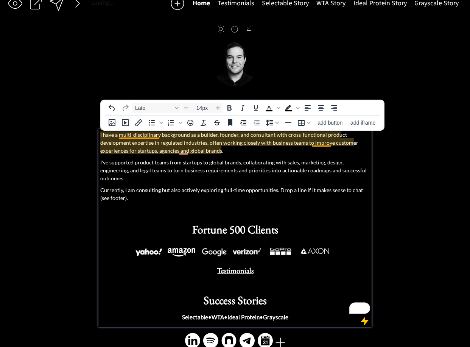
click at [334, 143] on p "I have a multi-disciplinary background as a builder, founder, and consultant wi…" at bounding box center [235, 143] width 270 height 24
click at [331, 144] on p "I have a multi-disciplinary background as a builder, founder, and consultant wi…" at bounding box center [235, 143] width 270 height 24
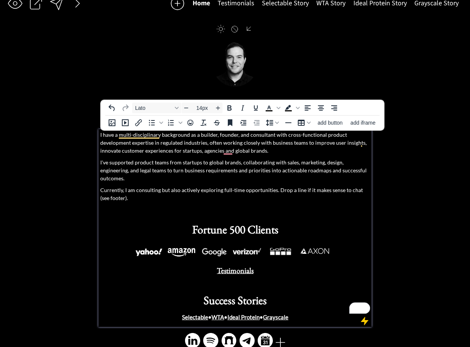
drag, startPoint x: 171, startPoint y: 150, endPoint x: 176, endPoint y: 160, distance: 10.8
click at [172, 152] on p "I have a multi-disciplinary background as a builder, founder, and consultant wi…" at bounding box center [235, 143] width 270 height 24
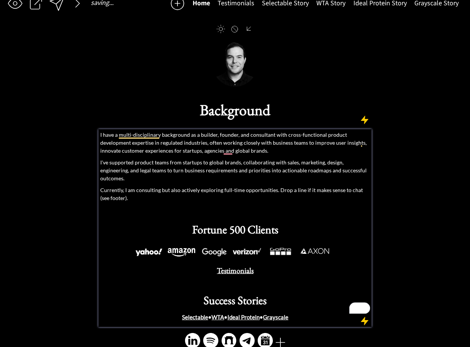
click at [173, 153] on p "I have a multi-disciplinary background as a builder, founder, and consultant wi…" at bounding box center [235, 143] width 270 height 24
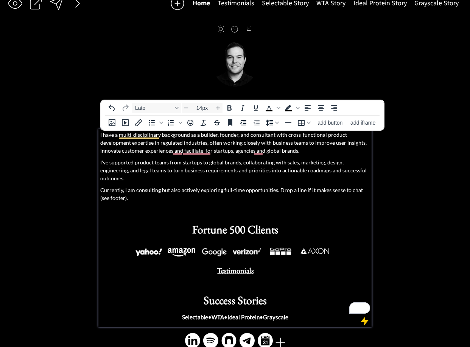
click at [324, 146] on p "I have a multi-disciplinary background as a builder, founder, and consultant wi…" at bounding box center [235, 143] width 270 height 24
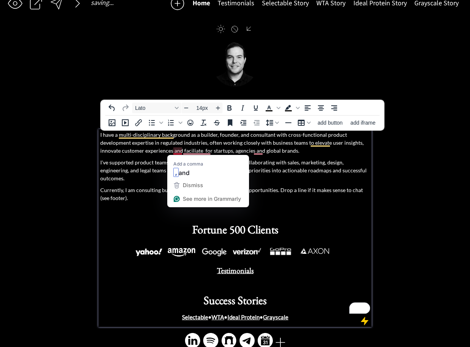
click at [182, 150] on p "I have a multi-disciplinary background as a builder, founder, and consultant wi…" at bounding box center [235, 143] width 270 height 24
click at [184, 150] on p "I have a multi-disciplinary background as a builder, founder, and consultant wi…" at bounding box center [235, 143] width 270 height 24
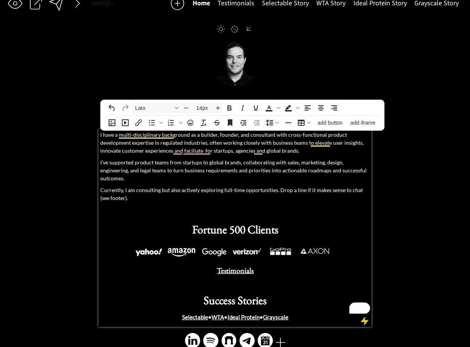
click at [316, 151] on p "I have a multi-disciplinary background as a builder, founder, and consultant wi…" at bounding box center [235, 143] width 270 height 24
click at [187, 152] on p "I have a multi-disciplinary background as a builder, founder, and consultant wi…" at bounding box center [235, 143] width 270 height 24
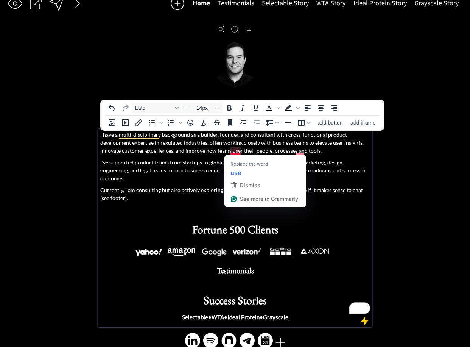
click at [235, 154] on p "I have a multi-disciplinary background as a builder, founder, and consultant wi…" at bounding box center [235, 143] width 270 height 24
click at [234, 154] on p "I have a multi-disciplinary background as a builder, founder, and consultant wi…" at bounding box center [235, 143] width 270 height 24
click at [234, 154] on body "saving... Home Testimonials Selectable Story WTA Story Ideal Protein Story Gray…" at bounding box center [235, 161] width 470 height 347
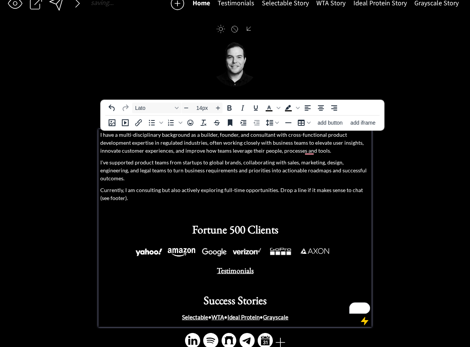
drag, startPoint x: 304, startPoint y: 150, endPoint x: 302, endPoint y: 158, distance: 8.1
click at [303, 151] on p "I have a multi-disciplinary background as a builder, founder, and consultant wi…" at bounding box center [235, 143] width 270 height 24
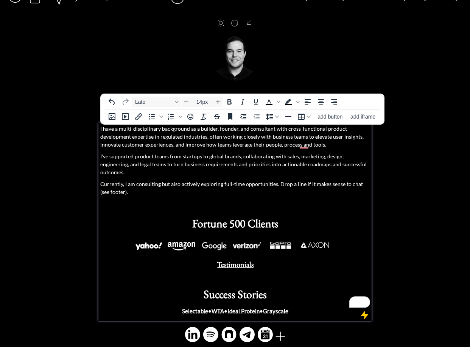
drag, startPoint x: 232, startPoint y: 169, endPoint x: 229, endPoint y: 164, distance: 5.5
click at [232, 164] on p "I've supported product teams from startups to global brands, collaborating with…" at bounding box center [235, 164] width 270 height 24
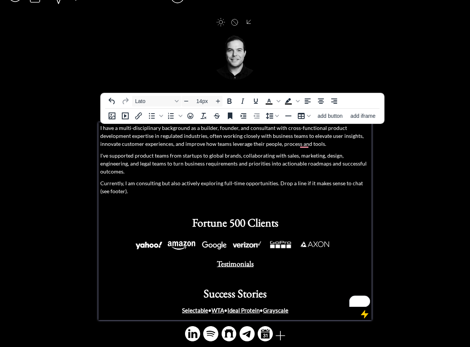
click at [229, 156] on p "I've supported product teams from startups to global brands, collaborating with…" at bounding box center [235, 163] width 270 height 24
click at [138, 163] on p "I've supported product teams from startups to global brands, collaborating with…" at bounding box center [235, 163] width 270 height 24
click at [250, 161] on p "I've supported product teams from startups to global brands, collaborating with…" at bounding box center [235, 163] width 270 height 24
click at [266, 157] on p "I've supported product teams from startups to global brands, collaborating with…" at bounding box center [235, 163] width 270 height 24
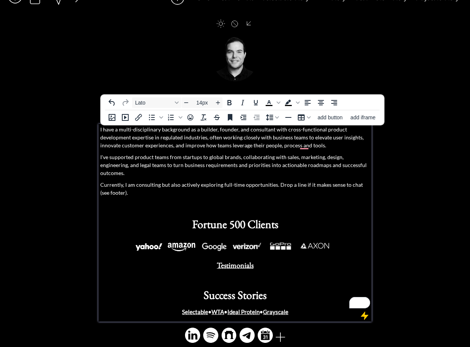
click at [330, 161] on p "I've supported product teams from startups to global brands, collaborating with…" at bounding box center [235, 165] width 270 height 24
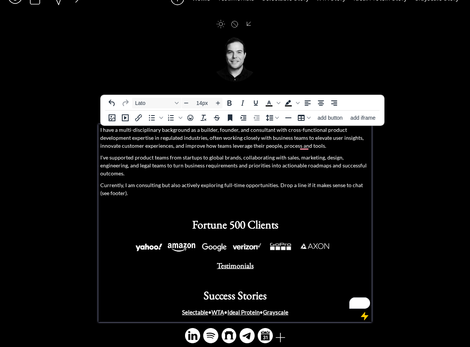
click at [209, 181] on p "Currently, I am consulting but also actively exploring full-time opportunities.…" at bounding box center [235, 189] width 270 height 16
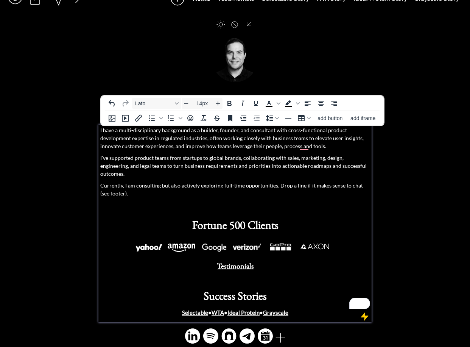
click at [194, 183] on p "Currently, I am consulting but also actively exploring full-time opportunities.…" at bounding box center [235, 189] width 270 height 16
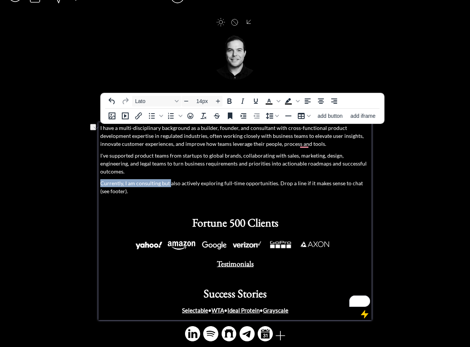
drag, startPoint x: 169, startPoint y: 175, endPoint x: 87, endPoint y: 176, distance: 81.0
click at [84, 176] on div "saving... Home Testimonials Selectable Story WTA Story Ideal Protein Story Gray…" at bounding box center [235, 167] width 470 height 373
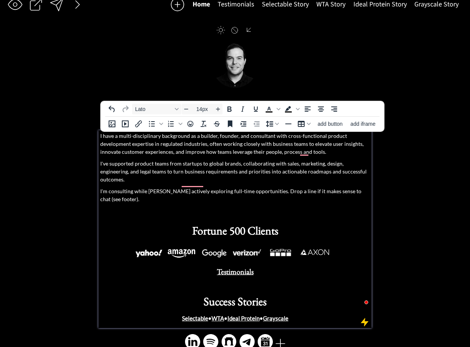
scroll to position [16, 0]
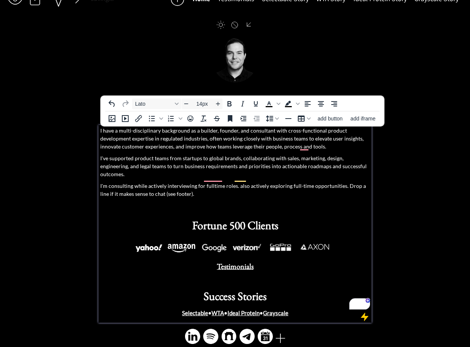
click at [342, 182] on p "I'm consulting while actively interviewing for fulltime roles. also actively ex…" at bounding box center [235, 190] width 270 height 16
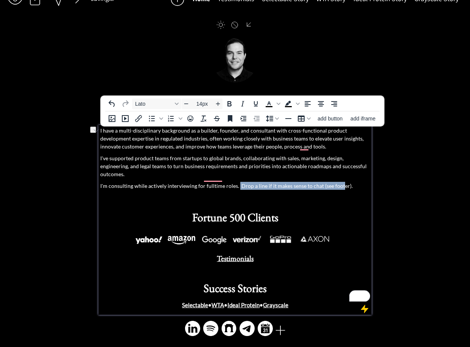
scroll to position [11, 0]
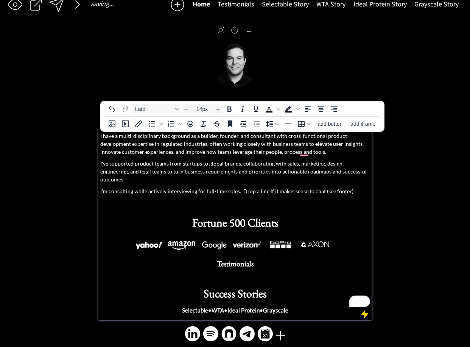
click at [240, 187] on p "I'm consulting while actively interviewing for full-time roles. Drop a line if …" at bounding box center [235, 191] width 270 height 8
drag, startPoint x: 322, startPoint y: 184, endPoint x: 252, endPoint y: 184, distance: 69.7
click at [252, 187] on p "I'm consulting while actively interviewing for full-time roles. Drop a line if …" at bounding box center [235, 191] width 270 height 8
click at [240, 187] on p "I'm consulting while actively interviewing for full-time roles. Drop a line if …" at bounding box center [235, 191] width 270 height 8
click at [350, 187] on p "I'm consulting while actively interviewing for full-time roles. Drop a line if …" at bounding box center [235, 191] width 270 height 8
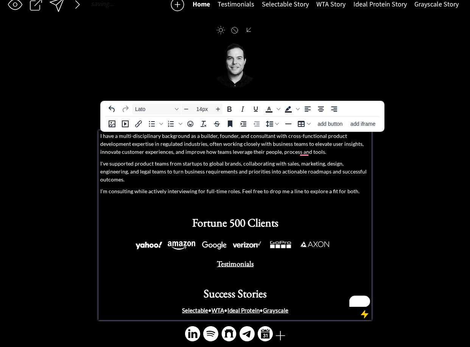
click at [322, 187] on p "I'm consulting while actively interviewing for full-time roles. Feel free to dr…" at bounding box center [235, 191] width 270 height 8
click at [354, 187] on p "I'm consulting while actively interviewing for full-time roles. Feel free to dr…" at bounding box center [235, 191] width 270 height 8
click at [307, 187] on p "I'm consulting while actively interviewing for full-time roles. Feel free to dr…" at bounding box center [235, 191] width 270 height 8
click at [306, 187] on p "I'm consulting while actively interviewing for full-time roles. Feel free to dr…" at bounding box center [235, 191] width 270 height 8
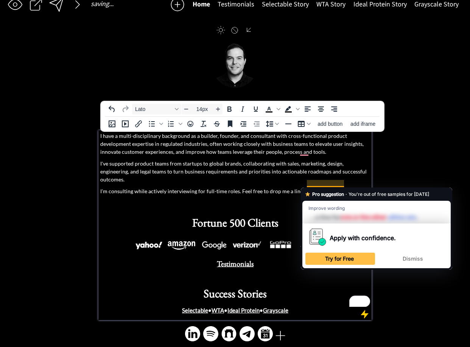
click at [323, 187] on p "I'm consulting while actively interviewing for full-time roles. Feel free to dr…" at bounding box center [235, 191] width 270 height 8
click at [186, 173] on p "I've supported product teams from startups to global brands, collaborating with…" at bounding box center [235, 171] width 270 height 24
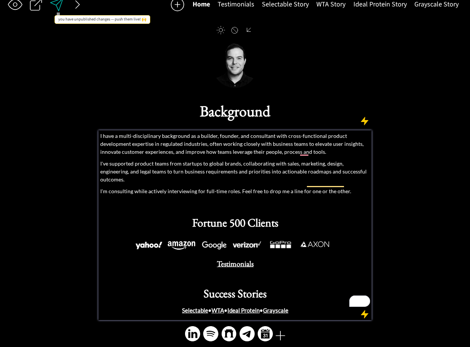
click at [60, 6] on div at bounding box center [56, 4] width 15 height 15
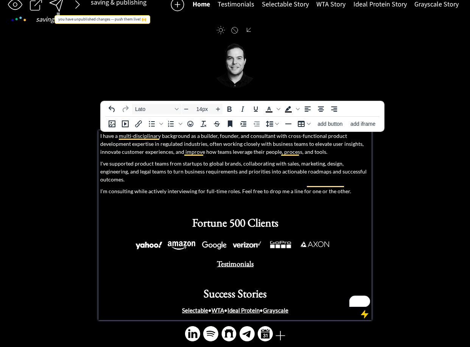
click at [56, 4] on div at bounding box center [56, 4] width 17 height 17
click at [205, 141] on p "I have a multi-disciplinary background as a builder, founder, and consultant wi…" at bounding box center [235, 144] width 270 height 24
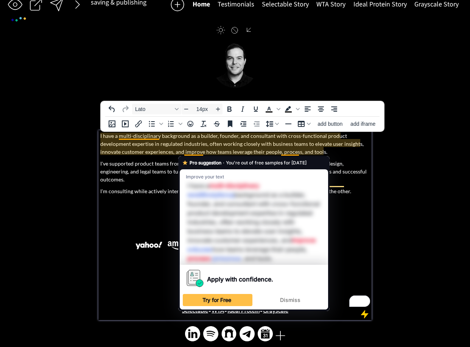
click at [201, 153] on p "I have a multi-disciplinary background as a builder, founder, and consultant wi…" at bounding box center [235, 144] width 270 height 24
click at [260, 149] on p "I have a multi-disciplinary background as a builder, founder, and consultant wi…" at bounding box center [235, 144] width 270 height 24
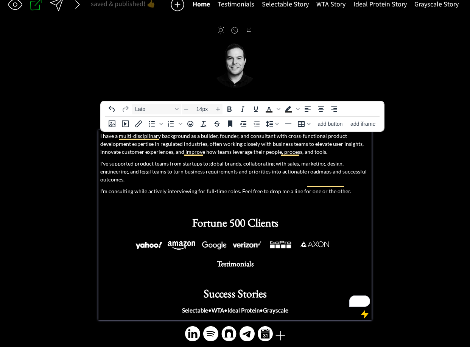
click at [225, 153] on p "I have a multi-disciplinary background as a builder, founder, and consultant wi…" at bounding box center [235, 144] width 270 height 24
click at [240, 151] on p "I have a multi-disciplinary background as a builder, founder, and consultant wi…" at bounding box center [235, 144] width 270 height 24
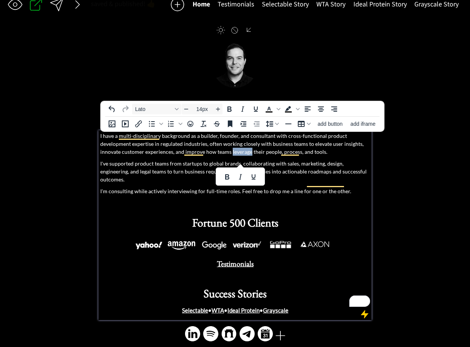
click at [240, 167] on div at bounding box center [240, 176] width 49 height 18
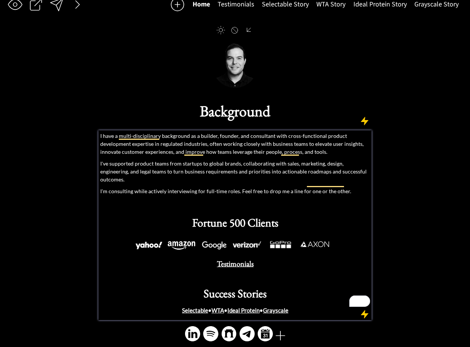
click at [240, 153] on body "saving & publishing saved & published! 👍 saving... Home Testimonials Selectable…" at bounding box center [235, 162] width 470 height 347
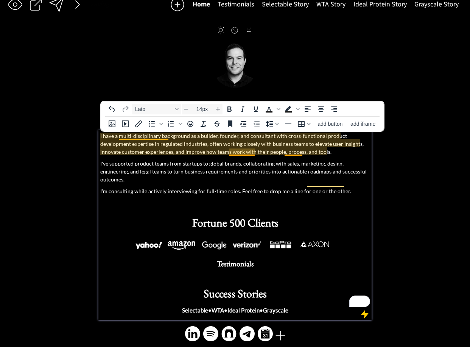
click at [242, 153] on p "I have a multi-disciplinary background as a builder, founder, and consultant wi…" at bounding box center [235, 144] width 270 height 24
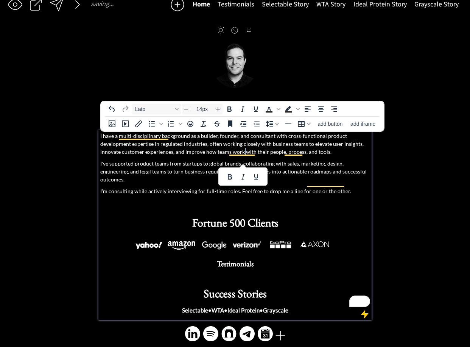
click at [220, 152] on p "I have a multi-disciplinary background as a builder, founder, and consultant wi…" at bounding box center [235, 144] width 270 height 24
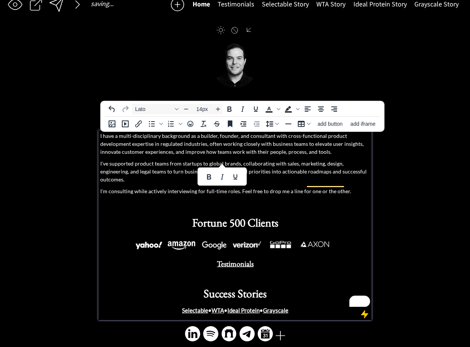
click at [232, 151] on p "I have a multi-disciplinary background as a builder, founder, and consultant wi…" at bounding box center [235, 144] width 270 height 24
click at [253, 152] on p "I have a multi-disciplinary background as a builder, founder, and consultant wi…" at bounding box center [235, 144] width 270 height 24
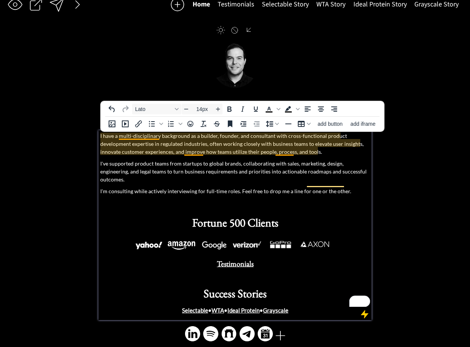
click at [282, 153] on p "I have a multi-disciplinary background as a builder, founder, and consultant wi…" at bounding box center [235, 144] width 270 height 24
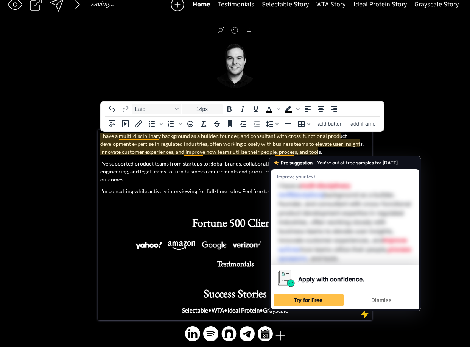
click at [241, 149] on p "I have a multi-disciplinary background as a builder, founder, and consultant wi…" at bounding box center [235, 144] width 270 height 24
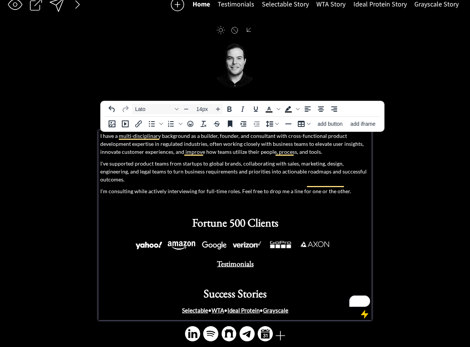
scroll to position [10, 0]
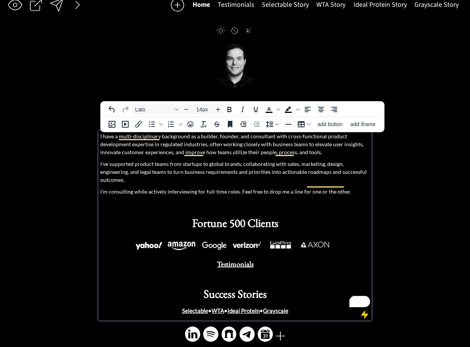
click at [264, 170] on p "I've supported product teams from startups to global brands, collaborating with…" at bounding box center [235, 172] width 270 height 24
click at [221, 156] on p "I have a multi-disciplinary background as a builder, founder, and consultant wi…" at bounding box center [235, 144] width 270 height 24
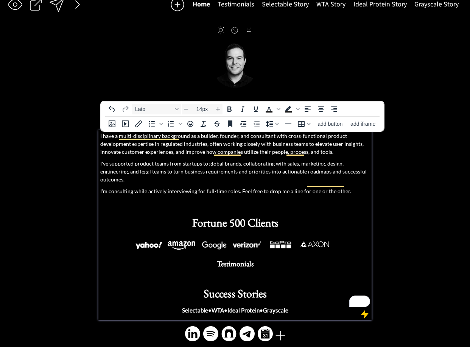
scroll to position [10, 0]
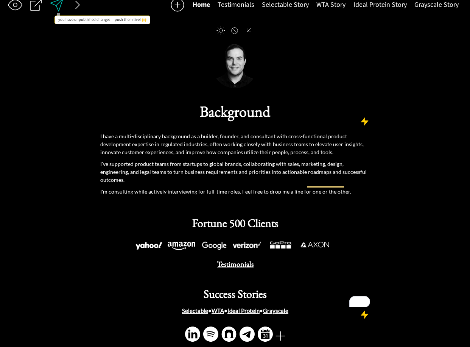
click at [55, 4] on div at bounding box center [56, 4] width 15 height 15
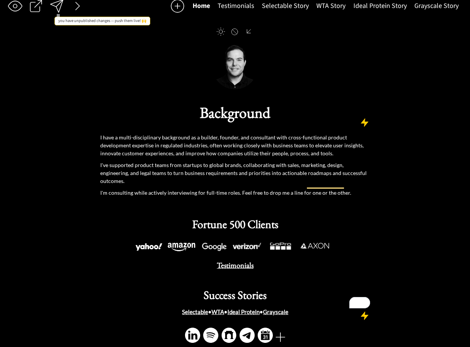
scroll to position [5, 0]
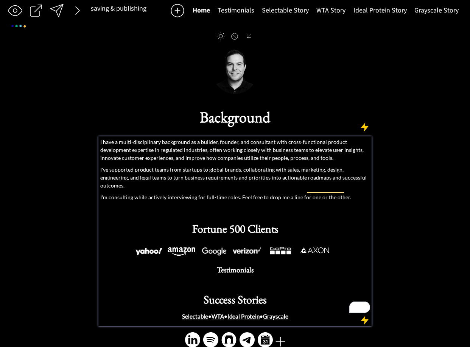
click at [153, 193] on p "I'm consulting while actively interviewing for full-time roles. Feel free to dr…" at bounding box center [235, 197] width 270 height 8
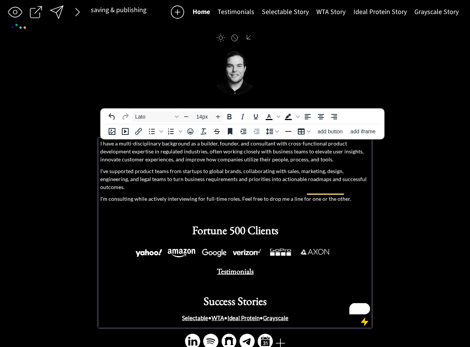
click at [149, 195] on p "I'm consulting while actively interviewing for full-time roles. Feel free to dr…" at bounding box center [235, 199] width 270 height 8
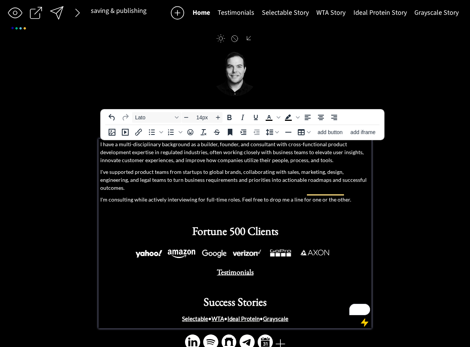
click at [146, 195] on p "I'm consulting while actively interviewing for full-time roles. Feel free to dr…" at bounding box center [235, 199] width 270 height 8
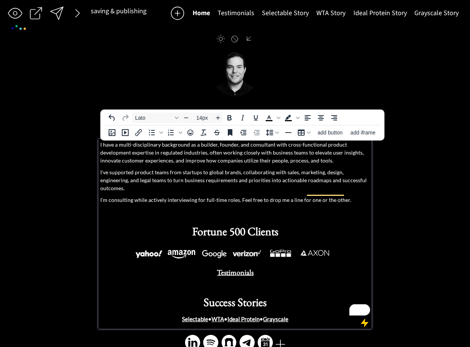
scroll to position [1, 0]
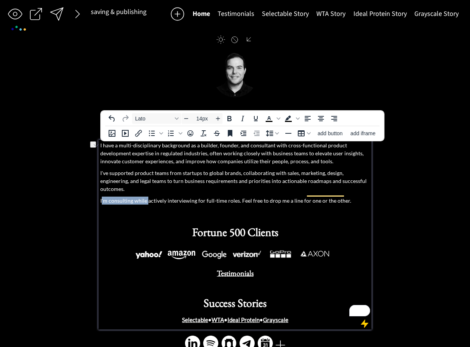
drag, startPoint x: 148, startPoint y: 191, endPoint x: 103, endPoint y: 193, distance: 44.7
click at [102, 197] on p "I'm consulting while actively interviewing for full-time roles. Feel free to dr…" at bounding box center [235, 201] width 270 height 8
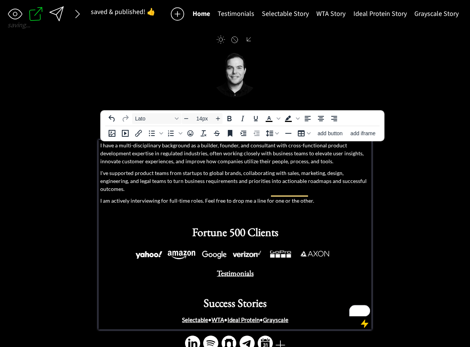
click at [195, 197] on p "I am actively interviewing for full-time roles. Feel free to drop me a line for…" at bounding box center [235, 201] width 270 height 8
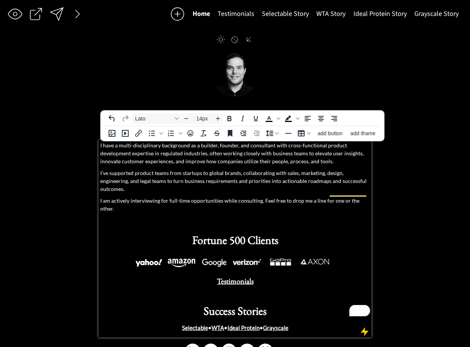
click at [318, 197] on p "I am actively interviewing for full-time opportunities while consulting. Feel f…" at bounding box center [235, 205] width 270 height 16
click at [323, 197] on p "I am actively interviewing for full-time opportunities while consulting. Feel f…" at bounding box center [235, 205] width 270 height 16
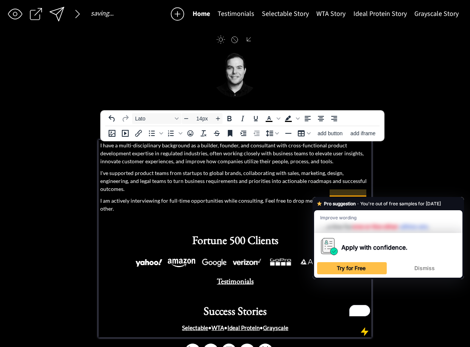
click at [367, 197] on p "I am actively interviewing for full-time opportunities while consulting. Feel f…" at bounding box center [235, 205] width 270 height 16
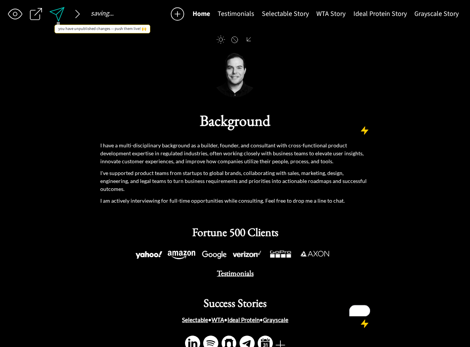
click at [56, 14] on div at bounding box center [56, 13] width 17 height 17
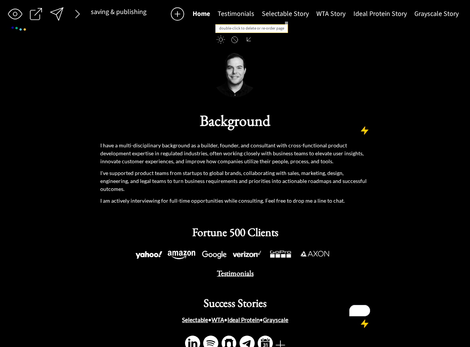
click at [293, 12] on button "Selectable Story" at bounding box center [285, 13] width 55 height 15
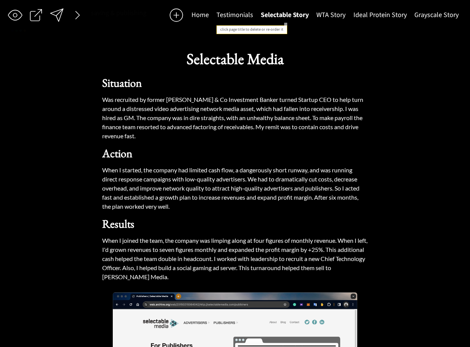
click at [293, 16] on button "Selectable Story" at bounding box center [285, 15] width 56 height 15
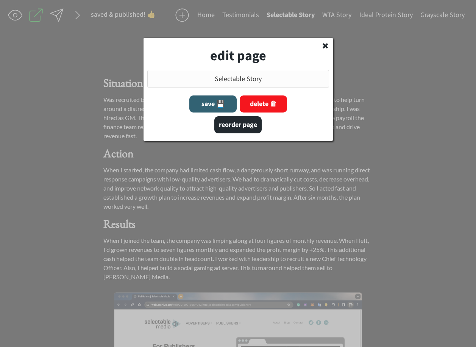
click at [342, 17] on div at bounding box center [238, 173] width 476 height 347
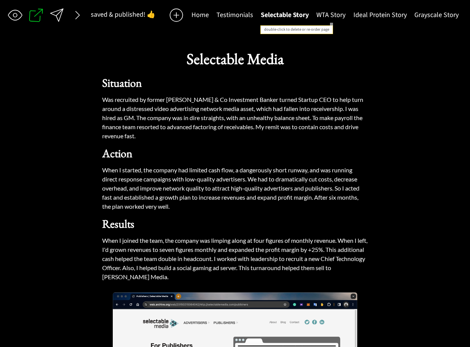
click at [343, 19] on button "WTA Story" at bounding box center [331, 15] width 37 height 15
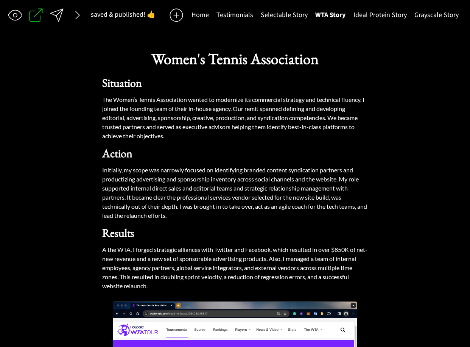
click at [390, 16] on button "Ideal Protein Story" at bounding box center [380, 15] width 61 height 15
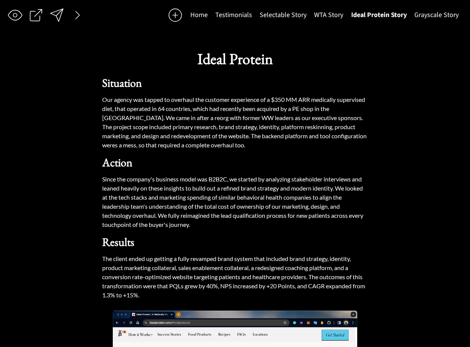
click at [416, 15] on button "Grayscale Story" at bounding box center [437, 15] width 52 height 15
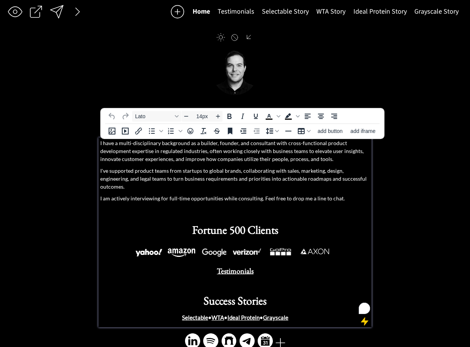
scroll to position [4, 0]
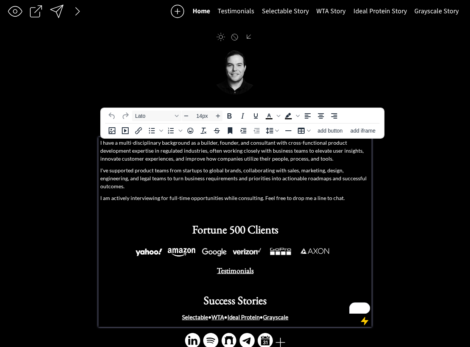
click at [204, 151] on p "I have a multi-disciplinary background as a builder, founder, and consultant wi…" at bounding box center [235, 151] width 270 height 24
drag, startPoint x: 208, startPoint y: 151, endPoint x: 211, endPoint y: 154, distance: 4.6
click at [207, 151] on p "I have a multi-disciplinary background as a builder, founder, and consultant wi…" at bounding box center [235, 151] width 270 height 24
click at [291, 150] on p "I have a multi-disciplinary background as a builder, founder, and consultant wi…" at bounding box center [235, 151] width 270 height 24
click at [292, 150] on p "I have a multi-disciplinary background as a builder, founder, and consultant wi…" at bounding box center [235, 151] width 270 height 24
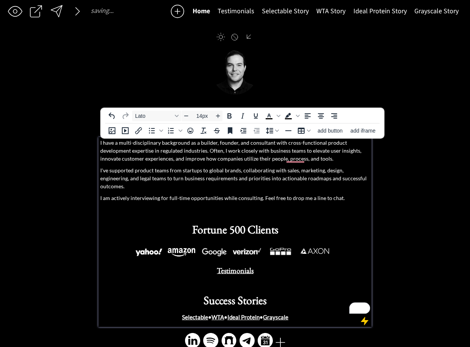
click at [269, 151] on p "I have a multi-disciplinary background as a builder, founder, and consultant wi…" at bounding box center [235, 151] width 270 height 24
click at [290, 152] on p "I have a multi-disciplinary background as a builder, founder, and consultant wi…" at bounding box center [235, 151] width 270 height 24
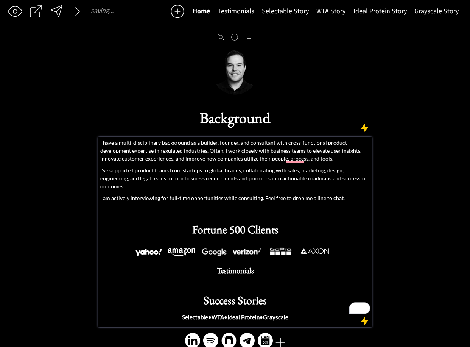
click at [293, 149] on p "I have a multi-disciplinary background as a builder, founder, and consultant wi…" at bounding box center [235, 151] width 270 height 24
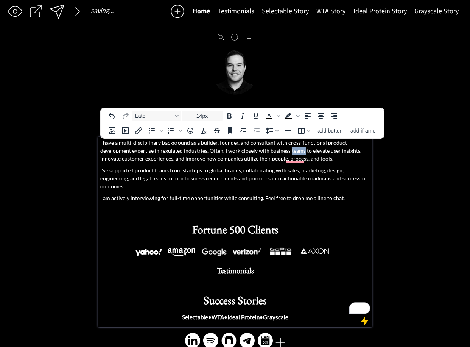
click at [293, 149] on p "I have a multi-disciplinary background as a builder, founder, and consultant wi…" at bounding box center [235, 151] width 270 height 24
click at [291, 151] on p "I have a multi-disciplinary background as a builder, founder, and consultant wi…" at bounding box center [235, 151] width 270 height 24
click at [244, 152] on p "I have a multi-disciplinary background as a builder, founder, and consultant wi…" at bounding box center [235, 151] width 270 height 24
click at [136, 173] on p "I've supported product teams from startups to global brands, collaborating with…" at bounding box center [235, 178] width 270 height 24
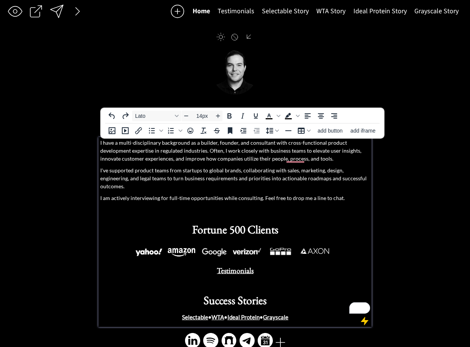
click at [198, 171] on p "I've supported product teams from startups to global brands, collaborating with…" at bounding box center [235, 178] width 270 height 24
click at [314, 146] on p "I have a multi-disciplinary background as a builder, founder, and consultant wi…" at bounding box center [235, 151] width 270 height 24
drag, startPoint x: 314, startPoint y: 146, endPoint x: 290, endPoint y: 150, distance: 24.5
click at [314, 146] on p "I have a multi-disciplinary background as a builder, founder, and consultant wi…" at bounding box center [235, 151] width 270 height 24
click at [288, 150] on p "I have a multi-disciplinary background as a builder, founder, and consultant wi…" at bounding box center [235, 151] width 270 height 24
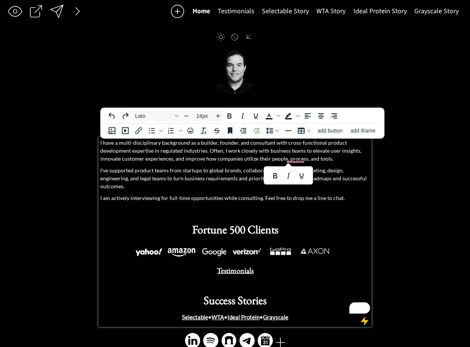
click at [293, 150] on p "I have a multi-disciplinary background as a builder, founder, and consultant wi…" at bounding box center [235, 151] width 270 height 24
drag, startPoint x: 267, startPoint y: 150, endPoint x: 273, endPoint y: 153, distance: 6.8
click at [267, 150] on p "I have a multi-disciplinary background as a builder, founder, and consultant wi…" at bounding box center [235, 151] width 270 height 24
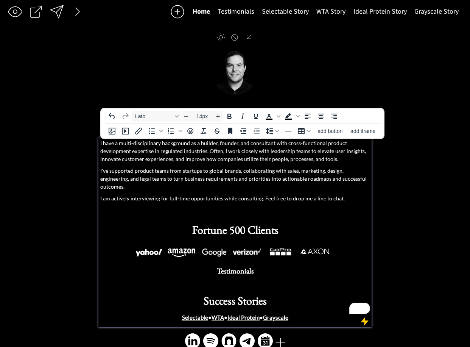
click at [297, 150] on p "I have a multi-disciplinary background as a builder, founder, and consultant wi…" at bounding box center [235, 151] width 270 height 24
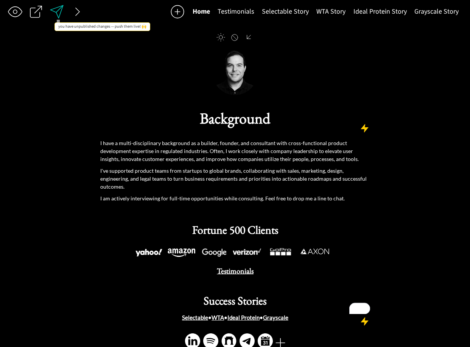
click at [62, 14] on div at bounding box center [56, 11] width 15 height 15
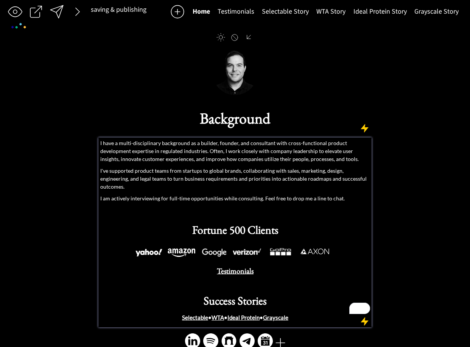
click at [337, 149] on p "I have a multi-disciplinary background as a builder, founder, and consultant wi…" at bounding box center [235, 151] width 270 height 24
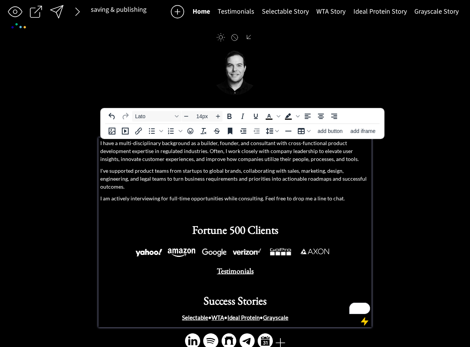
click at [342, 150] on p "I have a multi-disciplinary background as a builder, founder, and consultant wi…" at bounding box center [235, 151] width 270 height 24
click at [368, 151] on p "I have a multi-disciplinary background as a builder, founder, and consultant wi…" at bounding box center [235, 151] width 270 height 24
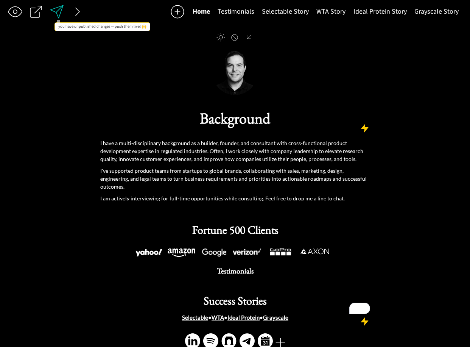
click at [54, 12] on div at bounding box center [56, 11] width 15 height 15
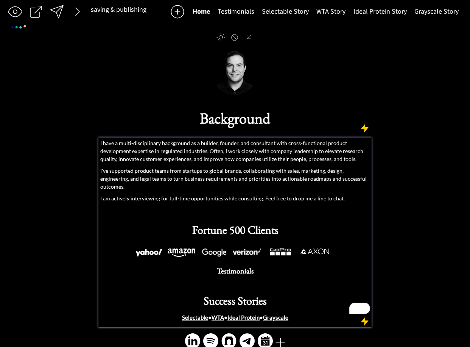
click at [173, 175] on p "I've supported product teams from startups to global brands, collaborating with…" at bounding box center [235, 179] width 270 height 24
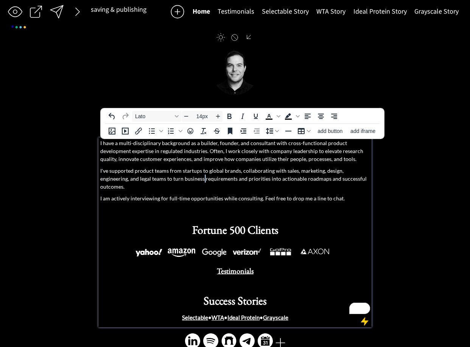
click at [173, 175] on p "I've supported product teams from startups to global brands, collaborating with…" at bounding box center [235, 179] width 270 height 24
click at [174, 168] on div at bounding box center [174, 169] width 48 height 15
drag, startPoint x: 217, startPoint y: 172, endPoint x: 213, endPoint y: 173, distance: 3.9
click at [216, 172] on p "I've supported product teams from startups to global brands, collaborating with…" at bounding box center [235, 179] width 270 height 24
drag, startPoint x: 168, startPoint y: 170, endPoint x: 173, endPoint y: 170, distance: 4.9
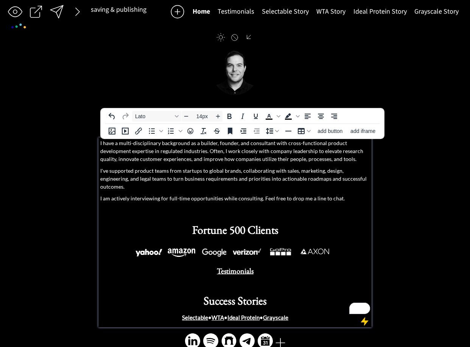
click at [169, 170] on p "I've supported product teams from startups to global brands, collaborating with…" at bounding box center [235, 179] width 270 height 24
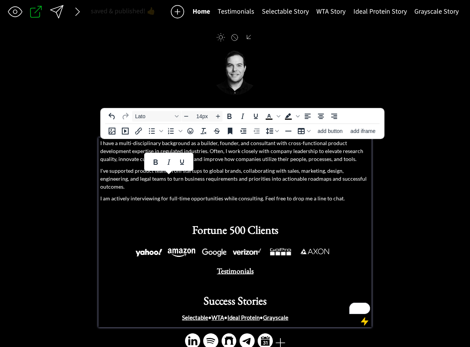
click at [174, 170] on p "I've supported product teams from startups to global brands, collaborating with…" at bounding box center [235, 179] width 270 height 24
click at [172, 172] on p "I've supported product teams from startups to global brands, collaborating with…" at bounding box center [235, 179] width 270 height 24
click at [175, 172] on p "I've supported product teams from startups to global brands, collaborating with…" at bounding box center [235, 179] width 270 height 24
click at [169, 172] on p "I've supported product teams from startups to global brands, collaborating with…" at bounding box center [235, 179] width 270 height 24
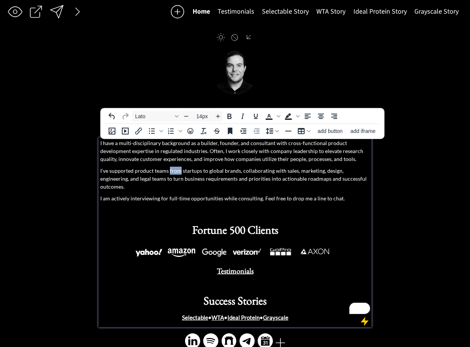
click at [169, 172] on p "I've supported product teams from startups to global brands, collaborating with…" at bounding box center [235, 179] width 270 height 24
click at [173, 172] on p "I've supported product teams from startups to global brands, collaborating with…" at bounding box center [235, 179] width 270 height 24
drag, startPoint x: 170, startPoint y: 171, endPoint x: 241, endPoint y: 172, distance: 71.6
click at [242, 172] on p "I've supported product teams from startups to global brands, collaborating with…" at bounding box center [235, 179] width 270 height 24
click at [155, 171] on p "I've supported product teams from startups to global brands, collaborating with…" at bounding box center [235, 179] width 270 height 24
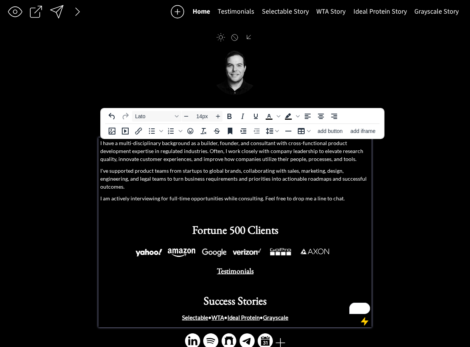
click at [154, 172] on p "I've supported product teams from startups to global brands, collaborating with…" at bounding box center [235, 179] width 270 height 24
drag, startPoint x: 170, startPoint y: 172, endPoint x: 222, endPoint y: 173, distance: 51.9
click at [222, 173] on p "I've supported product teams from startups to global brands, collaborating with…" at bounding box center [235, 179] width 270 height 24
drag, startPoint x: 241, startPoint y: 172, endPoint x: 170, endPoint y: 172, distance: 71.6
click at [170, 172] on p "I've supported product teams from startups to global brands, collaborating with…" at bounding box center [235, 179] width 270 height 24
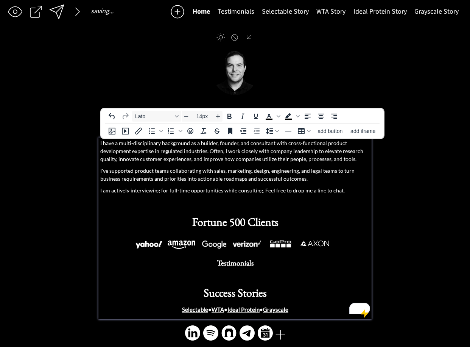
click at [200, 172] on p "I've supported product teams collaborating with sales, marketing, design, engin…" at bounding box center [235, 175] width 270 height 16
click at [201, 172] on p "I've supported product teams collaborating with sales, marketing, design, engin…" at bounding box center [235, 175] width 270 height 16
click at [362, 170] on p "I've supported product teams collaborating closely with sales, marketing, desig…" at bounding box center [235, 175] width 270 height 16
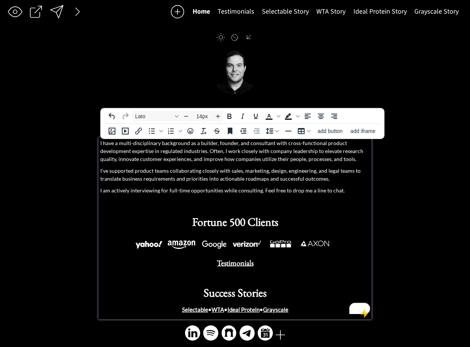
click at [257, 170] on p "I've supported product teams collaborating closely with sales, marketing, desig…" at bounding box center [235, 175] width 270 height 16
click at [276, 178] on p "I've supported product teams collaborating closely with sales, marketing, desig…" at bounding box center [235, 175] width 270 height 16
click at [274, 181] on p "I've supported product teams collaborating closely with sales, marketing, desig…" at bounding box center [235, 175] width 270 height 16
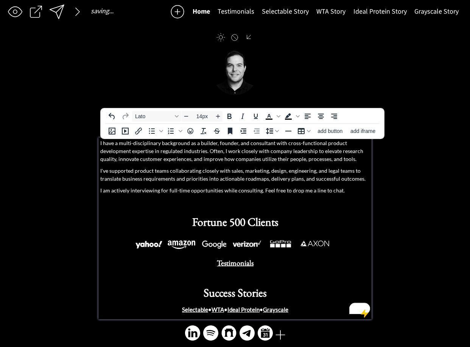
click at [243, 194] on p "I am actively interviewing for full-time opportunities while consulting. Feel f…" at bounding box center [235, 190] width 270 height 8
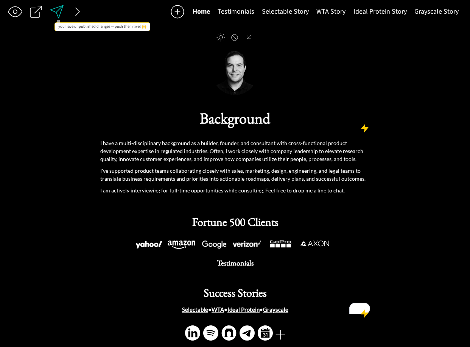
click at [59, 14] on div at bounding box center [56, 11] width 15 height 15
